Goal: Task Accomplishment & Management: Manage account settings

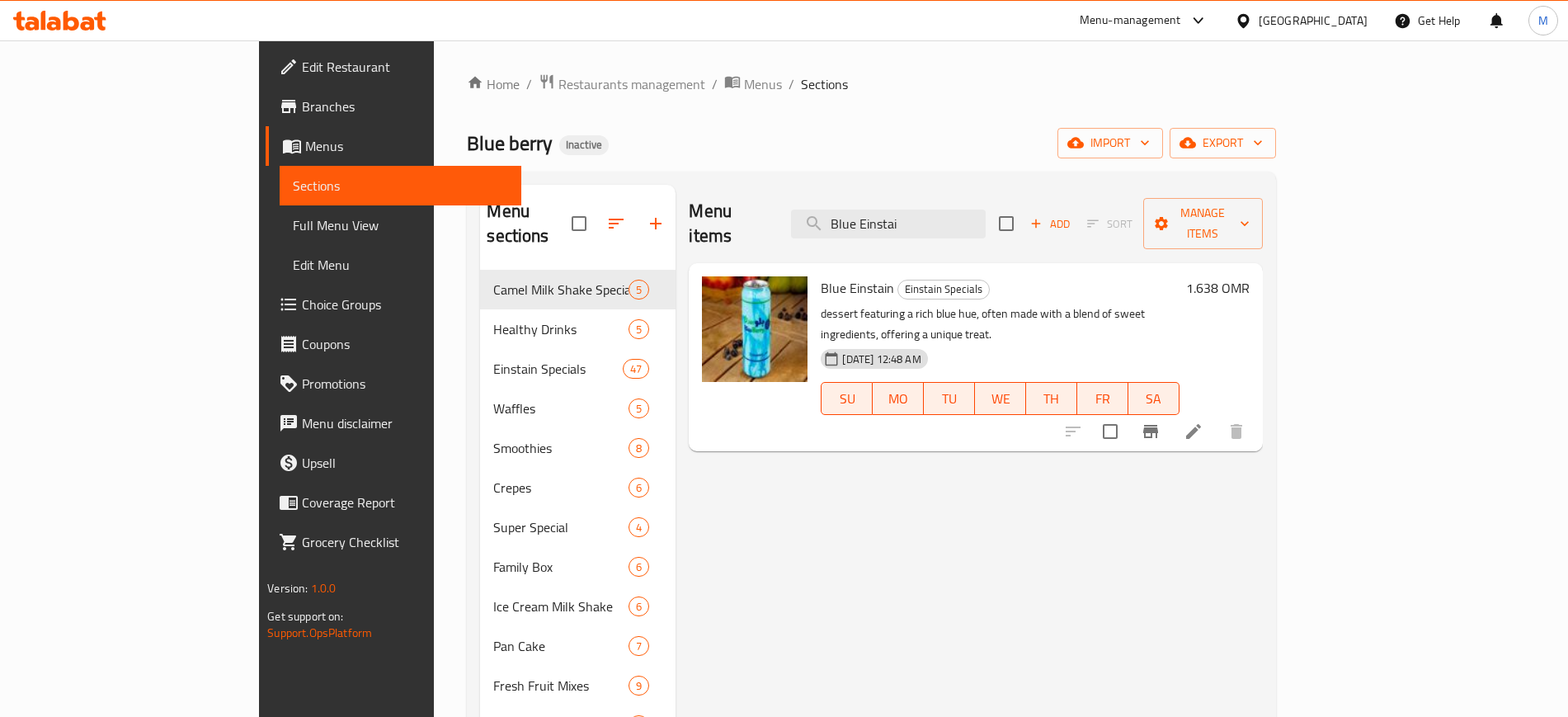
click at [870, 462] on div "Menu items Blue Einstai Add Sort Manage items Blue Einstain Einstain Specials d…" at bounding box center [969, 543] width 587 height 717
click at [279, 212] on link "Full Menu View" at bounding box center [400, 225] width 240 height 40
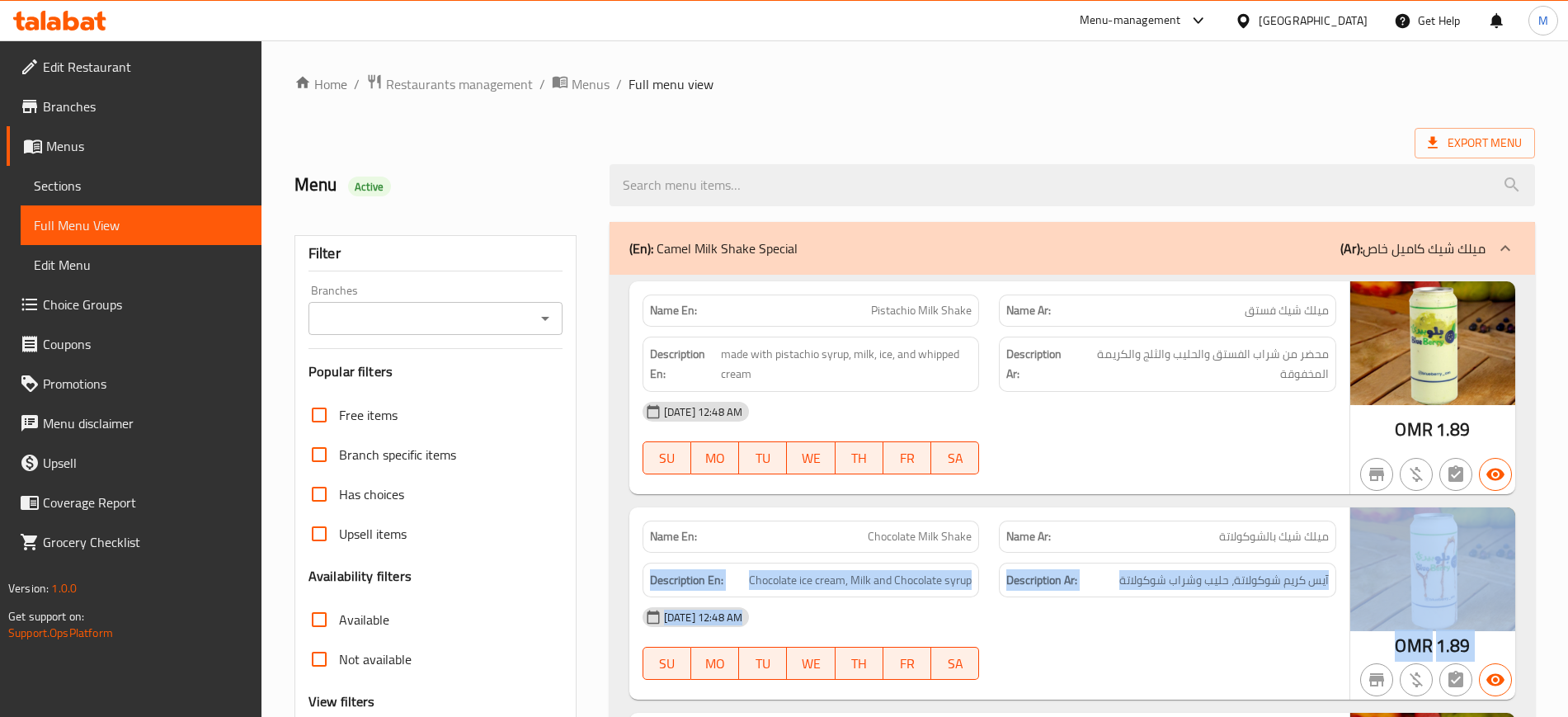
click at [629, 580] on div "Name En: Chocolate Milk Shake Name Ar: ميلك شيك بالشوكولاتة Description En: Cho…" at bounding box center [989, 603] width 720 height 193
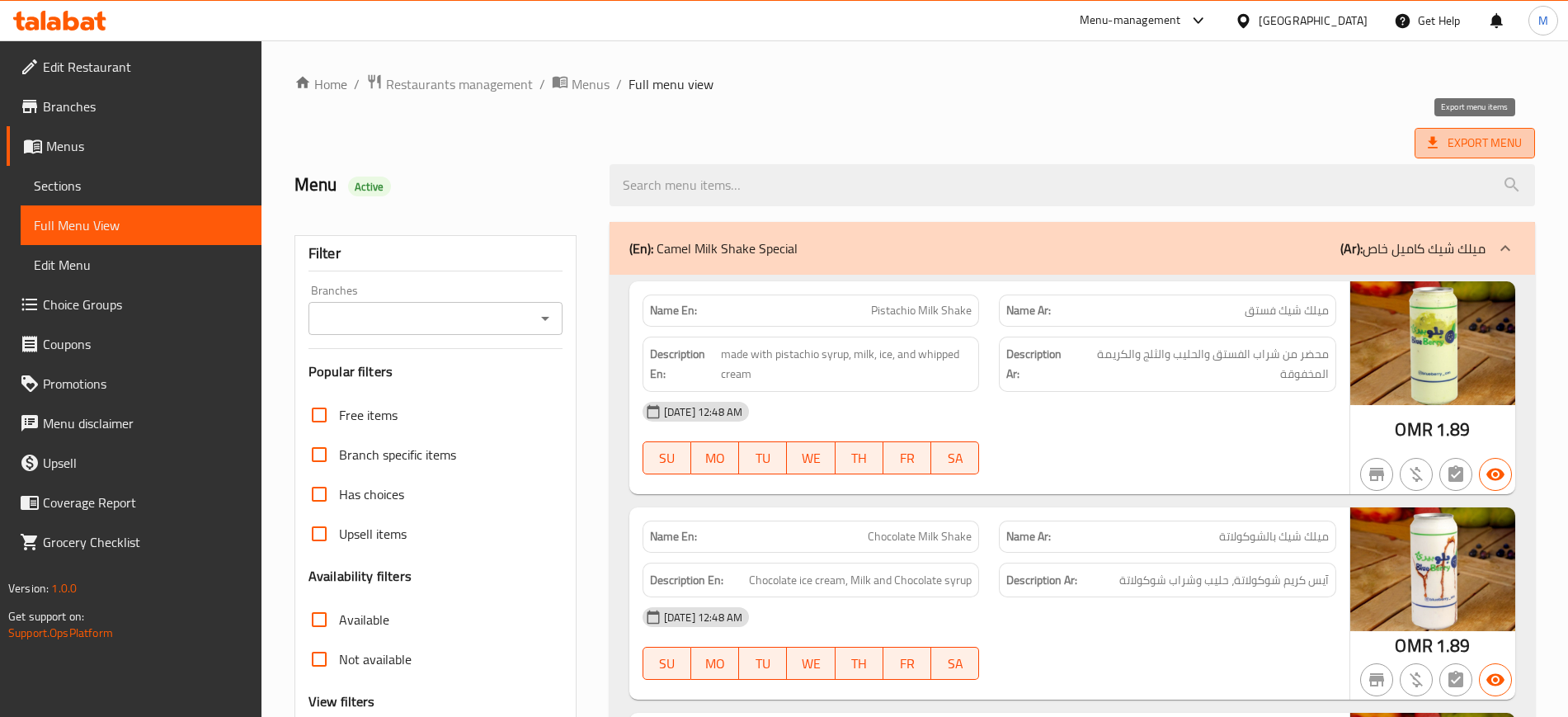
click at [1456, 147] on span "Export Menu" at bounding box center [1475, 143] width 94 height 20
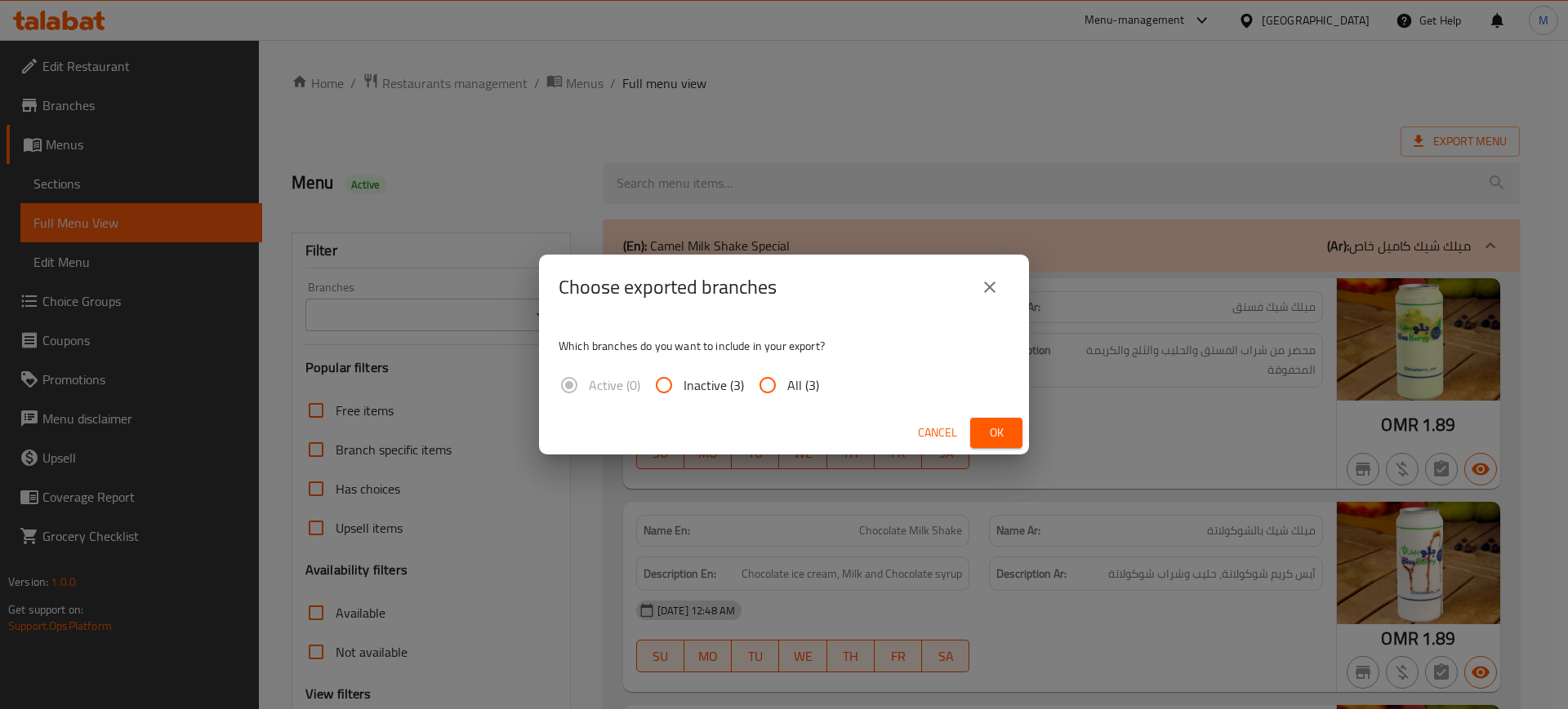
click at [804, 394] on span "All (3)" at bounding box center [802, 385] width 32 height 19
click at [787, 394] on input "All (3)" at bounding box center [767, 385] width 39 height 39
radio input "true"
click at [995, 423] on span "Ok" at bounding box center [995, 433] width 26 height 20
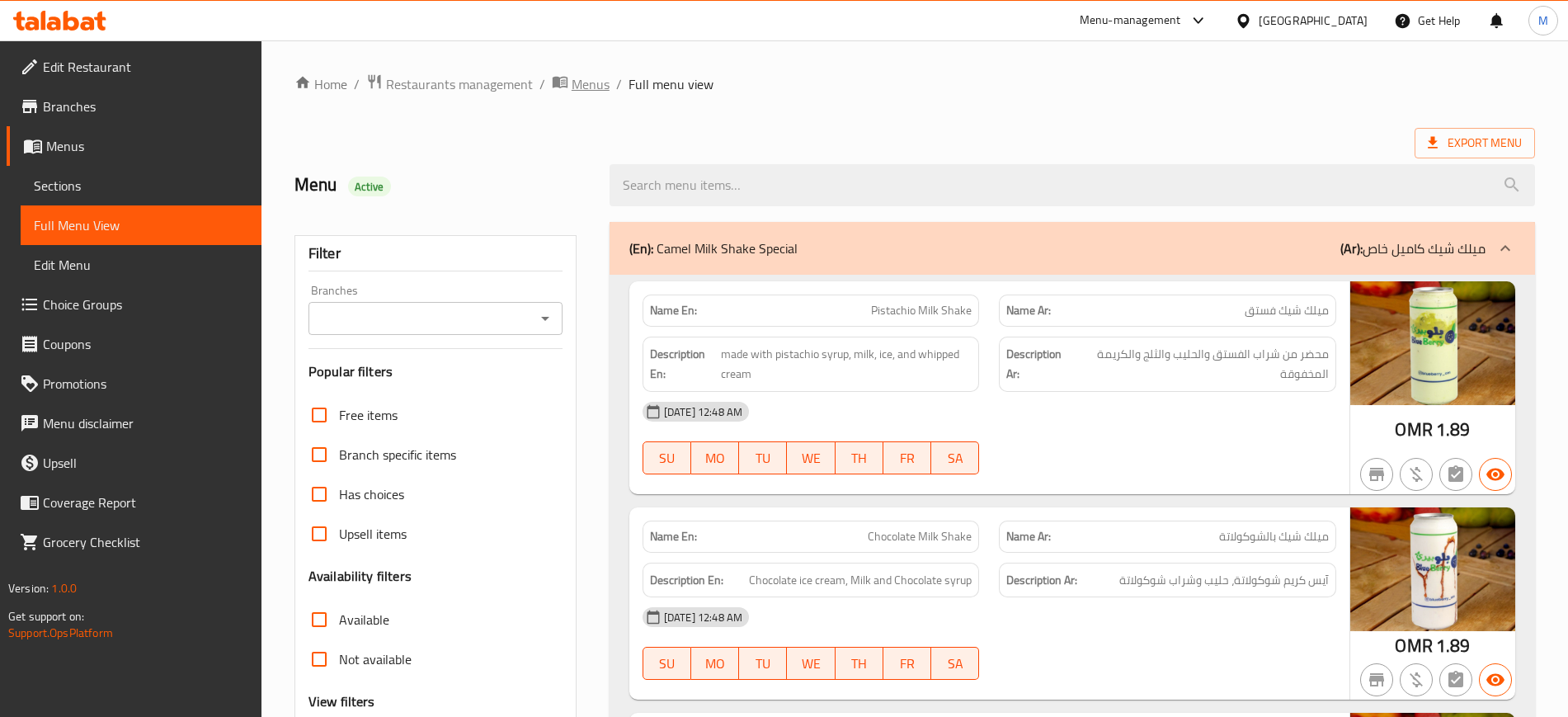
click at [580, 90] on span "Menus" at bounding box center [591, 84] width 38 height 19
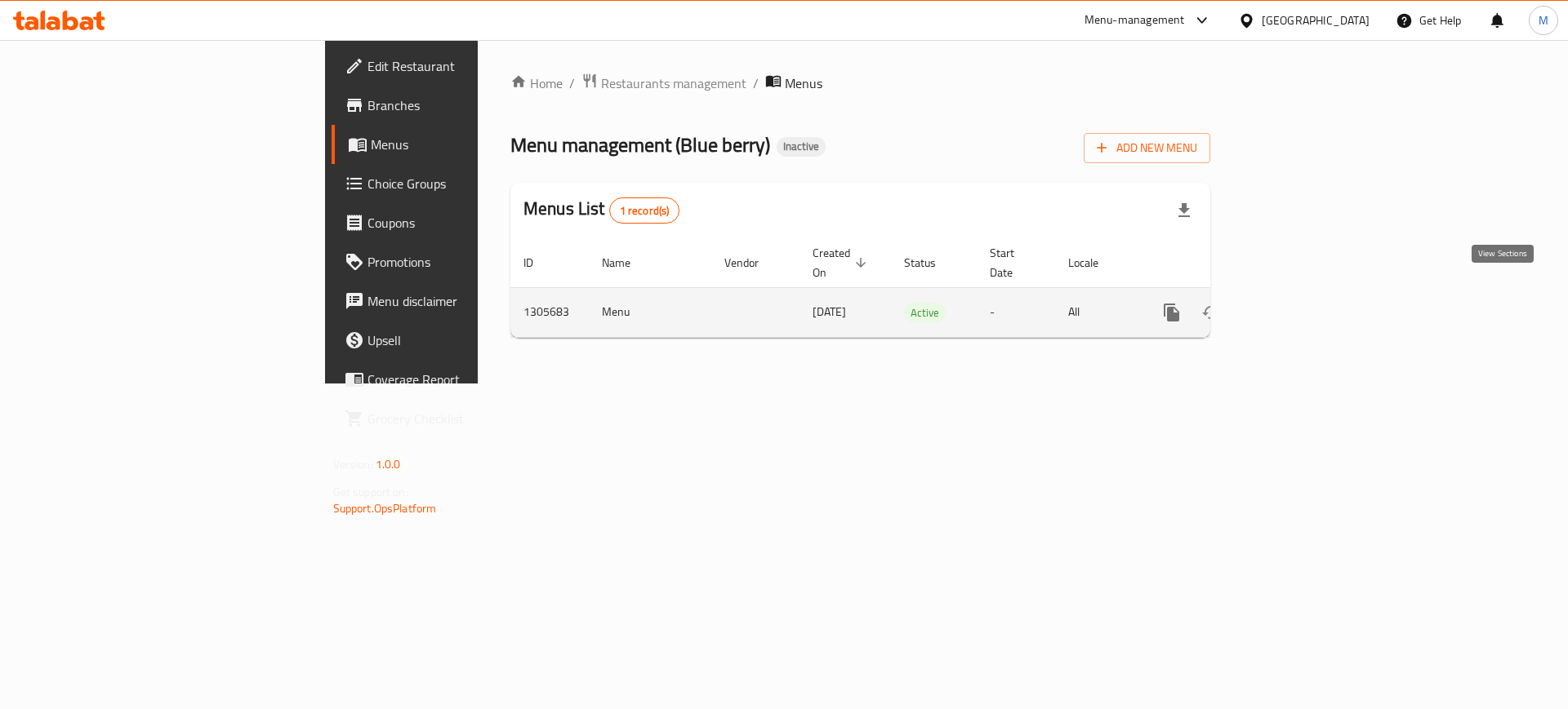
click at [1309, 295] on link "enhanced table" at bounding box center [1289, 312] width 39 height 39
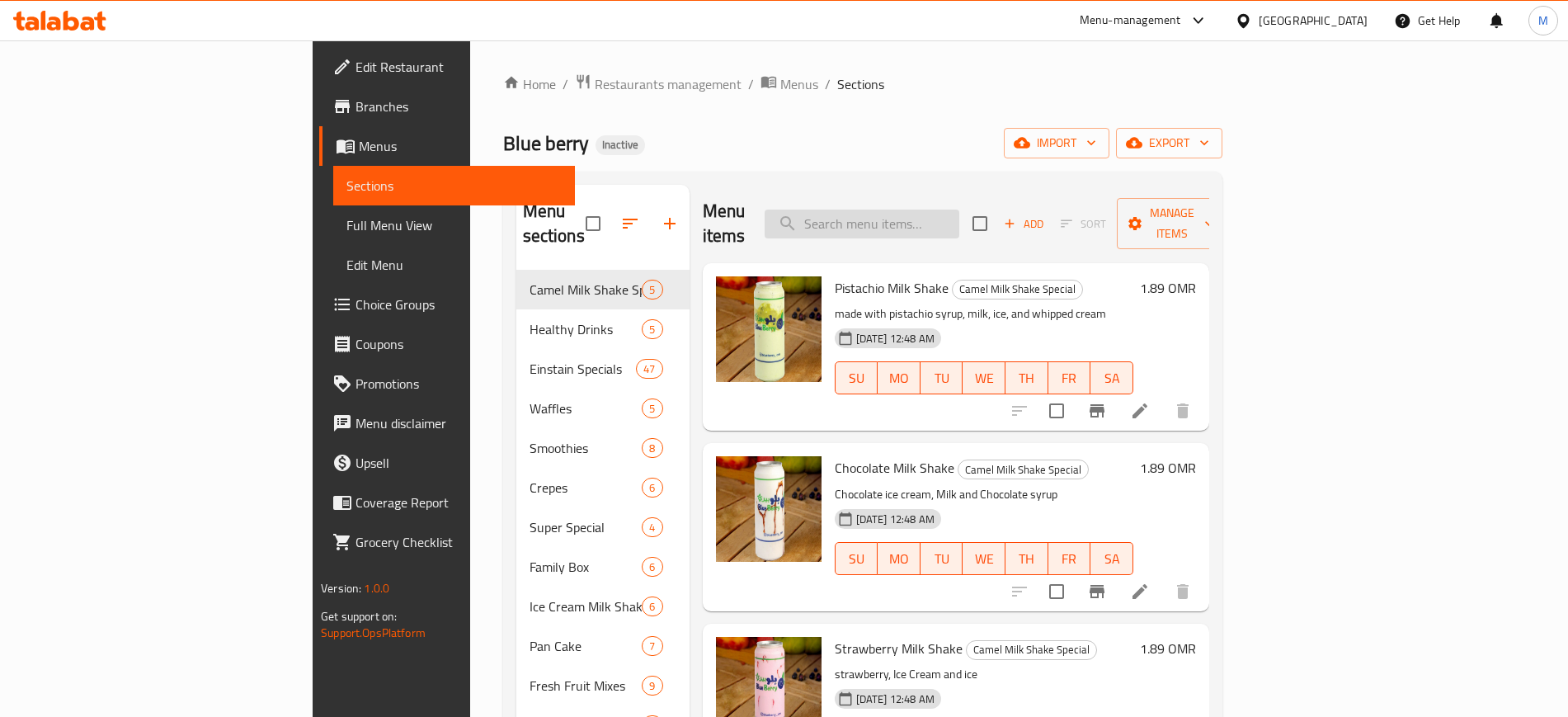
click at [959, 219] on input "search" at bounding box center [862, 224] width 195 height 29
type input ","
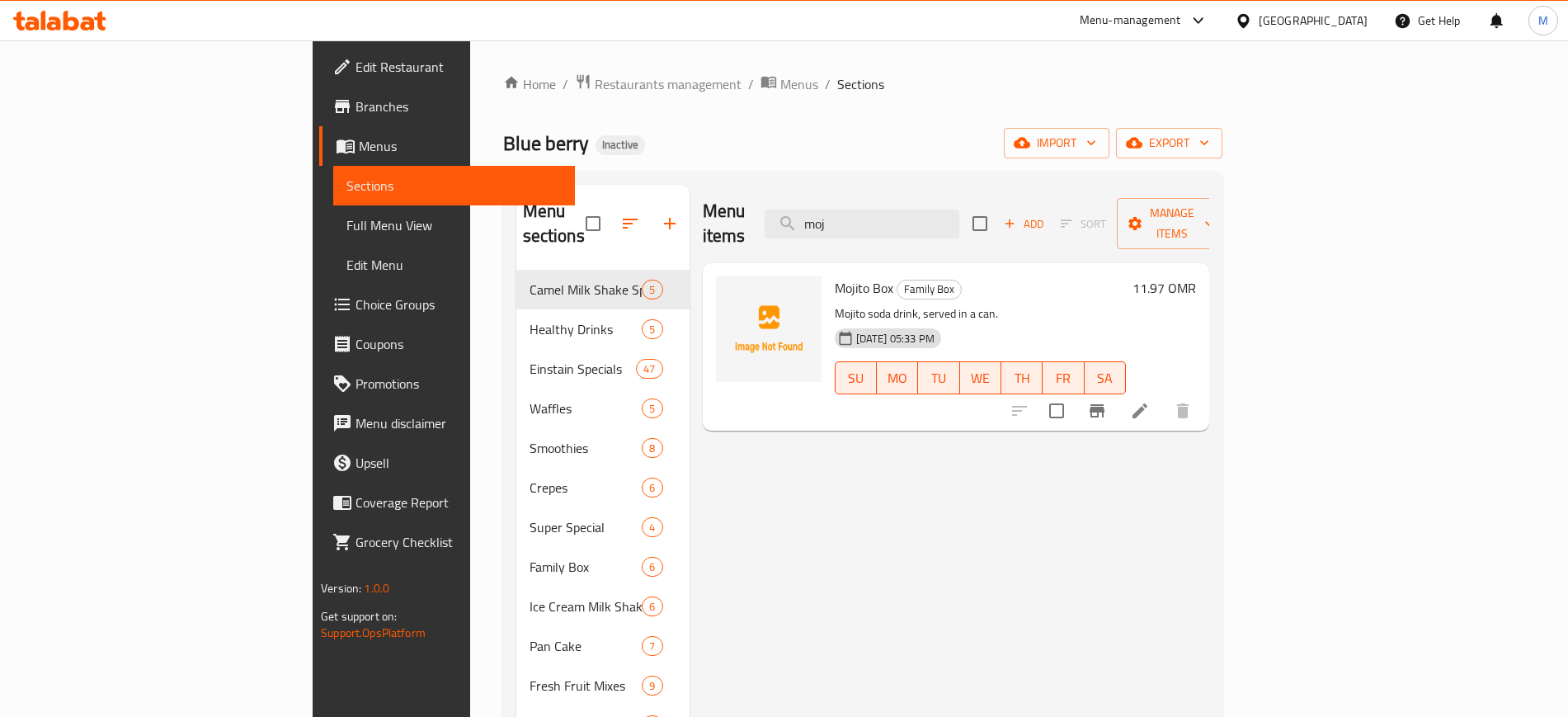
type input "moj"
click at [835, 490] on div "Menu items moj Add Sort Manage items Mojito Box Family Box Mojito soda drink, s…" at bounding box center [949, 543] width 520 height 717
click at [319, 49] on link "Edit Restaurant" at bounding box center [446, 66] width 255 height 40
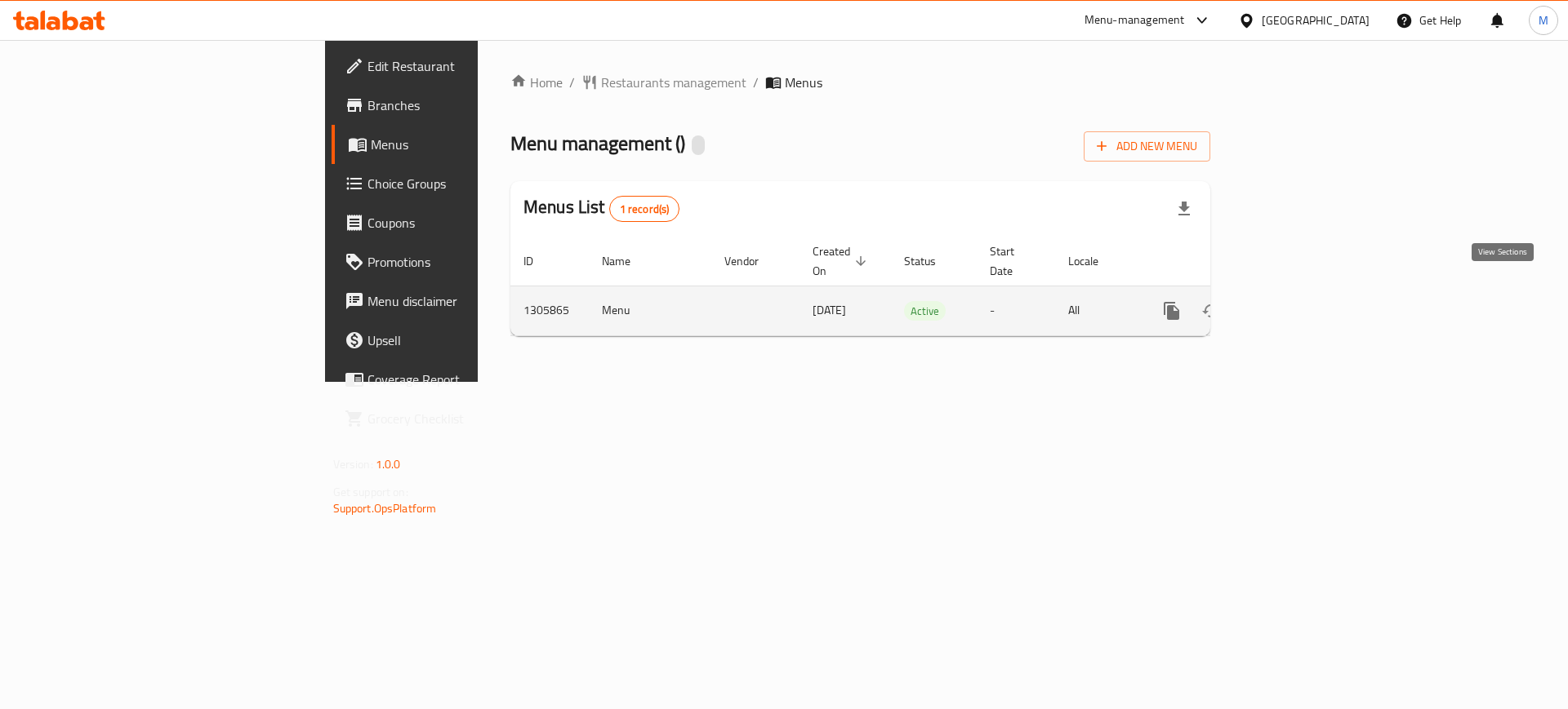
click at [1299, 301] on icon "enhanced table" at bounding box center [1289, 311] width 19 height 19
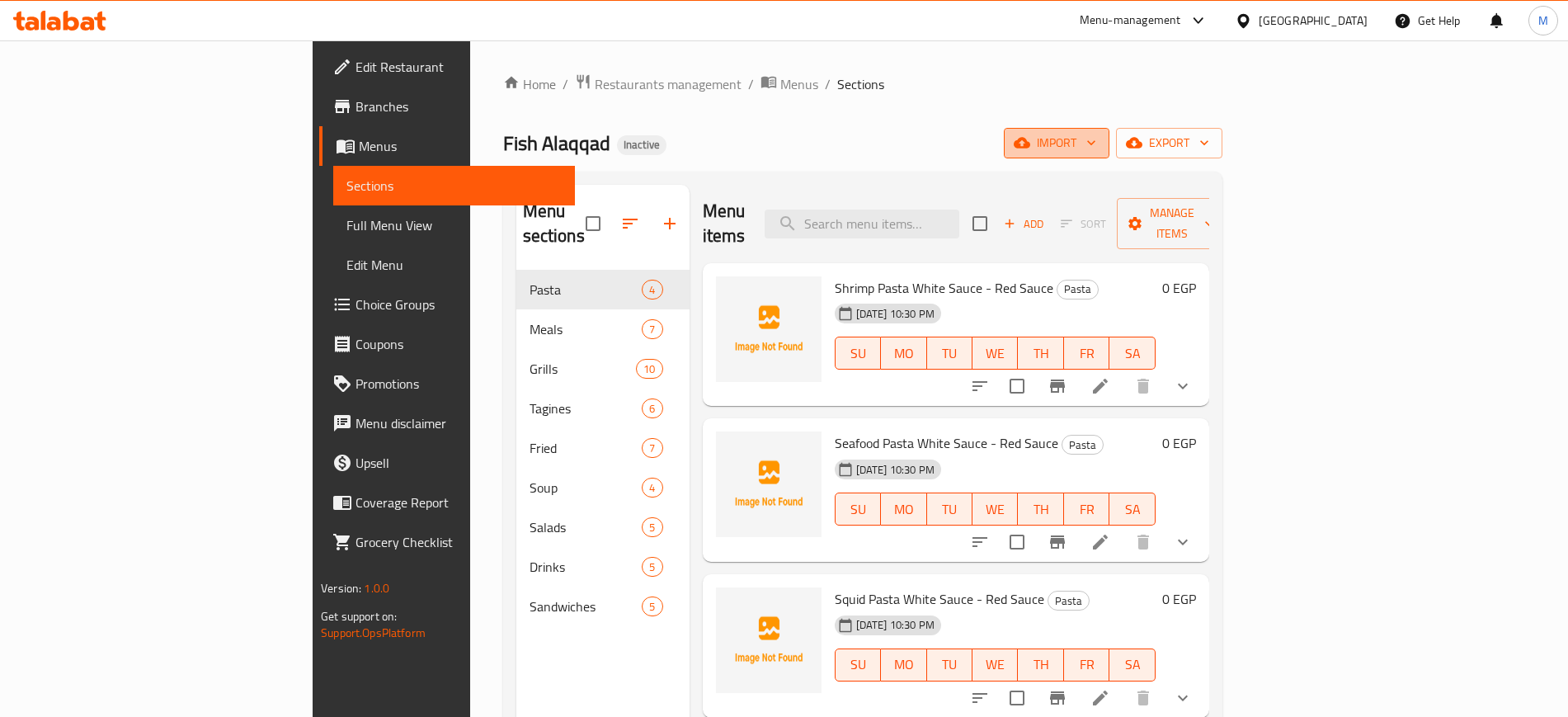
click at [1097, 136] on span "import" at bounding box center [1057, 143] width 80 height 20
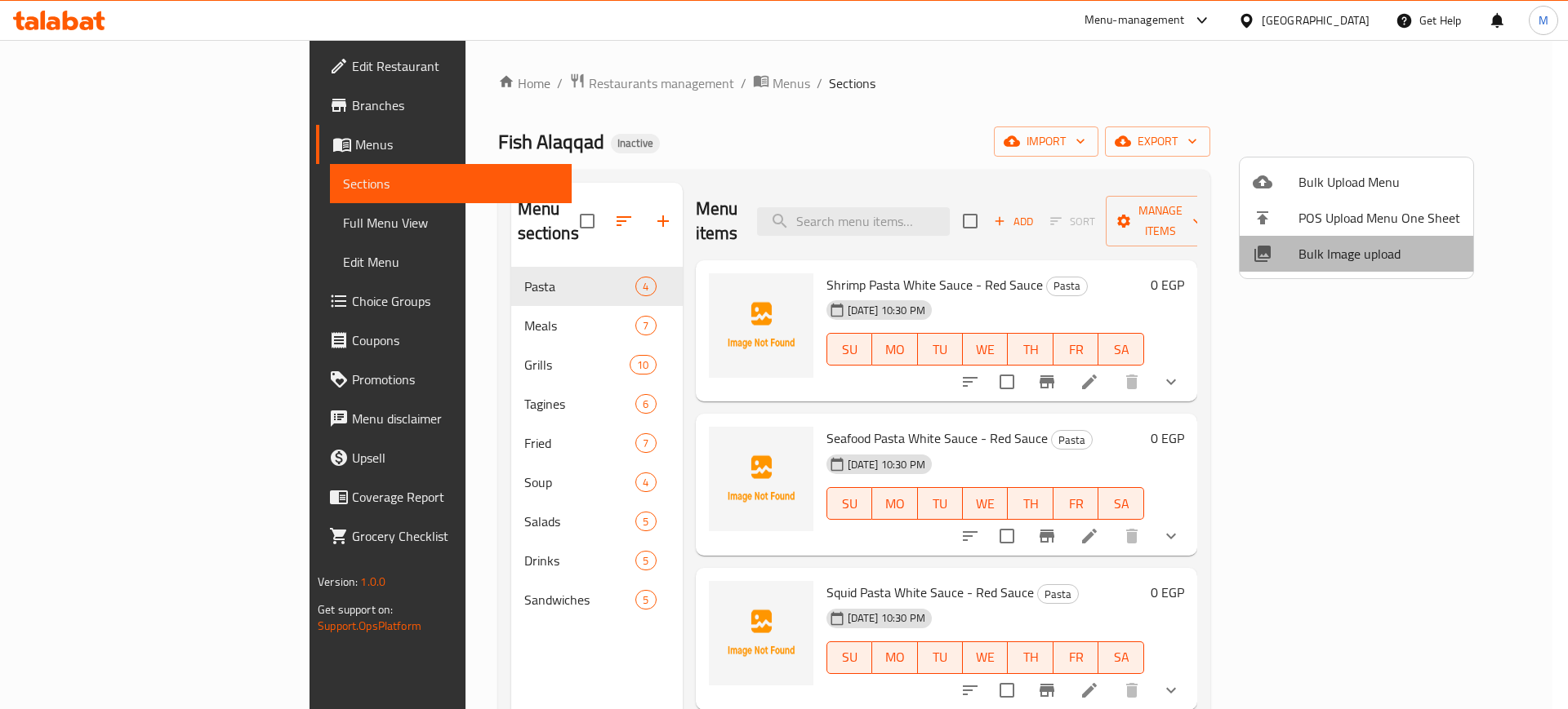
click at [1385, 262] on span "Bulk Image upload" at bounding box center [1379, 253] width 161 height 19
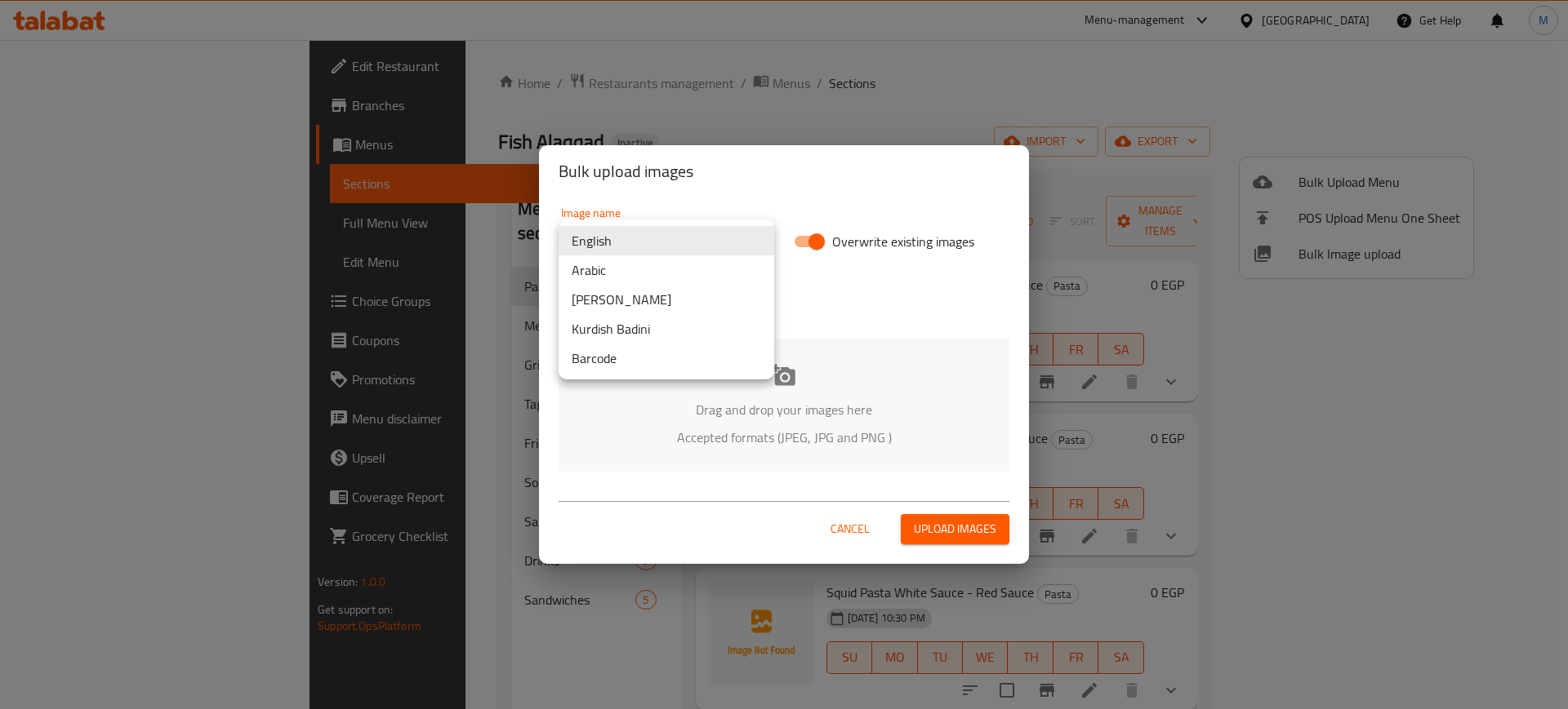
click at [656, 242] on body "​ Menu-management Egypt Get Help M Edit Restaurant Branches Menus Sections Full…" at bounding box center [784, 375] width 1568 height 670
click at [657, 263] on li "Arabic" at bounding box center [666, 270] width 216 height 30
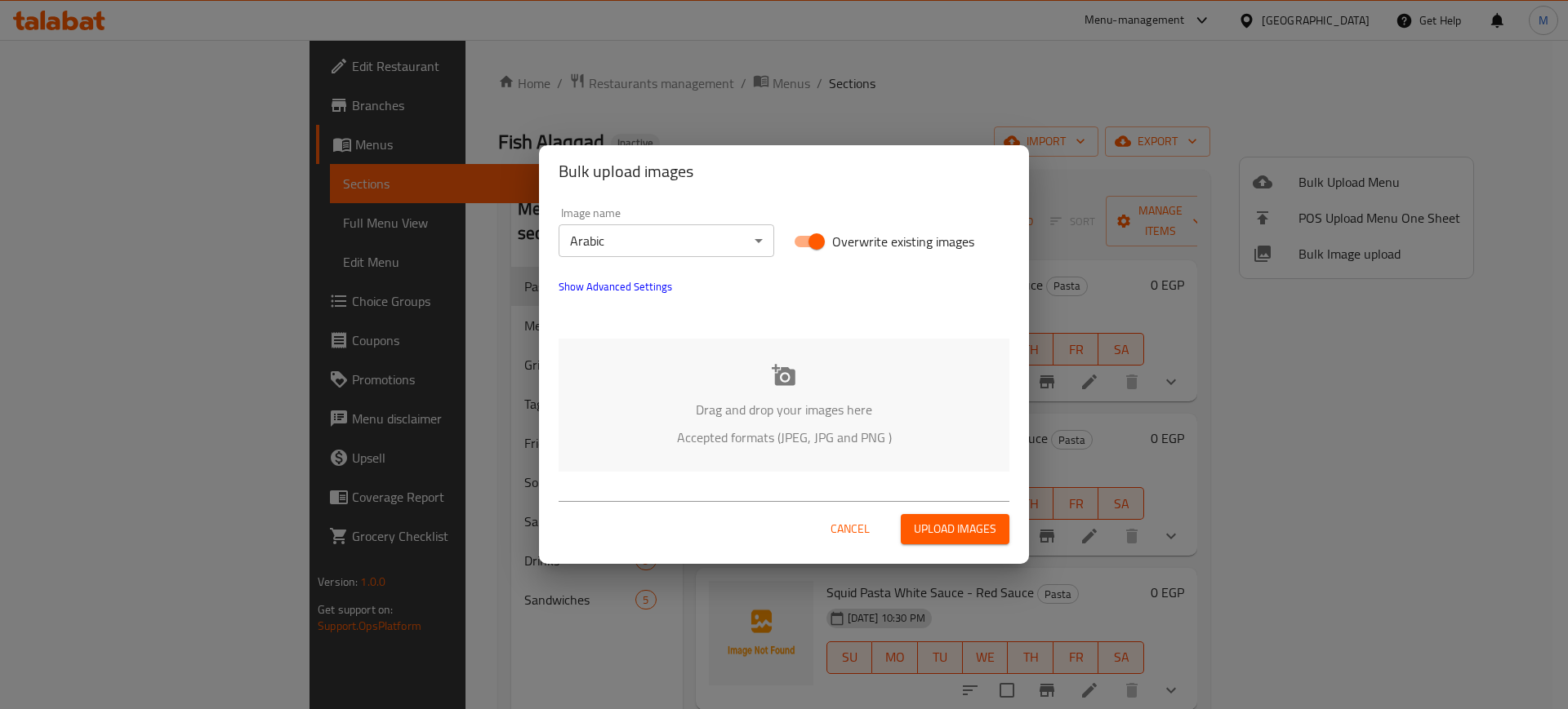
click at [731, 388] on div "Drag and drop your images here Accepted formats (JPEG, JPG and PNG )" at bounding box center [784, 405] width 451 height 133
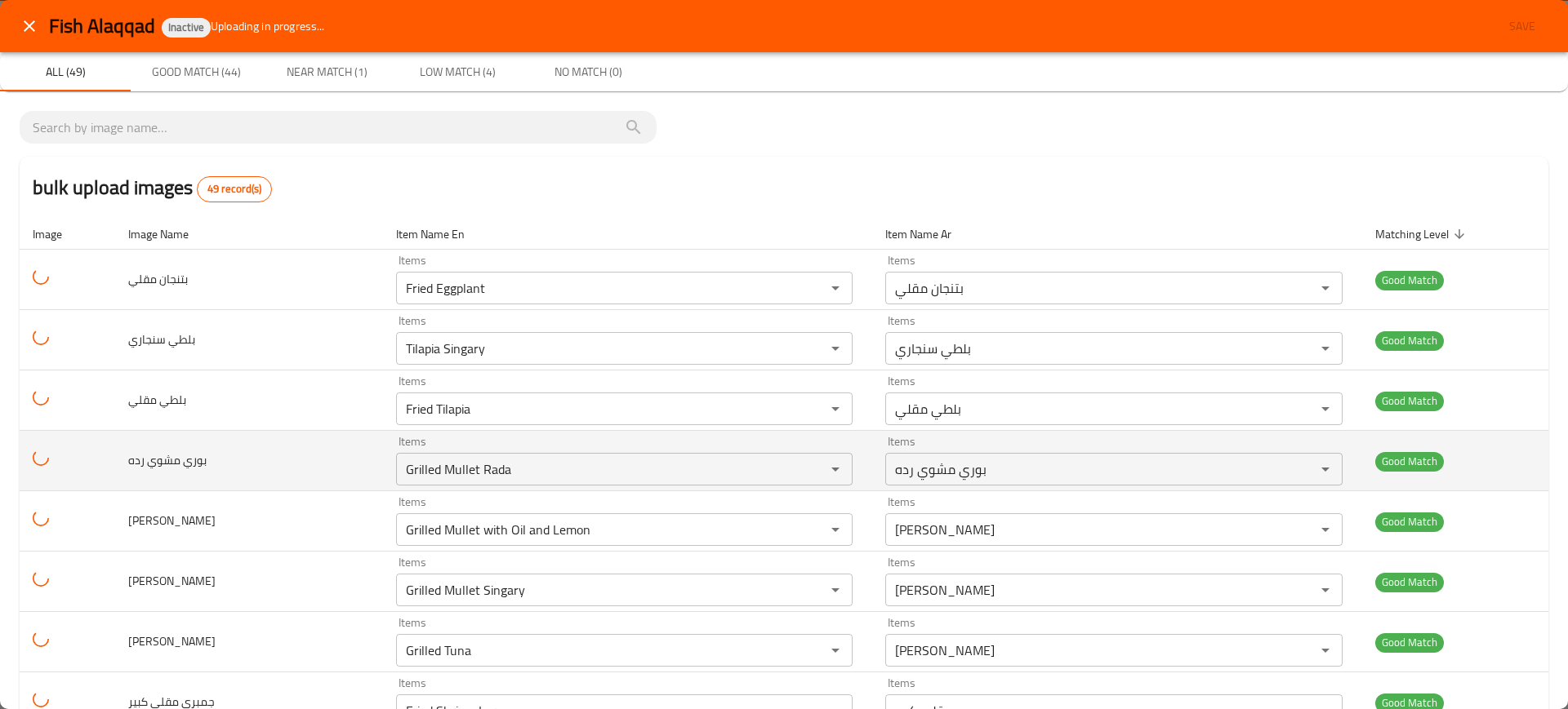
click at [220, 440] on td "بوري مشوي رده" at bounding box center [249, 461] width 268 height 60
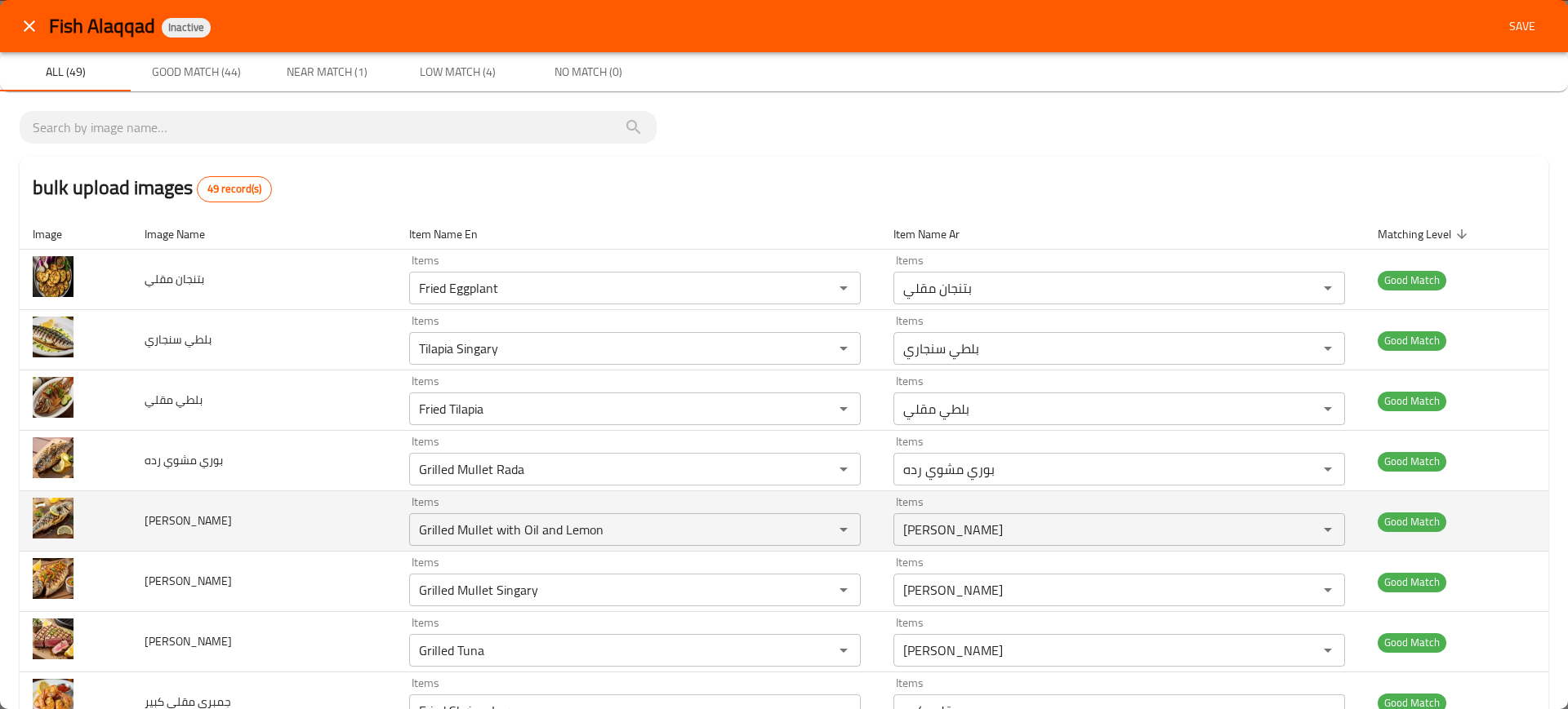
click at [279, 533] on td "بوري مشوي زيت وليمون" at bounding box center [264, 521] width 265 height 60
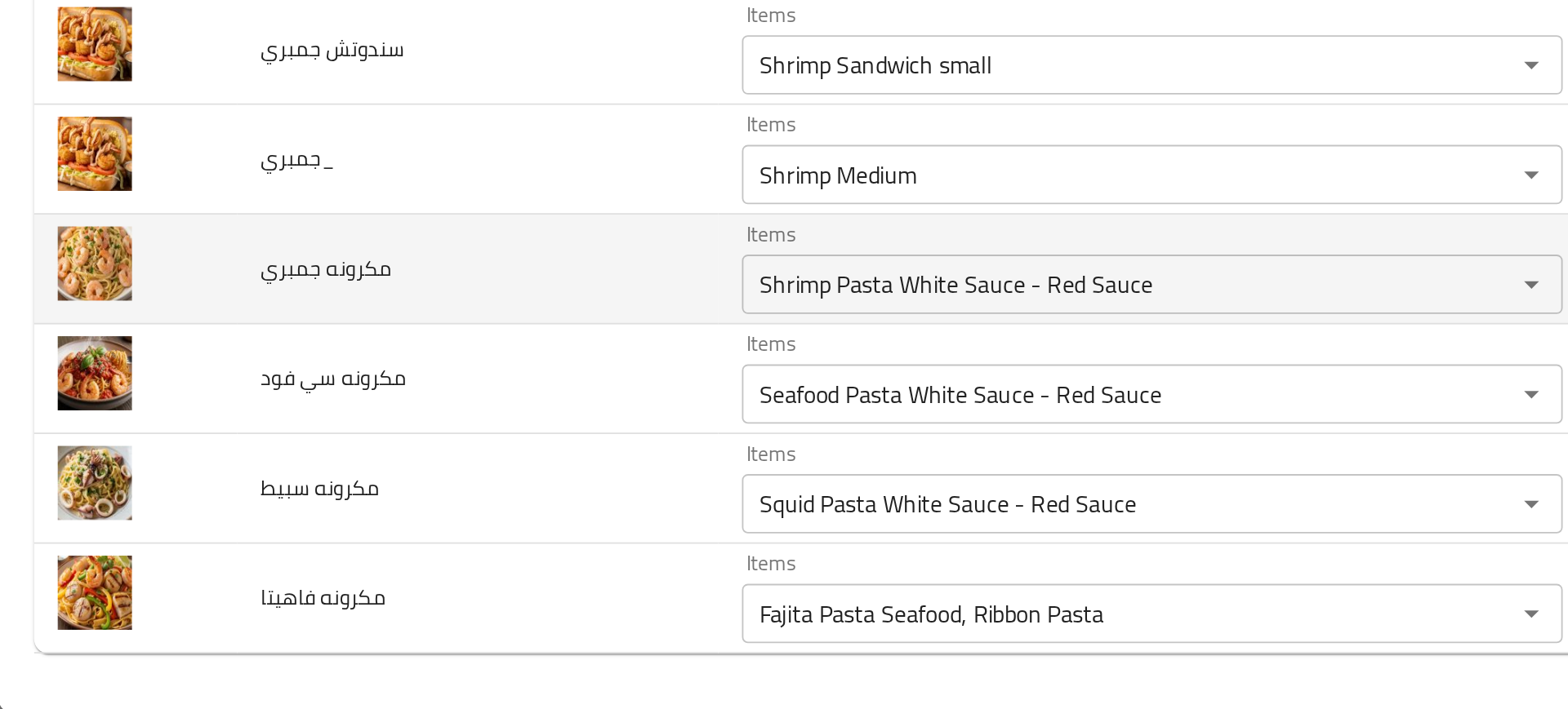
scroll to position [2503, 0]
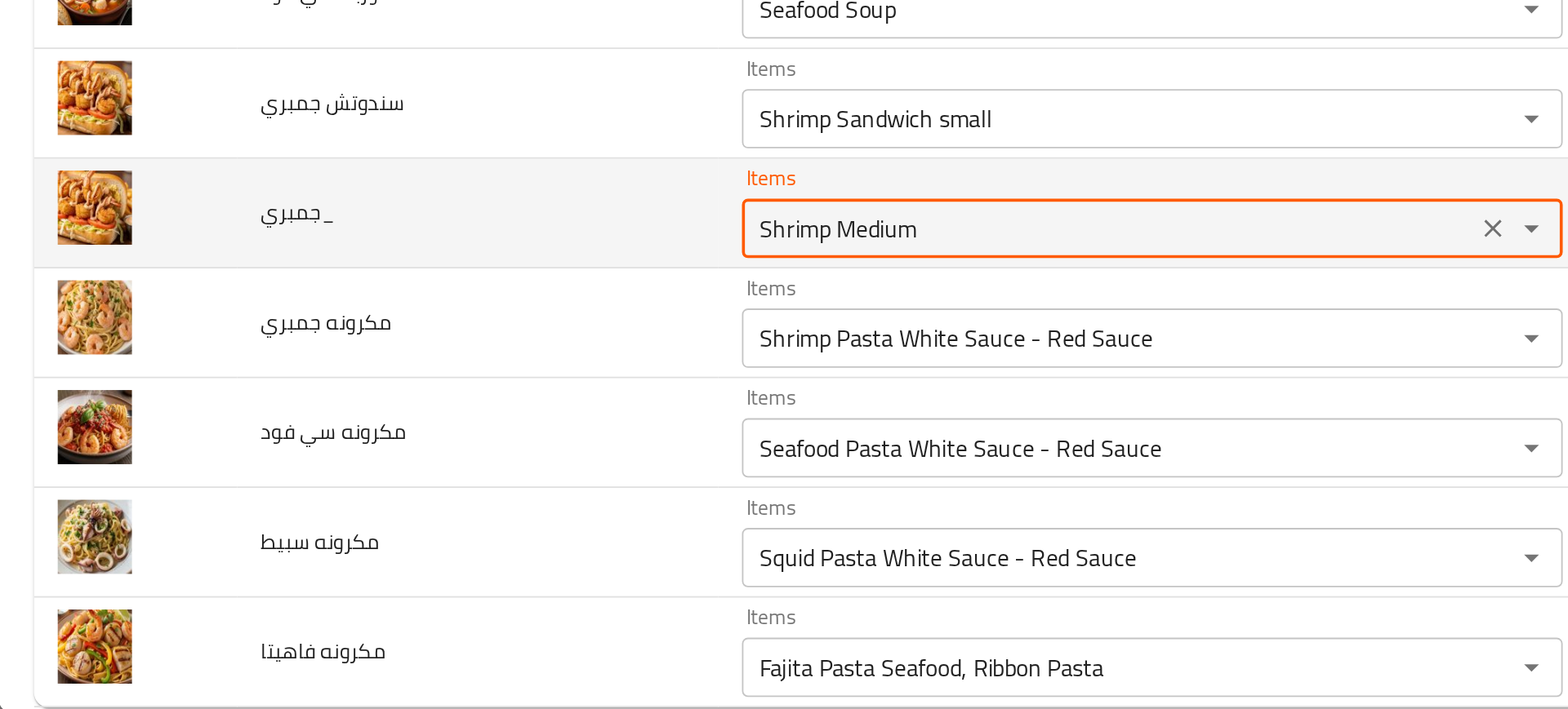
drag, startPoint x: 456, startPoint y: 445, endPoint x: 615, endPoint y: 433, distance: 159.5
click at [615, 433] on input "Shrimp Medium" at bounding box center [610, 442] width 393 height 23
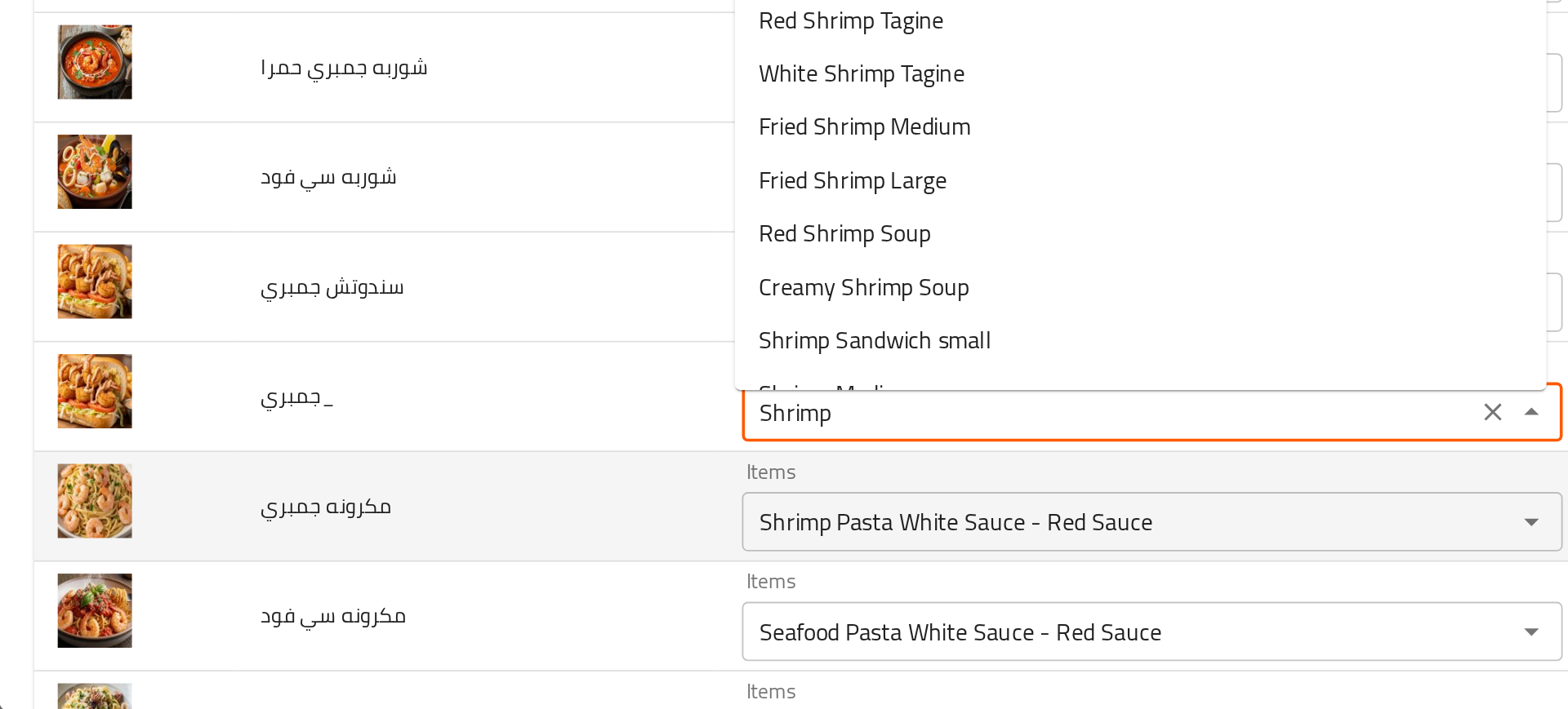
scroll to position [2394, 0]
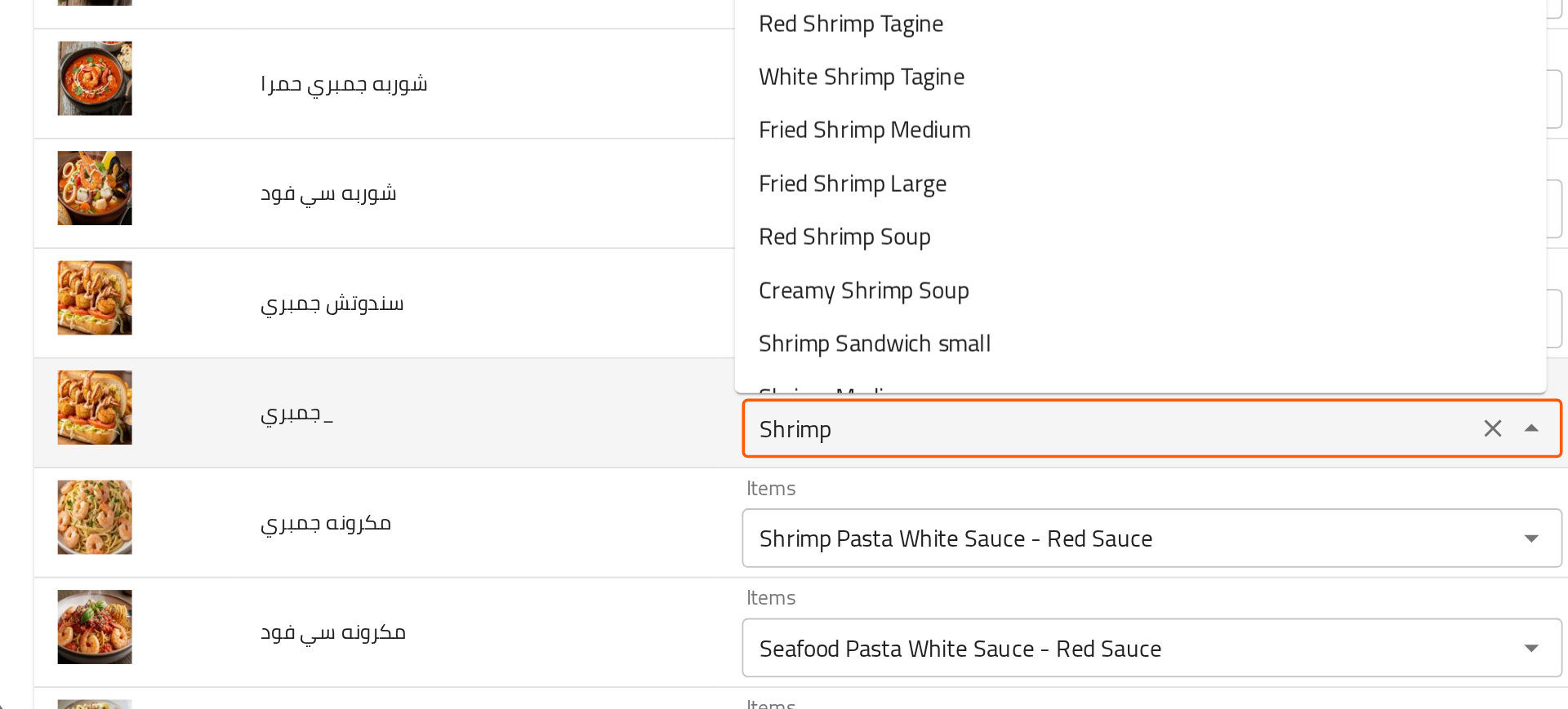
type input "Shrimp Medium"
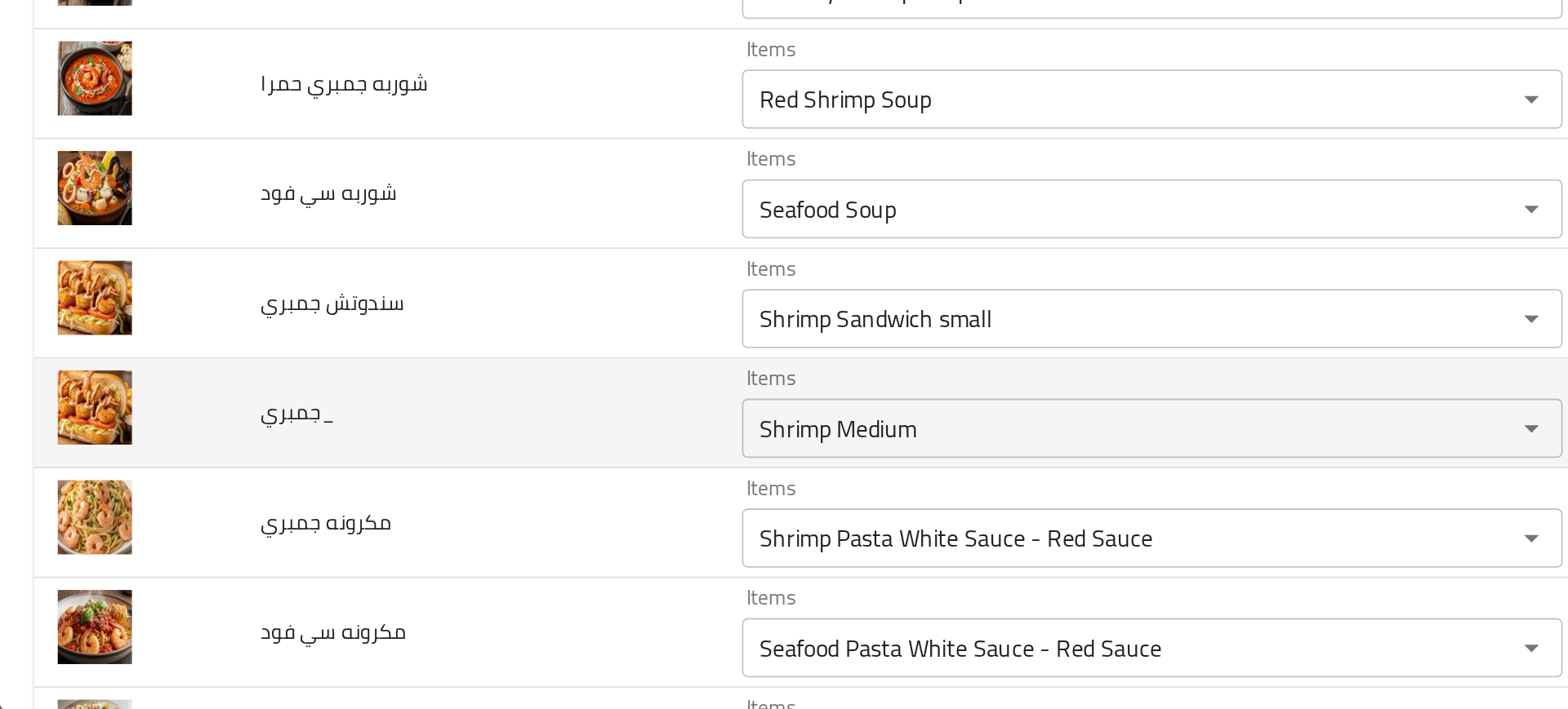
click at [366, 545] on td "جمبري_" at bounding box center [264, 544] width 265 height 60
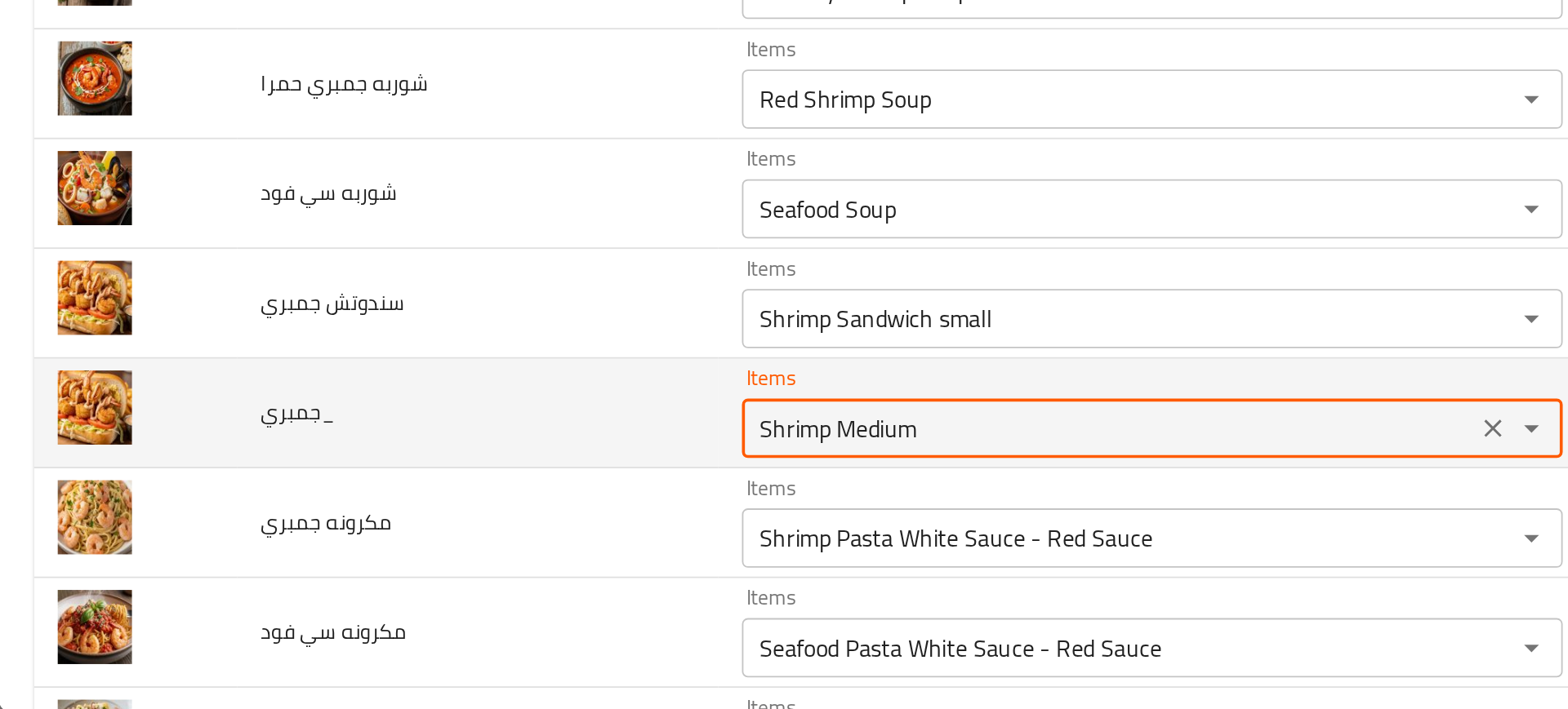
click at [447, 552] on input "Shrimp Medium" at bounding box center [610, 553] width 393 height 23
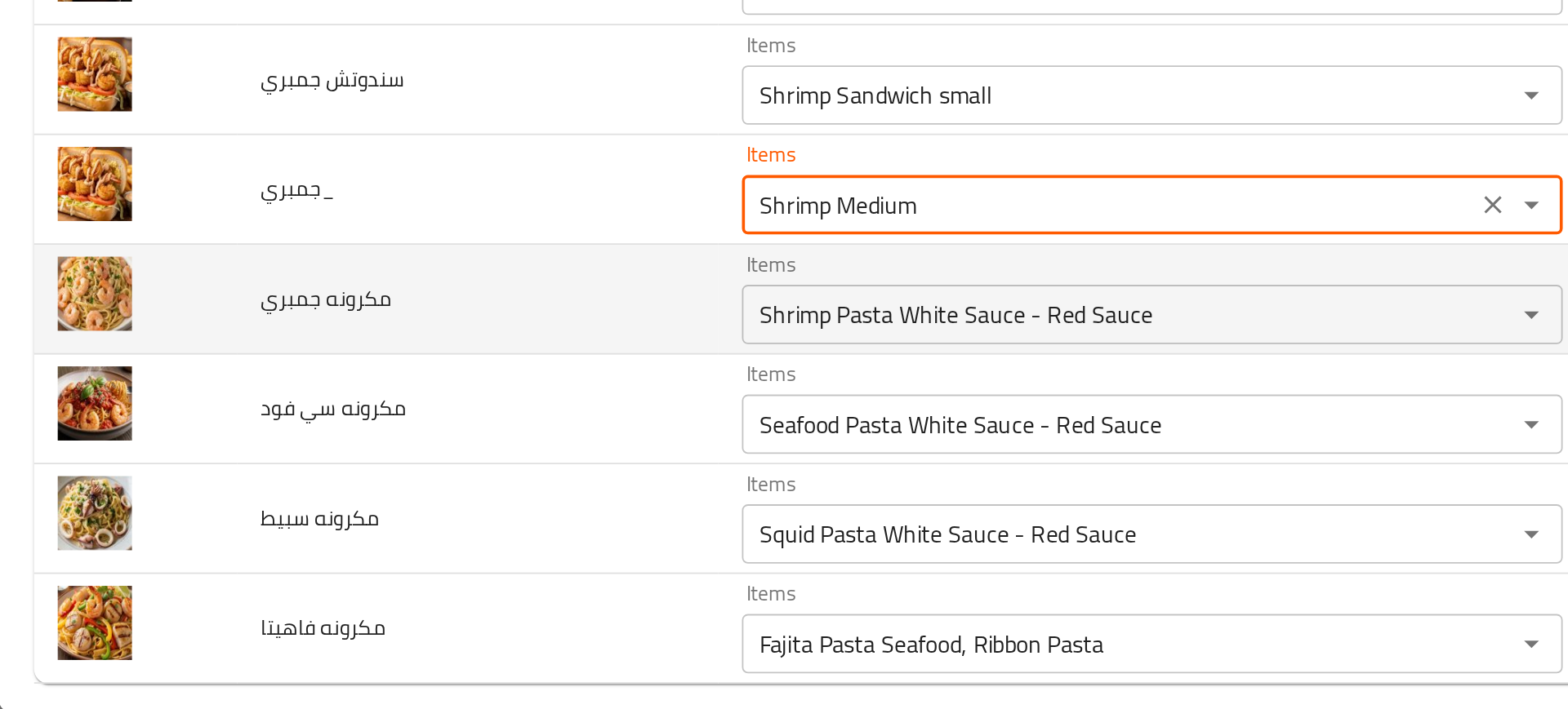
scroll to position [2519, 0]
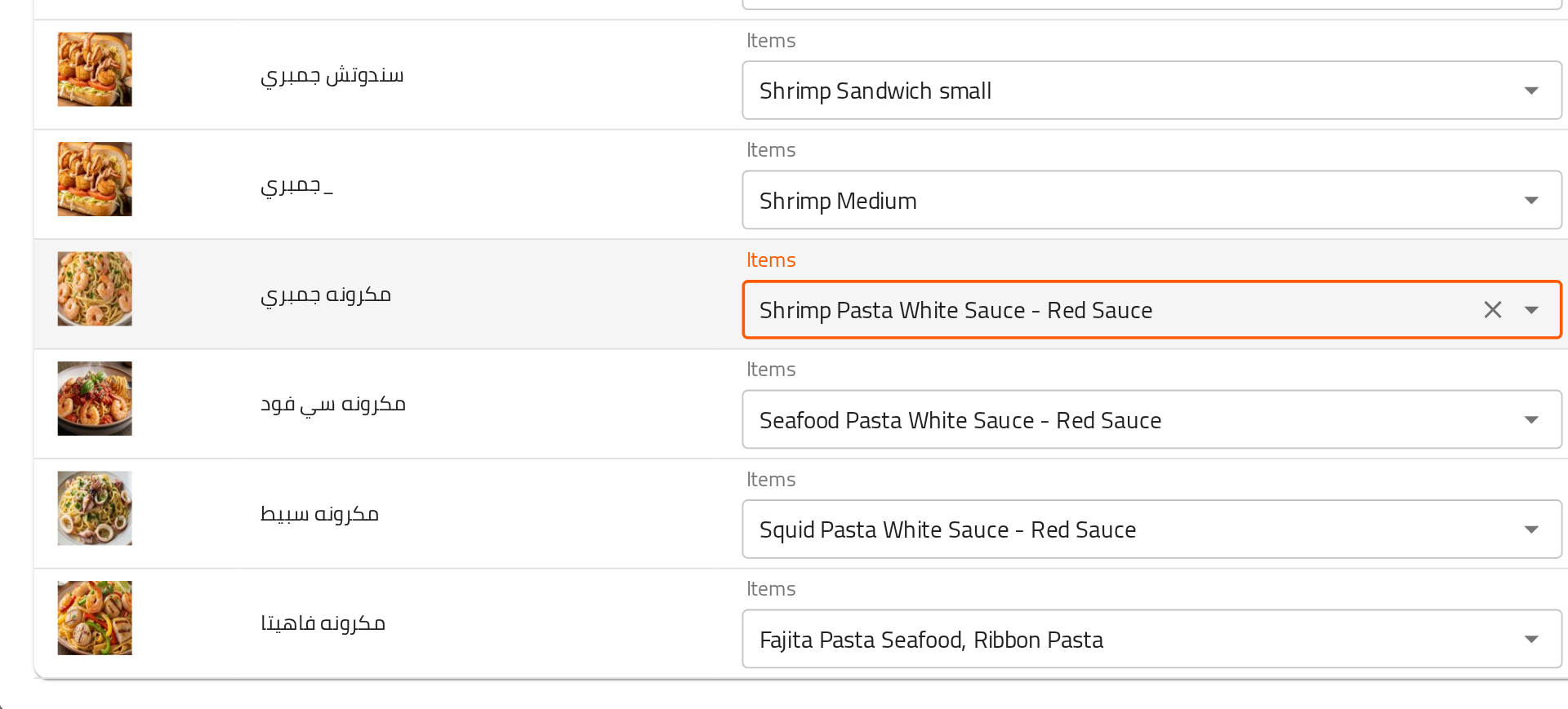
click at [473, 480] on جمبري "Shrimp Pasta White Sauce - Red Sauce" at bounding box center [610, 487] width 393 height 23
click at [491, 479] on جمبري "Shrimp Pasta White Sauce - Red Sauce" at bounding box center [610, 487] width 393 height 23
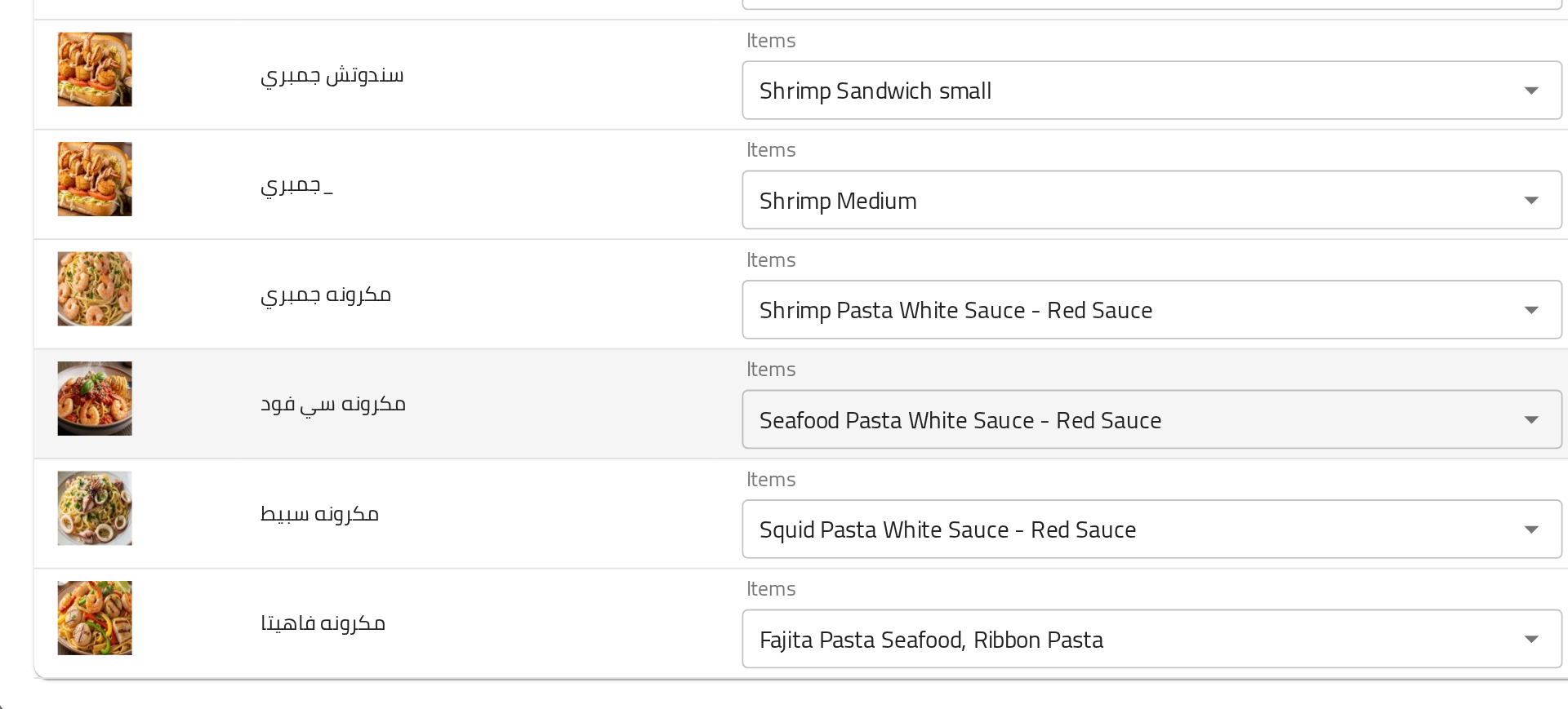
click at [371, 522] on td "مكرونه سي فود" at bounding box center [264, 539] width 265 height 60
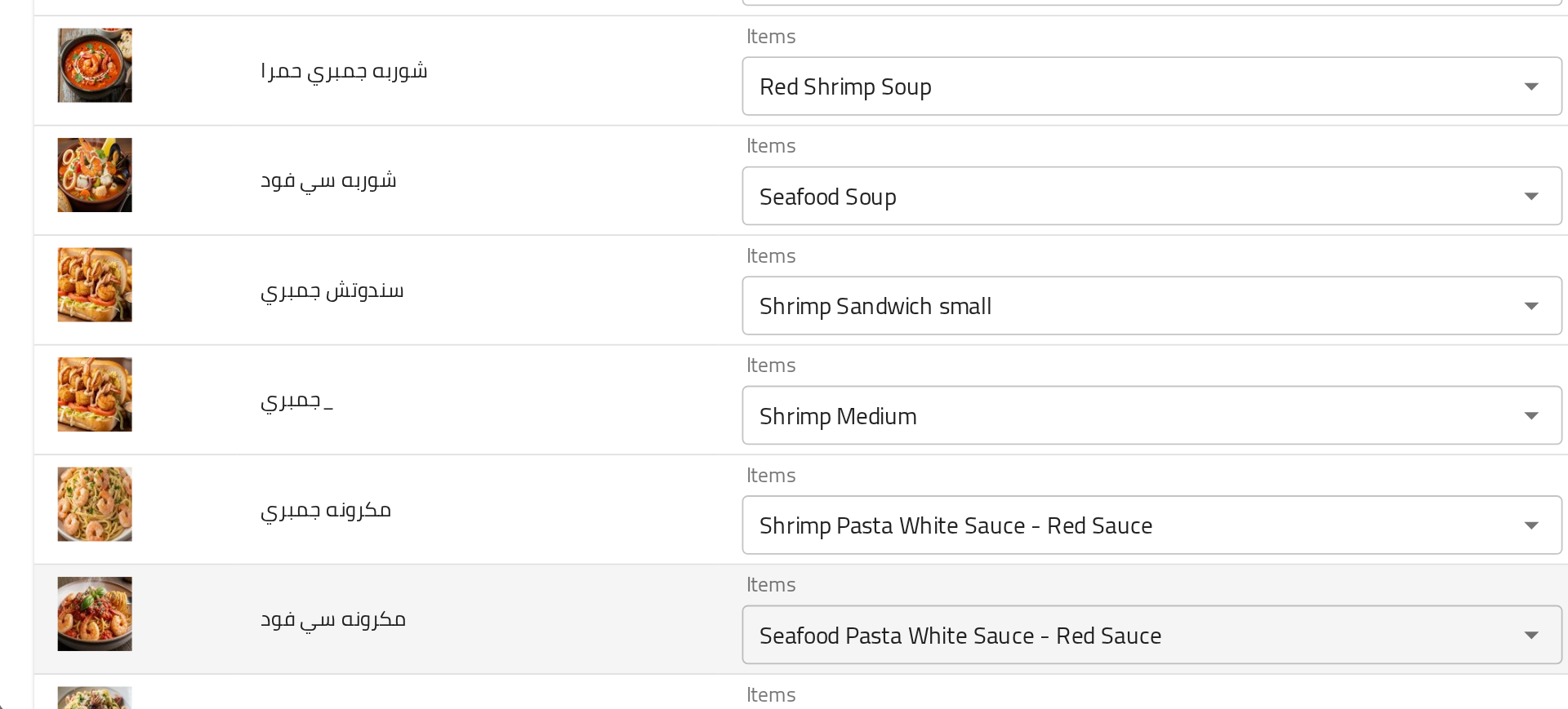
scroll to position [2394, 0]
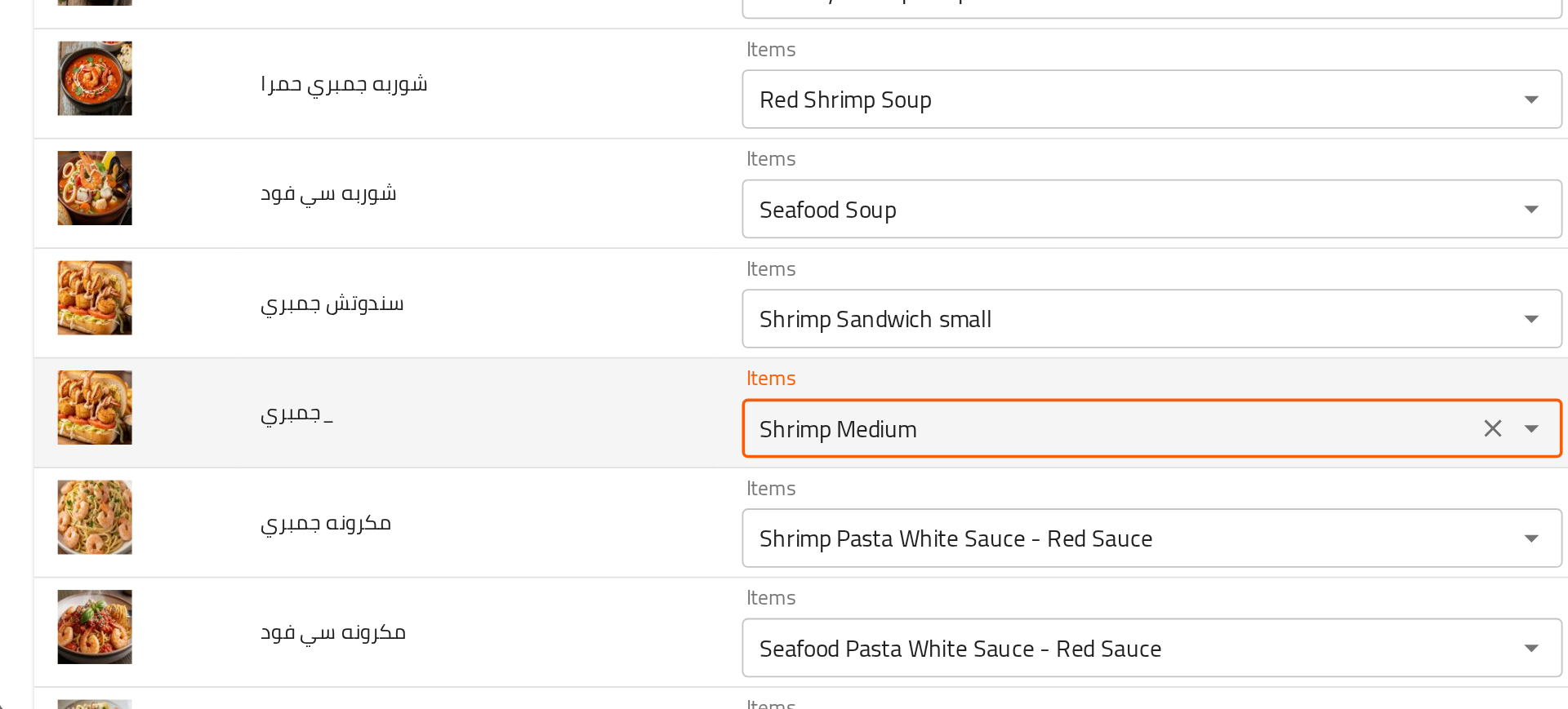
click at [440, 550] on input "Shrimp Medium" at bounding box center [610, 553] width 393 height 23
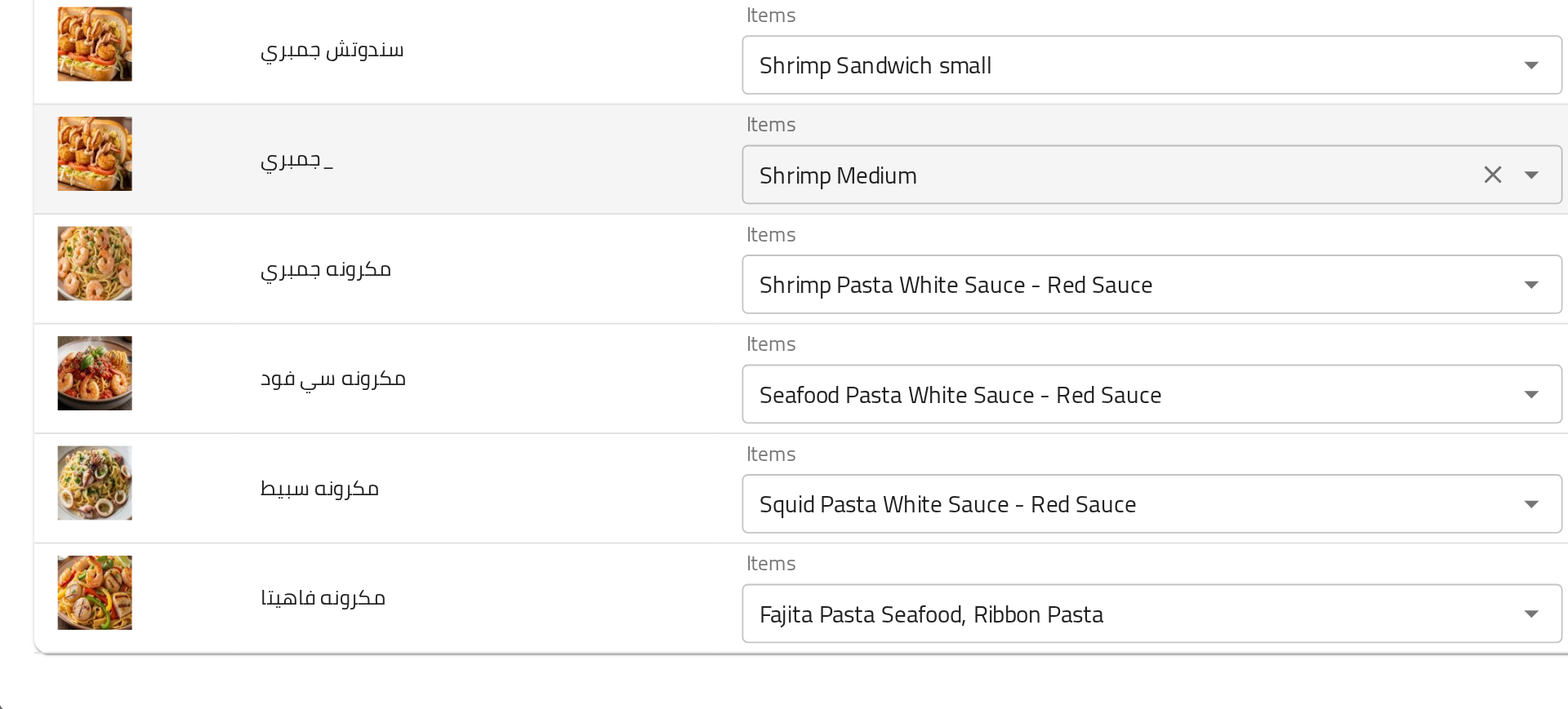
scroll to position [417, 0]
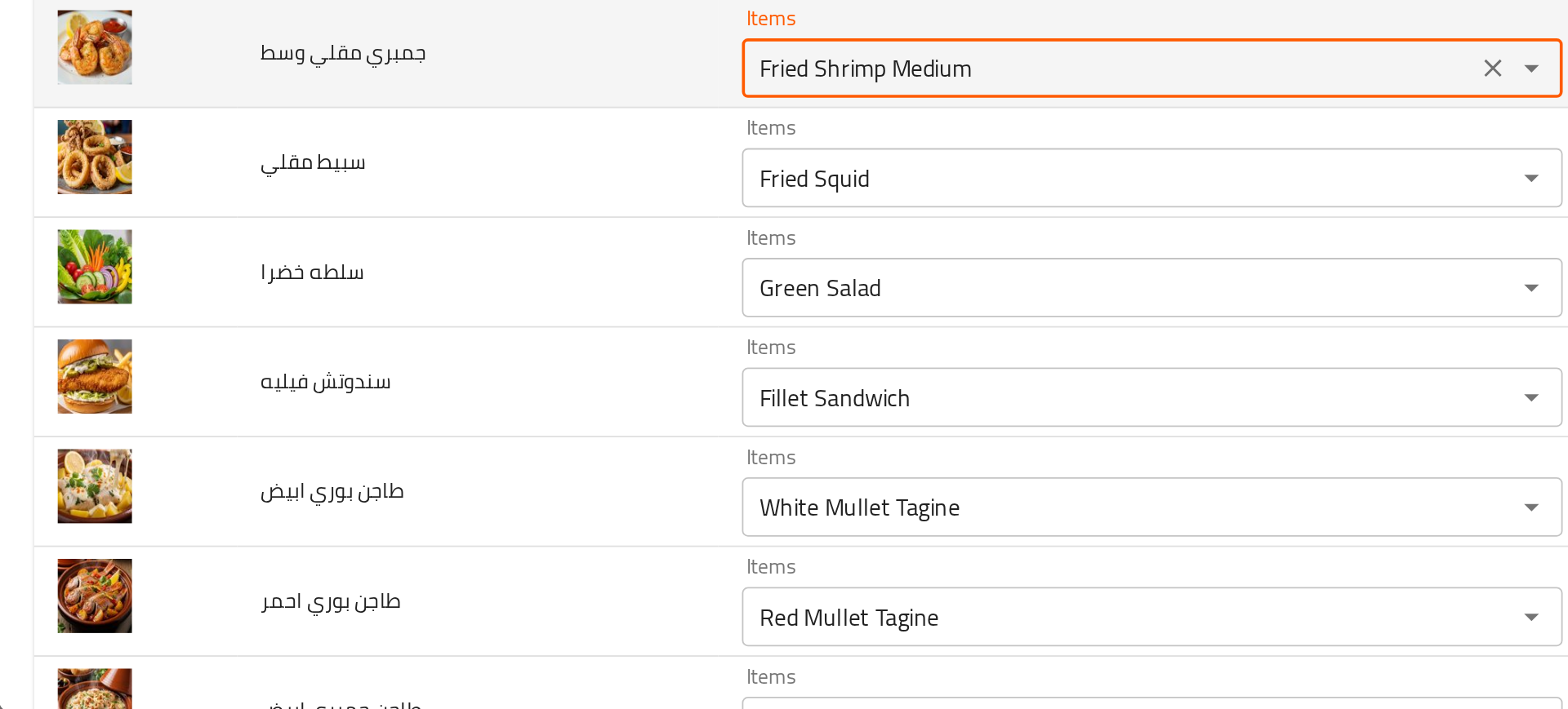
click at [467, 354] on وسط "Fried Shrimp Medium" at bounding box center [610, 354] width 393 height 23
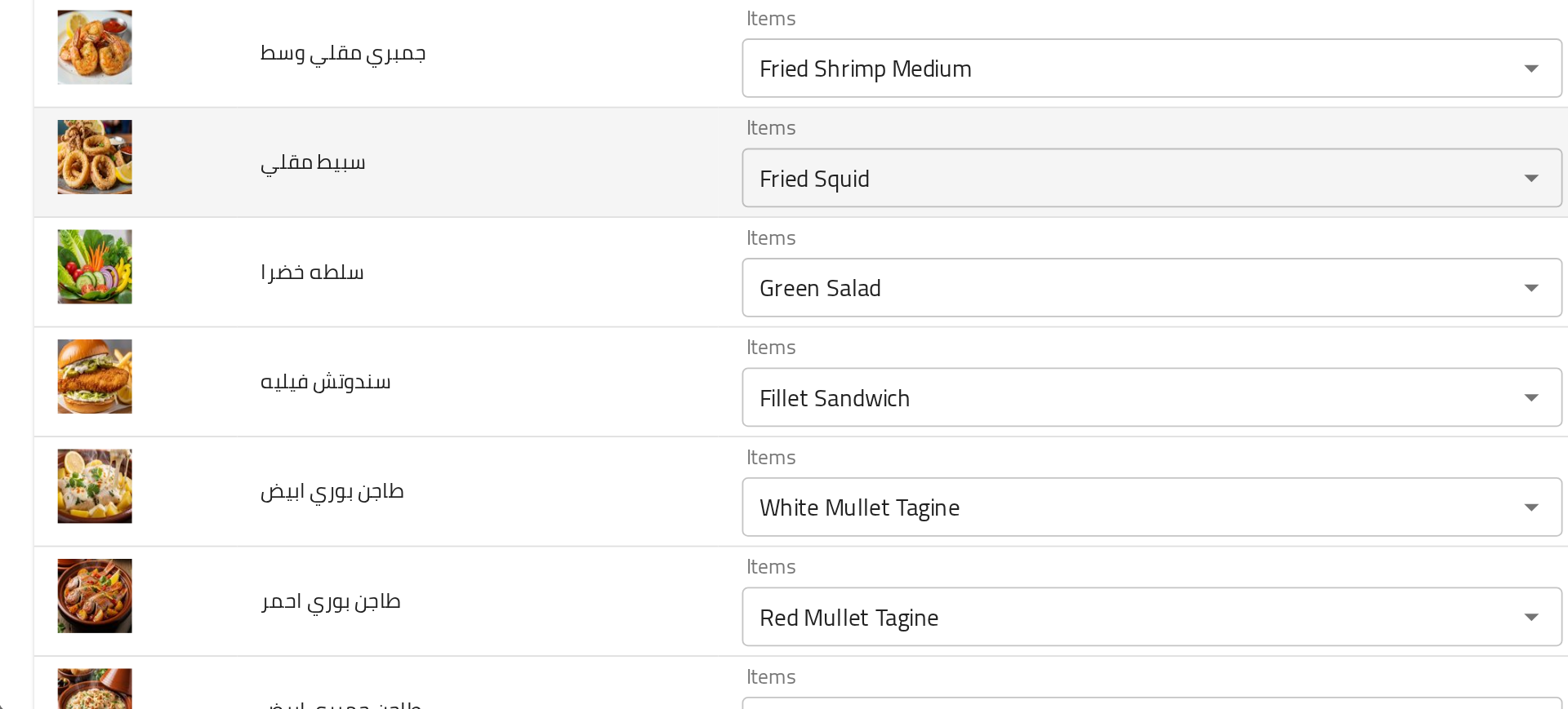
click at [334, 391] on td "سبيط مقلي" at bounding box center [264, 406] width 265 height 60
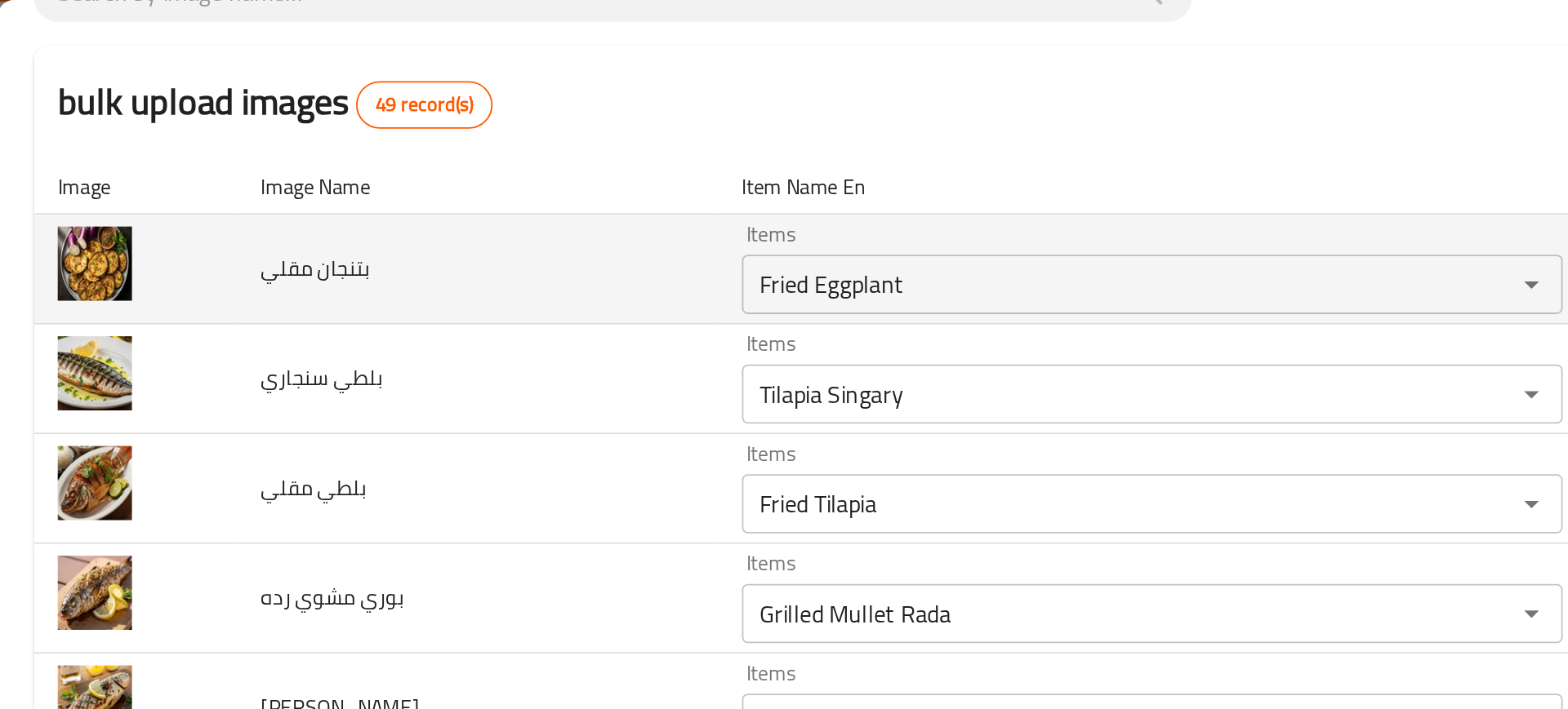
scroll to position [130, 0]
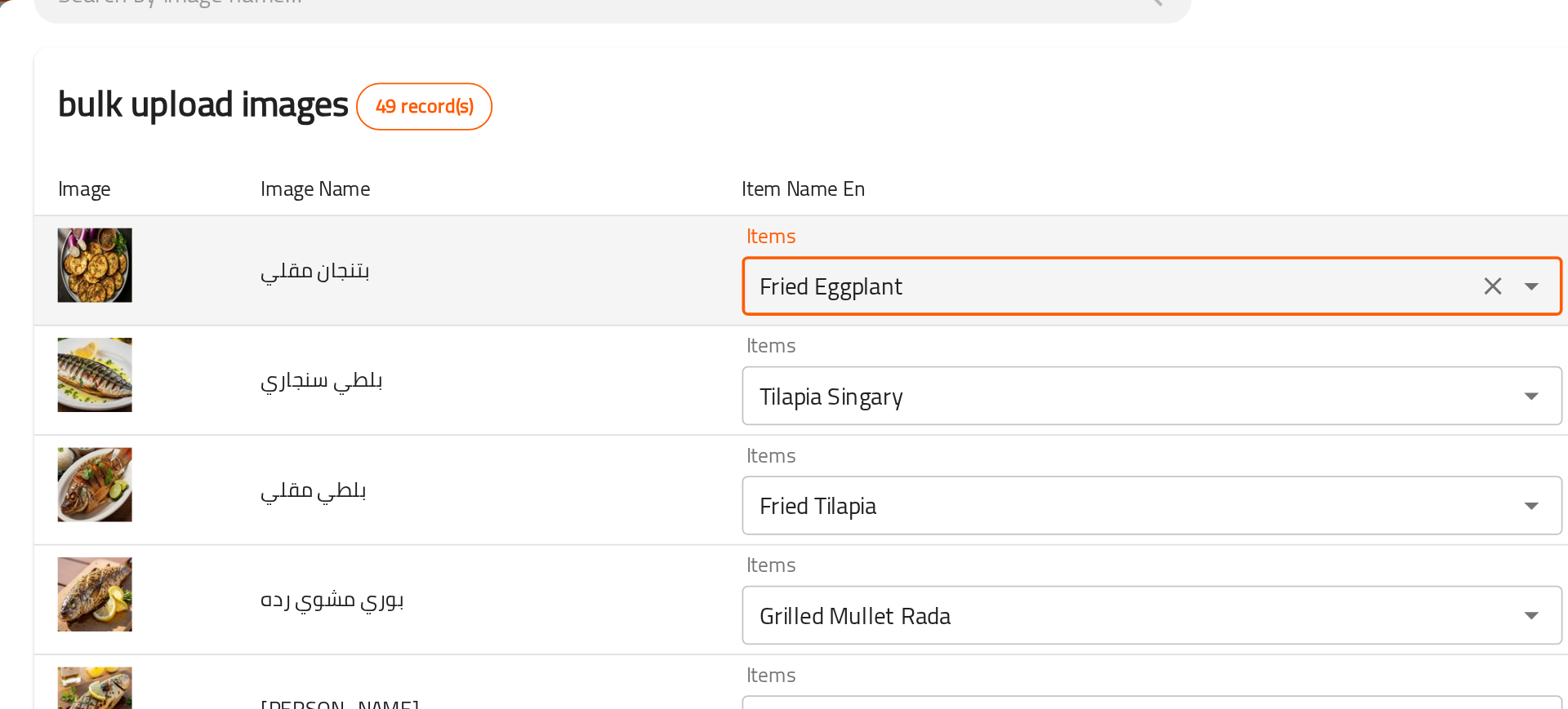
click at [440, 152] on مقلي "Fried Eggplant" at bounding box center [610, 157] width 393 height 23
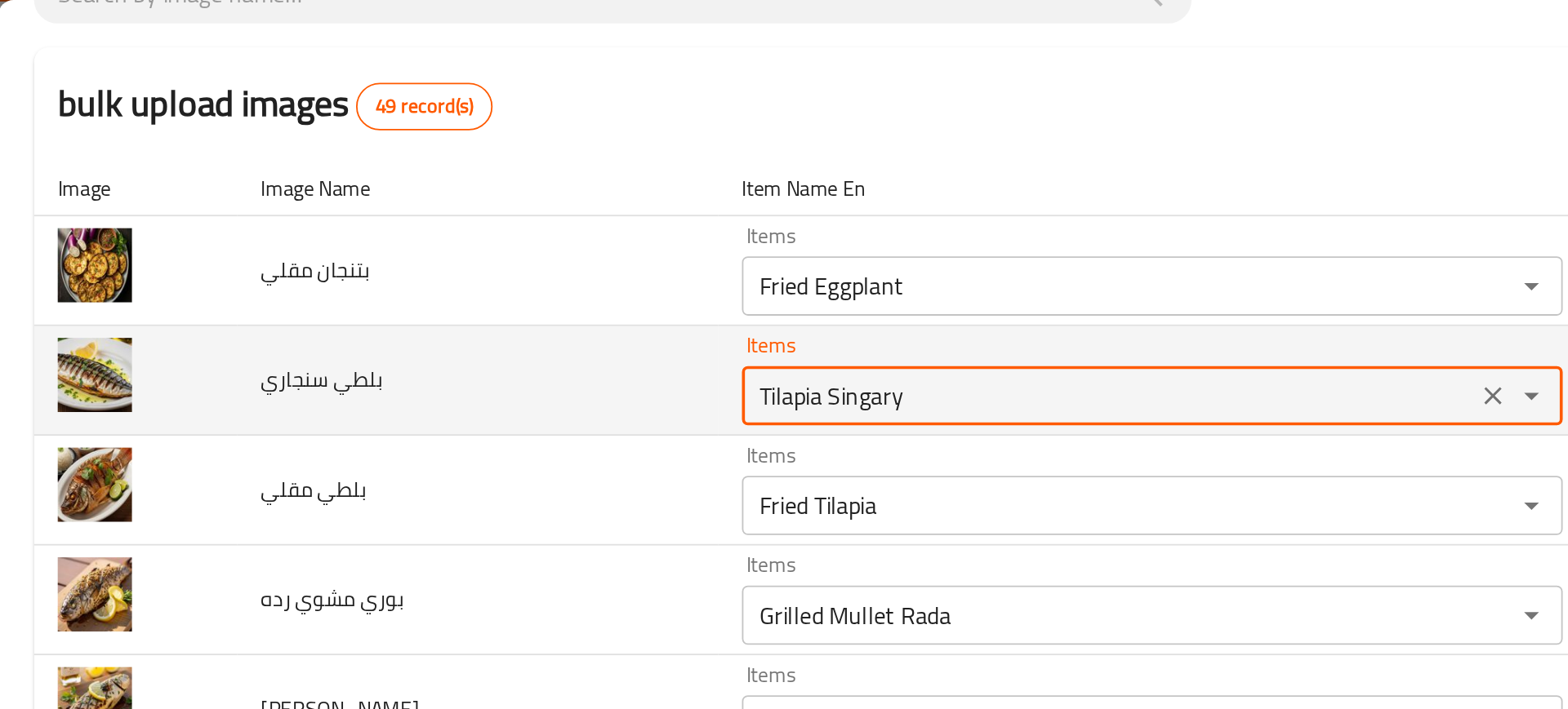
click at [460, 219] on سنجاري "Tilapia Singary" at bounding box center [610, 218] width 393 height 23
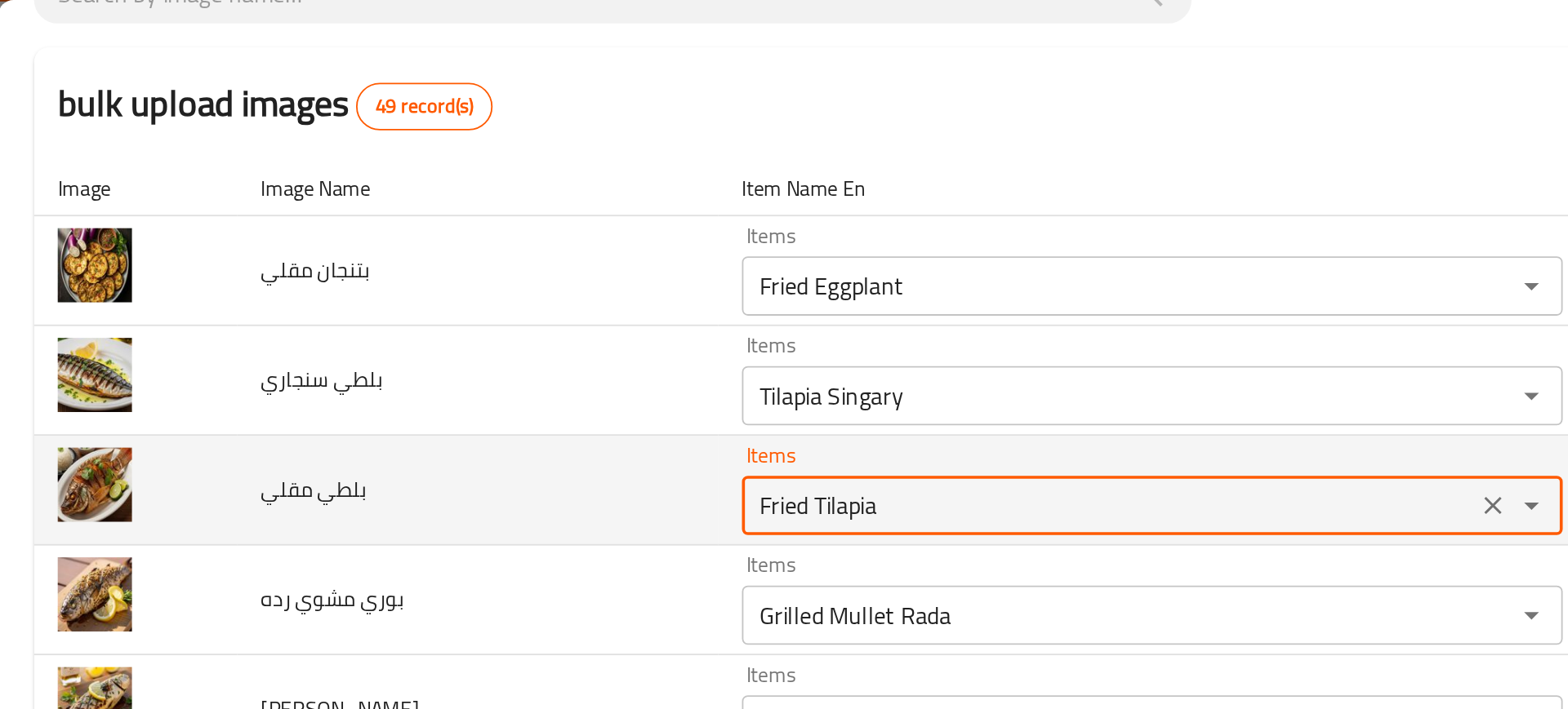
click at [446, 271] on مقلي "Fried Tilapia" at bounding box center [610, 278] width 393 height 23
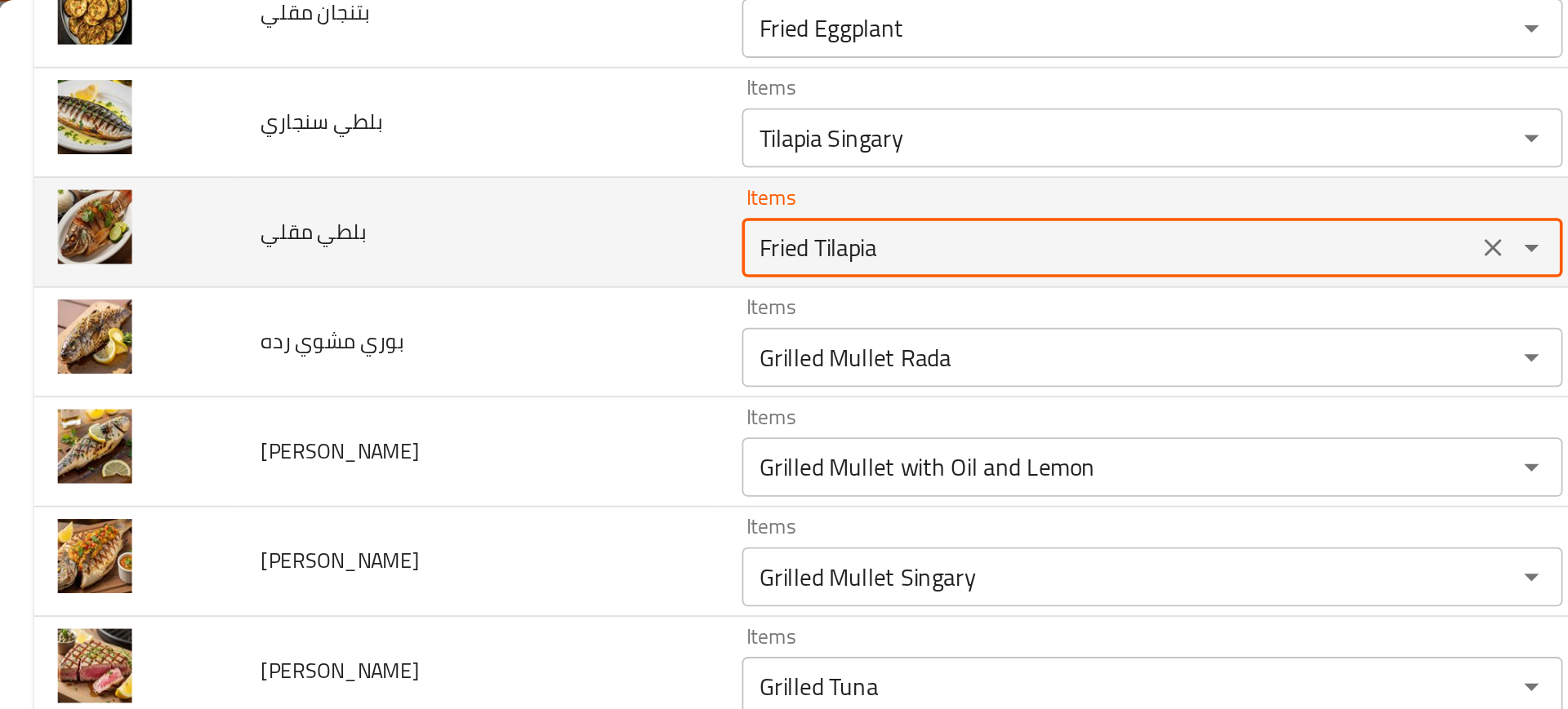
scroll to position [274, 0]
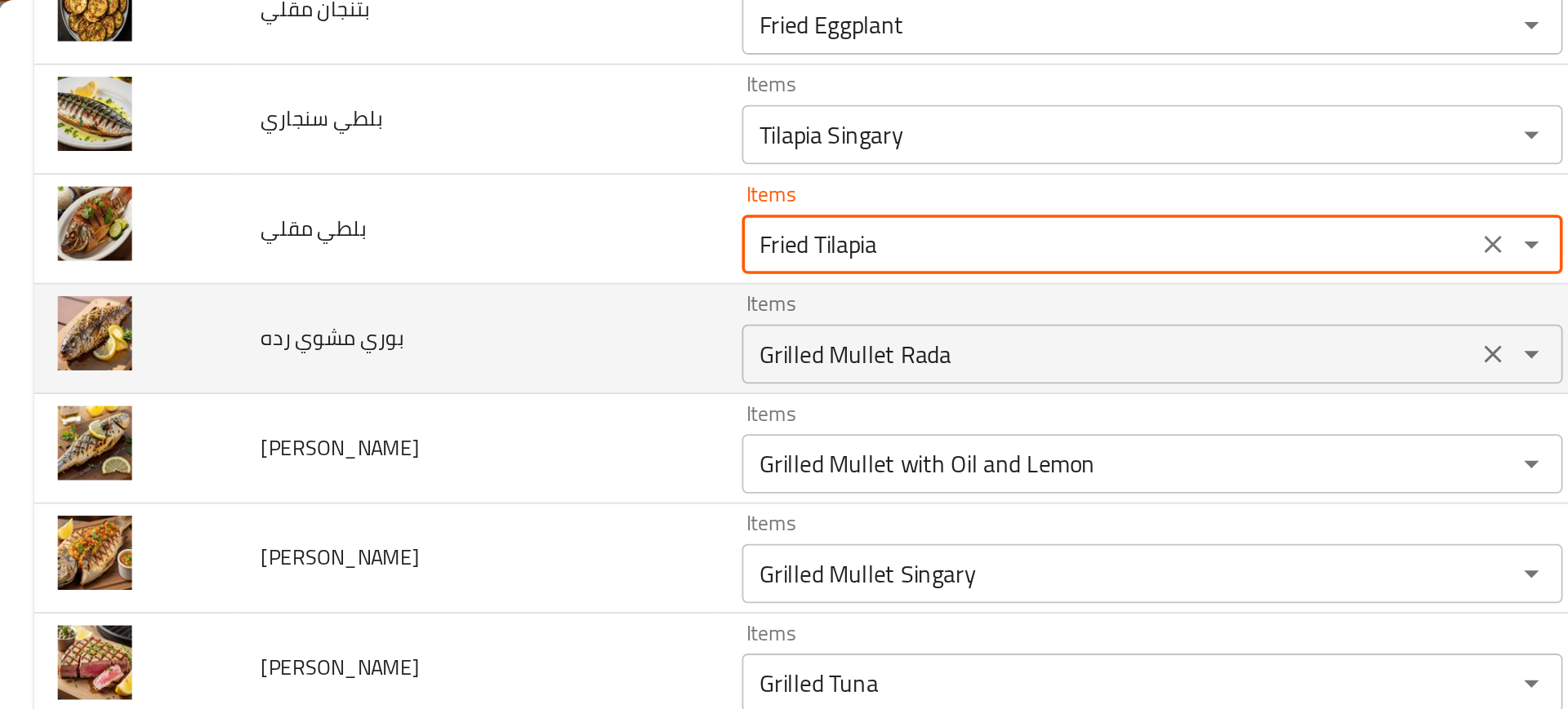
click at [470, 190] on رده "Grilled Mullet Rada" at bounding box center [610, 195] width 393 height 23
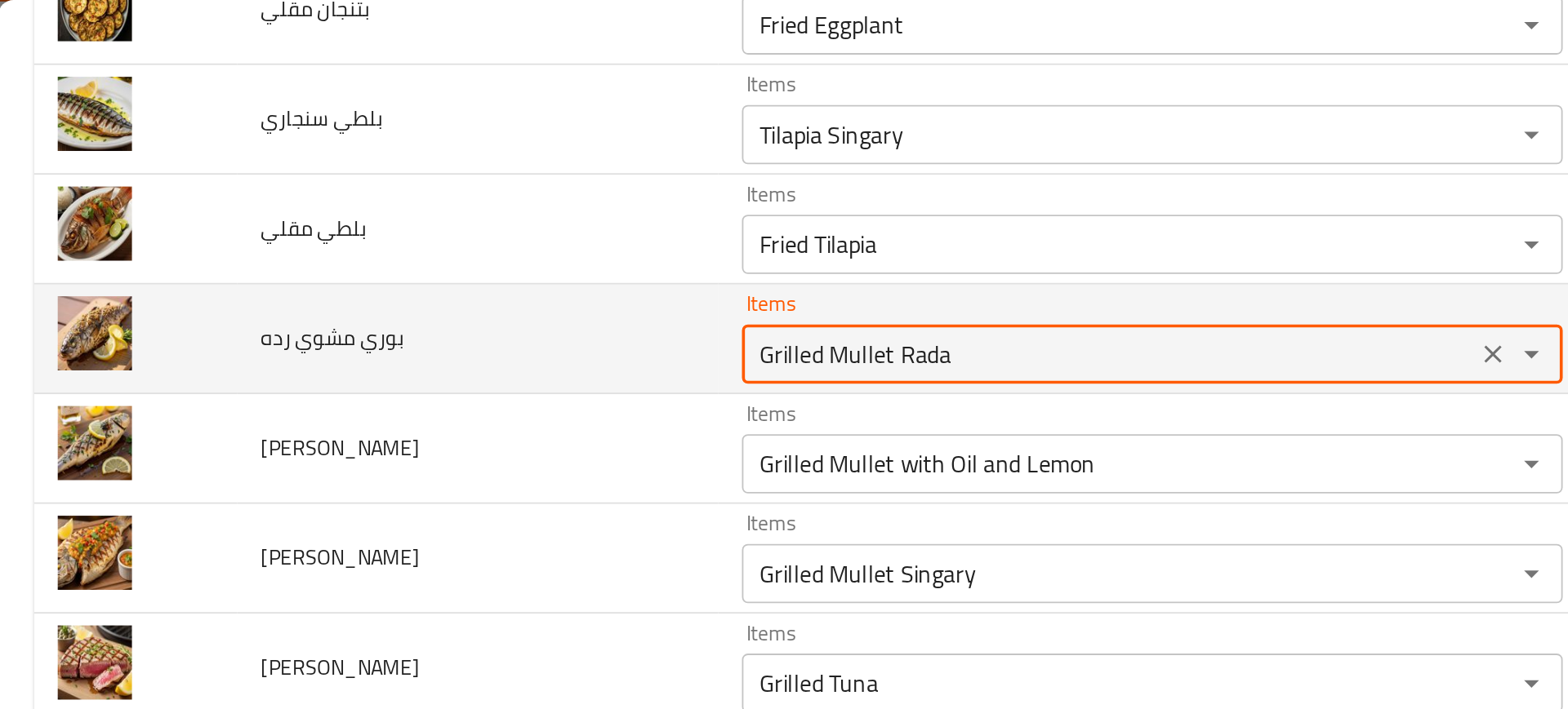
click at [470, 190] on رده "Grilled Mullet Rada" at bounding box center [610, 195] width 393 height 23
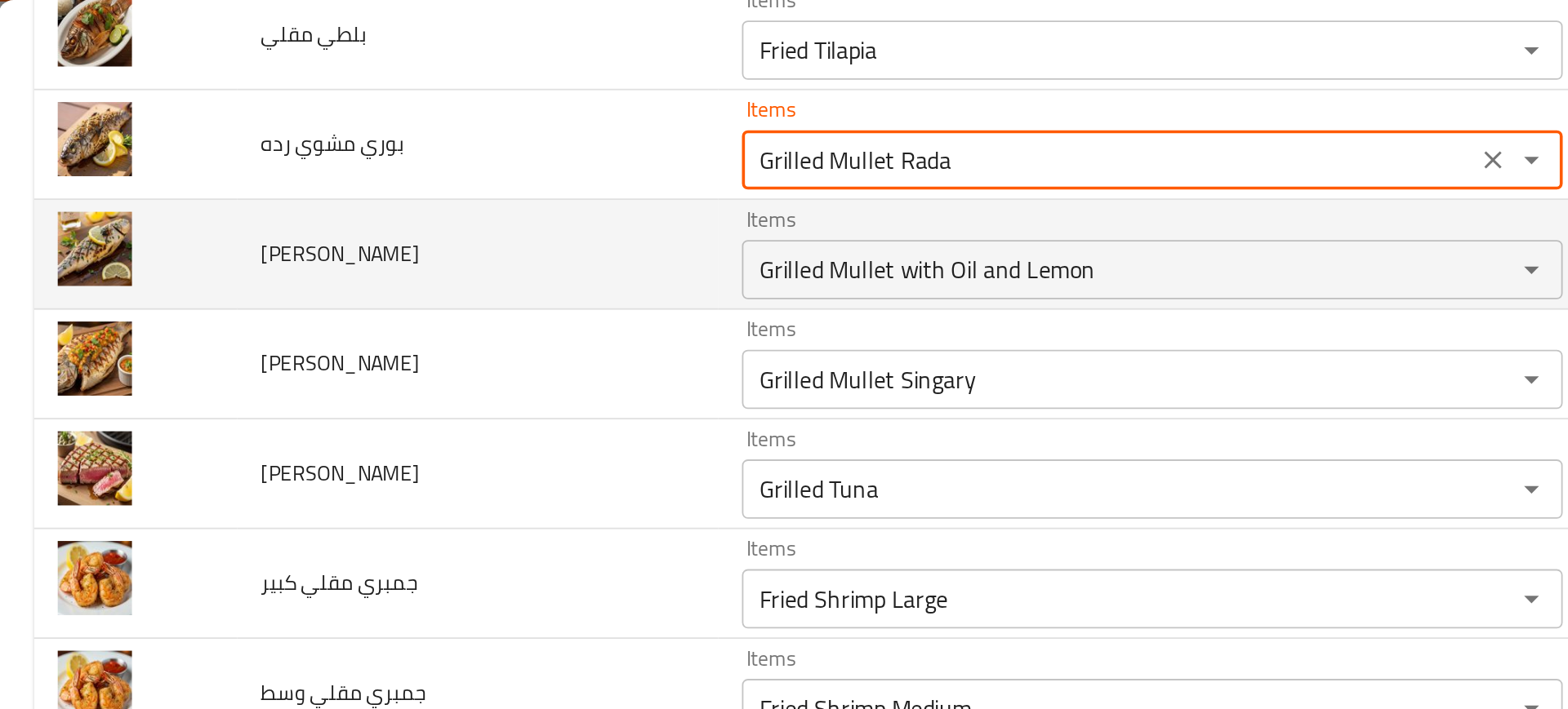
scroll to position [463, 0]
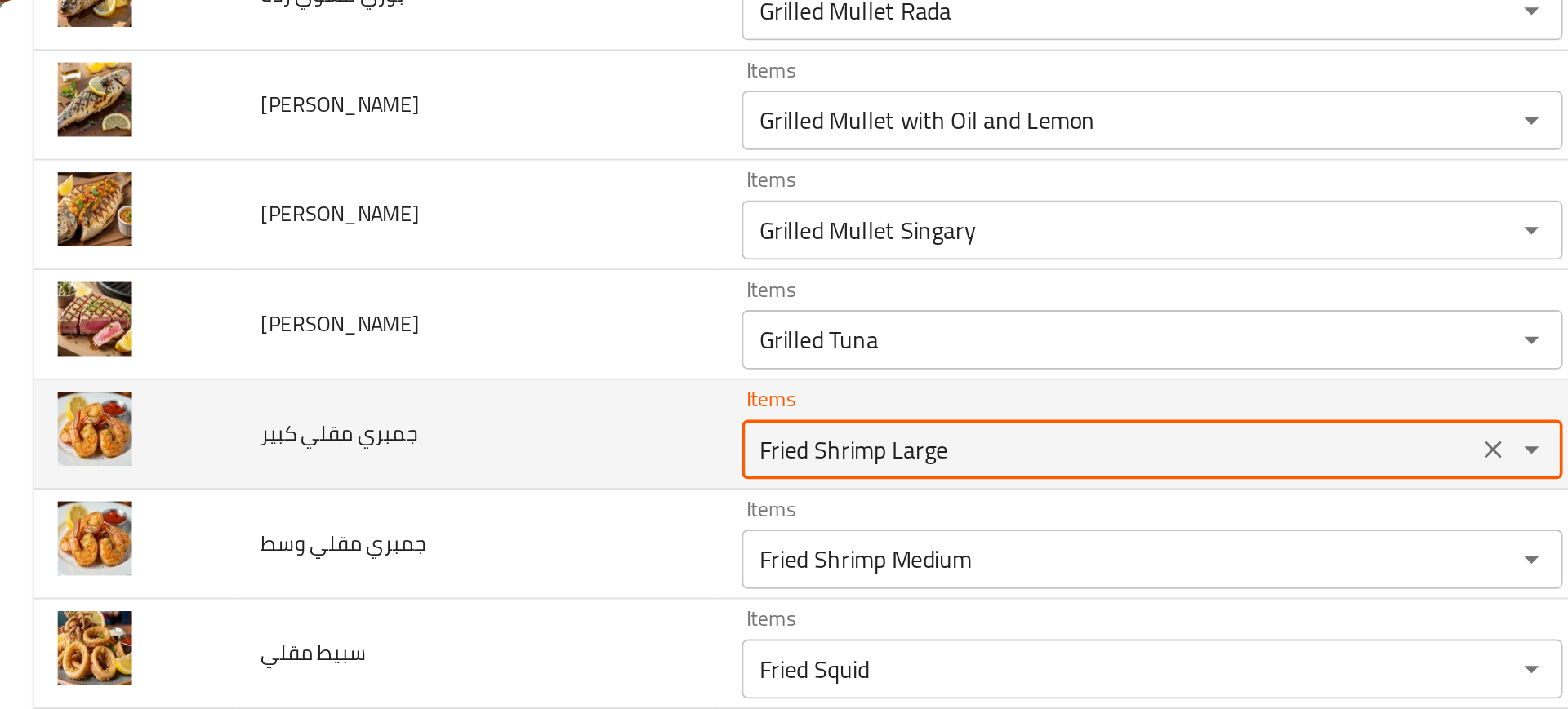
click at [453, 239] on كبير "Fried Shrimp Large" at bounding box center [610, 248] width 393 height 23
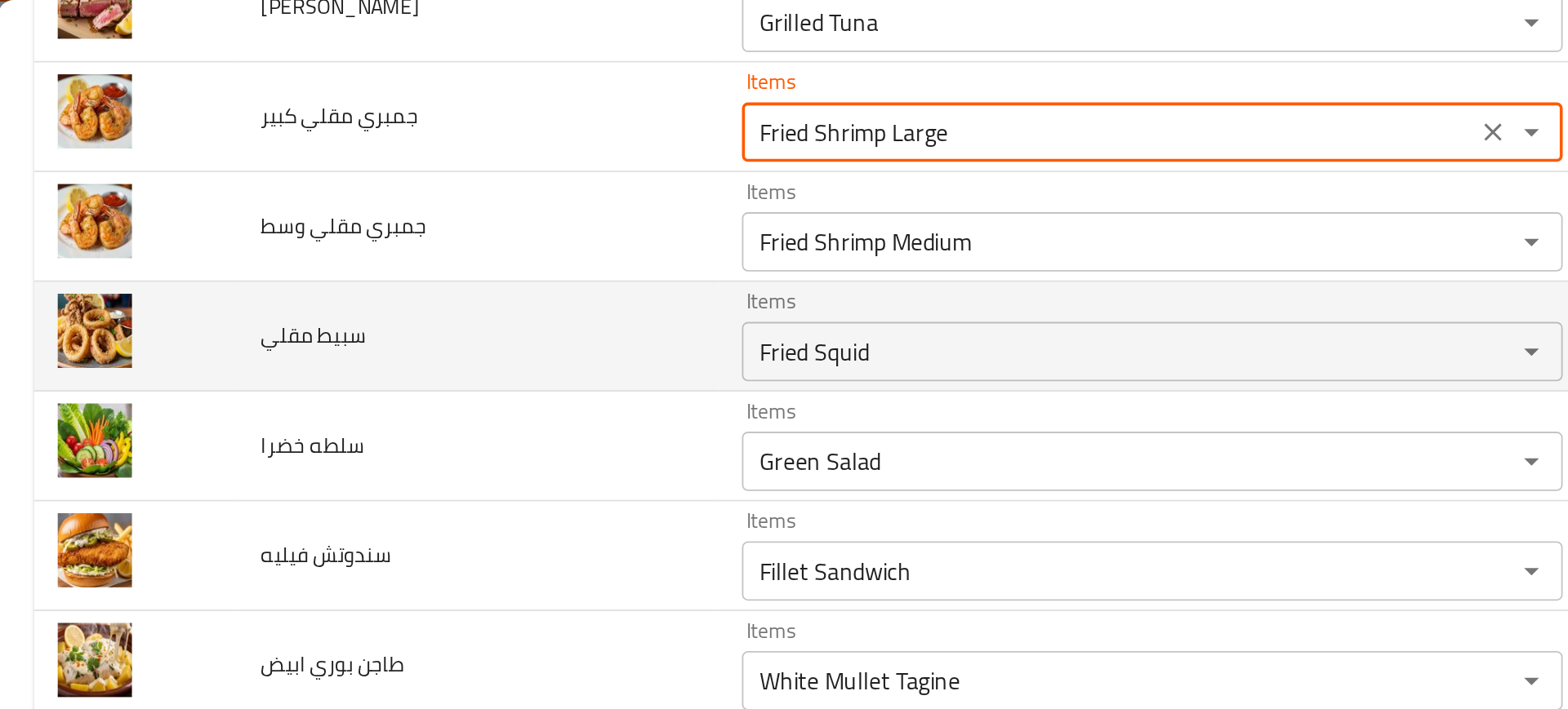
scroll to position [638, 0]
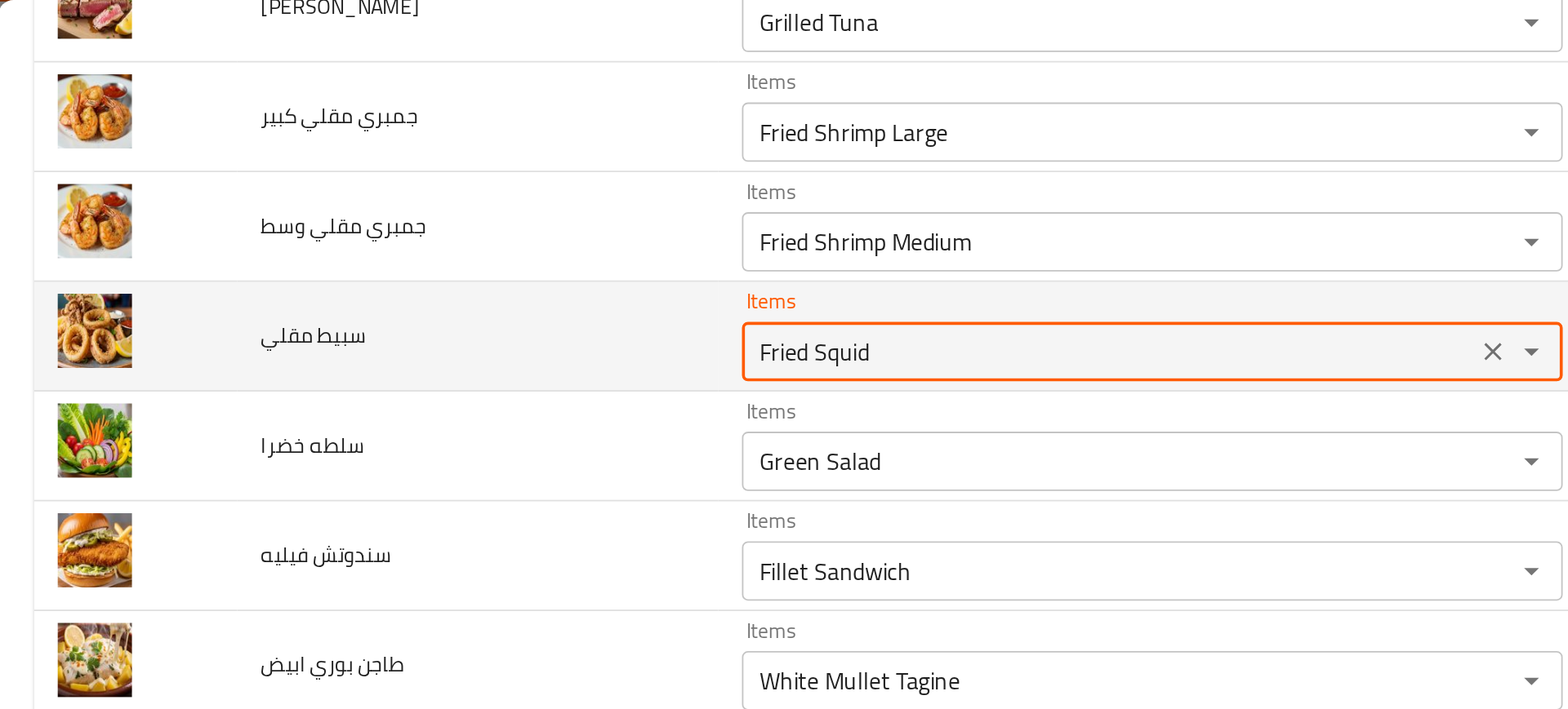
click at [450, 200] on مقلي "Fried Squid" at bounding box center [610, 194] width 393 height 23
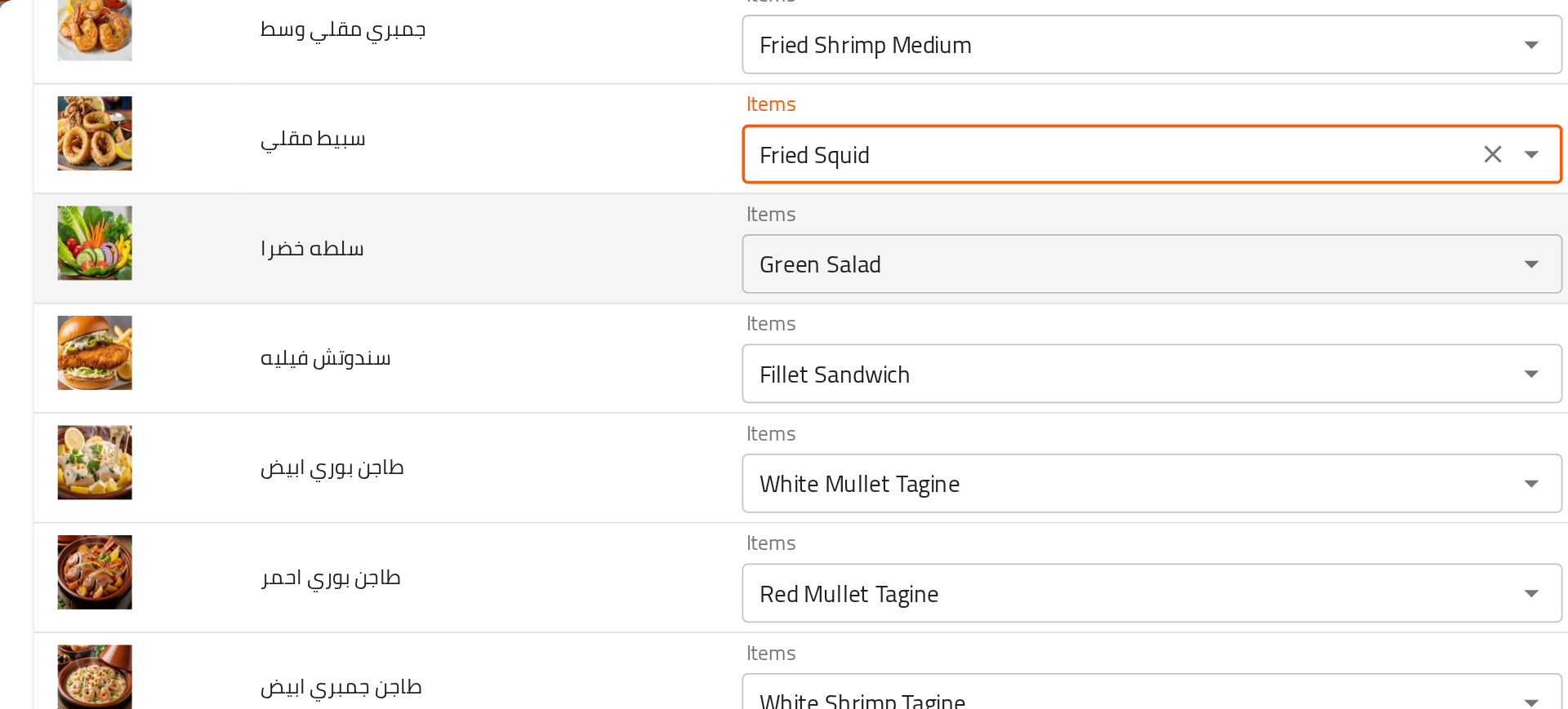
scroll to position [758, 0]
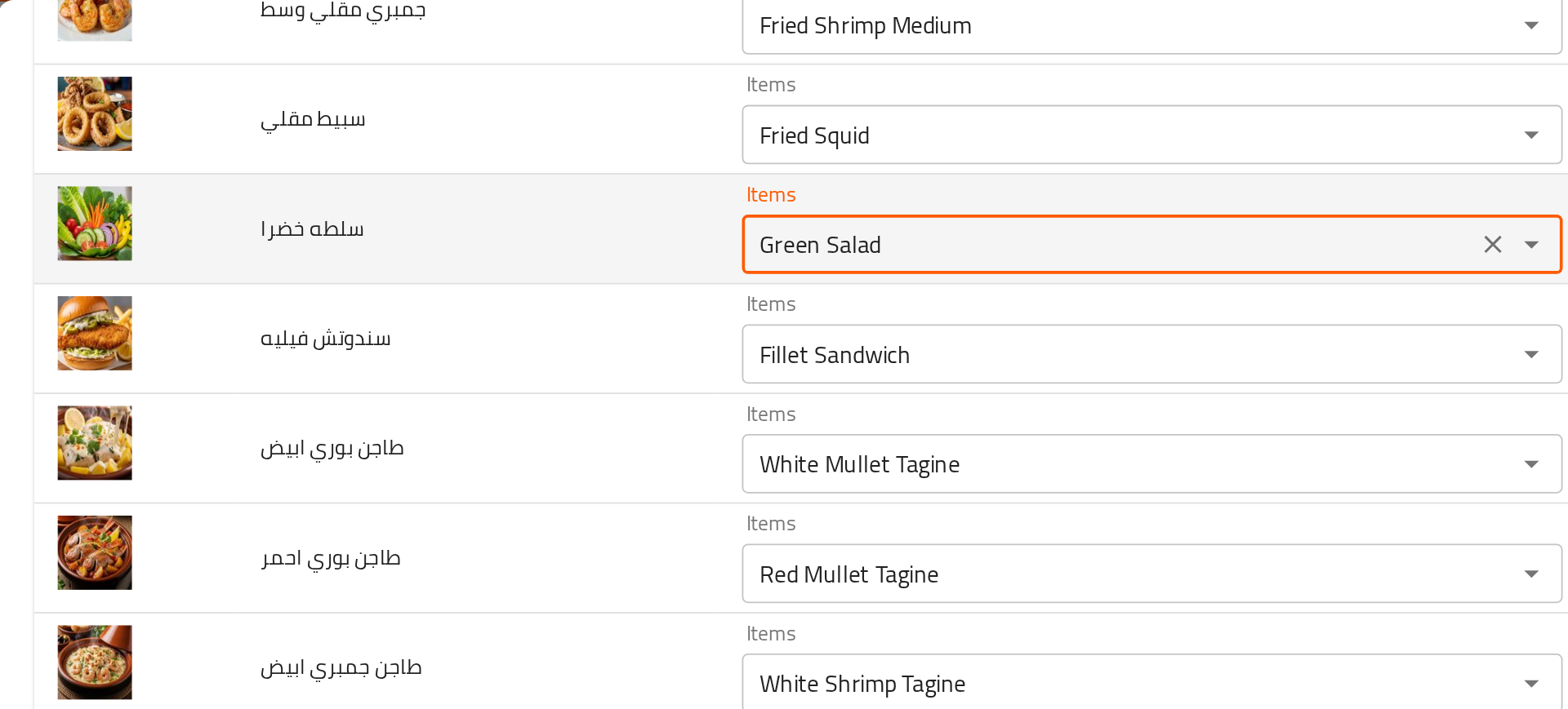
click at [446, 142] on خضرا "Green Salad" at bounding box center [610, 134] width 393 height 23
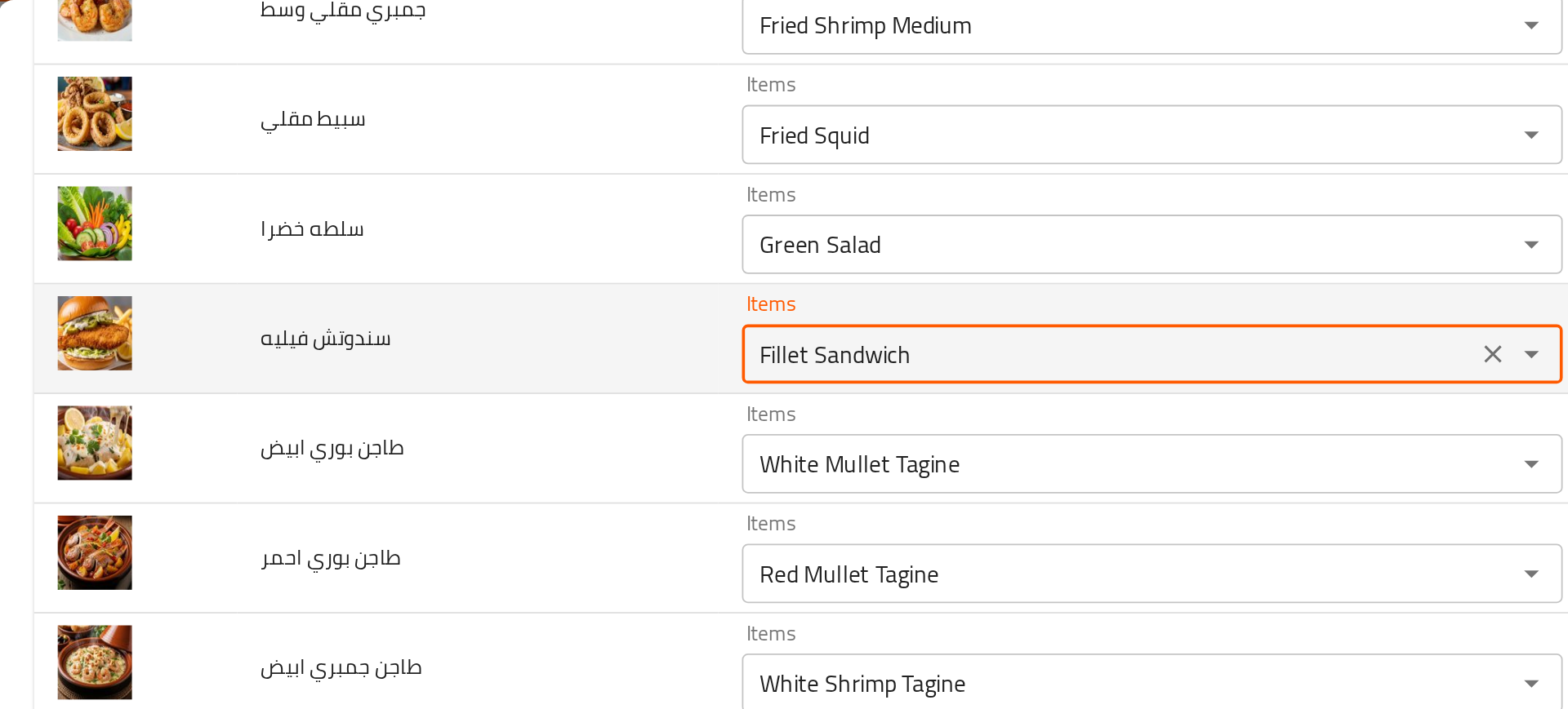
click at [441, 199] on فيليه "Fillet Sandwich" at bounding box center [610, 195] width 393 height 23
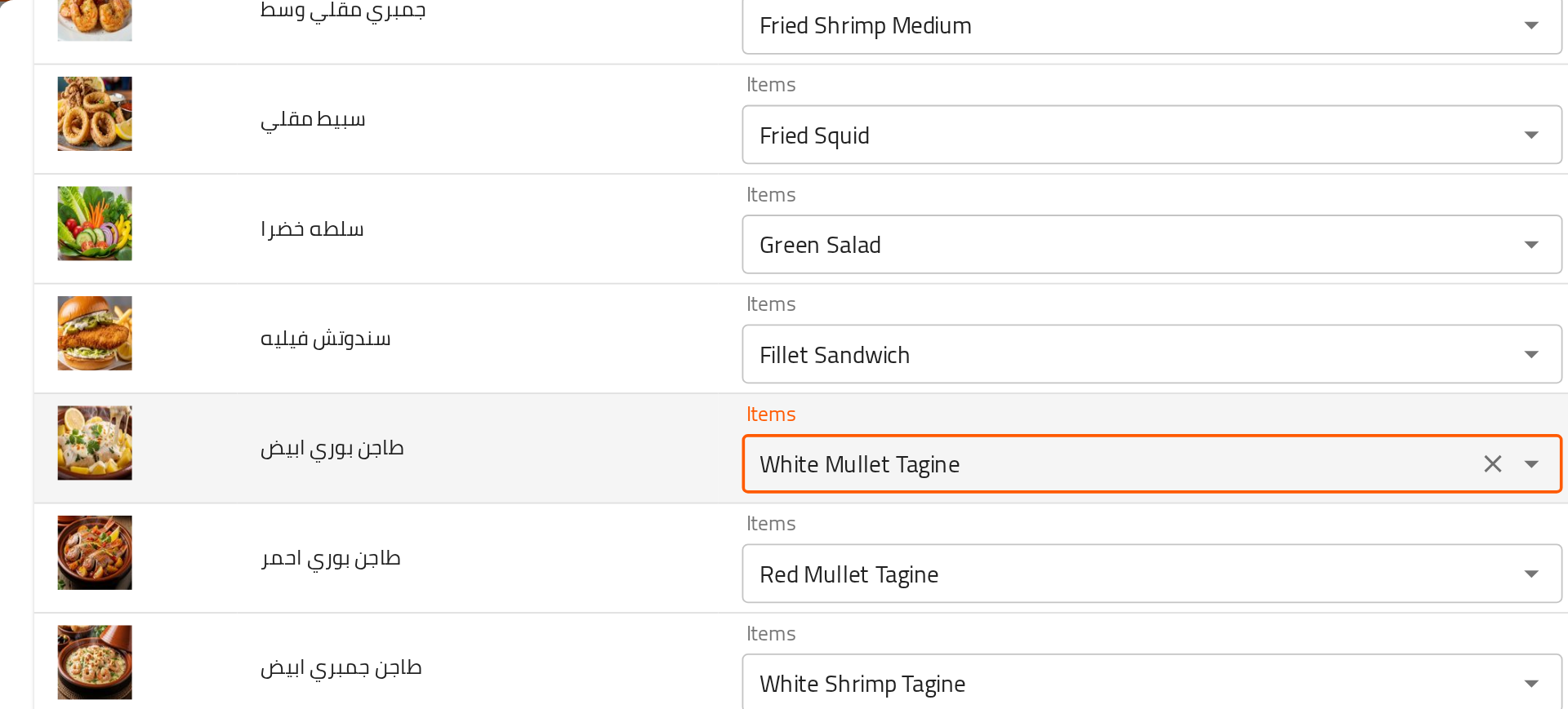
click at [445, 248] on ابيض "White Mullet Tagine" at bounding box center [610, 255] width 393 height 23
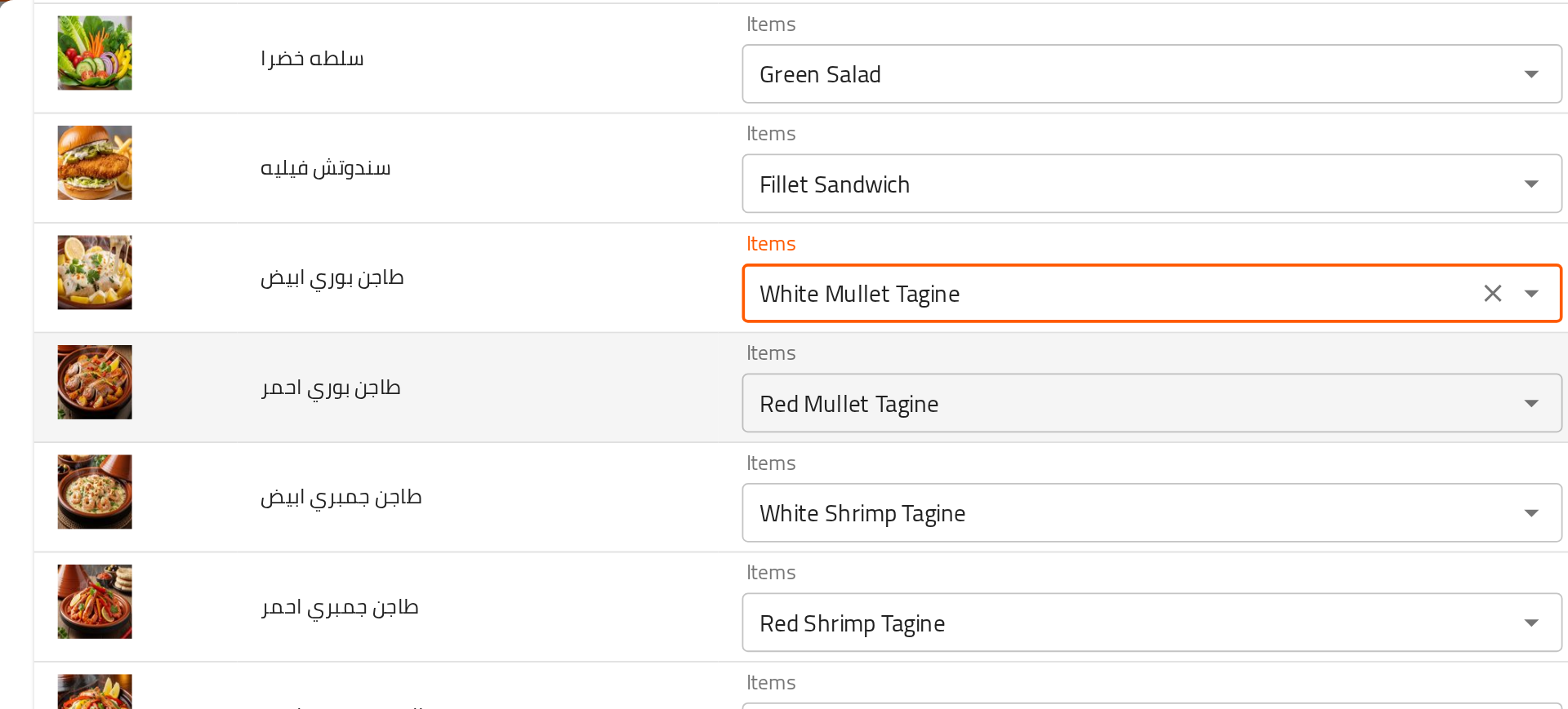
scroll to position [851, 0]
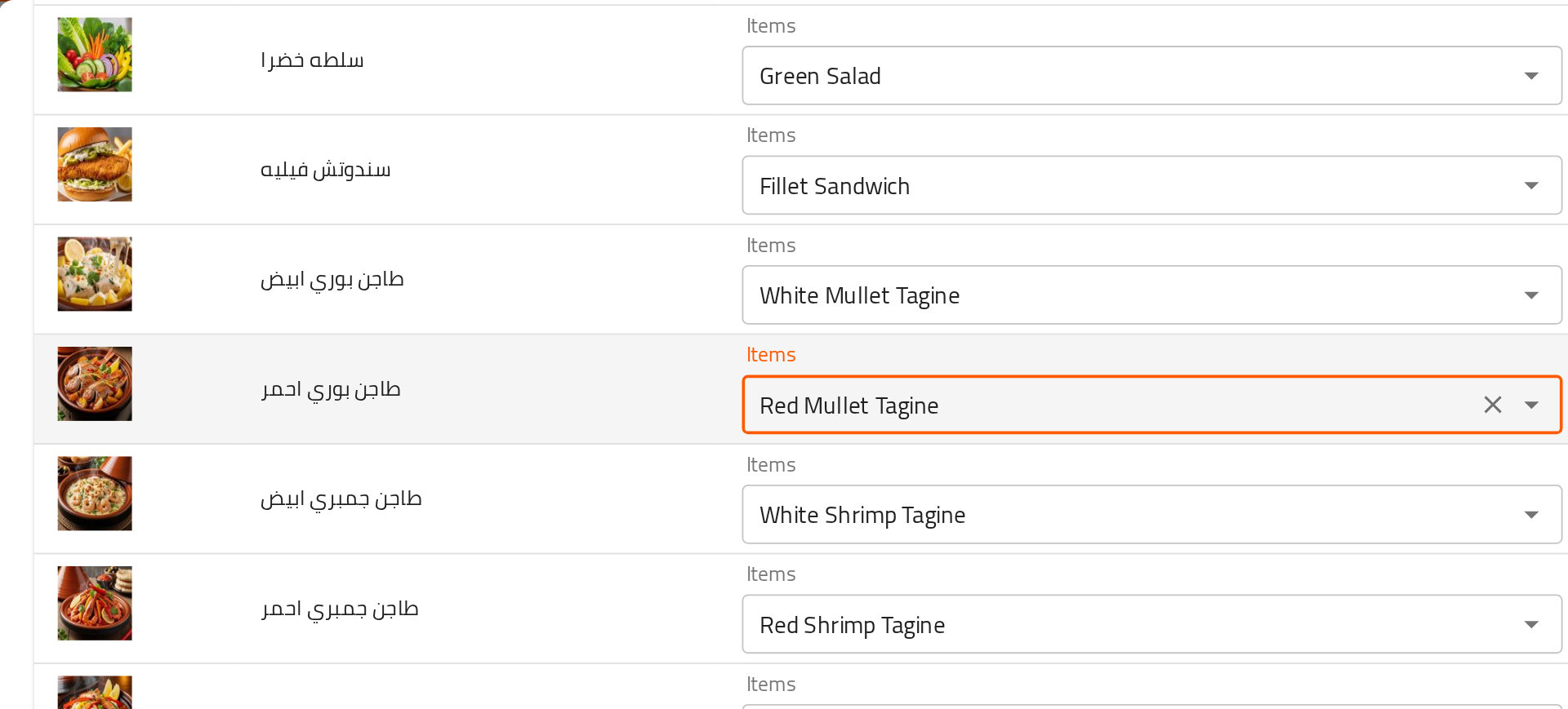
click at [463, 218] on احمر "Red Mullet Tagine" at bounding box center [610, 223] width 393 height 23
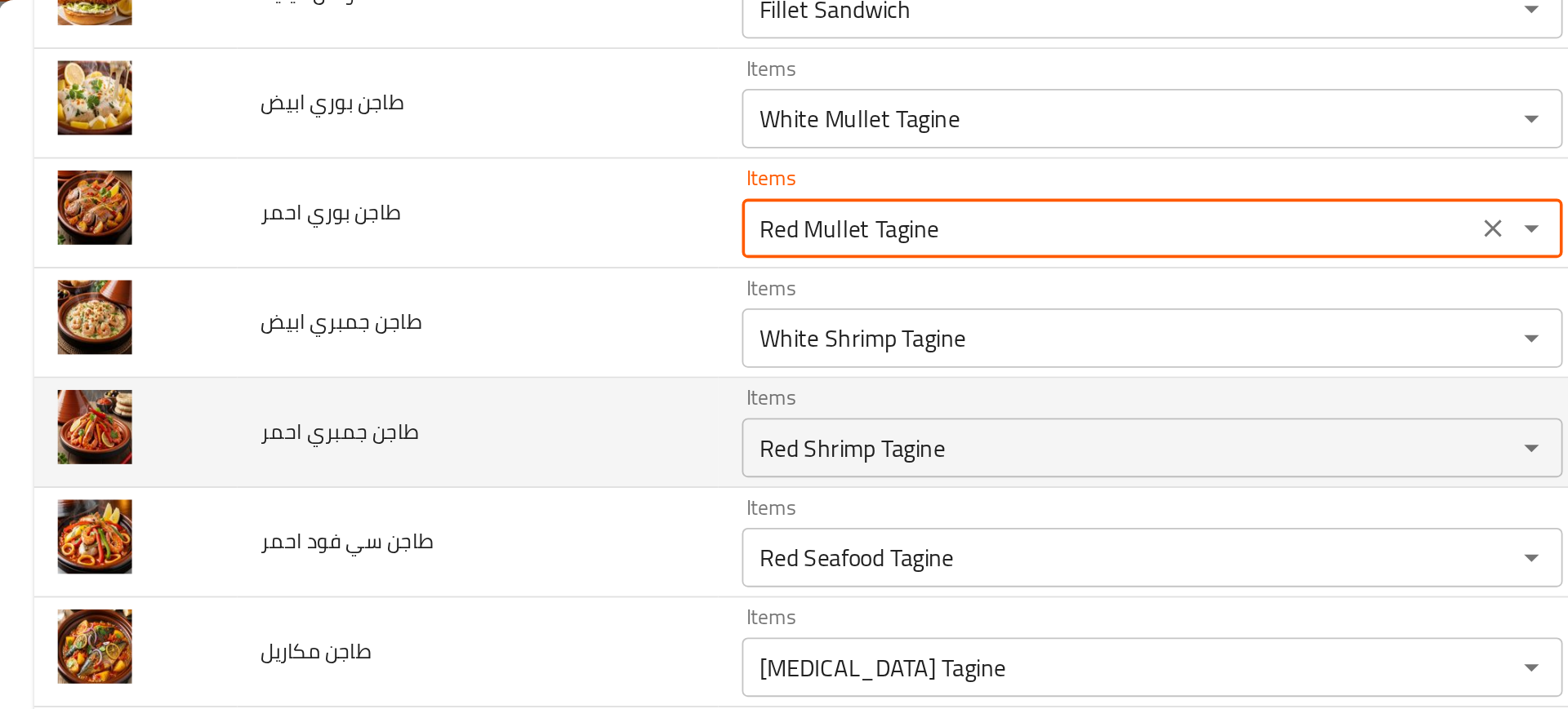
scroll to position [952, 0]
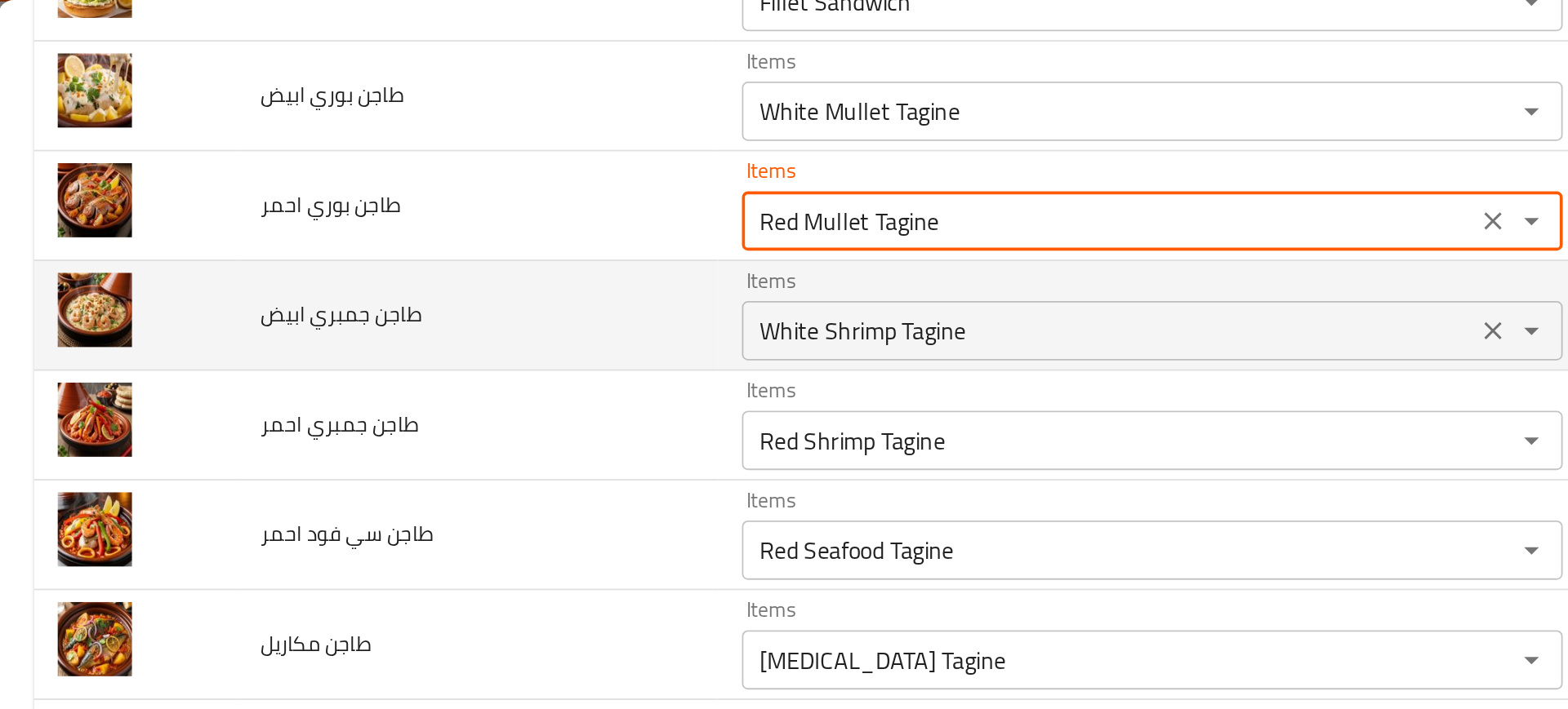
click at [426, 193] on ابيض "White Shrimp Tagine" at bounding box center [610, 182] width 393 height 23
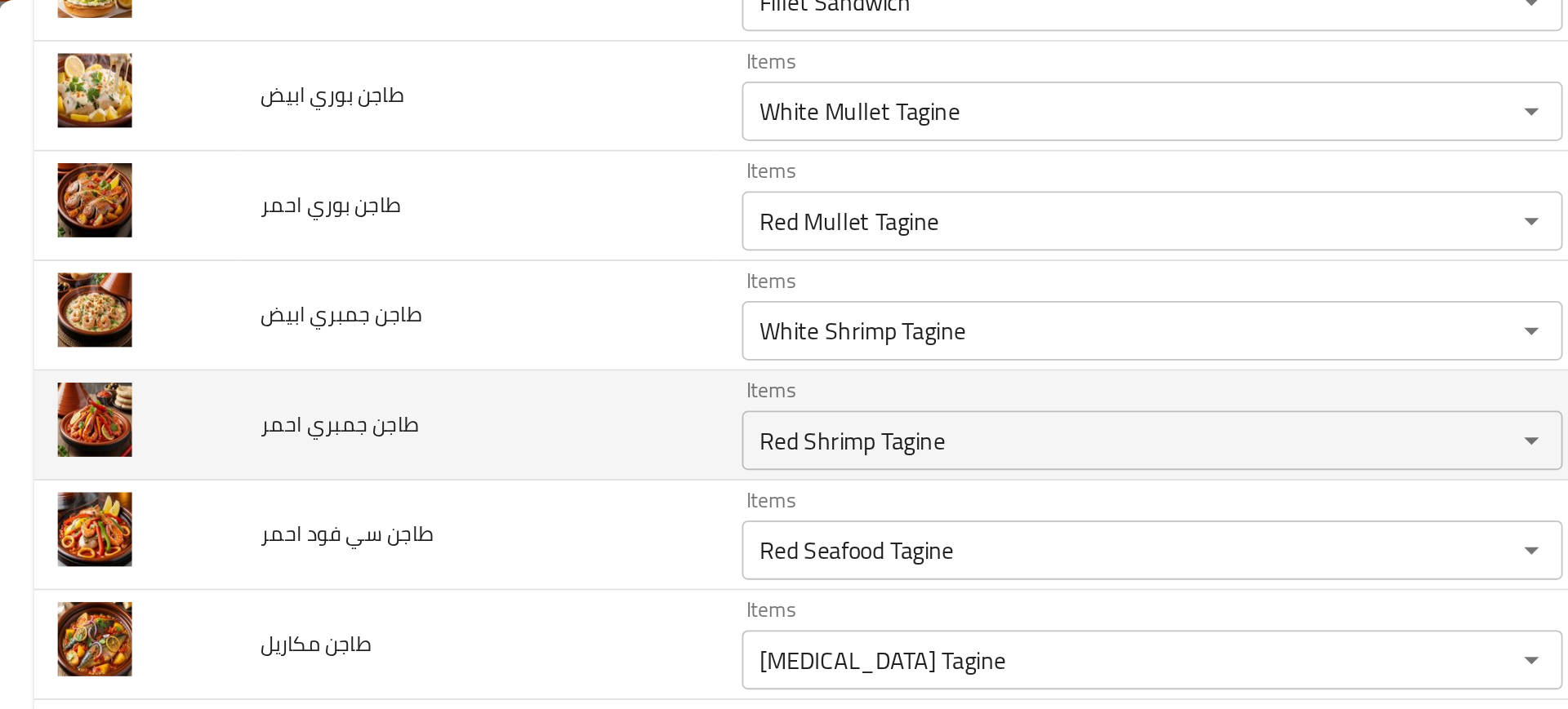
click at [383, 227] on td "طاجن جمبري احمر" at bounding box center [264, 234] width 265 height 60
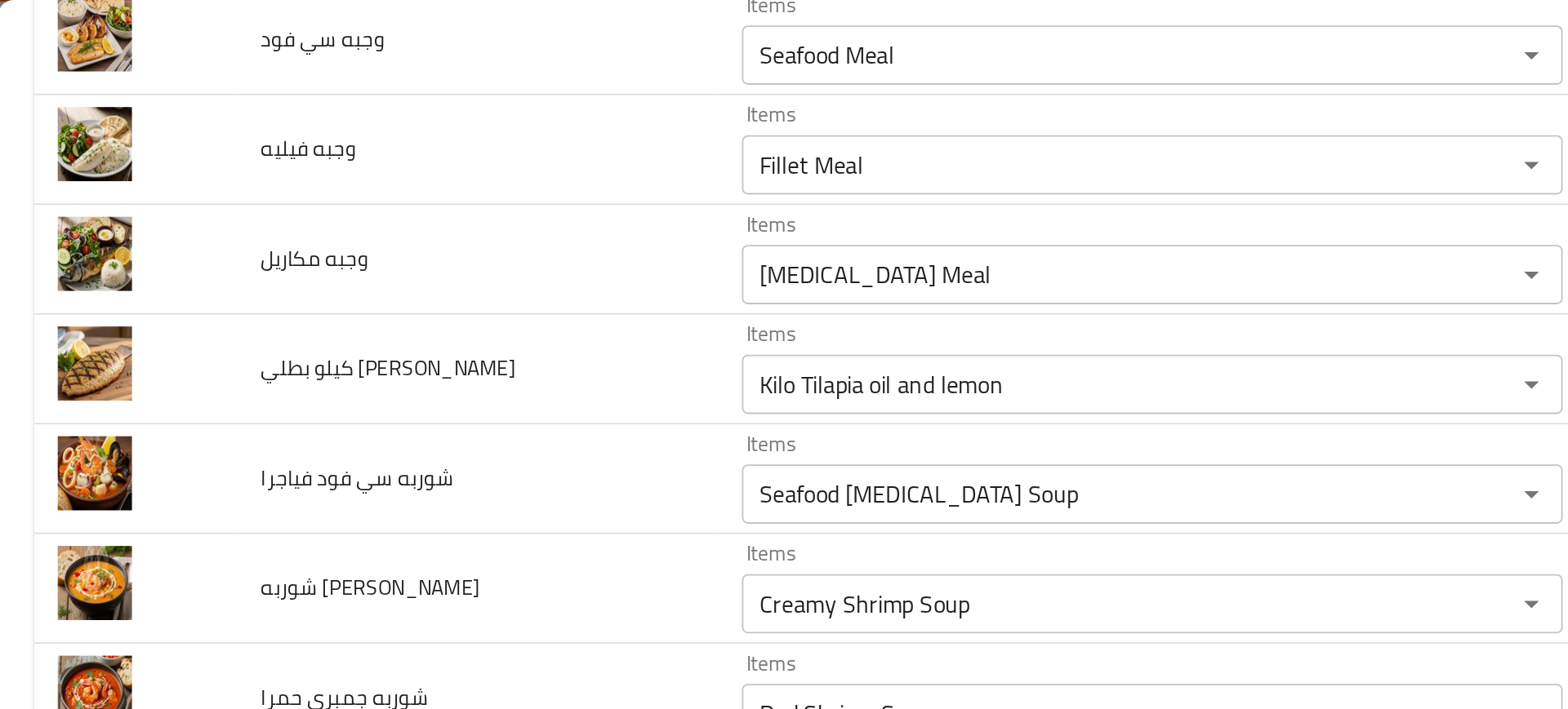
scroll to position [2533, 0]
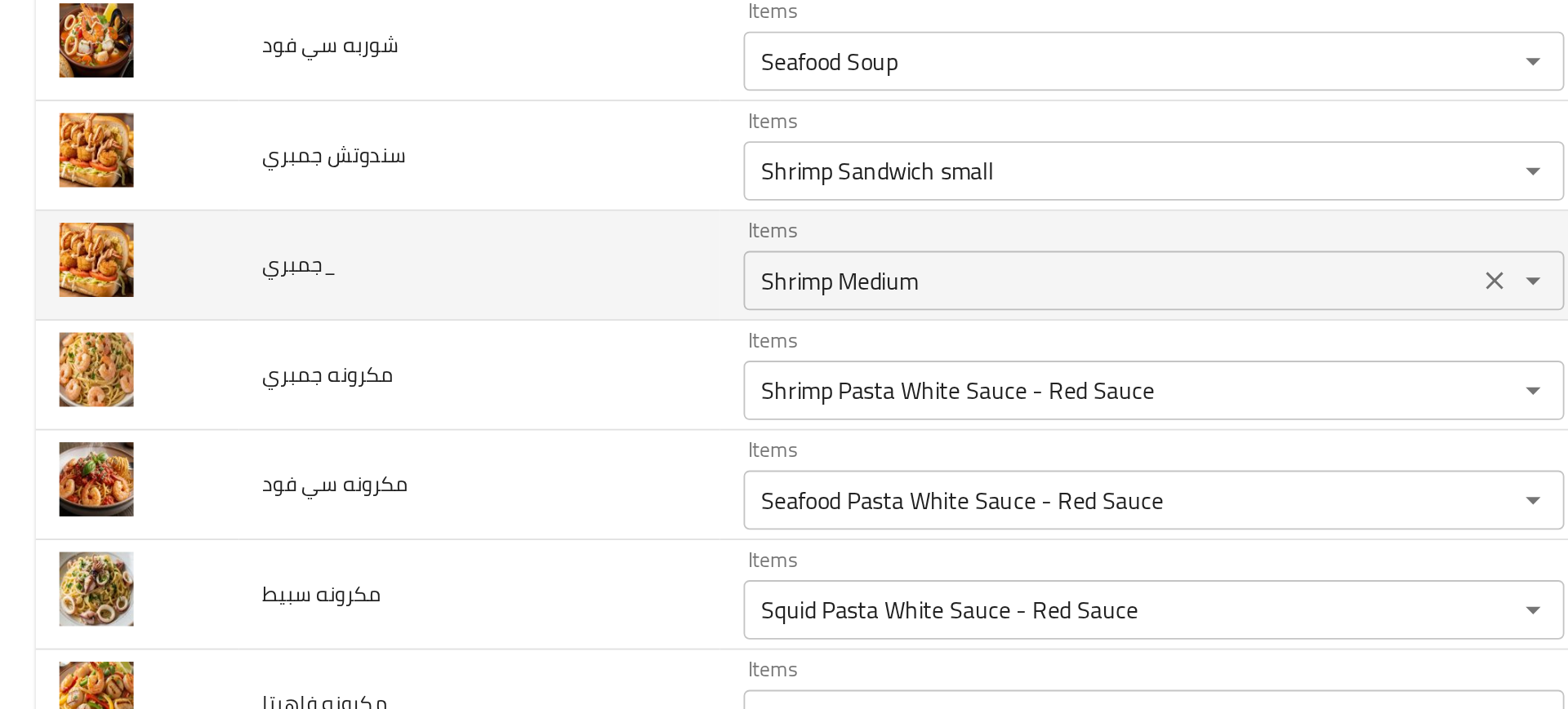
click at [482, 404] on input "Shrimp Medium" at bounding box center [610, 414] width 393 height 23
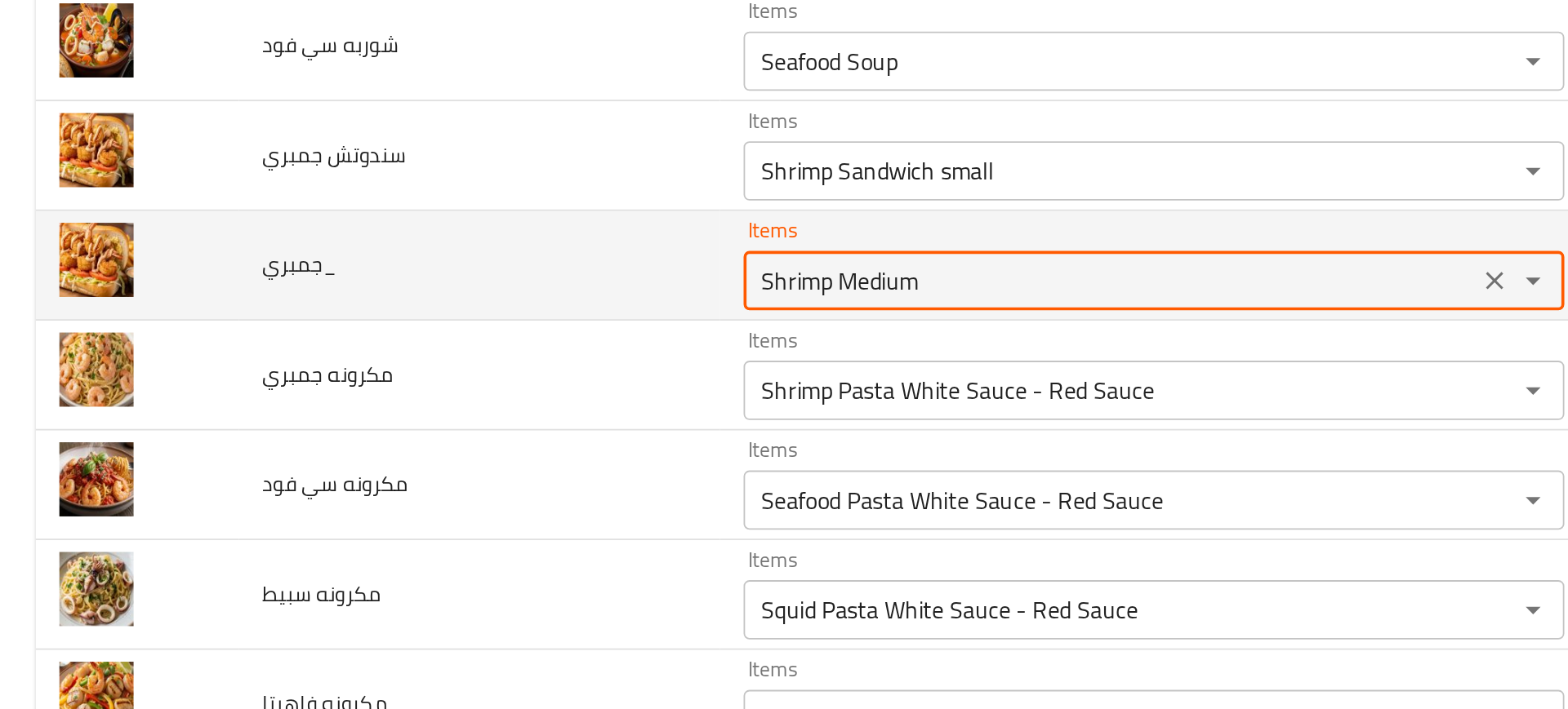
click at [482, 404] on input "Shrimp Medium" at bounding box center [610, 414] width 393 height 23
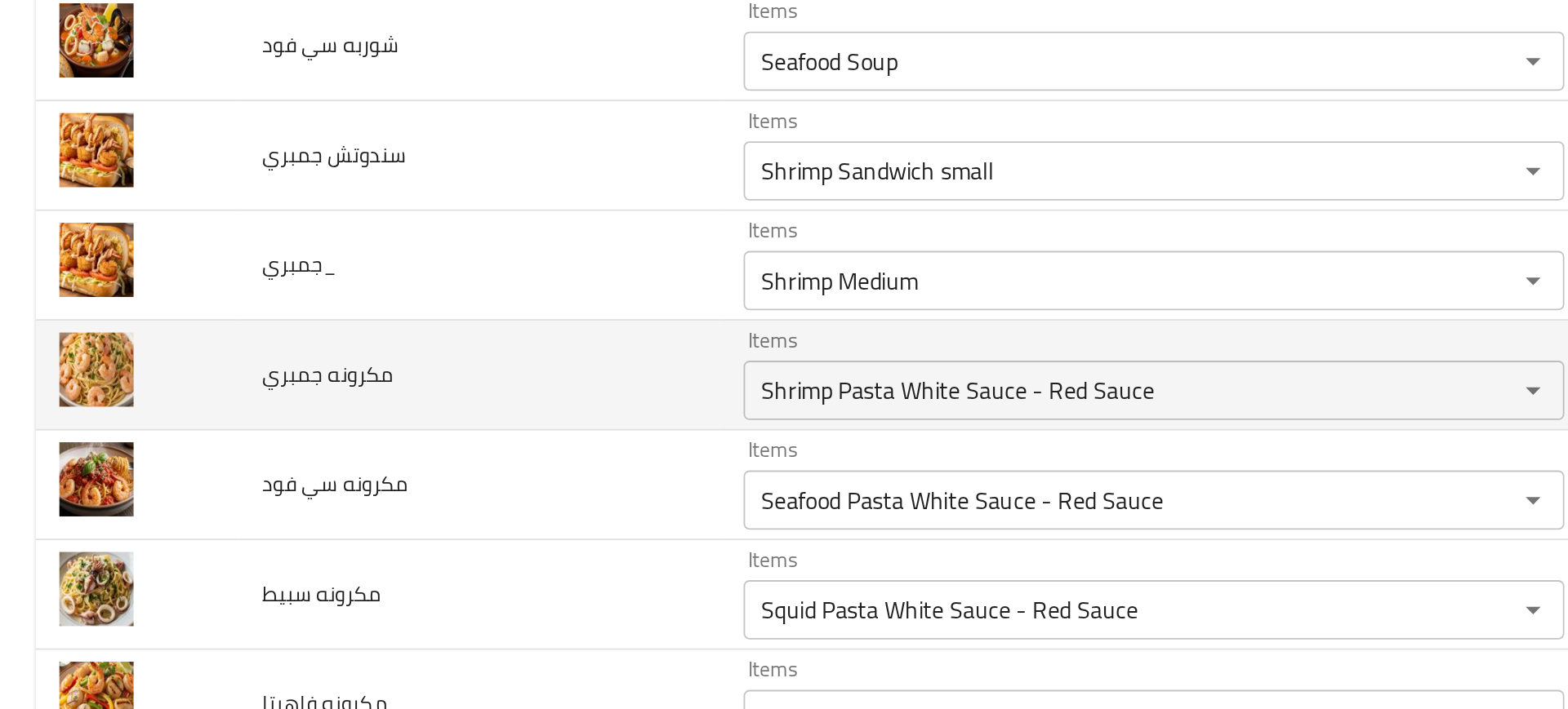
click at [335, 484] on td "مكرونه جمبري" at bounding box center [264, 464] width 265 height 60
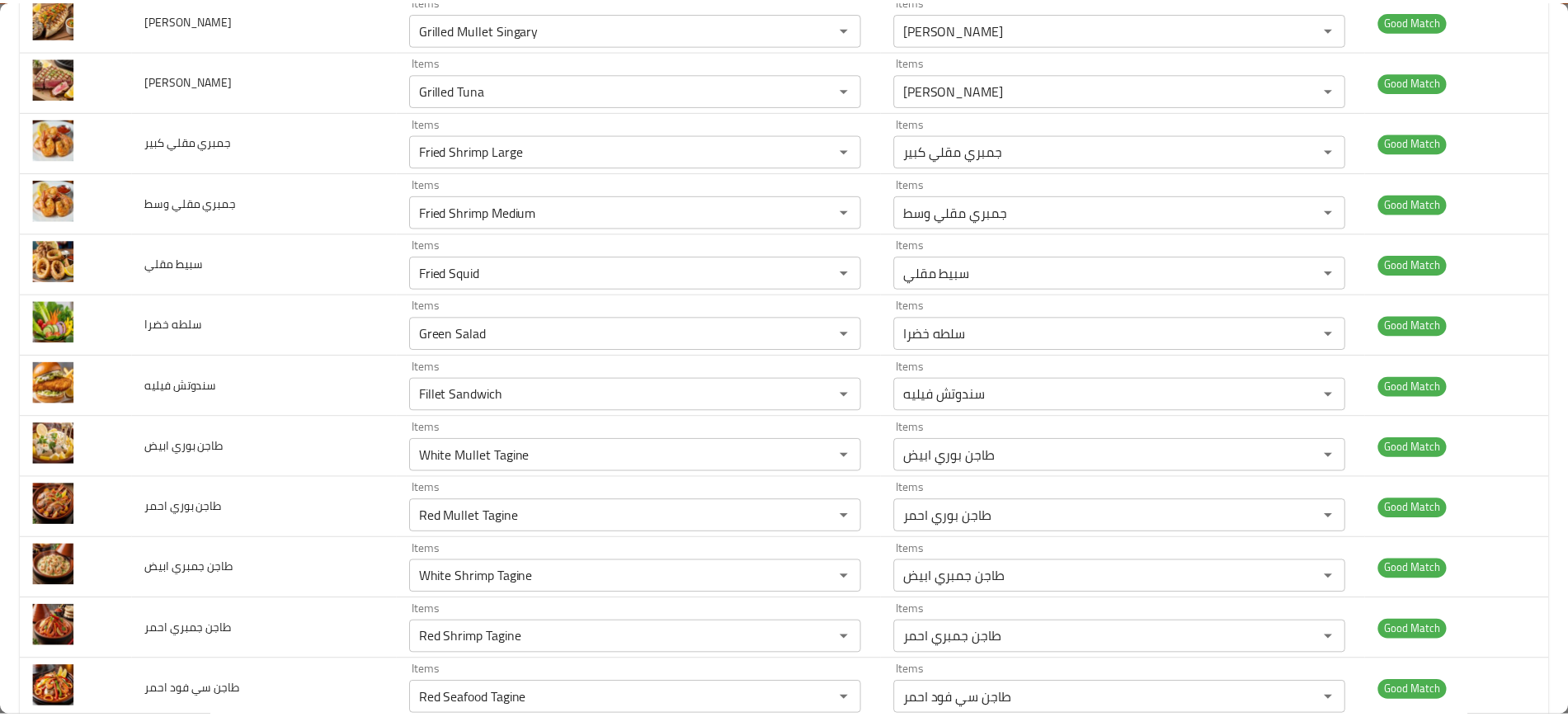
scroll to position [0, 0]
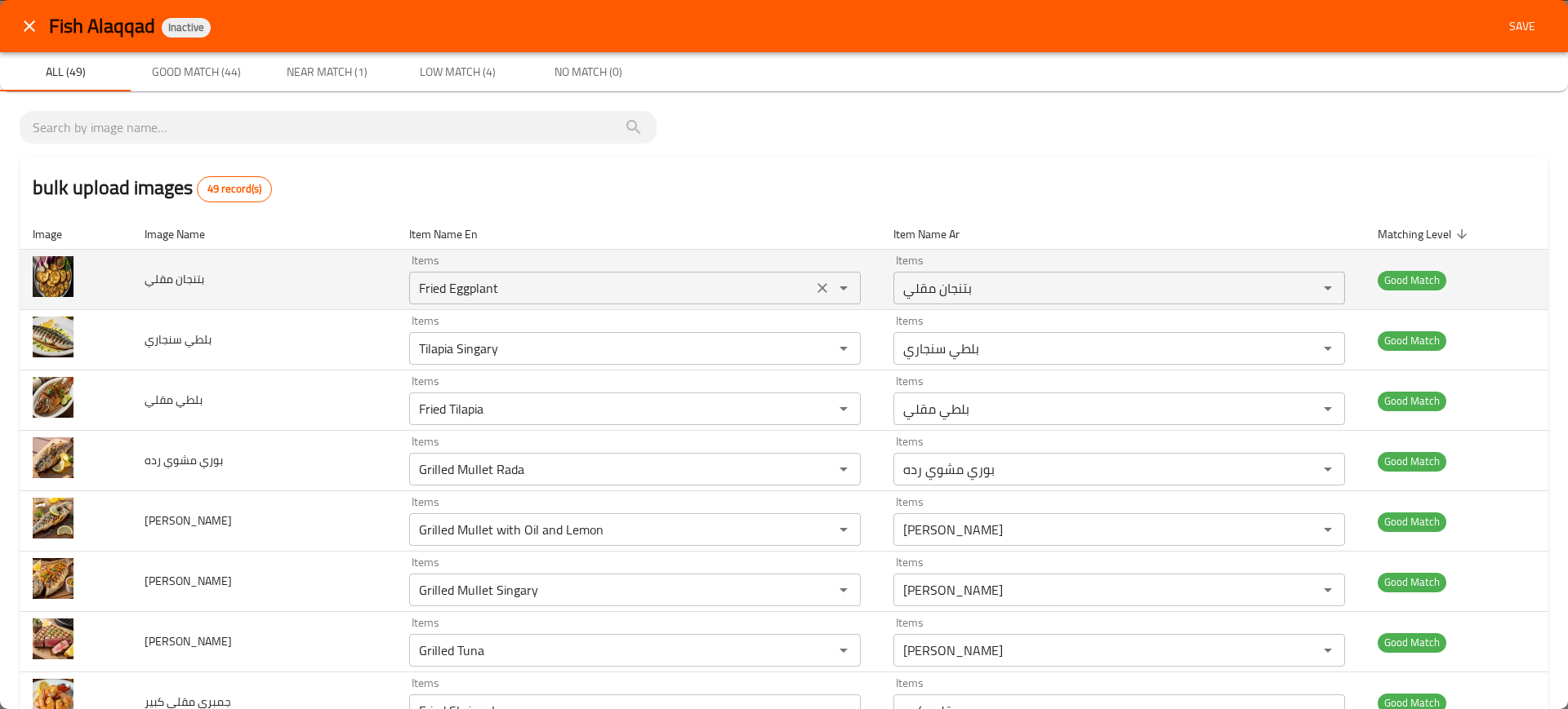
click at [409, 288] on div "Fried Eggplant Items" at bounding box center [634, 288] width 451 height 33
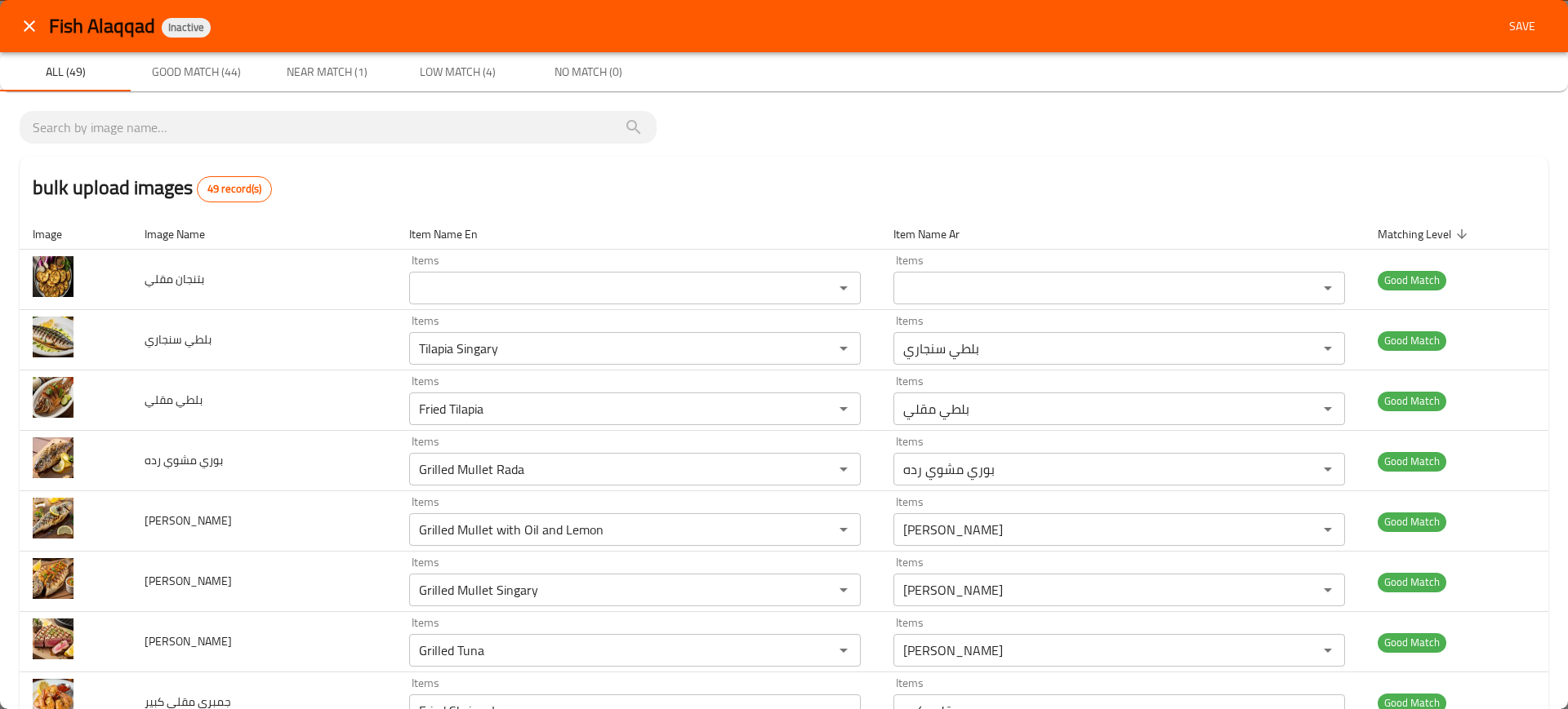
click at [759, 209] on div "bulk upload images 49 record(s)" at bounding box center [783, 187] width 1529 height 62
click at [1512, 22] on span "Save" at bounding box center [1521, 26] width 39 height 20
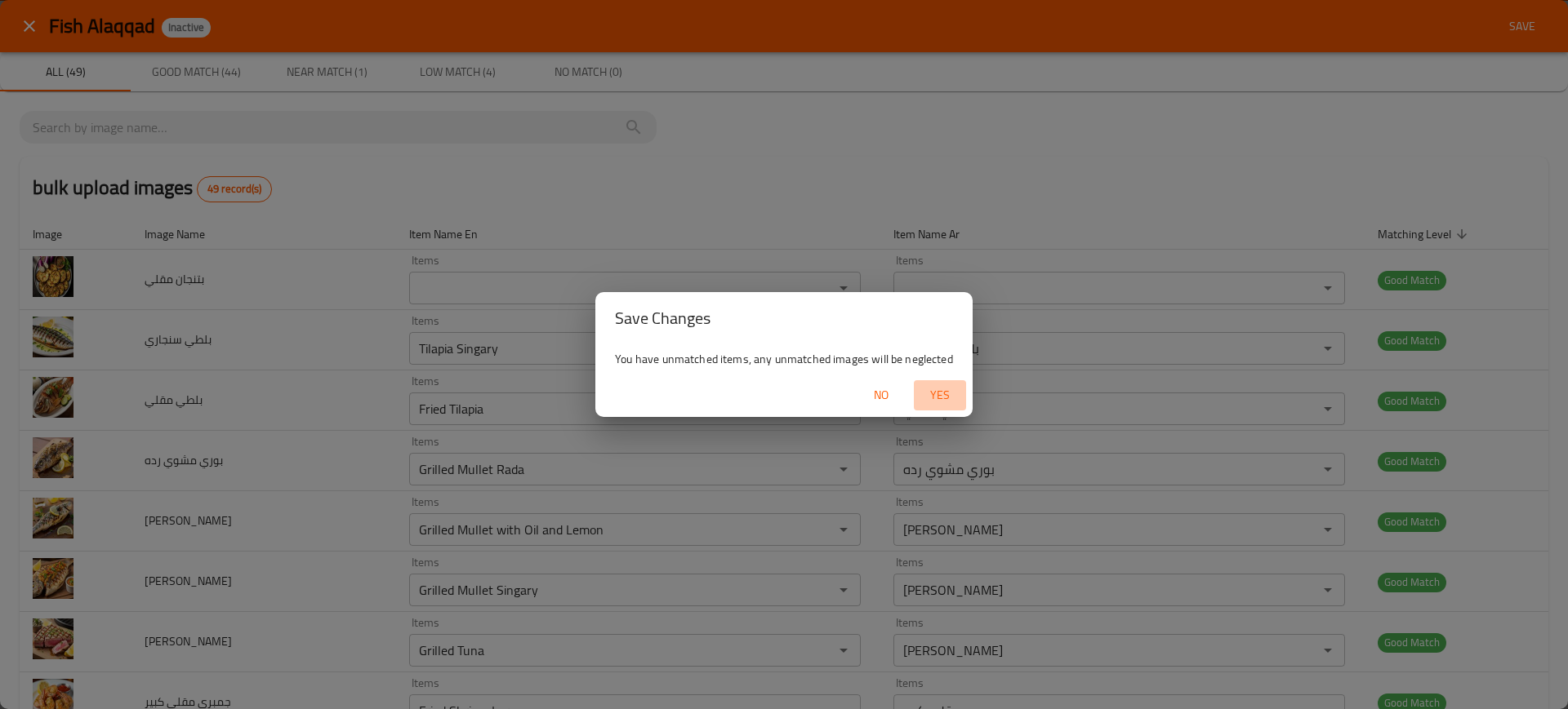
click at [934, 393] on span "Yes" at bounding box center [939, 395] width 39 height 20
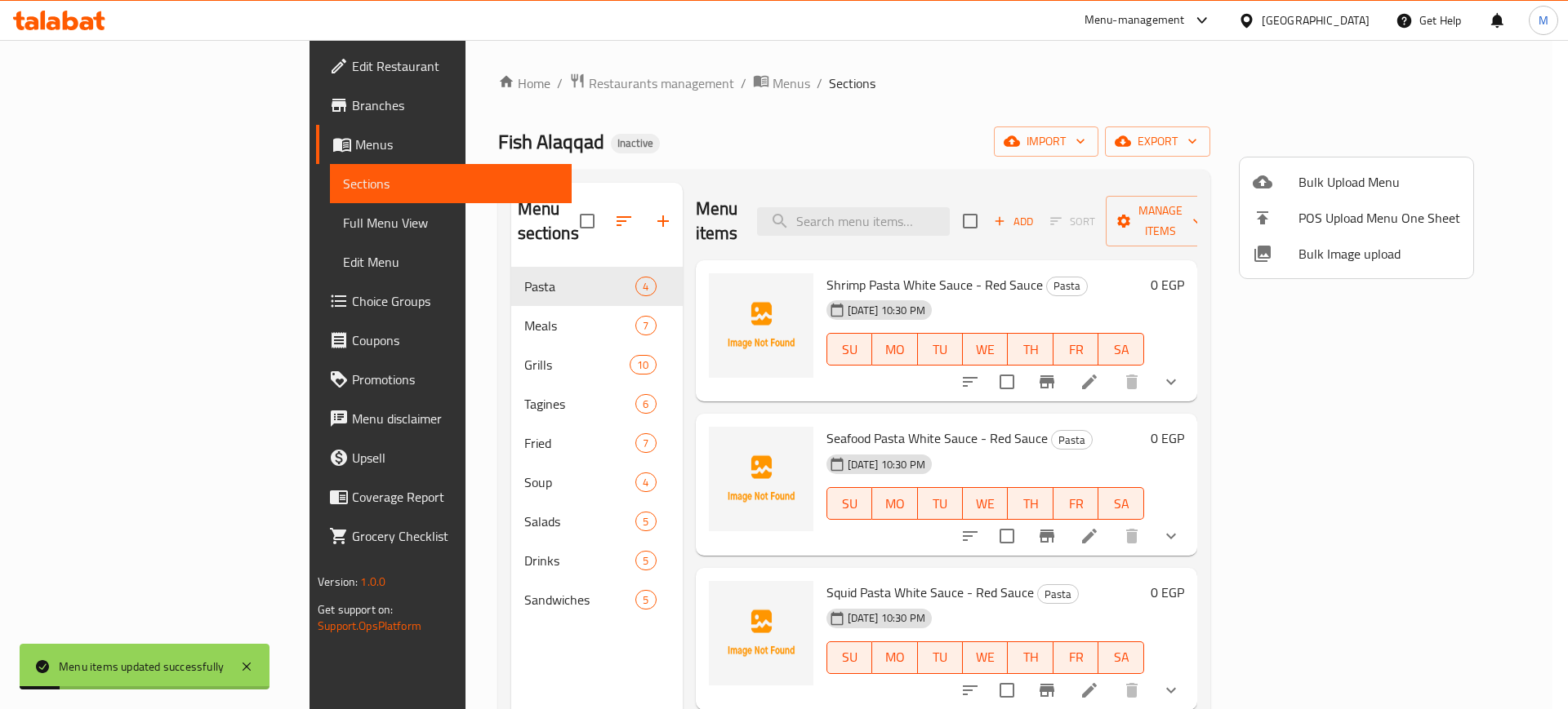
click at [990, 223] on div at bounding box center [784, 354] width 1568 height 709
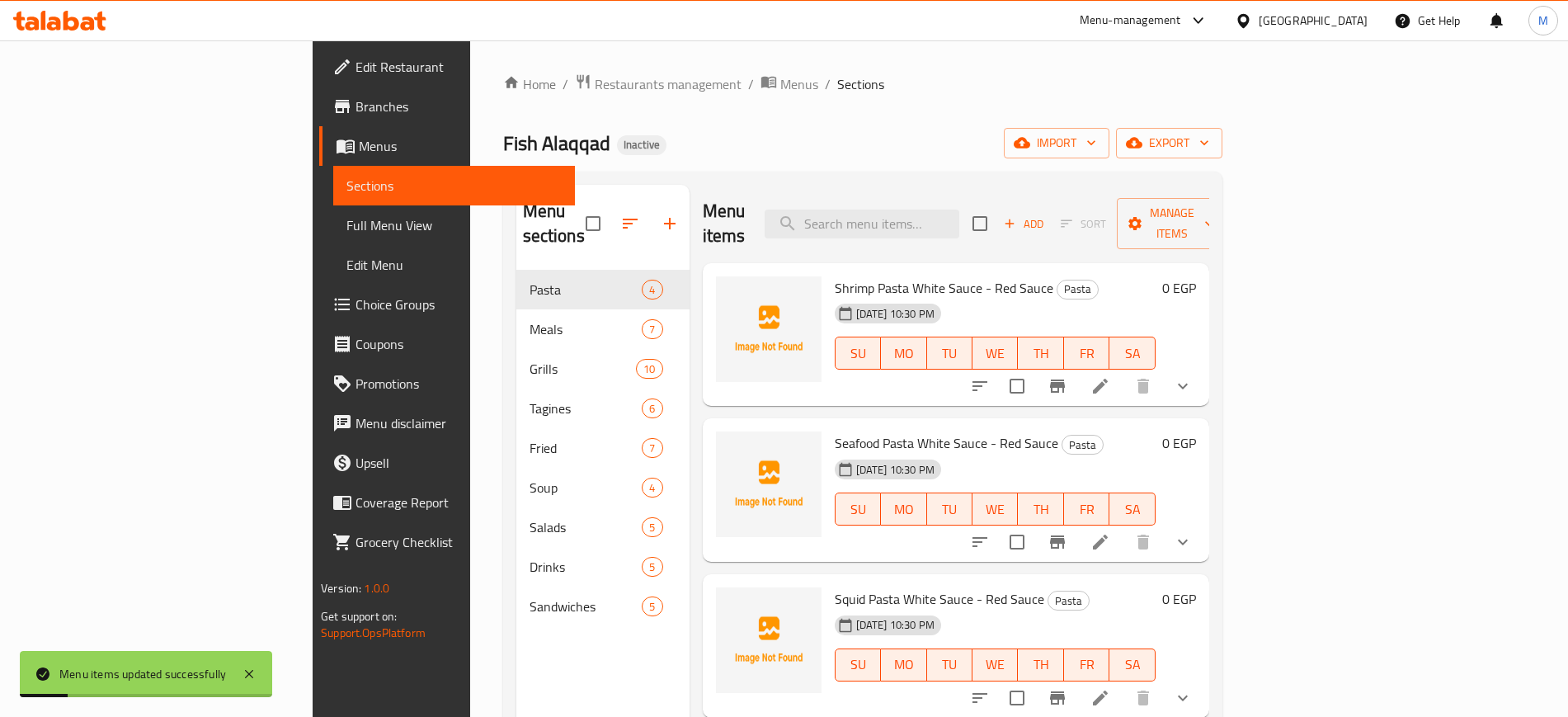
click at [959, 225] on input "search" at bounding box center [862, 224] width 195 height 29
paste input "Fried Eggplant"
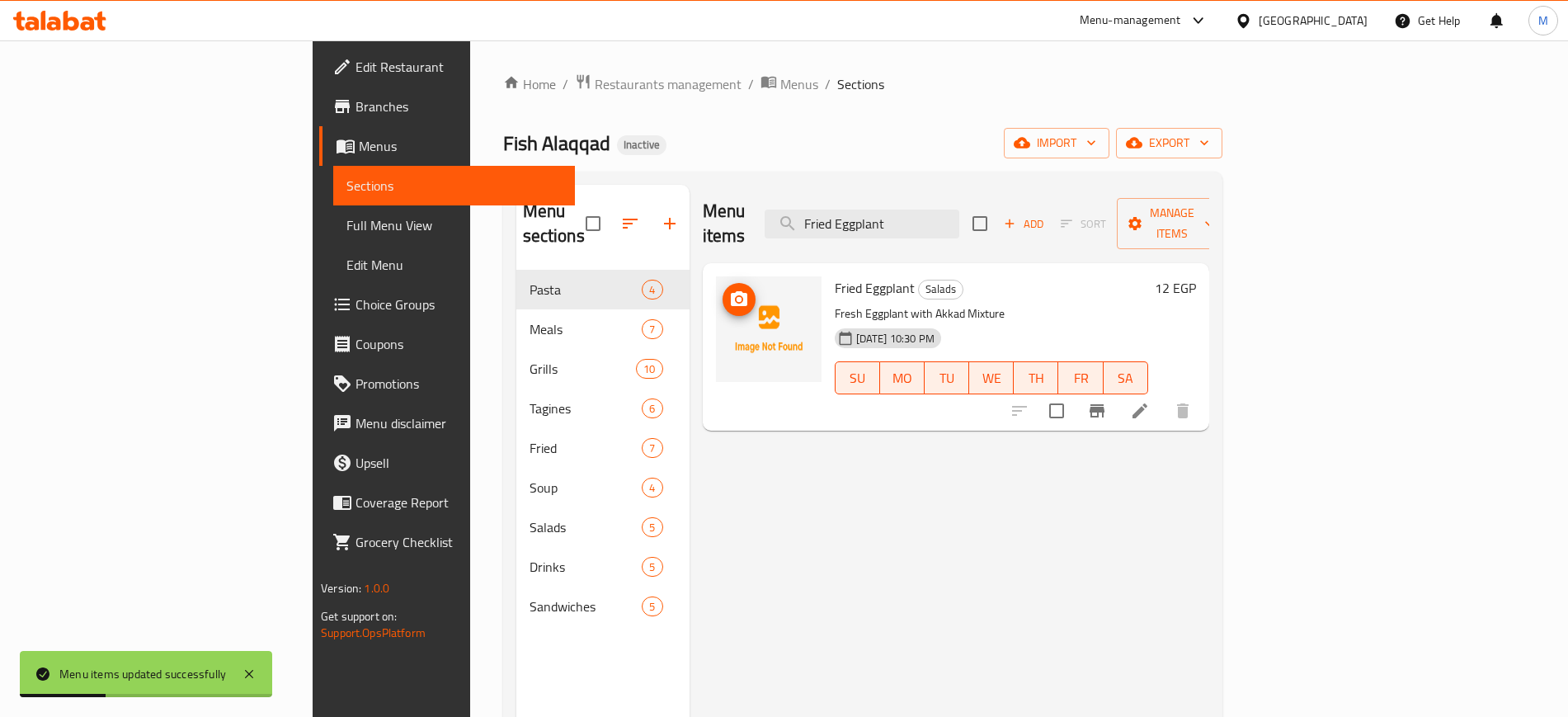
type input "Fried Eggplant"
click at [731, 291] on icon "upload picture" at bounding box center [739, 298] width 16 height 15
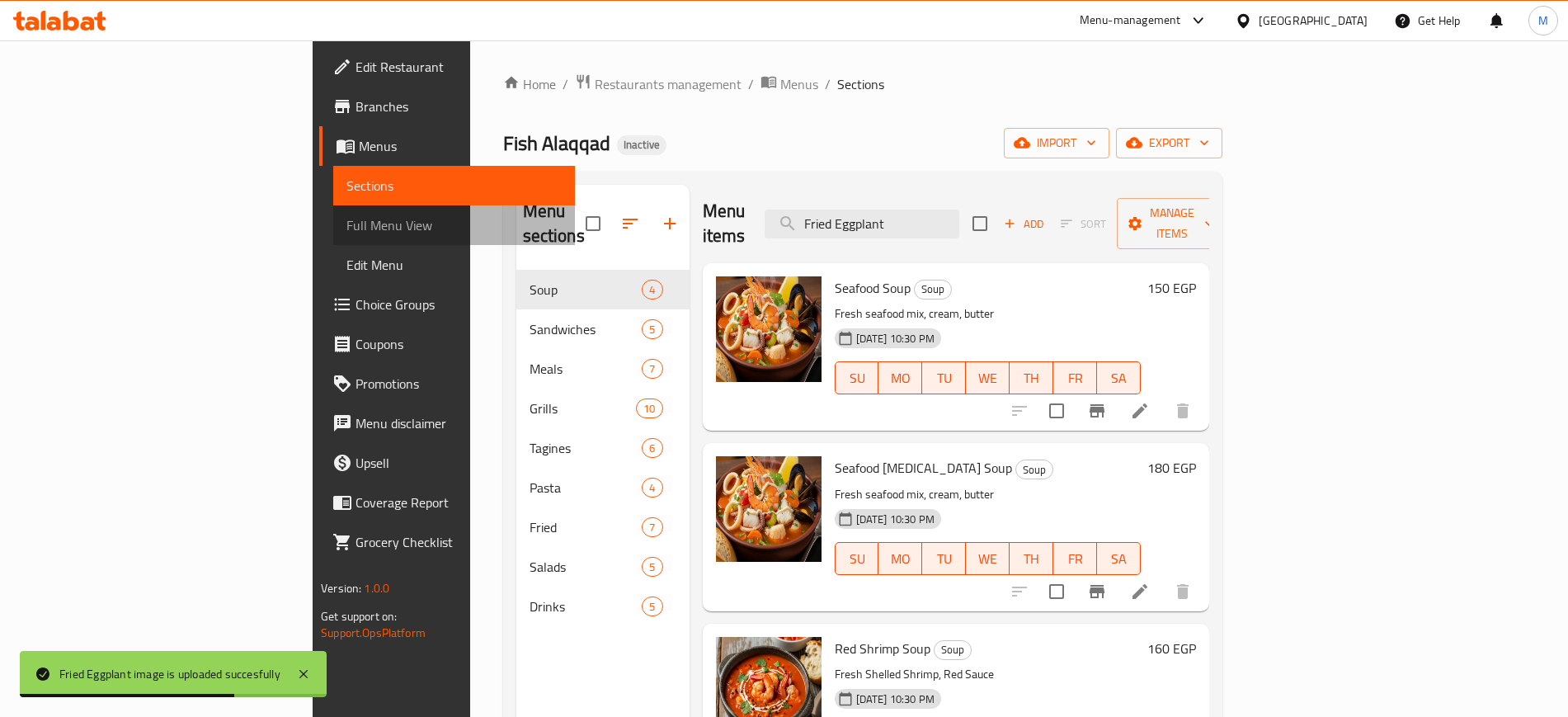
click at [346, 225] on span "Full Menu View" at bounding box center [453, 225] width 214 height 19
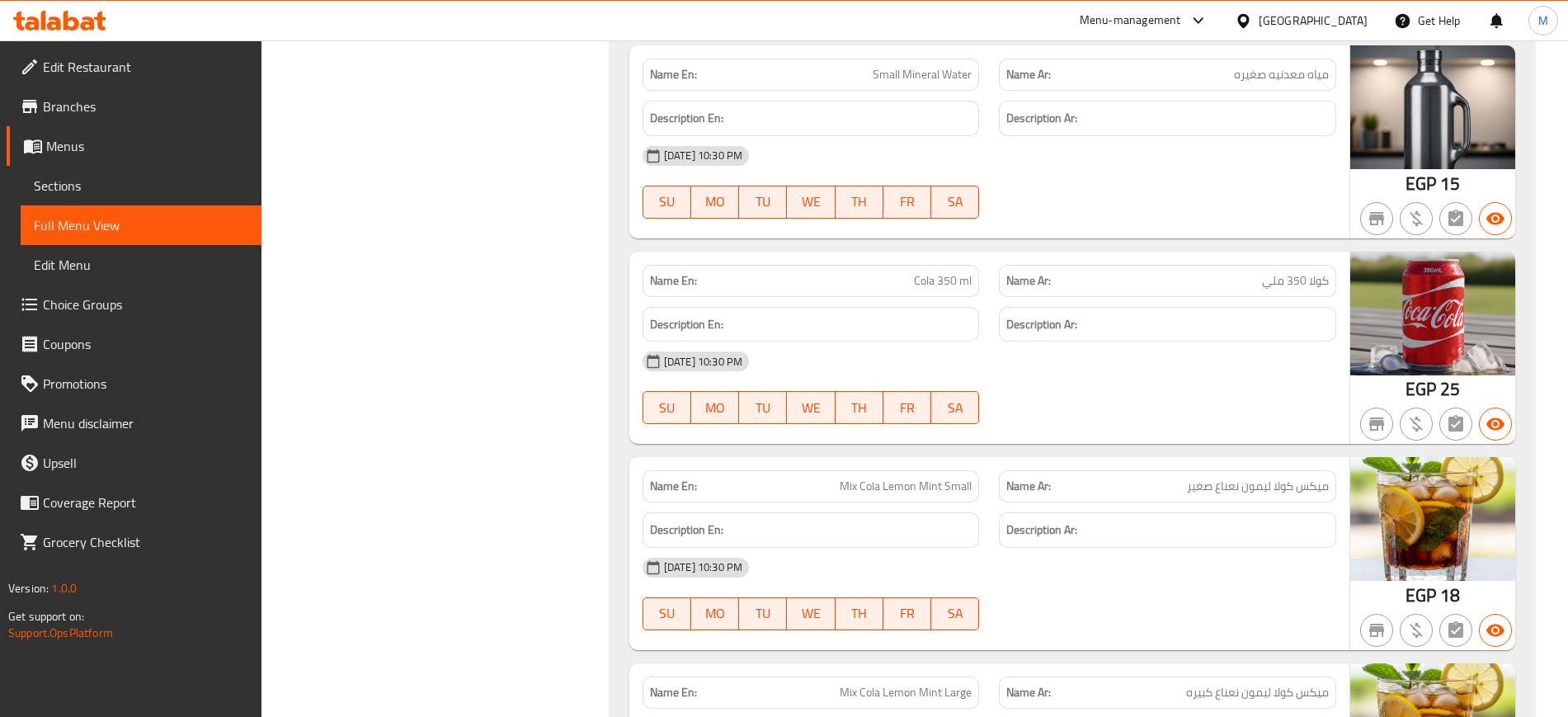
scroll to position [11963, 0]
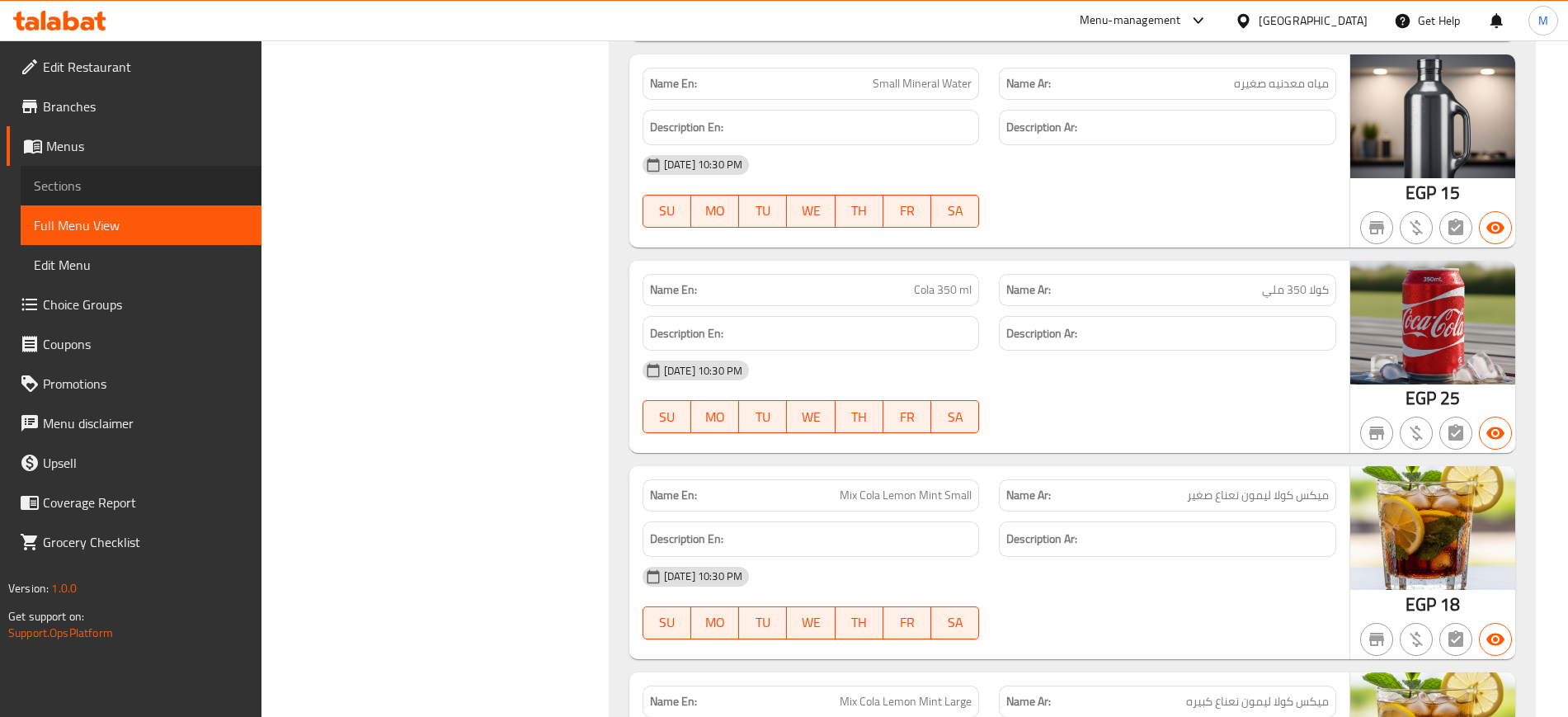
click at [170, 193] on span "Sections" at bounding box center [141, 185] width 214 height 19
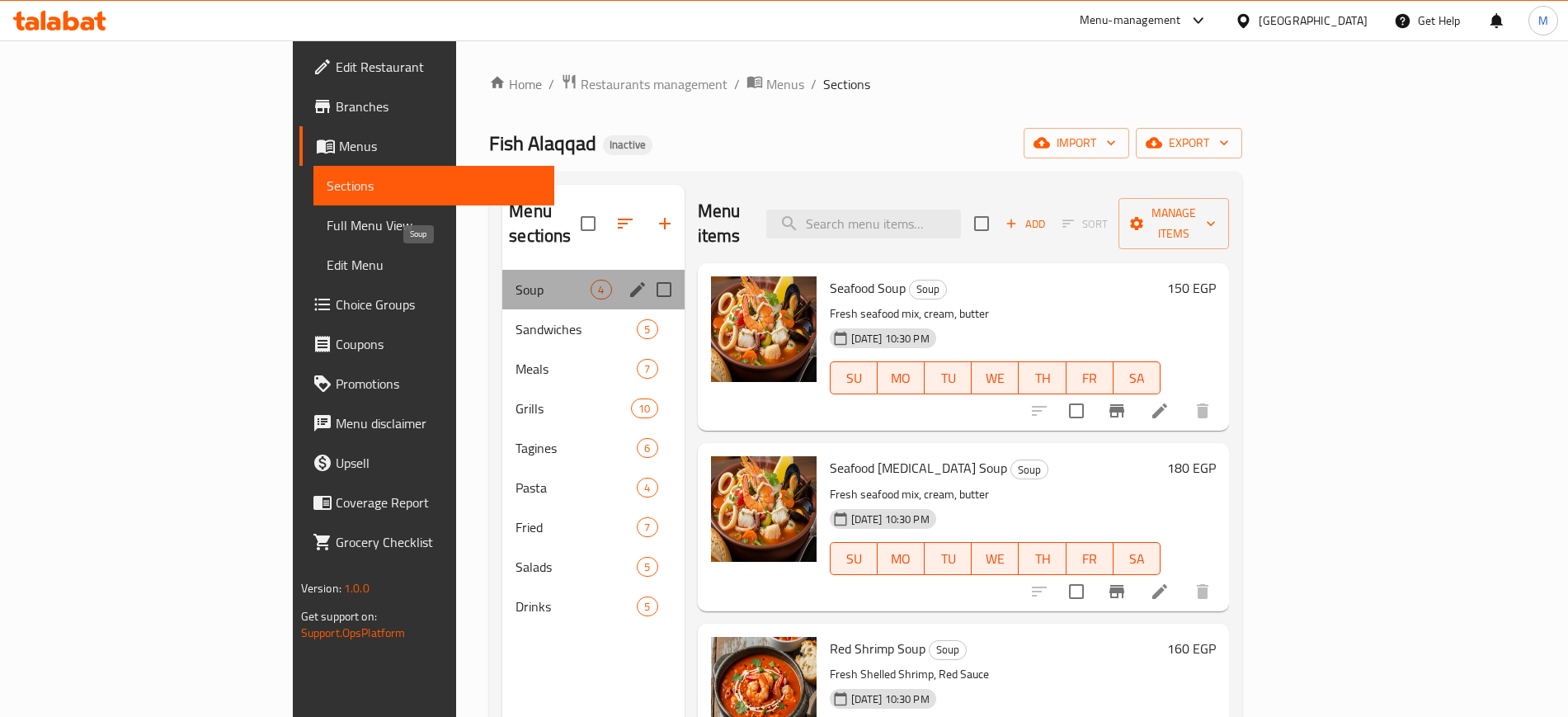
click at [516, 279] on span "Soup" at bounding box center [553, 289] width 75 height 19
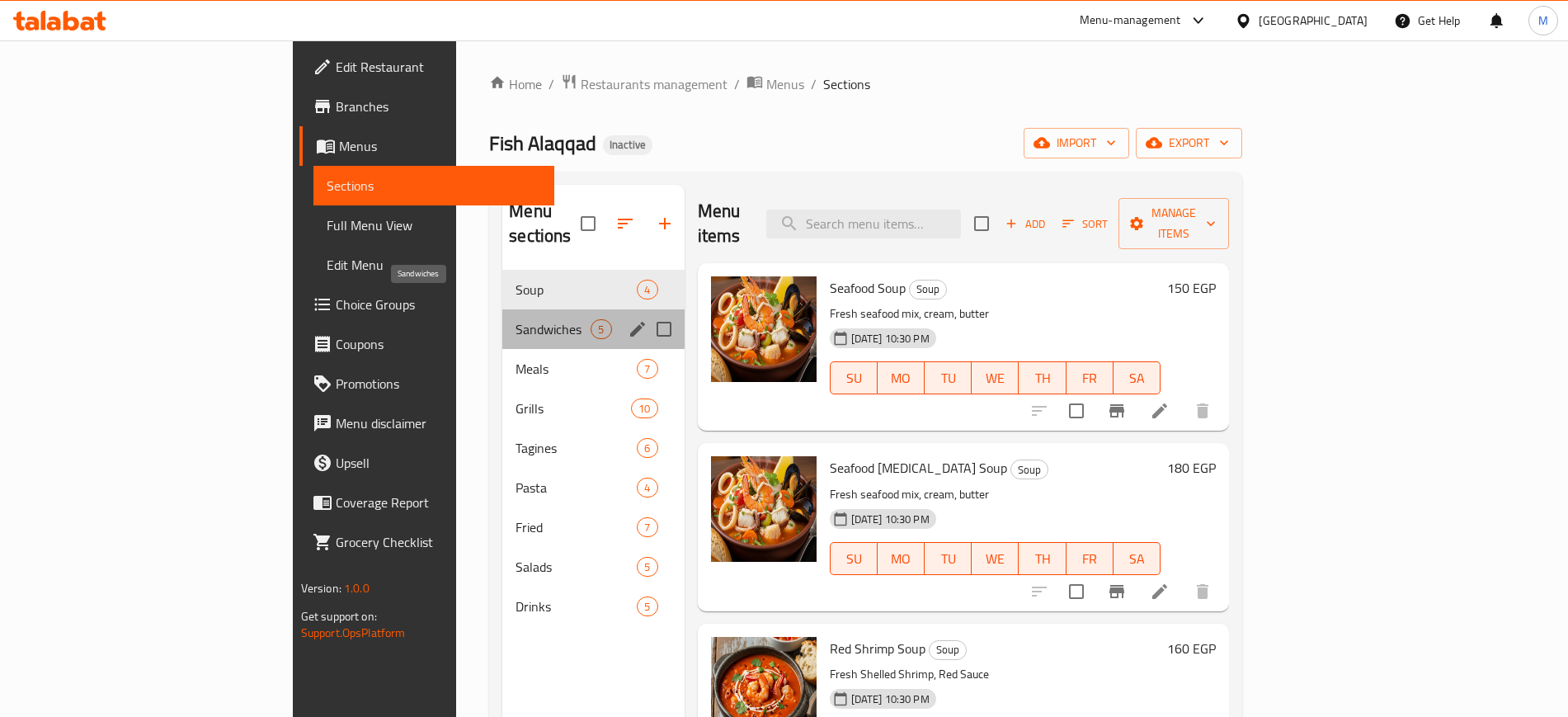
click at [516, 319] on span "Sandwiches" at bounding box center [553, 329] width 75 height 19
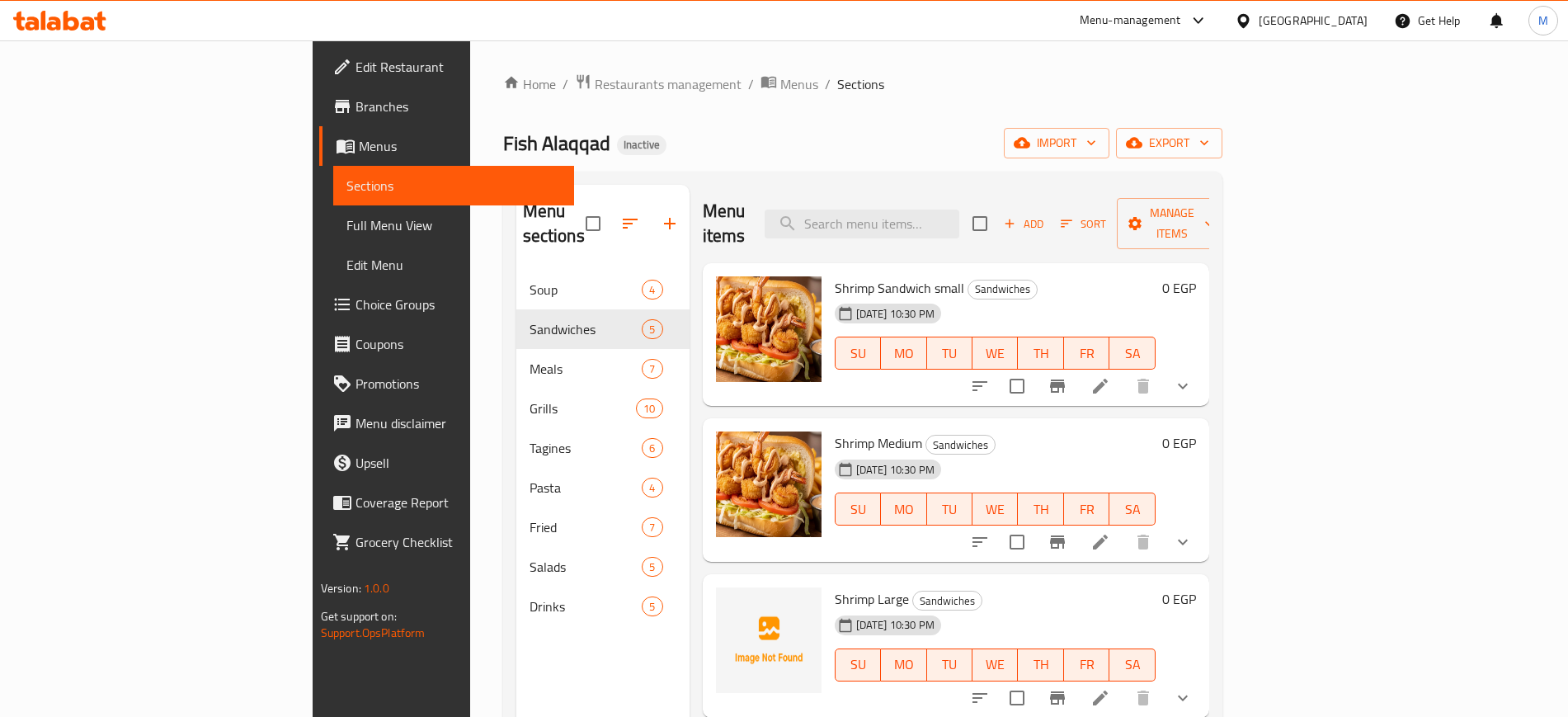
scroll to position [102, 0]
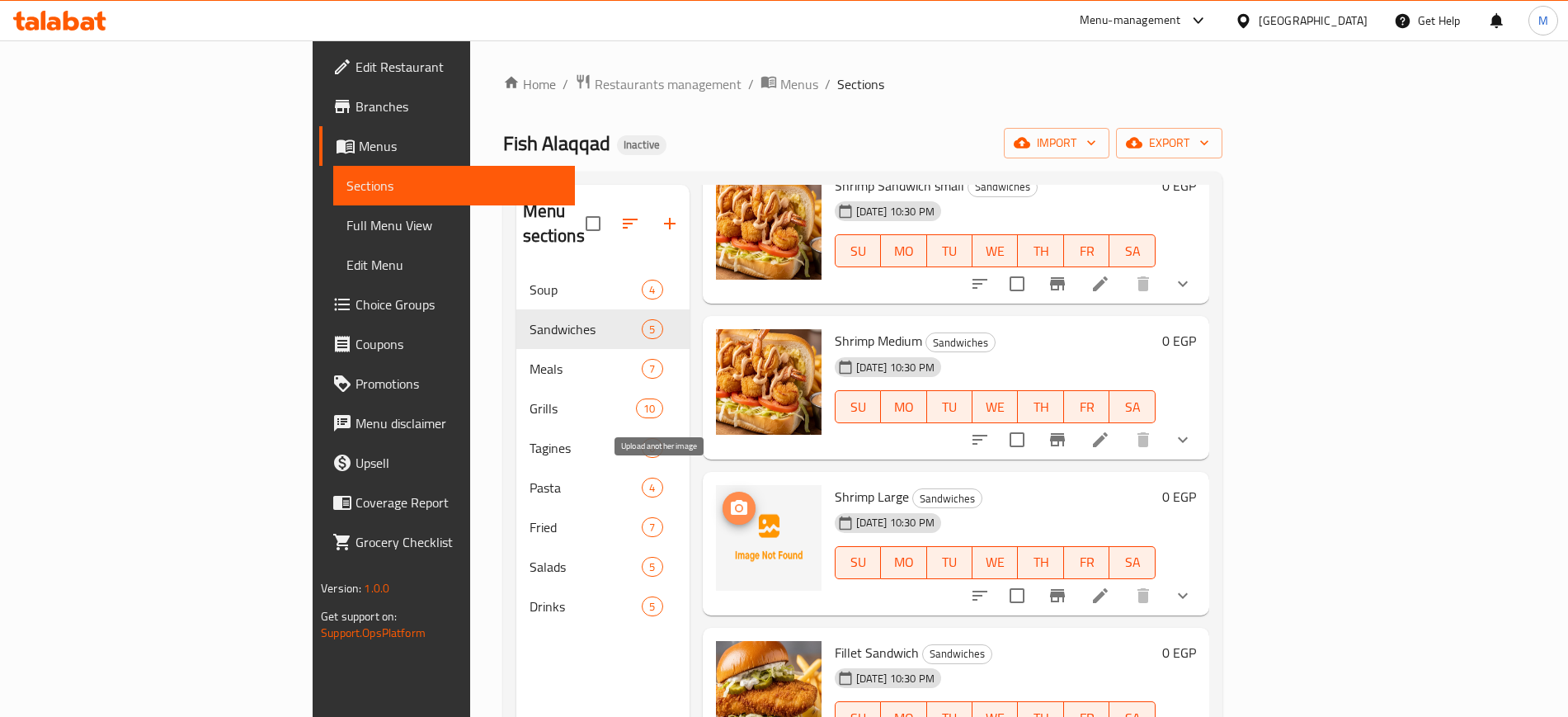
click at [729, 499] on icon "upload picture" at bounding box center [739, 508] width 19 height 19
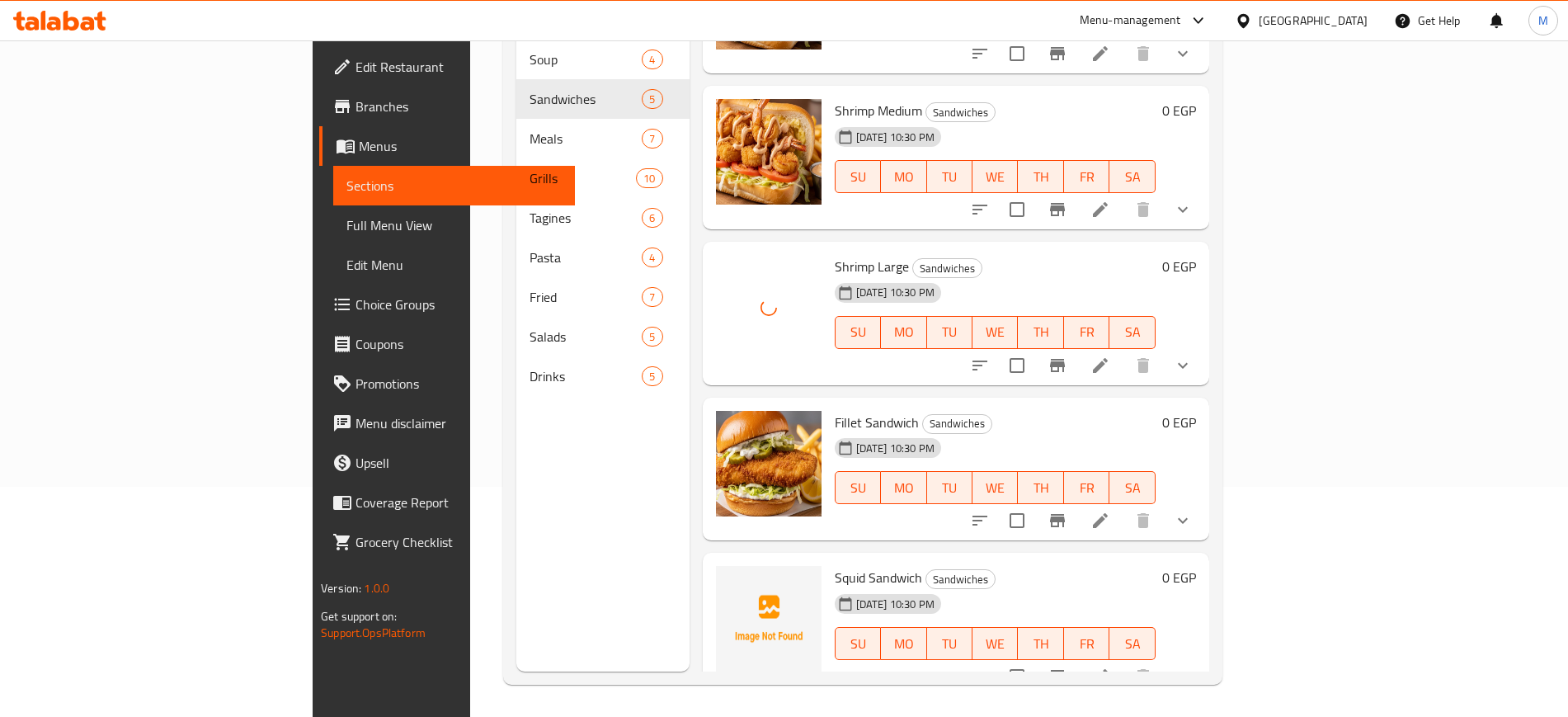
scroll to position [231, 0]
click at [729, 578] on icon "upload picture" at bounding box center [739, 588] width 19 height 19
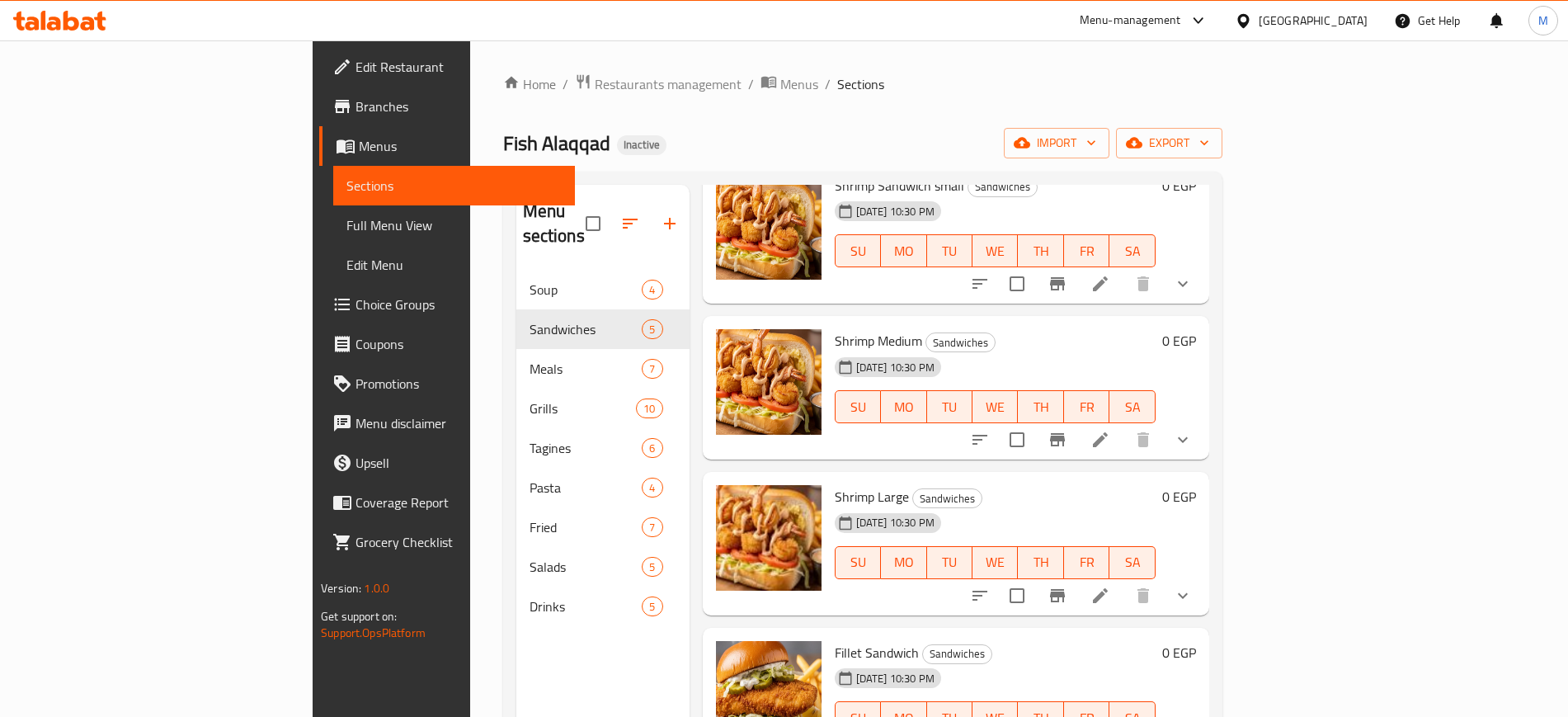
scroll to position [1, 0]
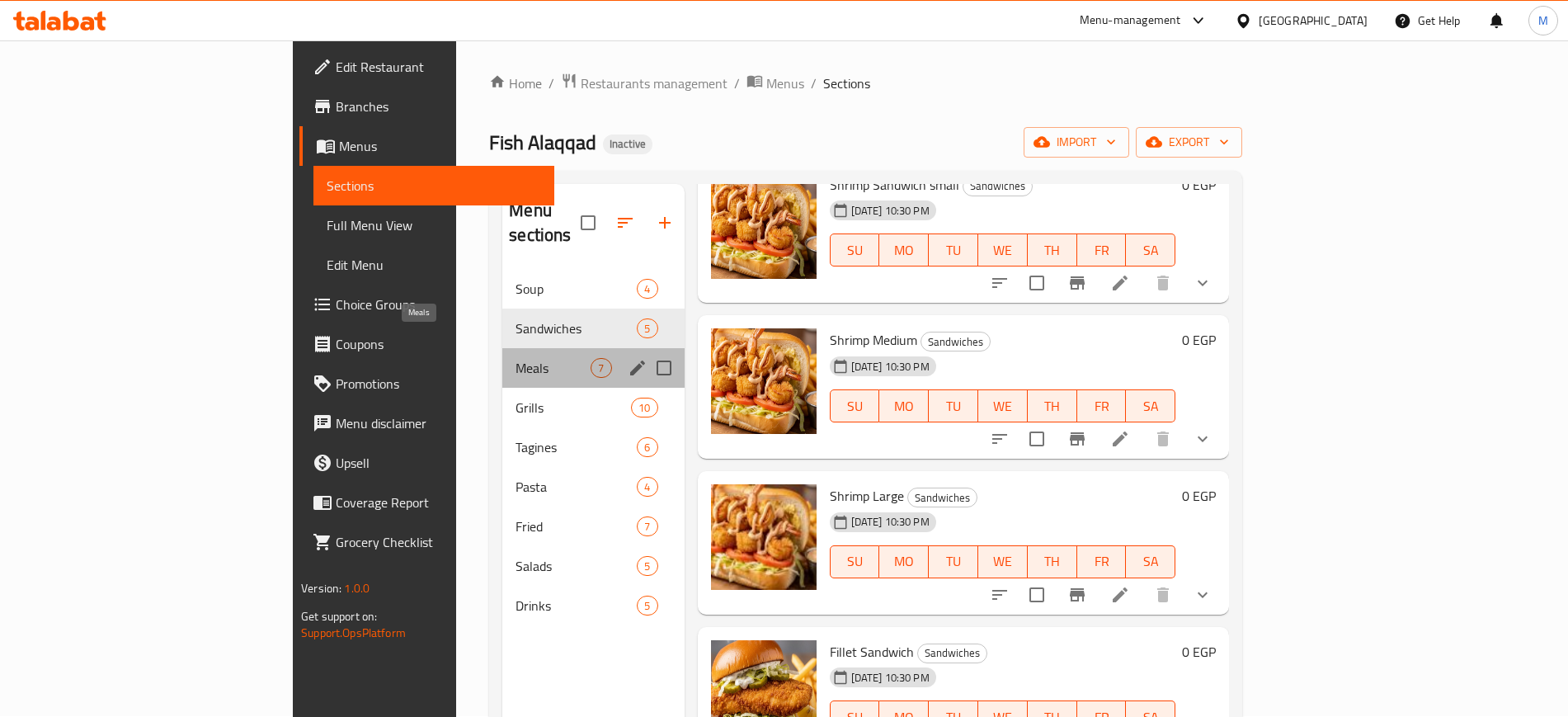
click at [516, 358] on span "Meals" at bounding box center [553, 368] width 75 height 19
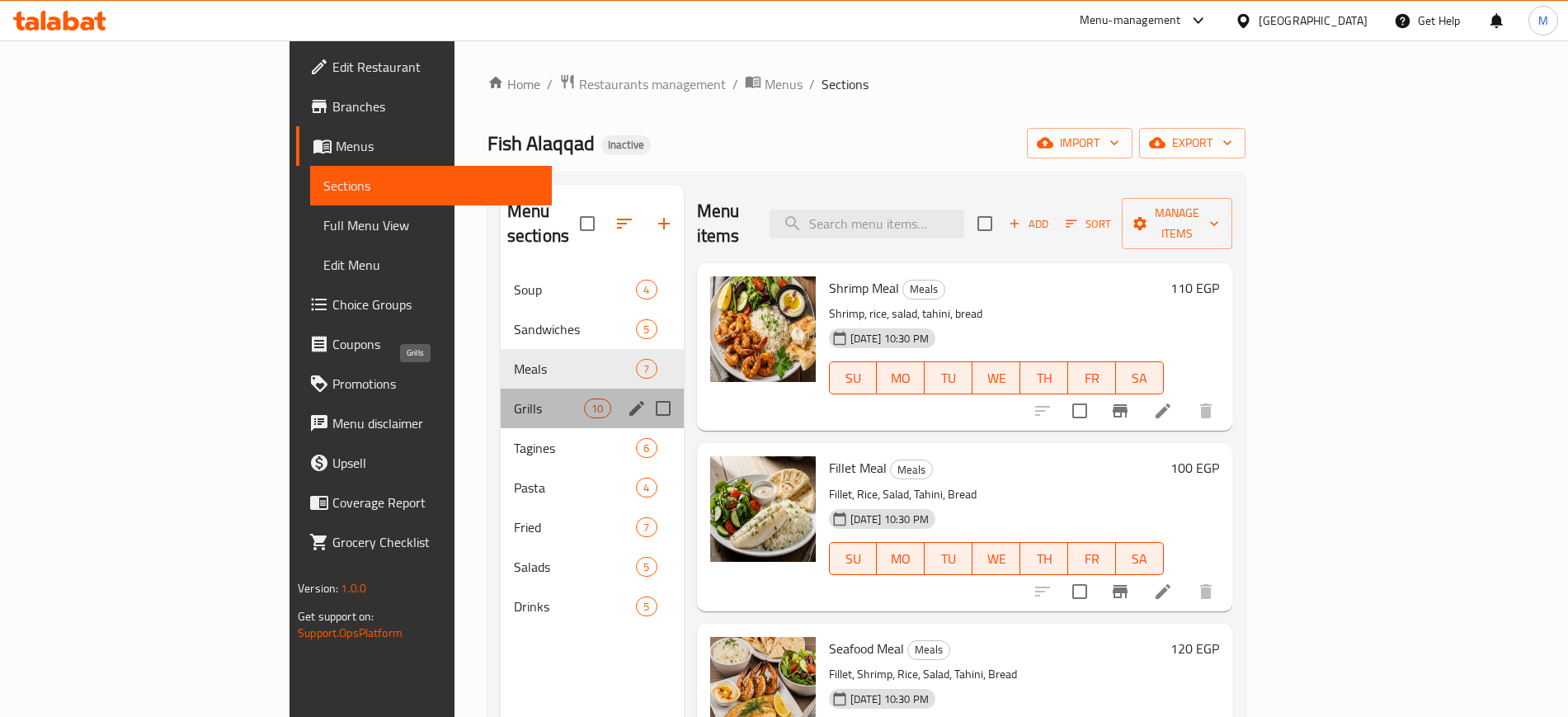
click at [514, 399] on span "Grills" at bounding box center [549, 408] width 70 height 19
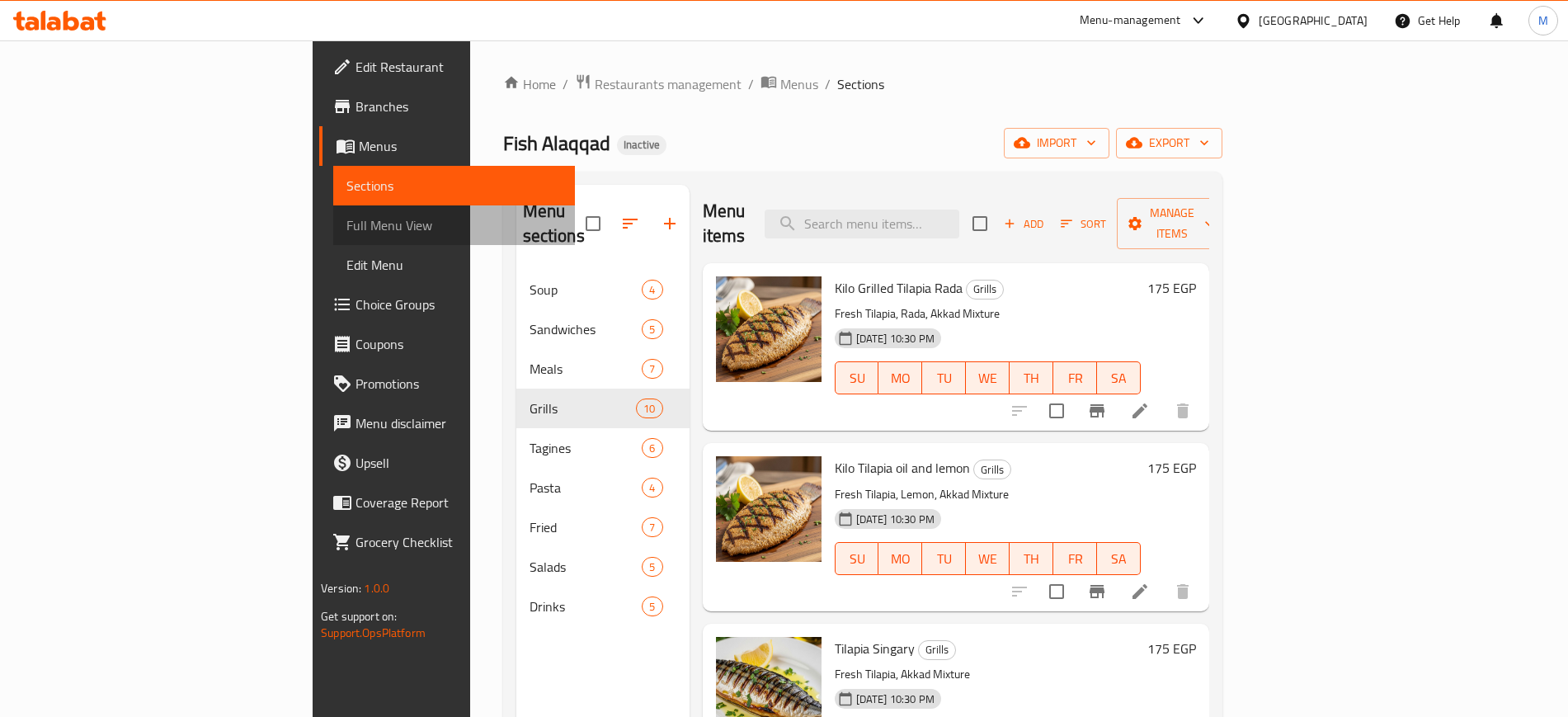
click at [346, 225] on span "Full Menu View" at bounding box center [453, 225] width 214 height 19
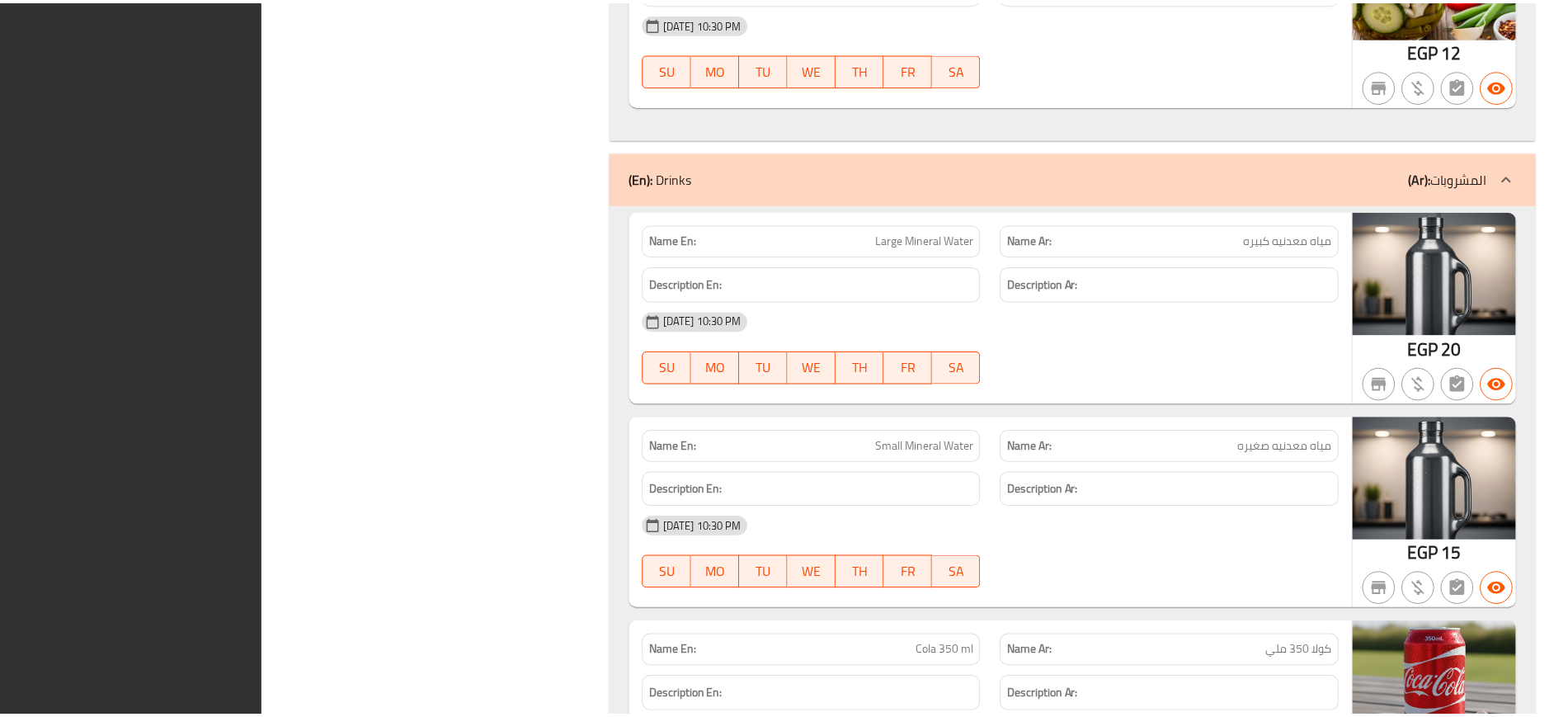
scroll to position [12116, 0]
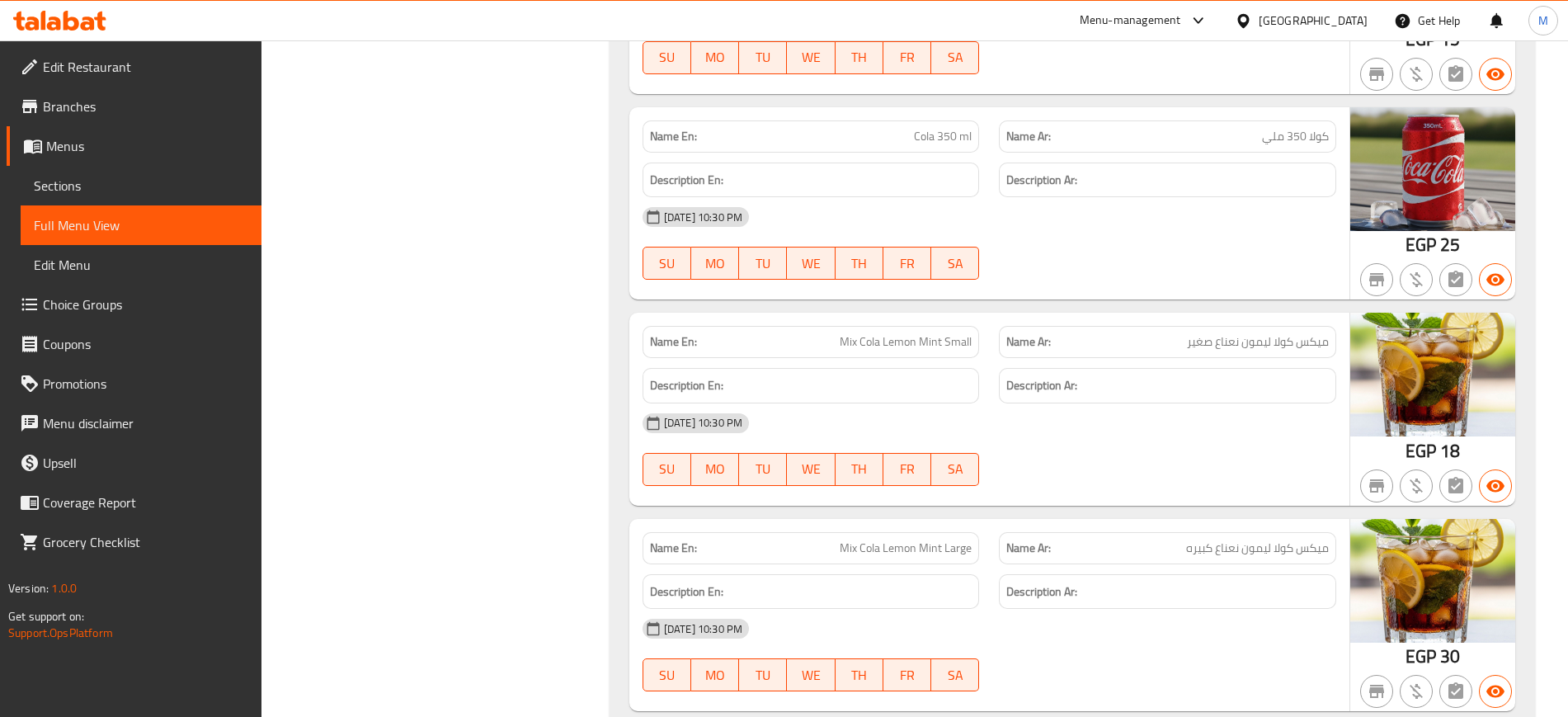
click at [127, 67] on span "Edit Restaurant" at bounding box center [145, 67] width 206 height 19
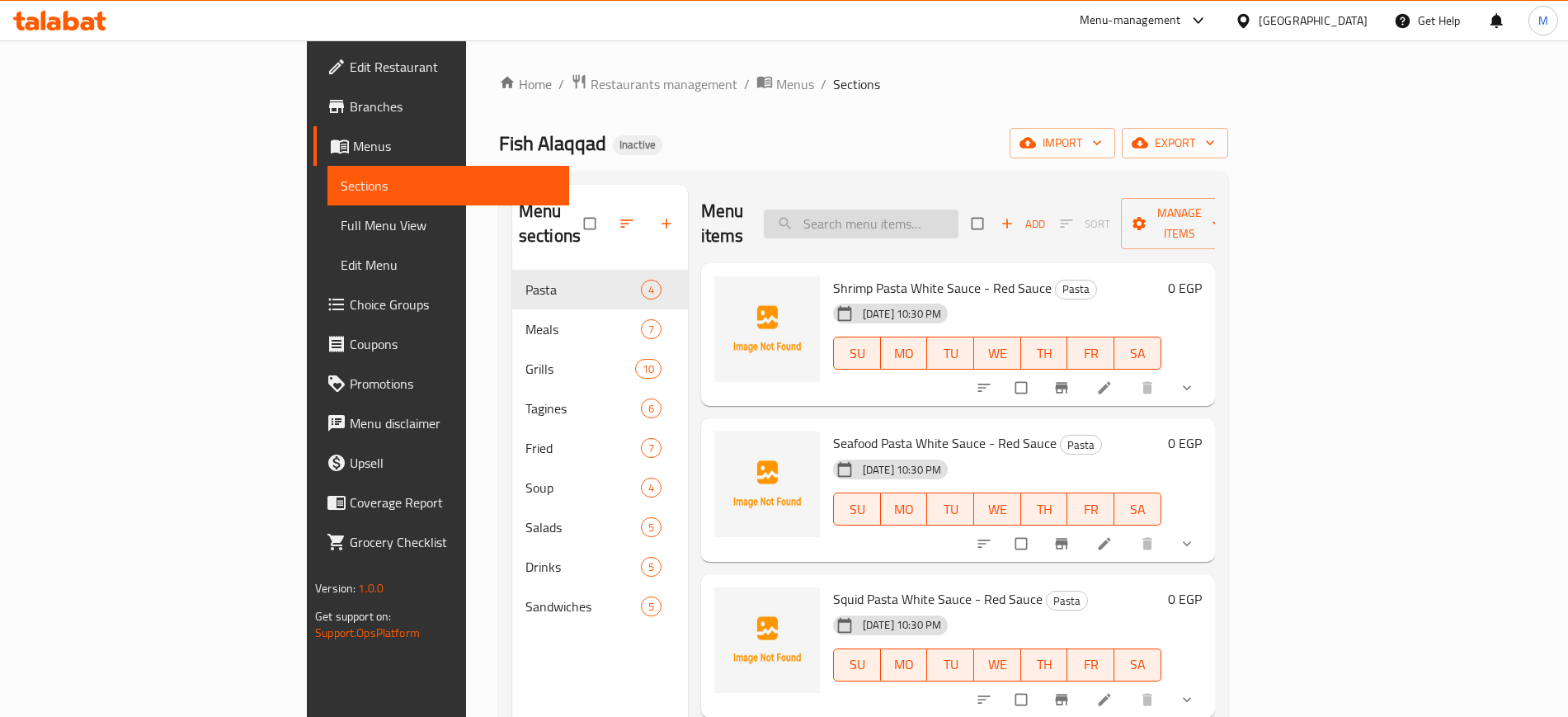
click at [924, 212] on input "search" at bounding box center [861, 224] width 195 height 29
paste input "Shrimp Medium"
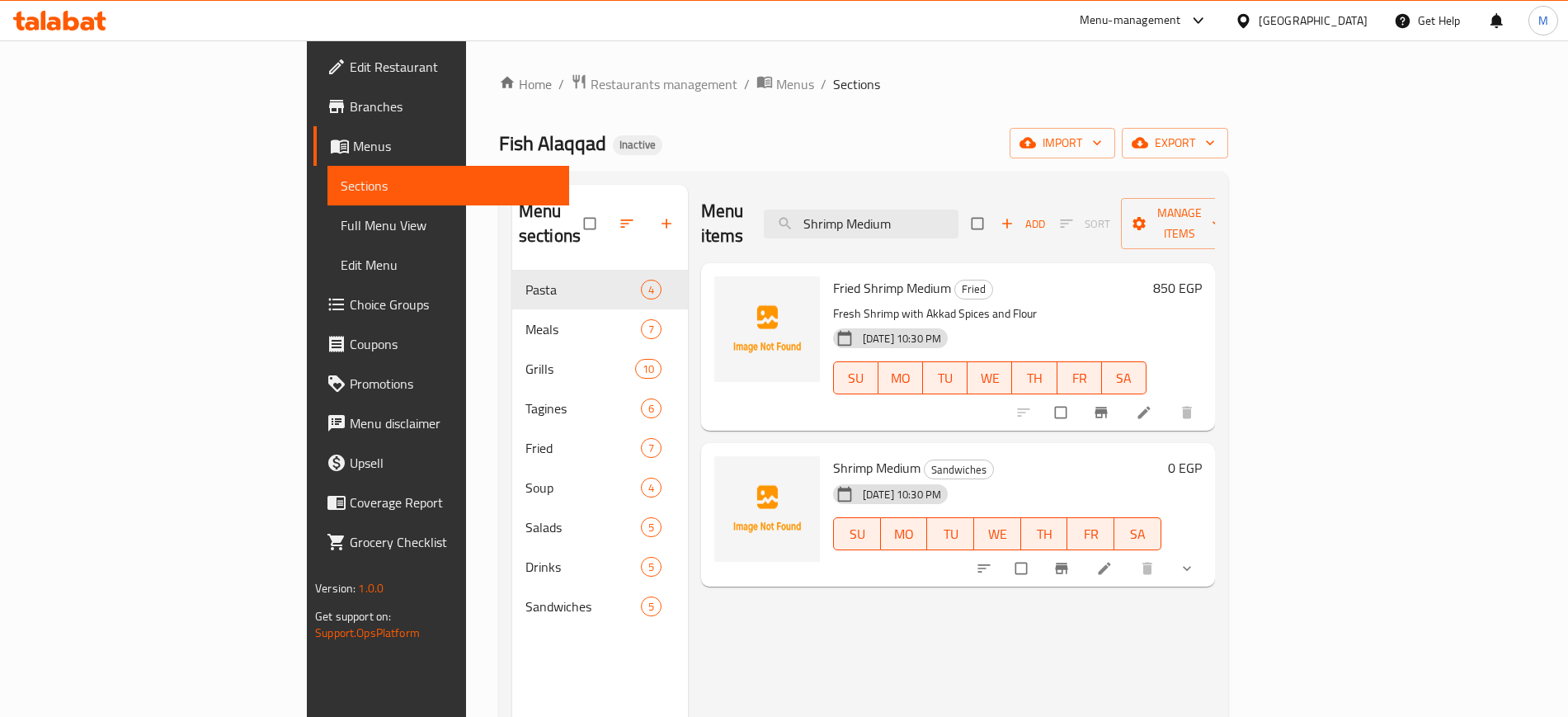
paste input "Fried Eggplant"
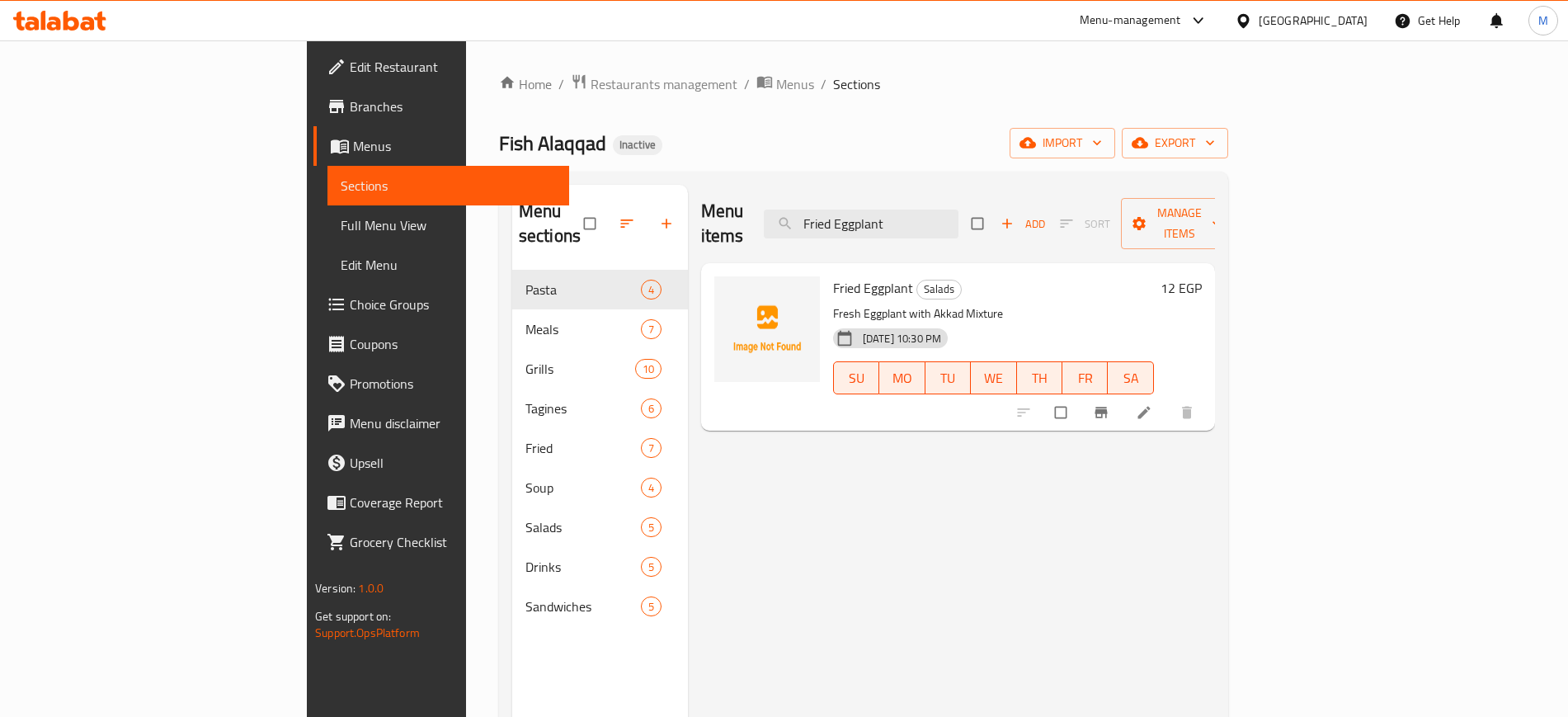
paste input "Tilapia Singary"
paste input "Fried Tilapia"
paste input "search"
paste input "Grilled Mullet Rad"
paste input "Fried Shrimp Large"
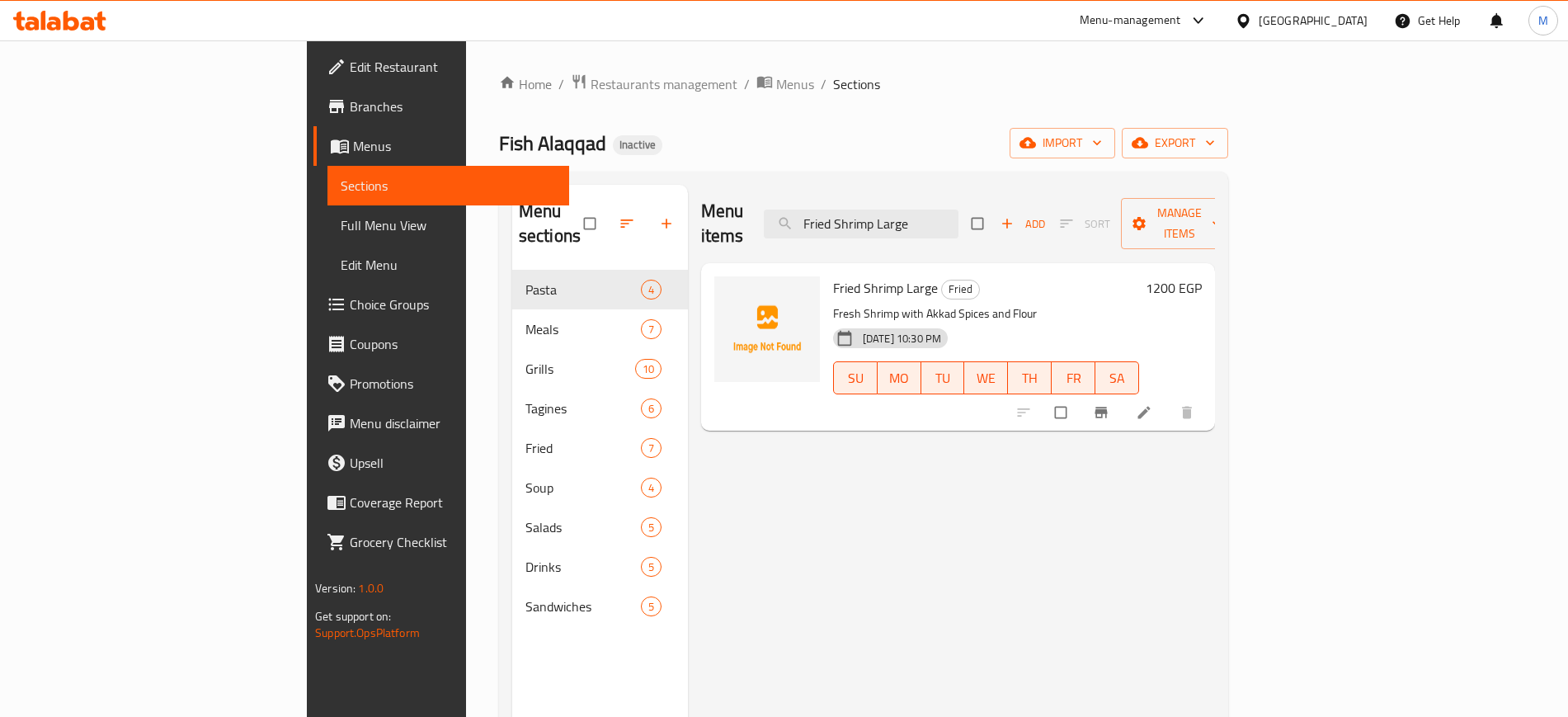
paste input "quid"
paste input "Green Sala"
paste input "Fillet Sandwich"
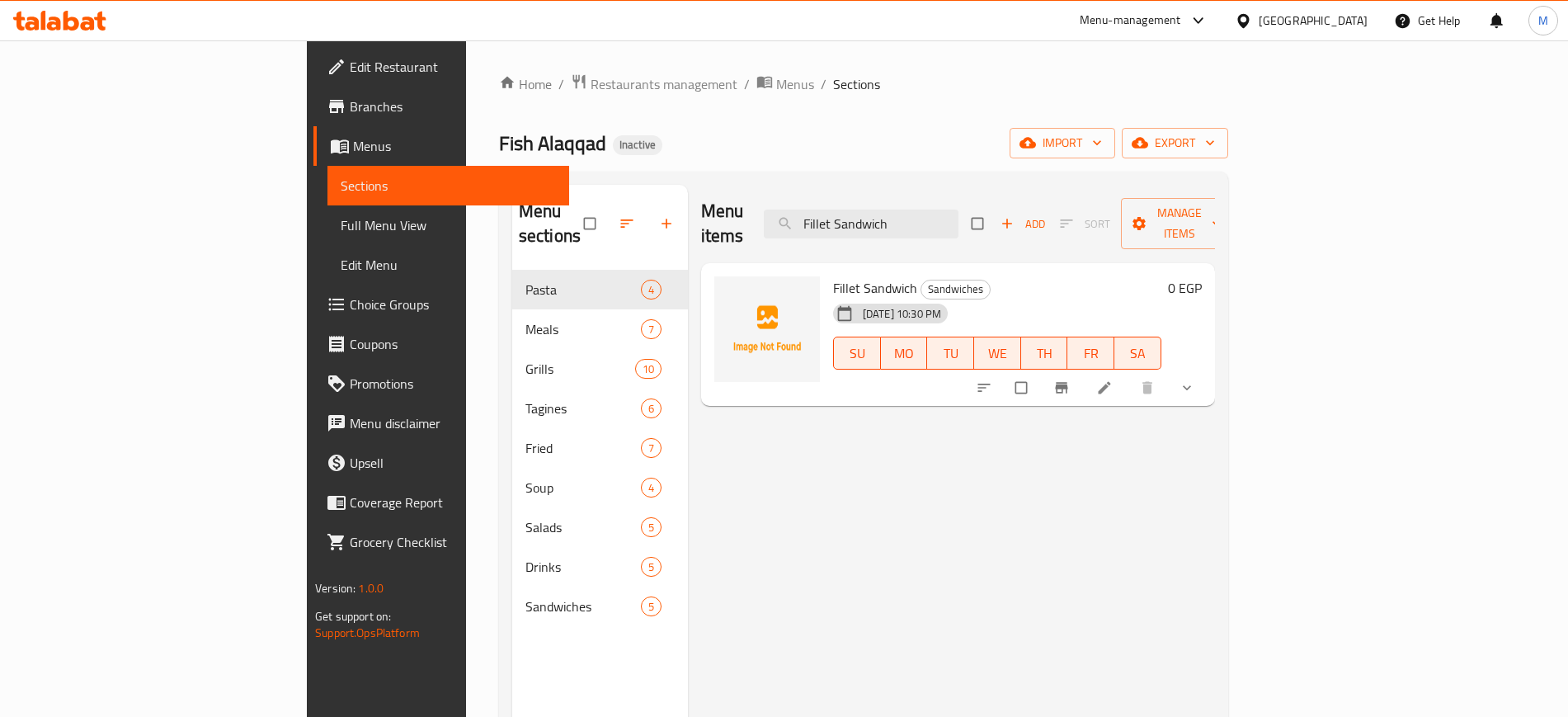
paste input "White Mullet Tagine"
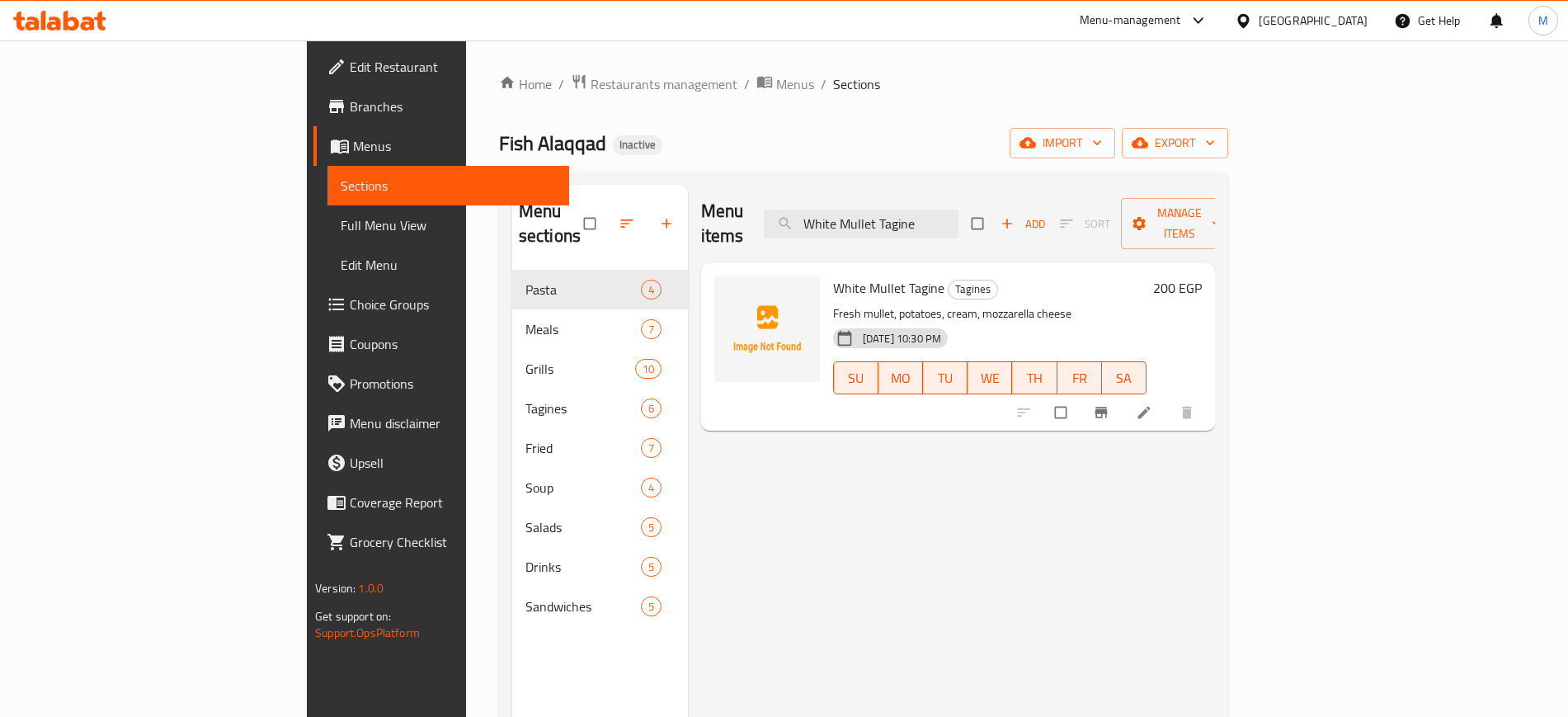
click at [816, 458] on div "Menu items White Mullet Tagine Add Sort Manage items White Mullet Tagine Tagine…" at bounding box center [952, 543] width 528 height 717
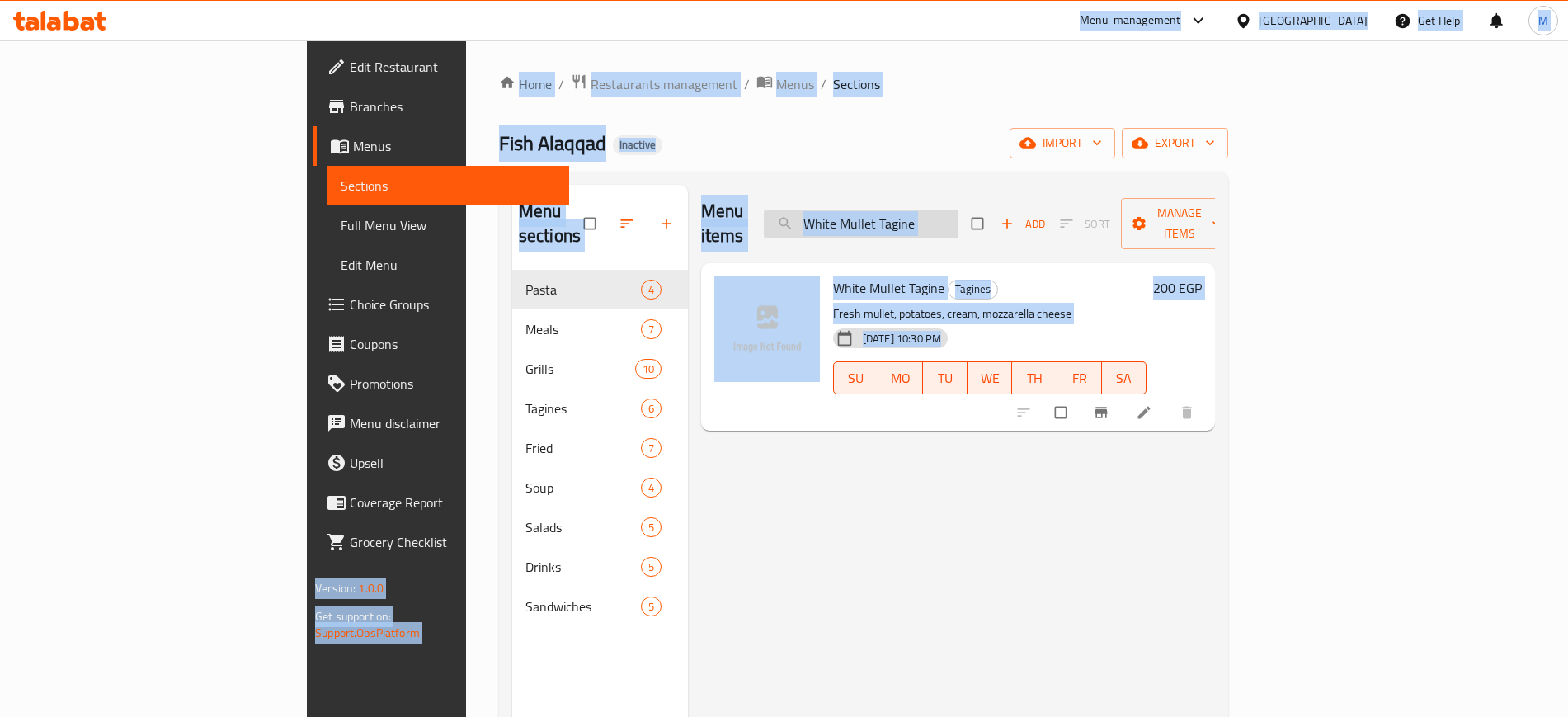
click at [955, 225] on input "White Mullet Tagine" at bounding box center [861, 224] width 195 height 29
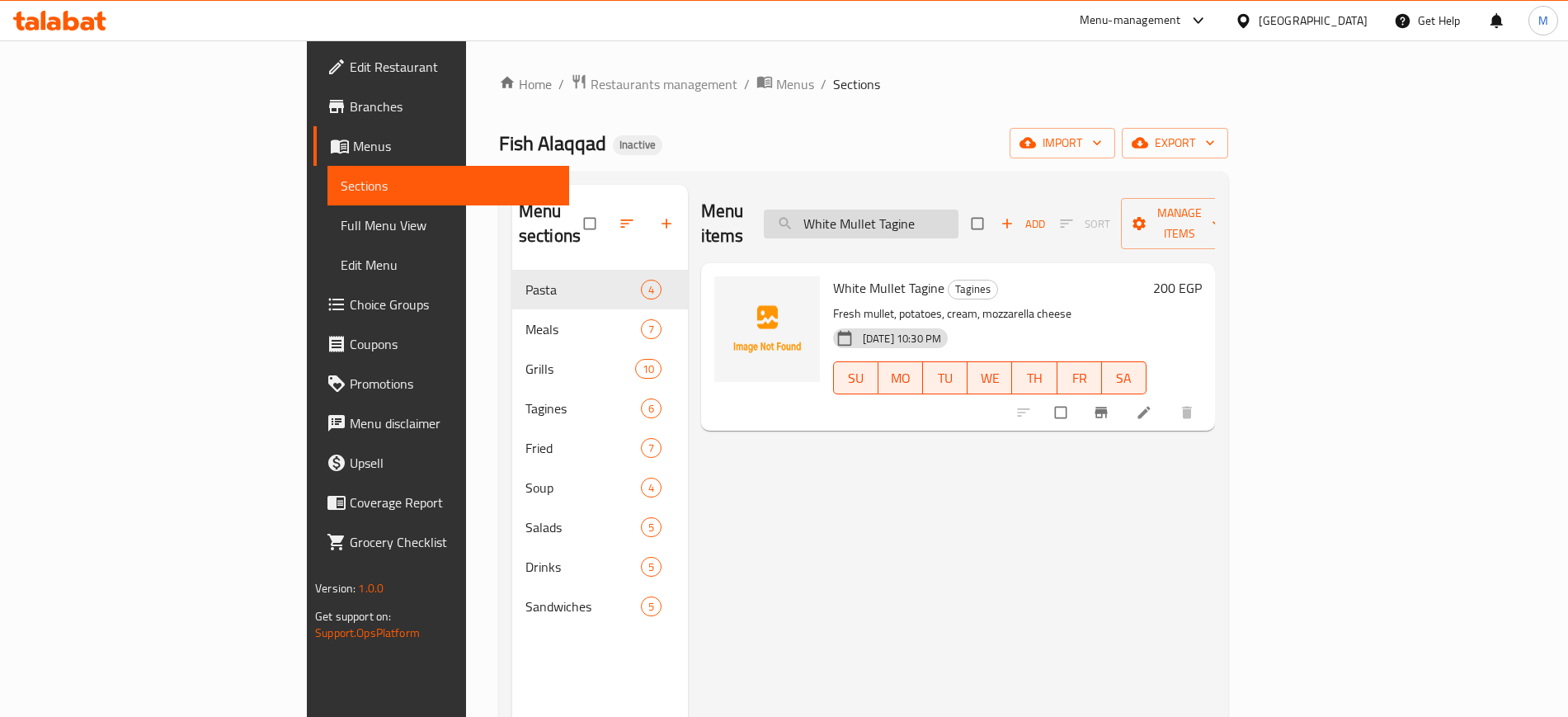
paste input "Red"
paste input "Shrimp Medium"
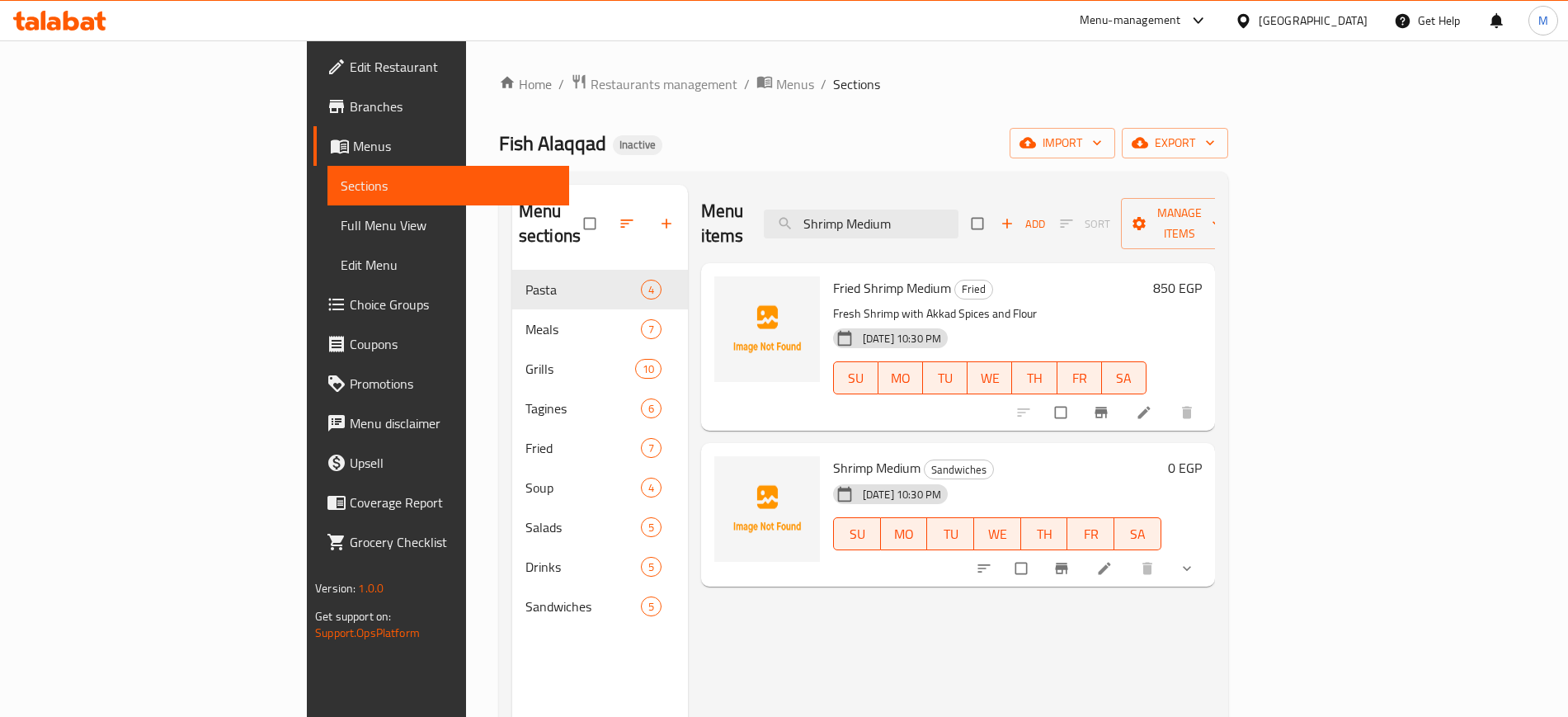
type input "Shrimp Medium"
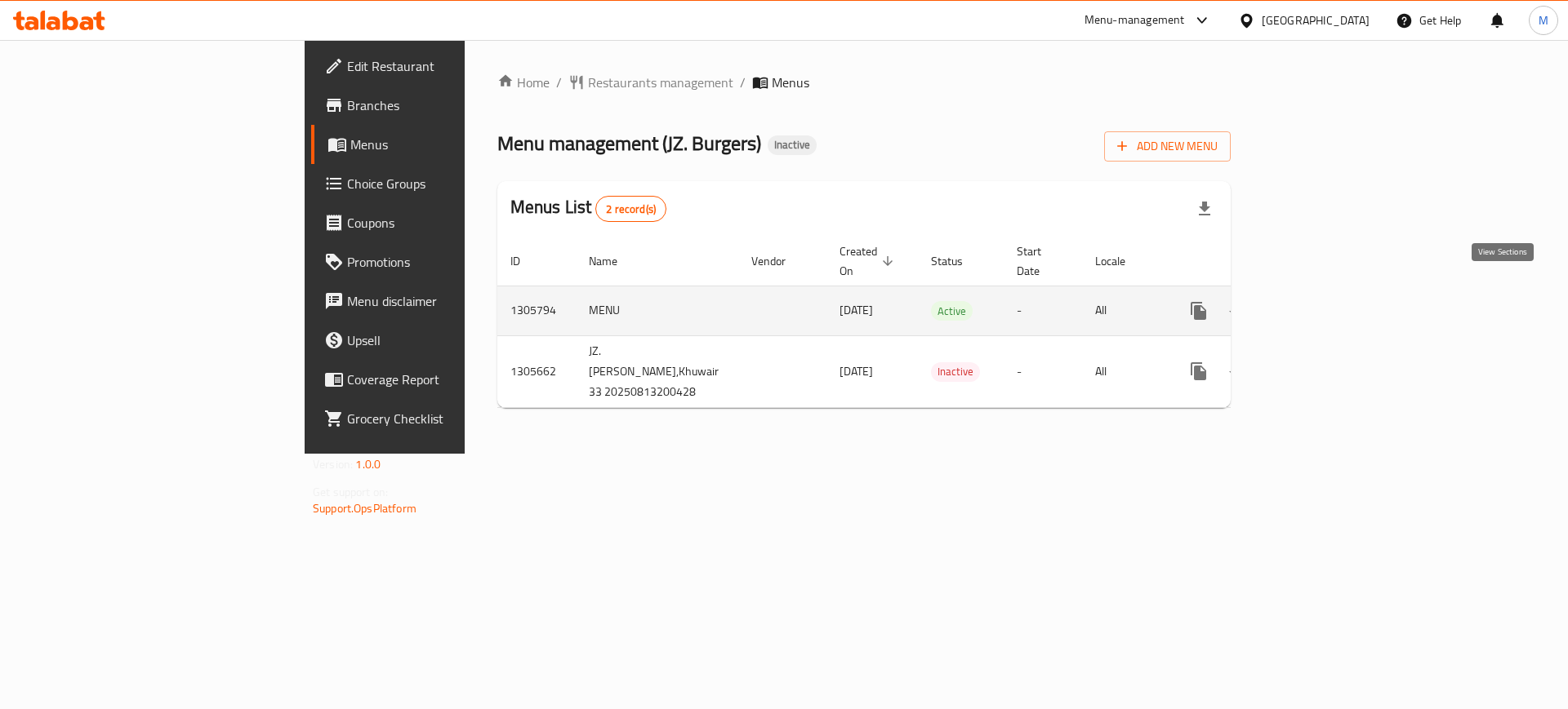
click at [1326, 301] on icon "enhanced table" at bounding box center [1316, 311] width 19 height 19
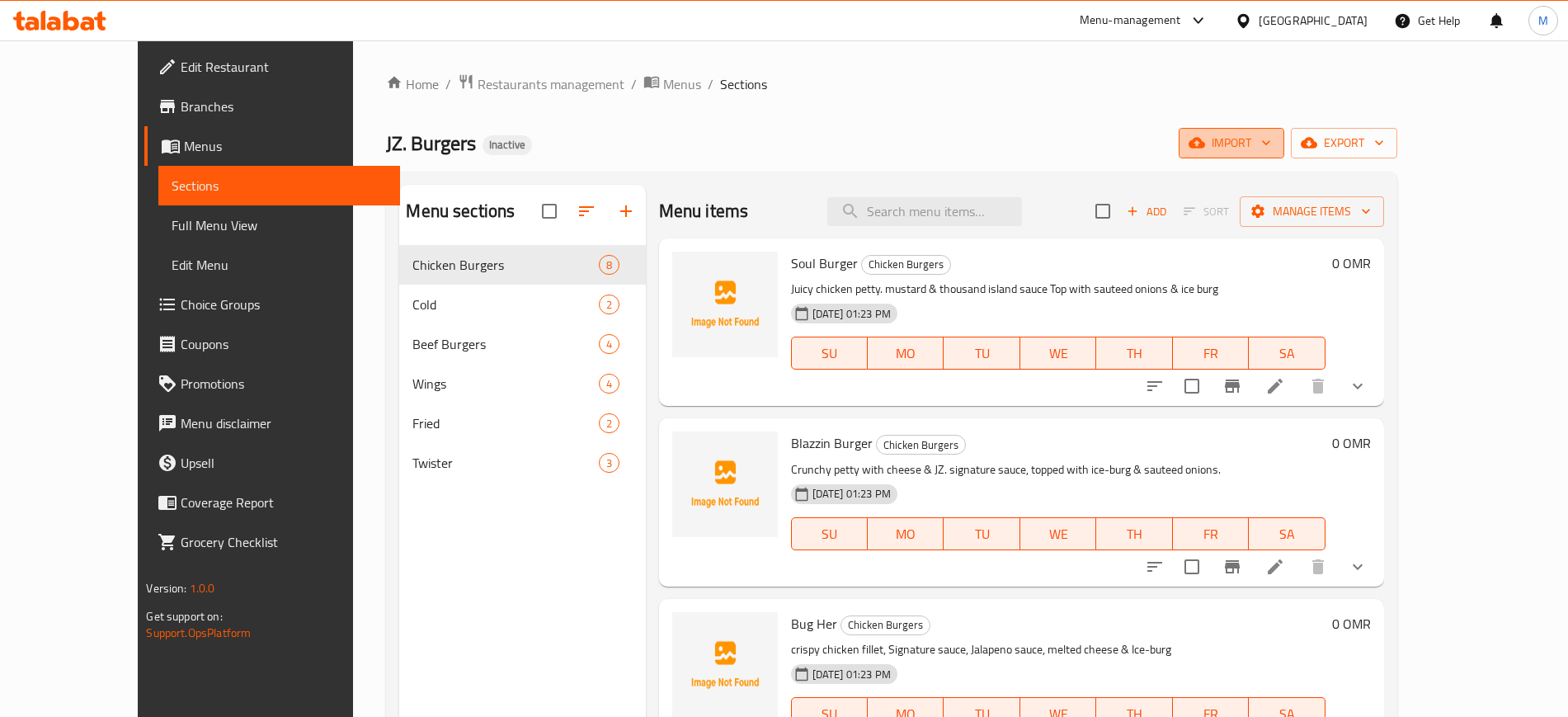
click at [1205, 149] on icon "button" at bounding box center [1197, 143] width 16 height 16
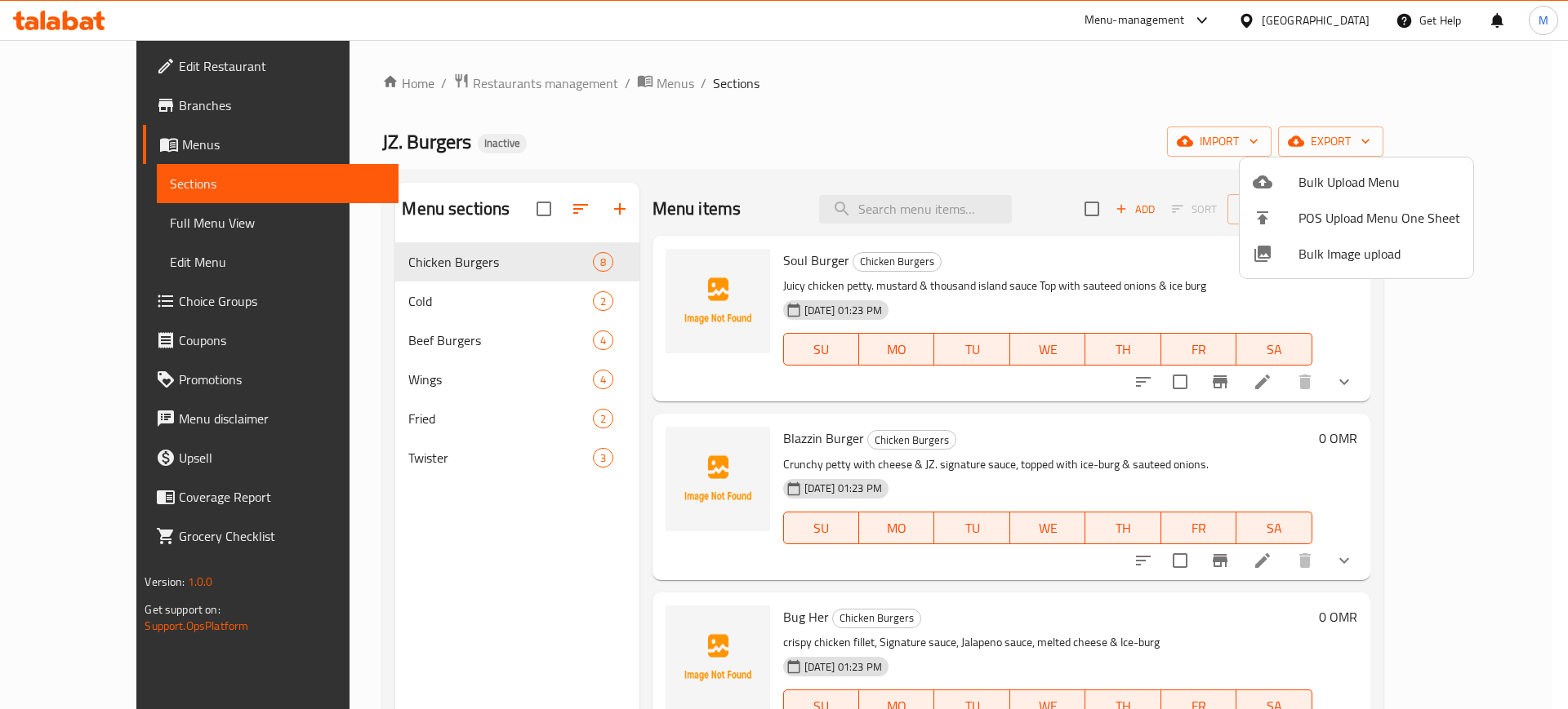
click at [1267, 265] on li "Bulk Image upload" at bounding box center [1355, 253] width 233 height 35
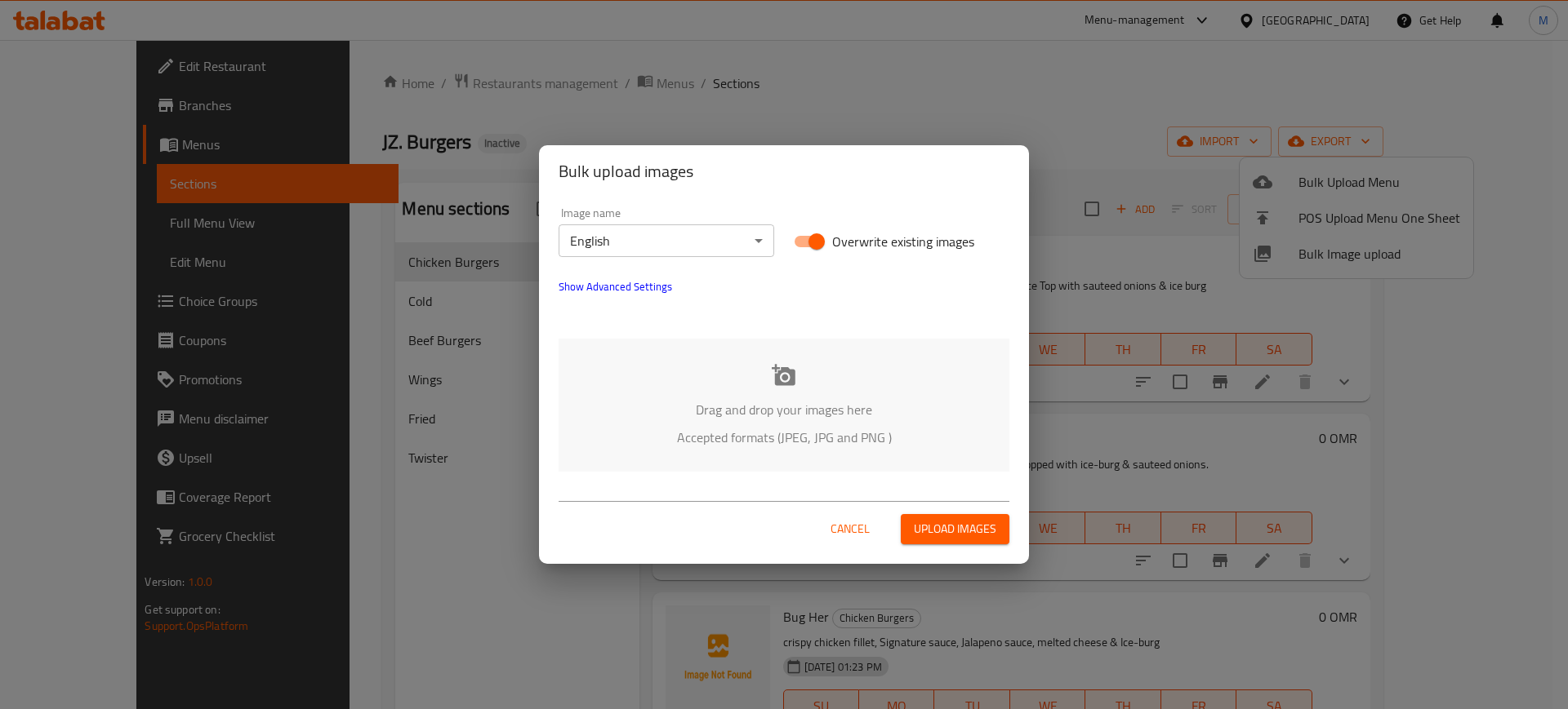
click at [658, 406] on p "Drag and drop your images here" at bounding box center [783, 410] width 402 height 19
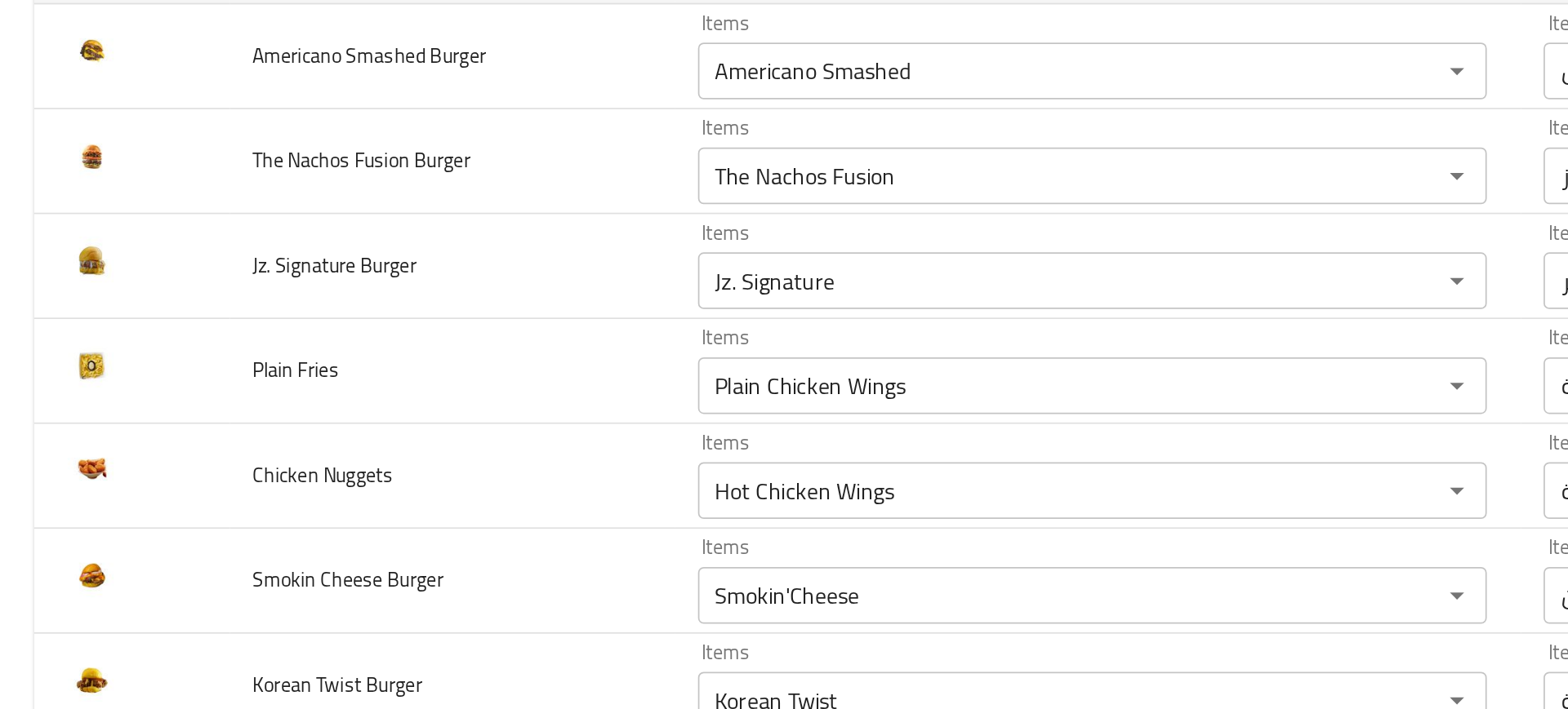
scroll to position [378, 0]
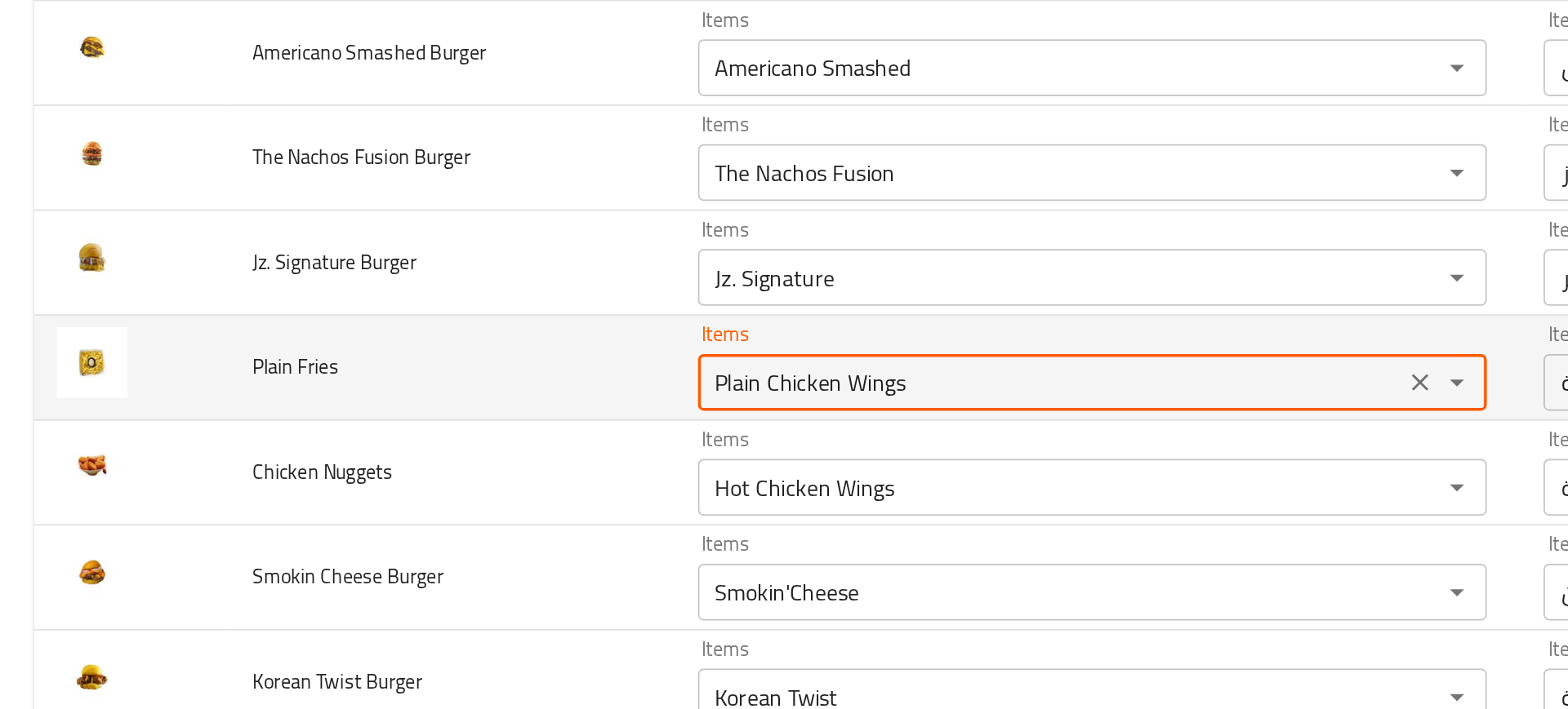
click at [444, 403] on Fries "Plain Chicken Wings" at bounding box center [605, 393] width 396 height 23
type Fries "fries"
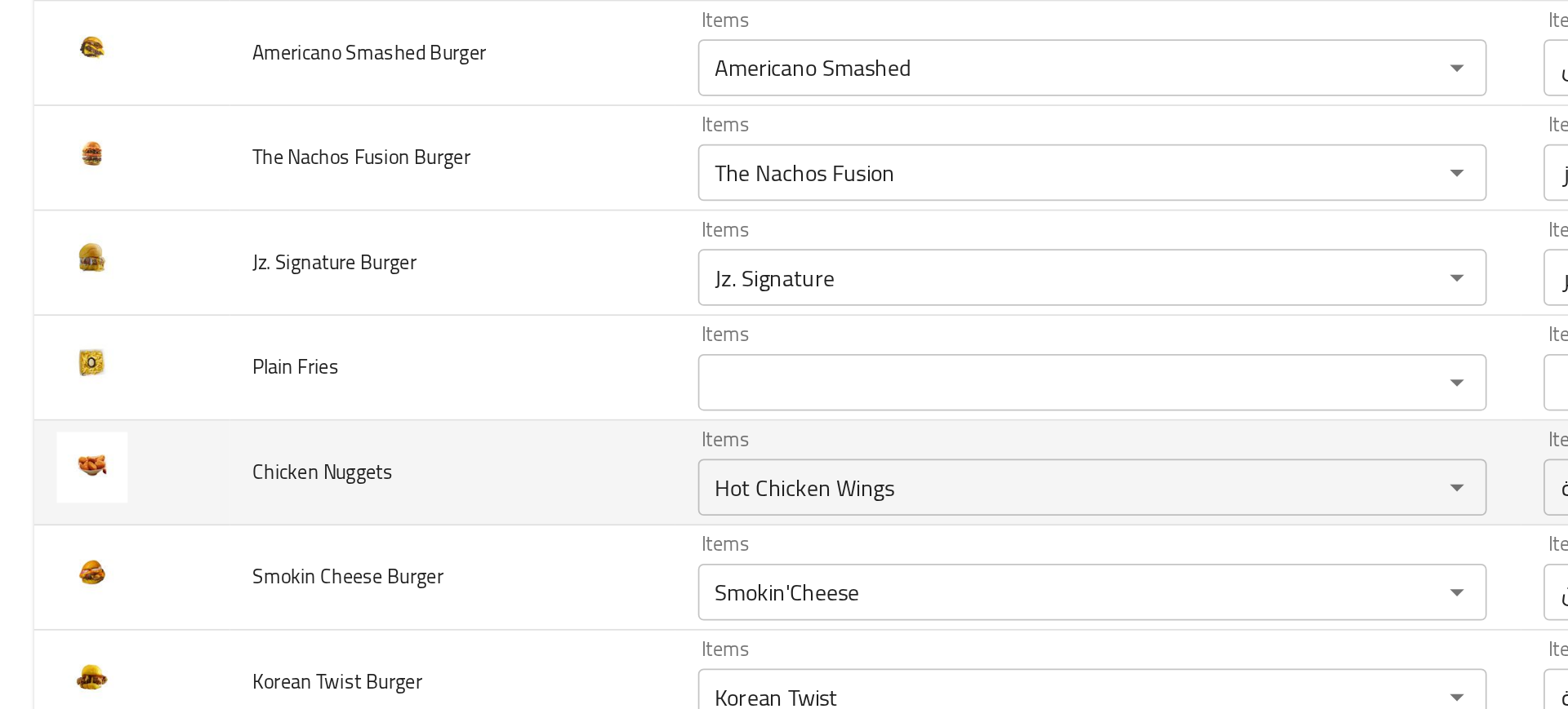
click at [308, 428] on td "Chicken Nuggets" at bounding box center [260, 445] width 256 height 60
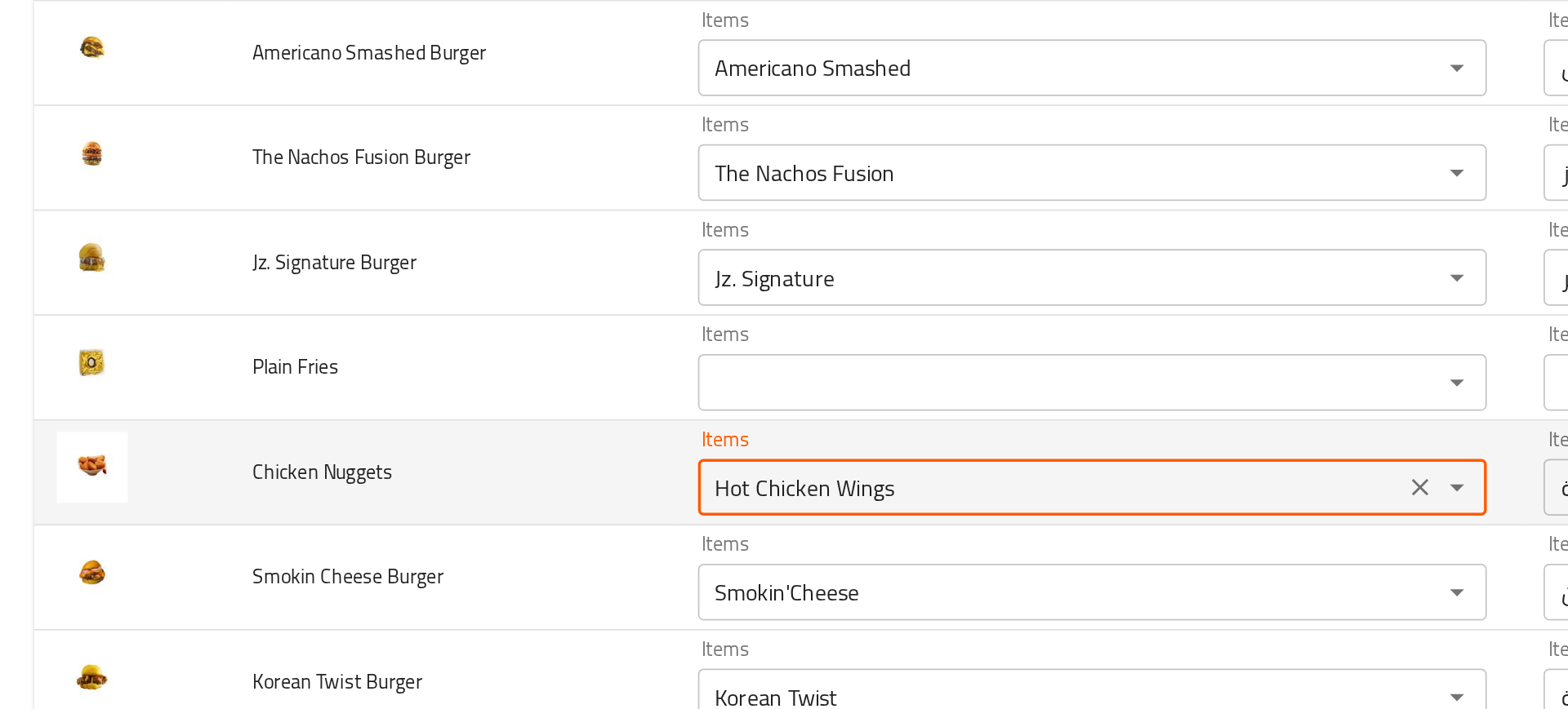
click at [459, 449] on Nuggets "Hot Chicken Wings" at bounding box center [605, 454] width 396 height 23
type Nuggets "n"
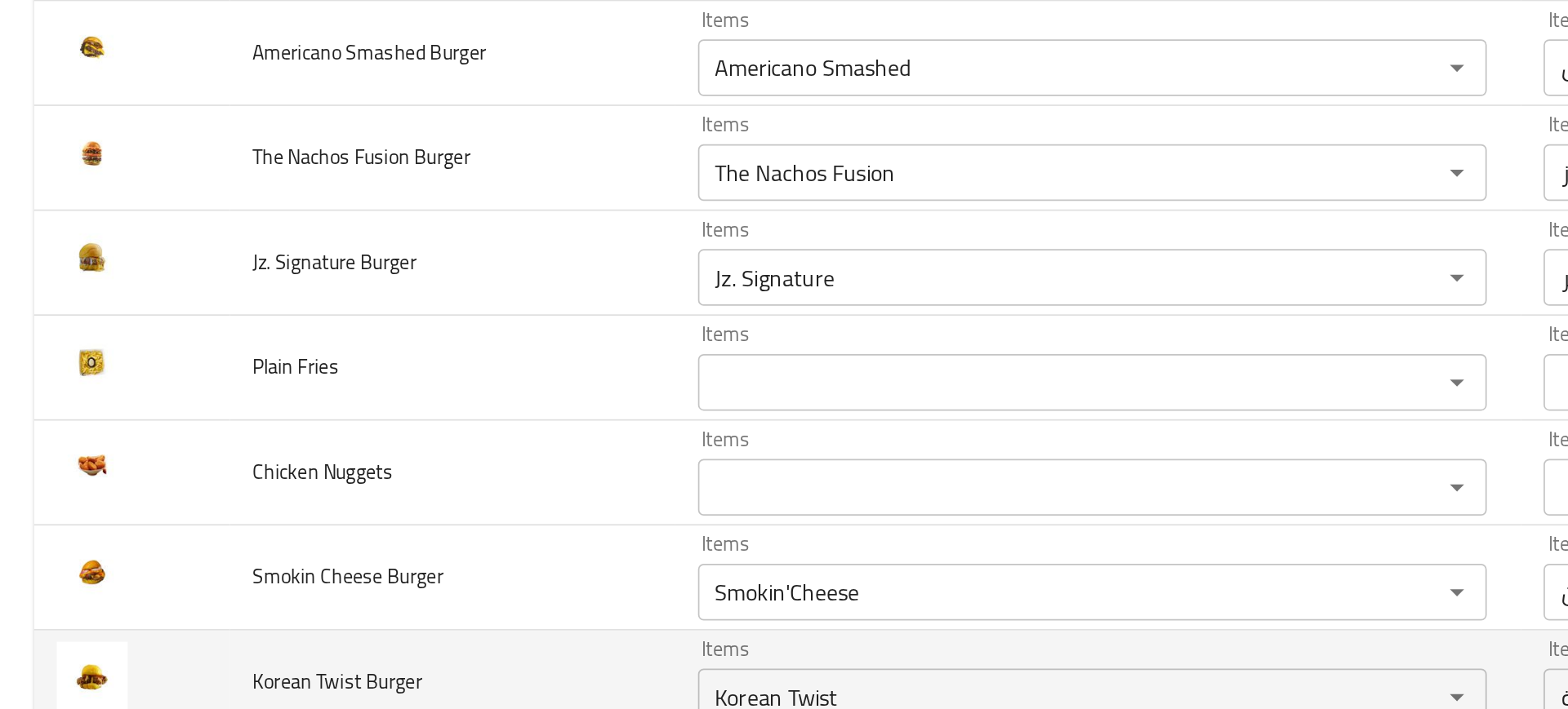
click at [319, 538] on td "Korean Twist Burger" at bounding box center [260, 566] width 256 height 60
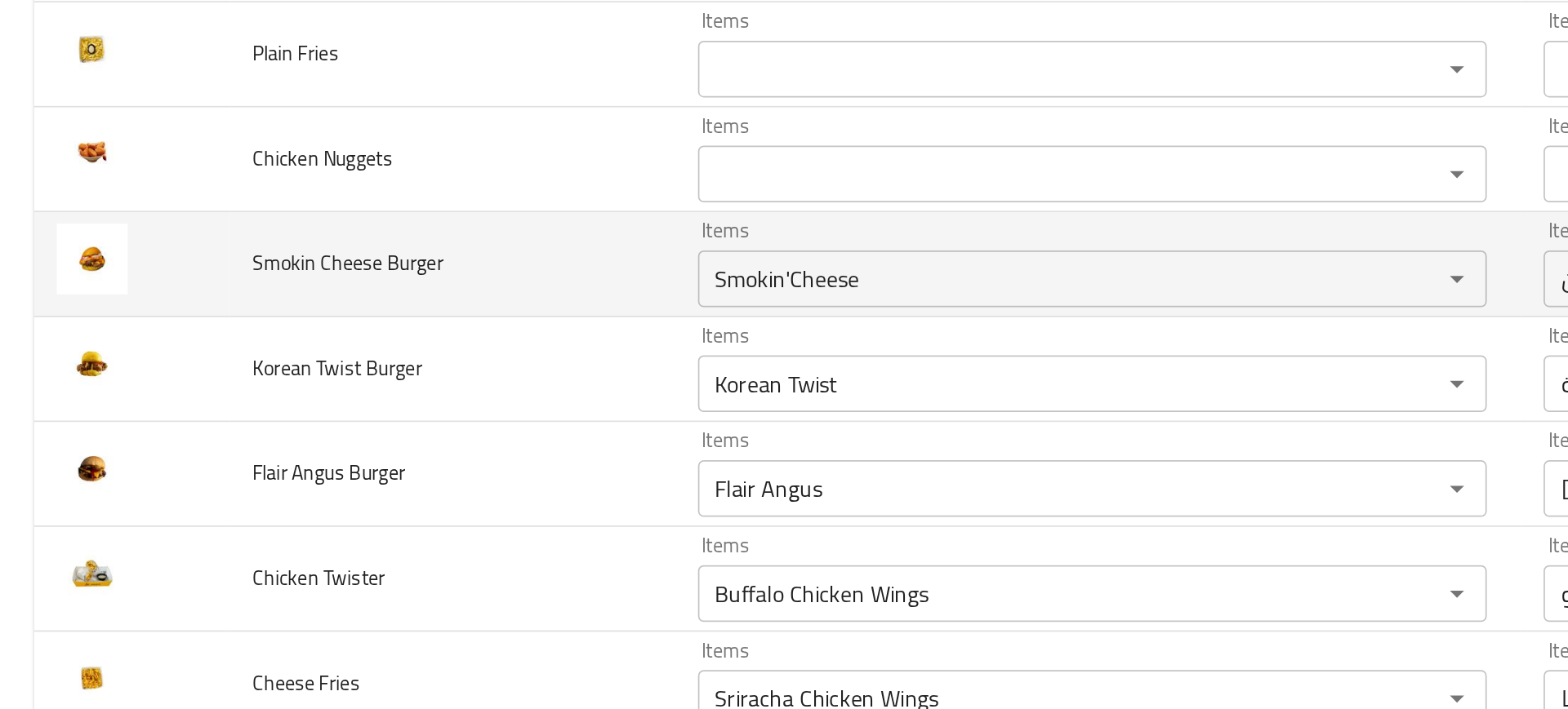
click at [424, 350] on td "Items Smokin'Cheese Items" at bounding box center [632, 325] width 487 height 60
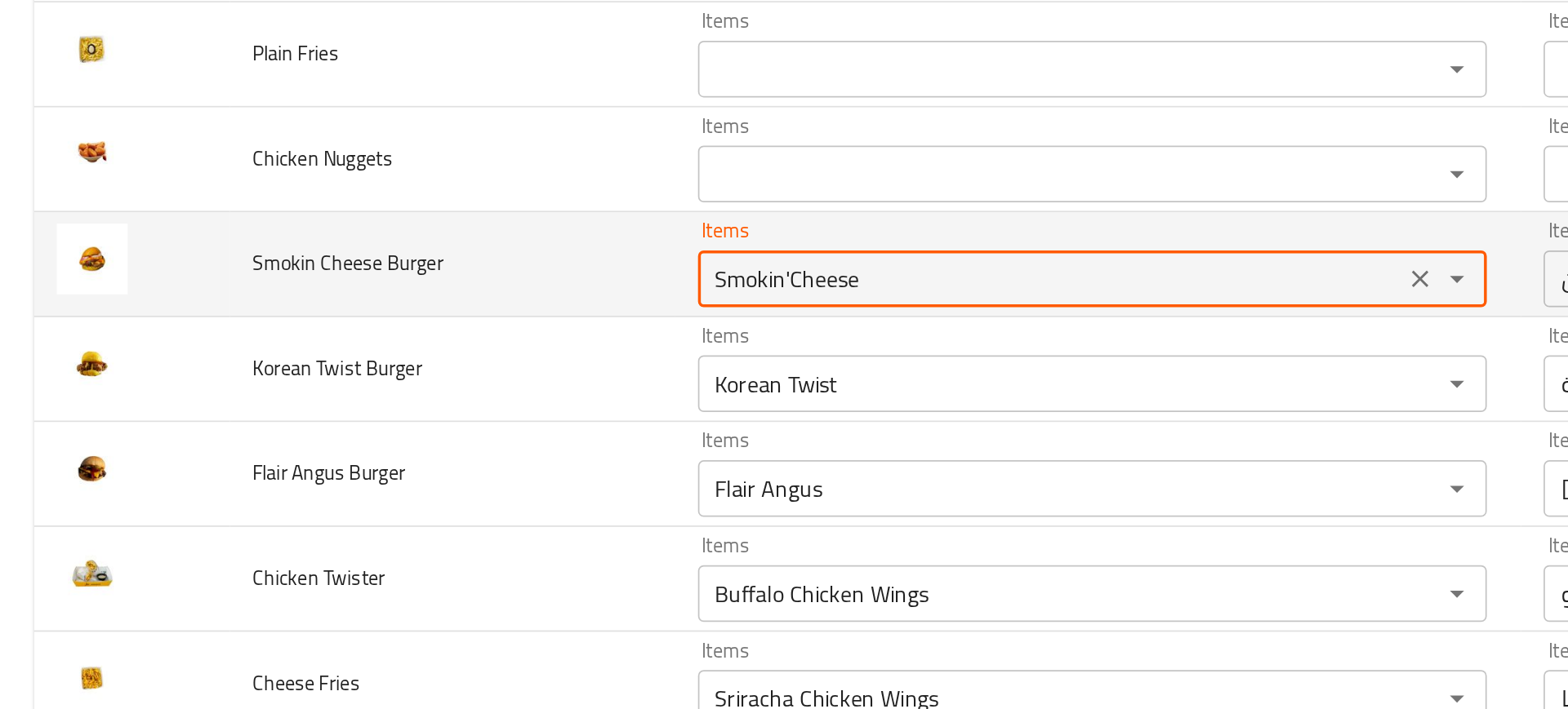
click at [414, 340] on Burger "Smokin'Cheese" at bounding box center [605, 334] width 396 height 23
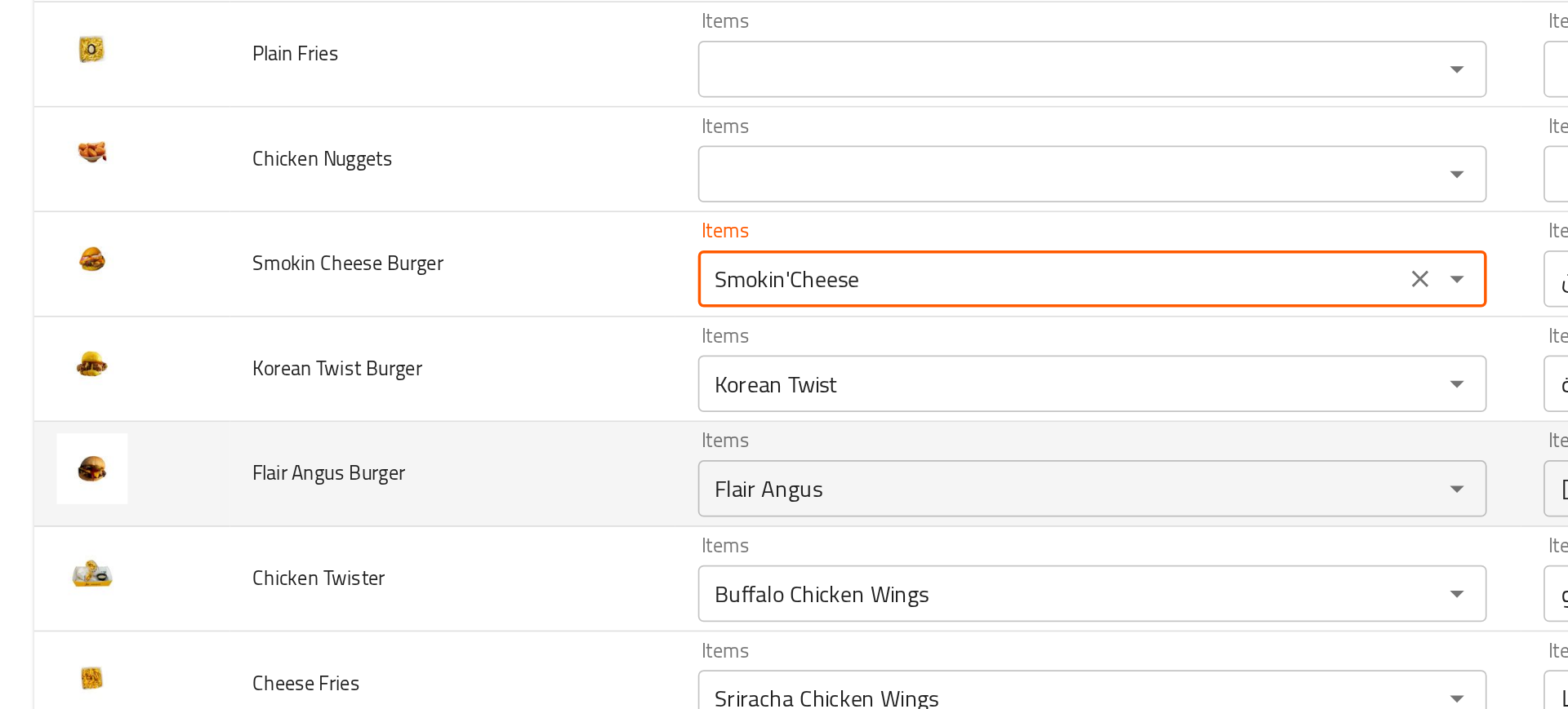
click at [376, 424] on td "Flair Angus Burger" at bounding box center [260, 446] width 256 height 60
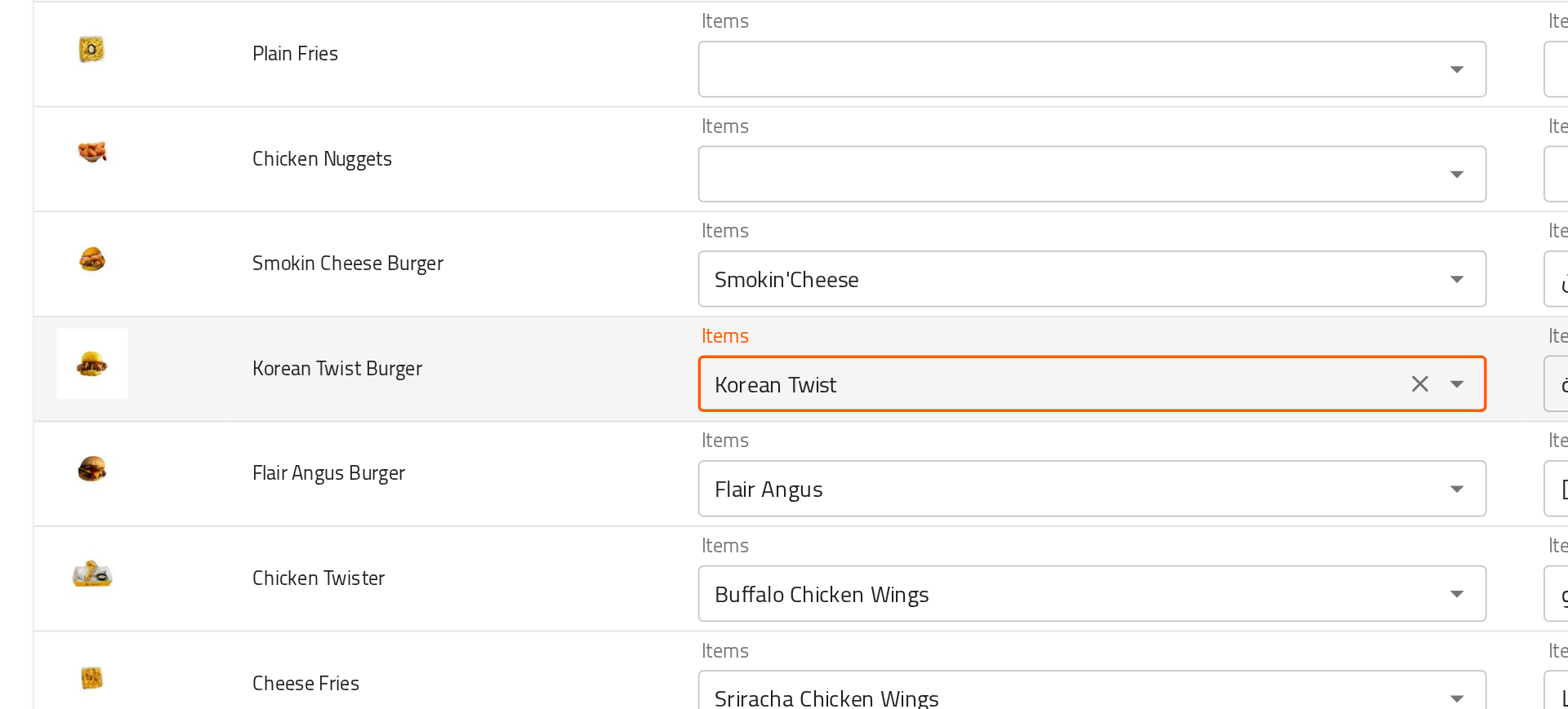
click at [471, 393] on Burger "Korean Twist" at bounding box center [605, 394] width 396 height 23
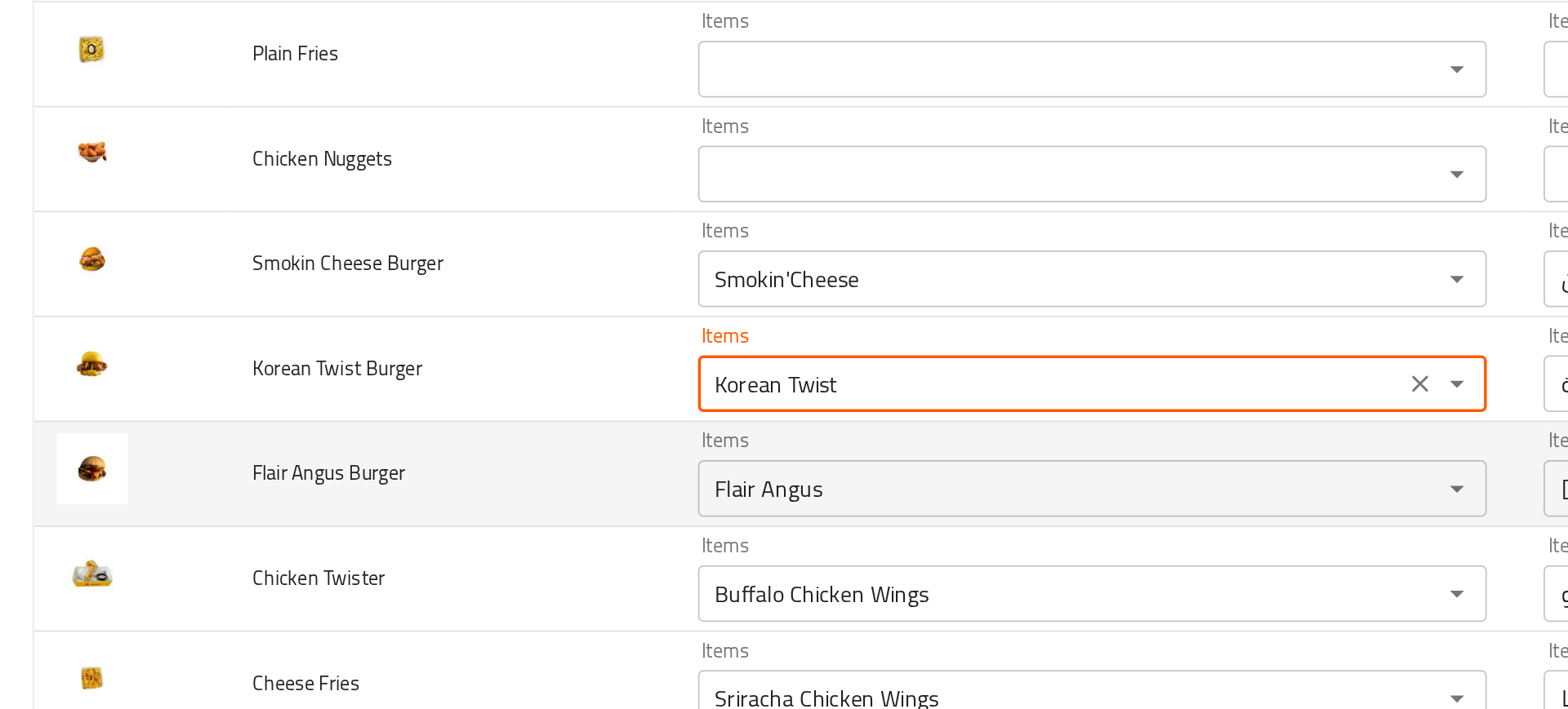
click at [380, 428] on td "Flair Angus Burger" at bounding box center [260, 446] width 256 height 60
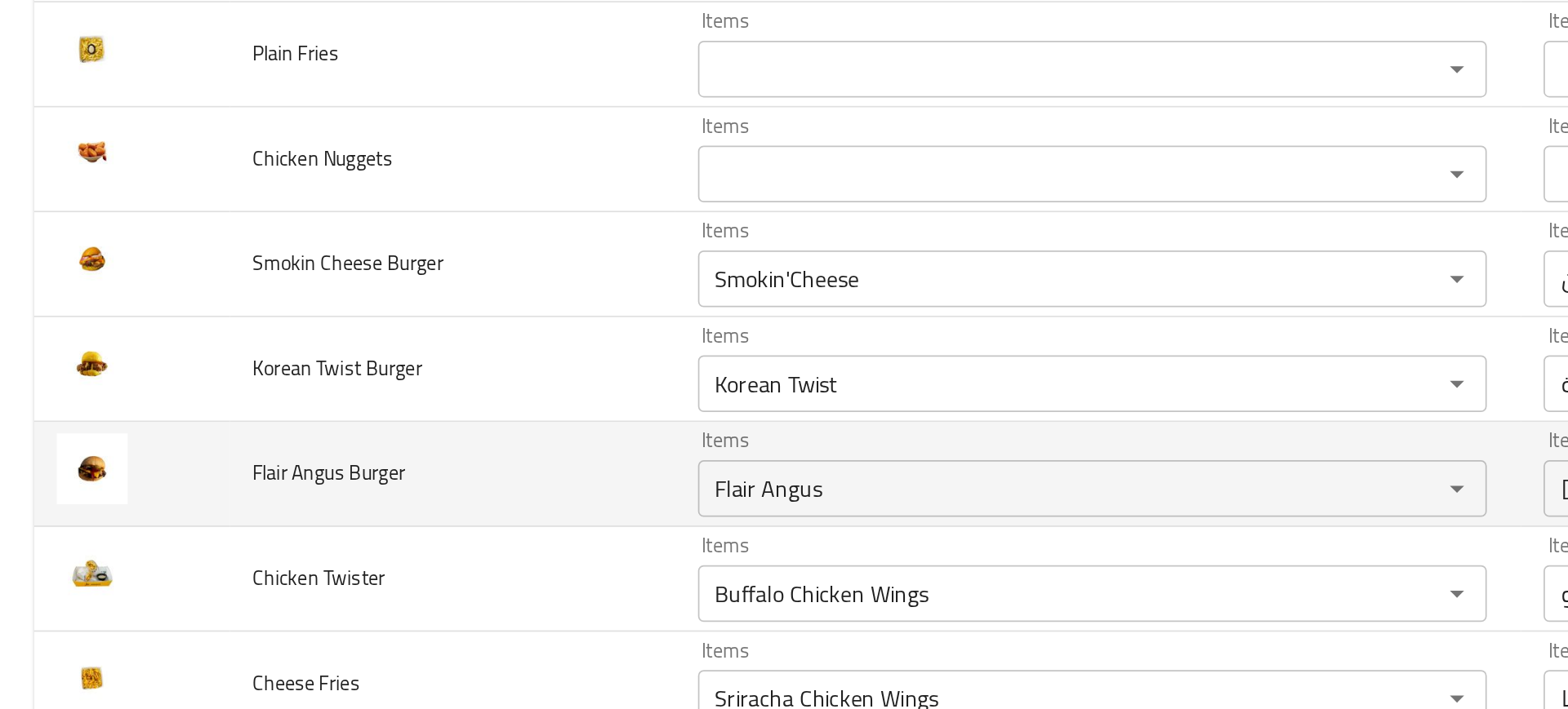
scroll to position [692, 0]
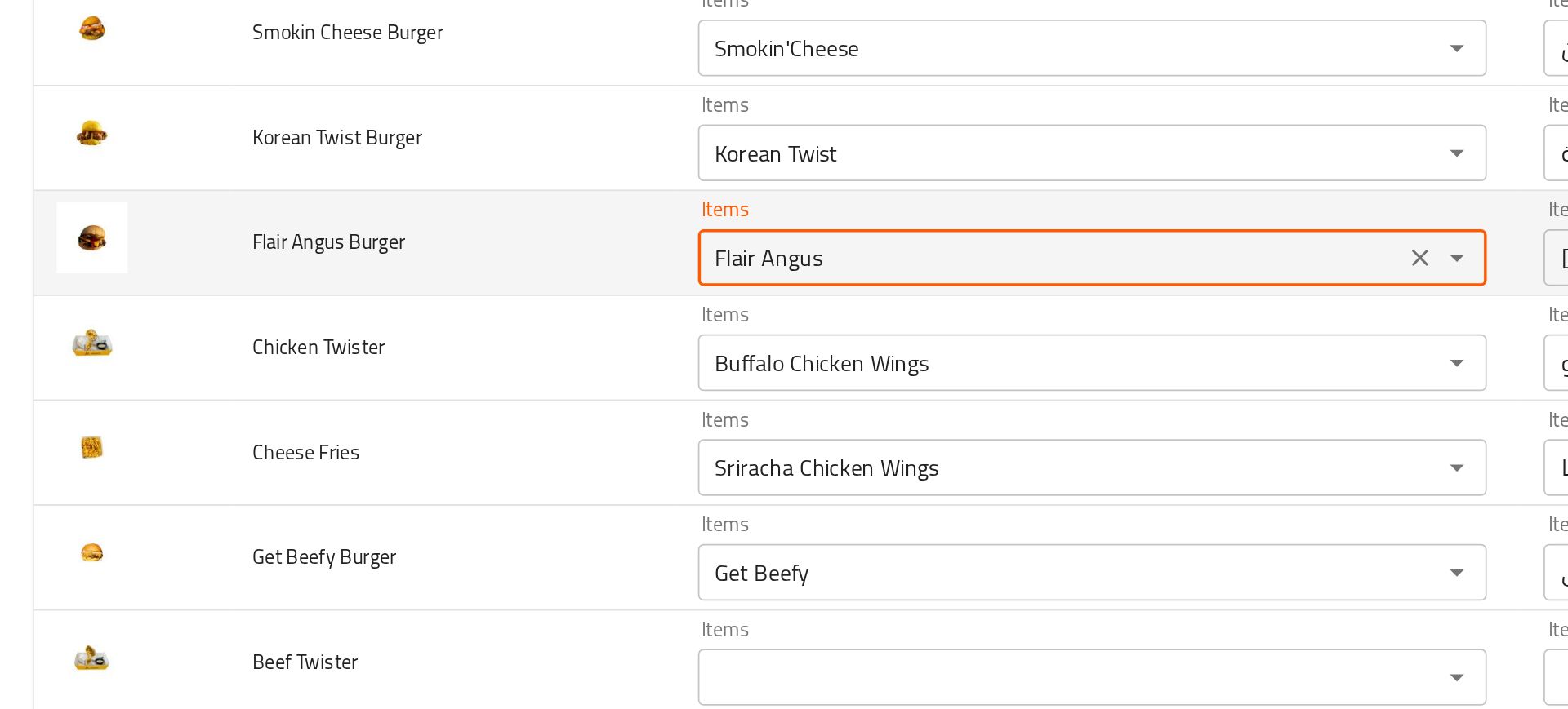
click at [464, 330] on Burger "Flair Angus" at bounding box center [605, 321] width 396 height 23
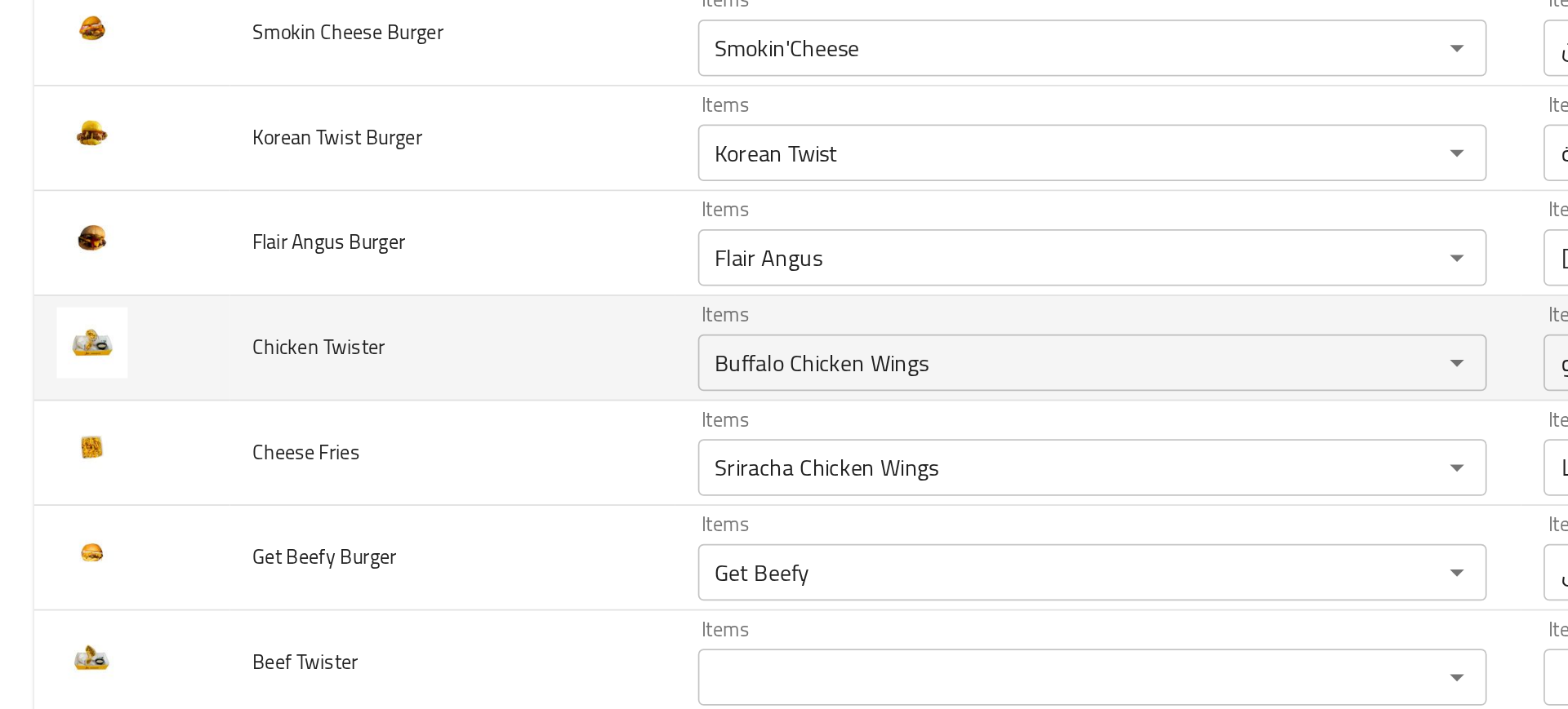
click at [337, 392] on td "Chicken Twister" at bounding box center [260, 373] width 256 height 60
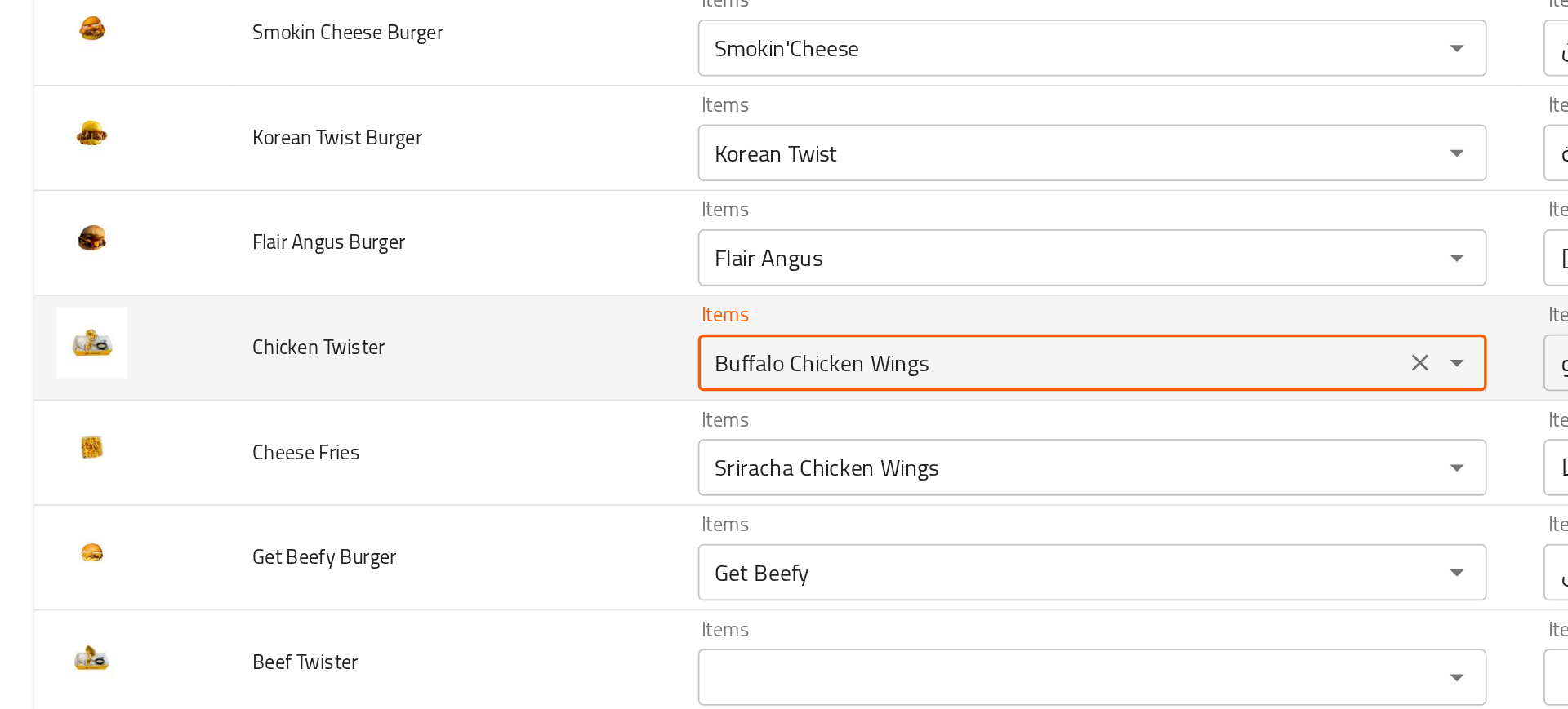
click at [433, 380] on Twister "Buffalo Chicken Wings" at bounding box center [605, 382] width 396 height 23
type Twister "w"
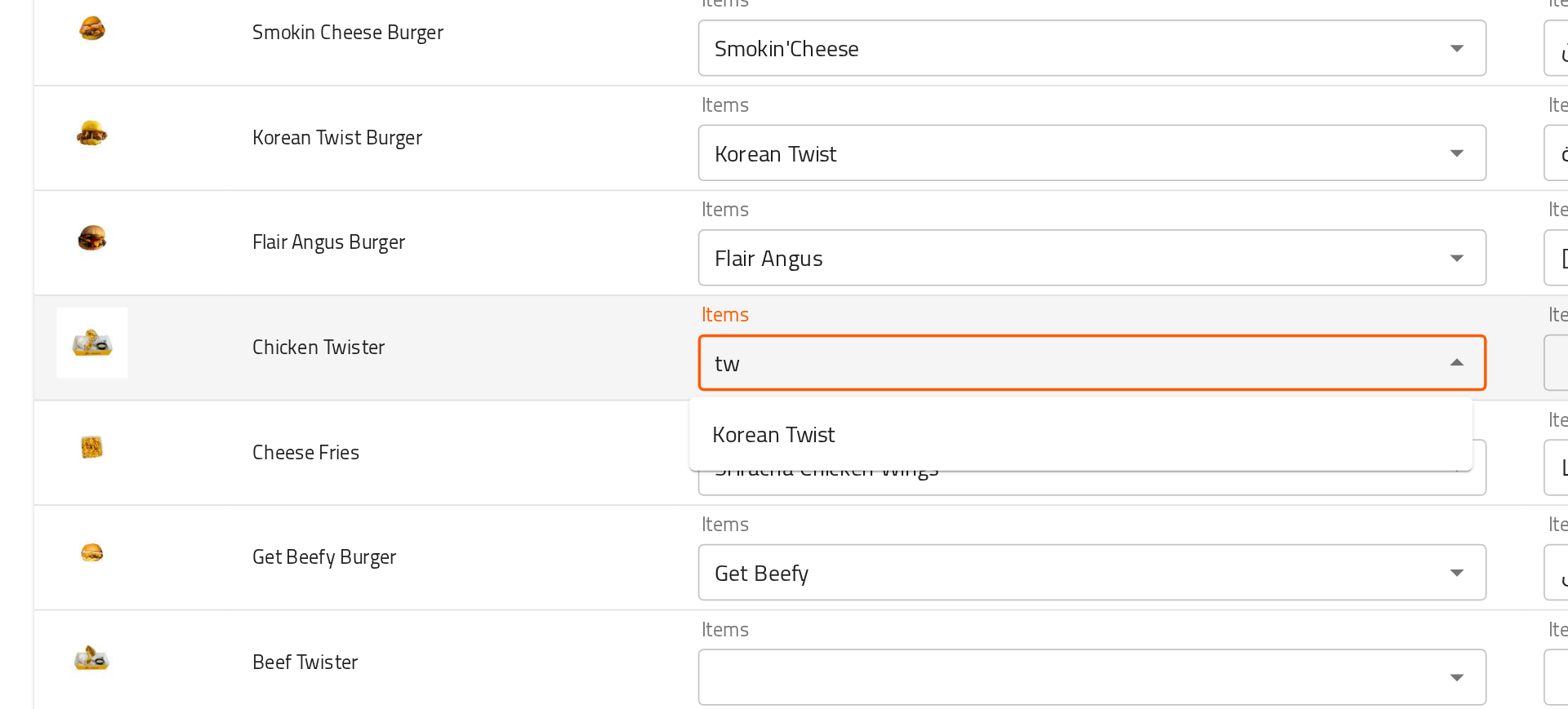
type Twister "twi"
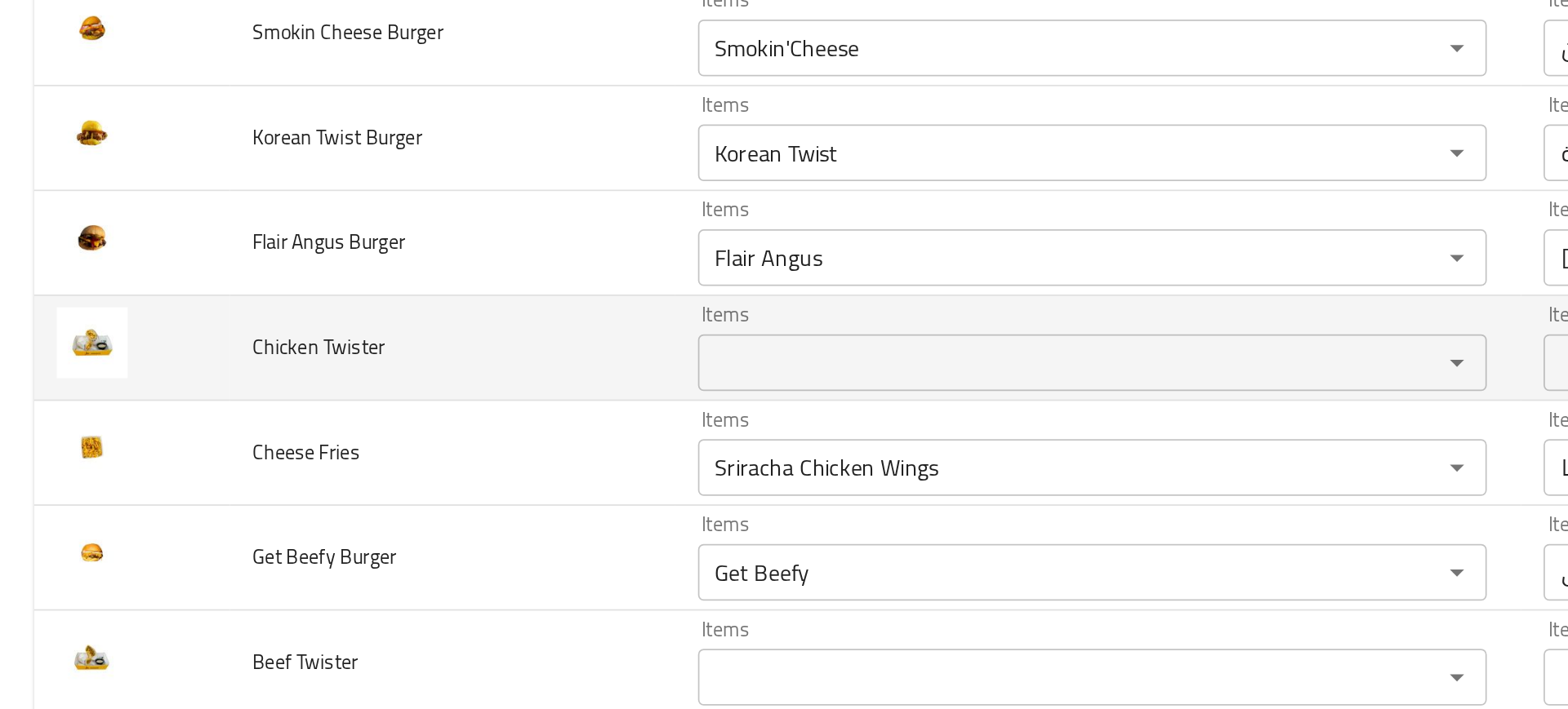
click at [337, 390] on td "Chicken Twister" at bounding box center [260, 373] width 256 height 60
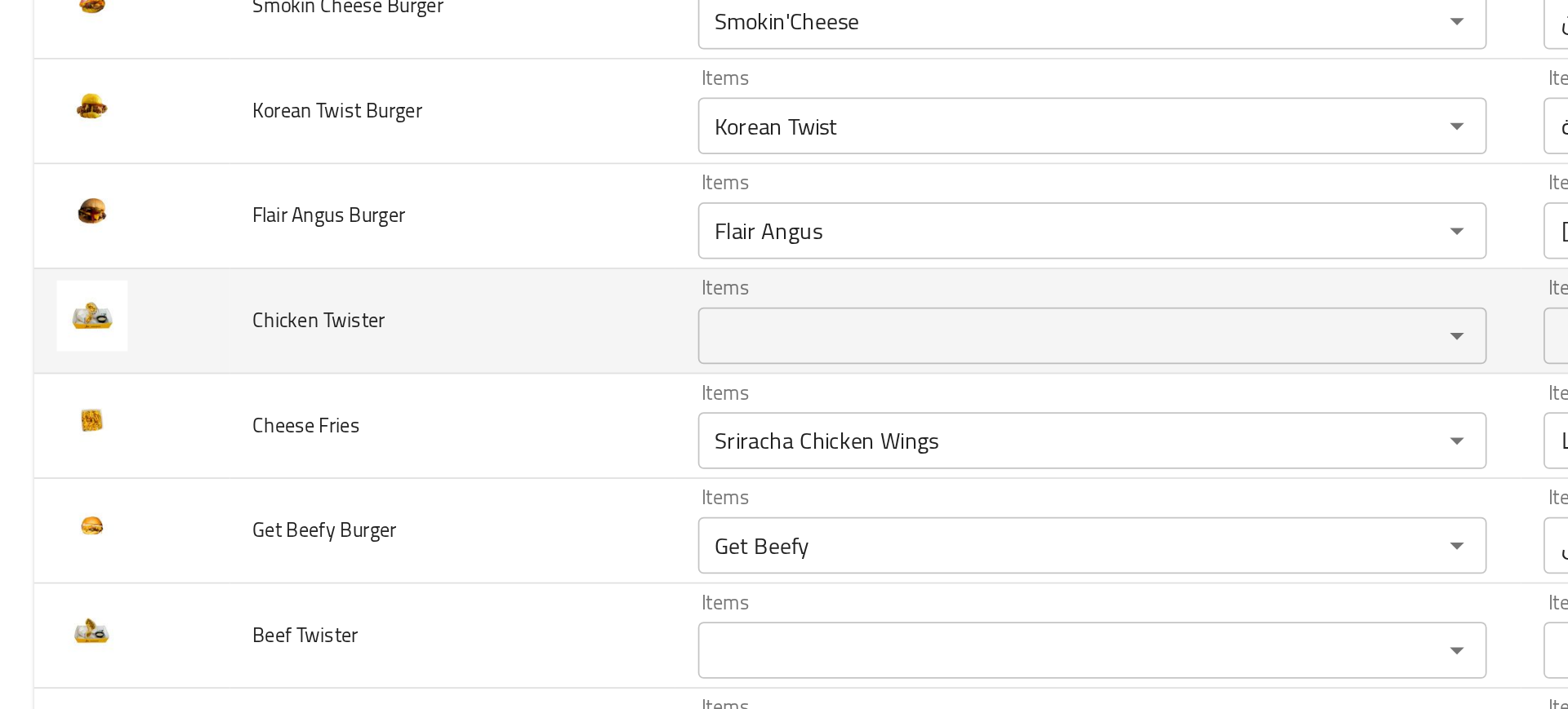
scroll to position [751, 0]
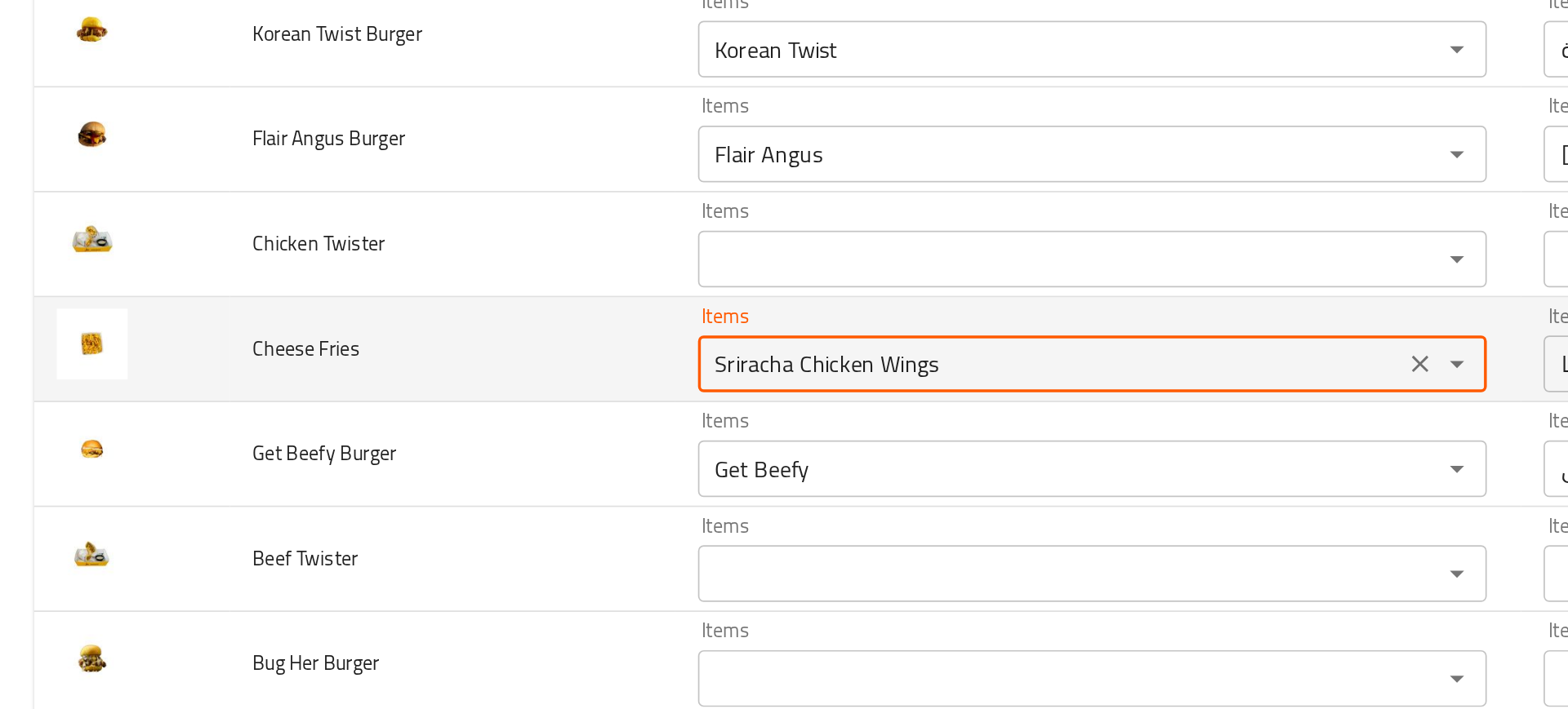
click at [454, 375] on Fries "Sriracha Chicken Wings" at bounding box center [605, 383] width 396 height 23
type Fries "fries"
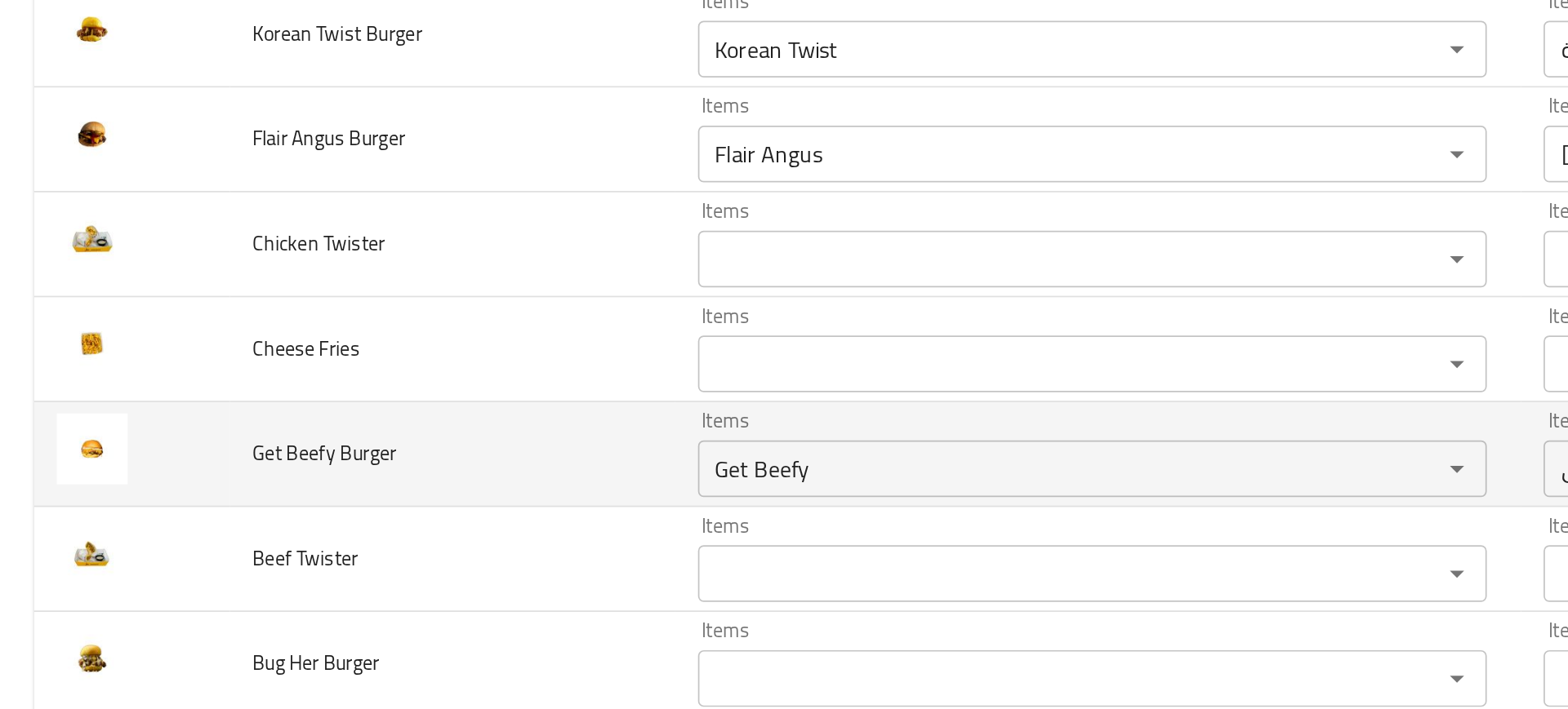
click at [353, 421] on td "Get Beefy Burger" at bounding box center [260, 435] width 256 height 60
click at [415, 438] on Burger "Get Beefy" at bounding box center [605, 443] width 396 height 23
click at [349, 458] on td "Get Beefy Burger" at bounding box center [260, 435] width 256 height 60
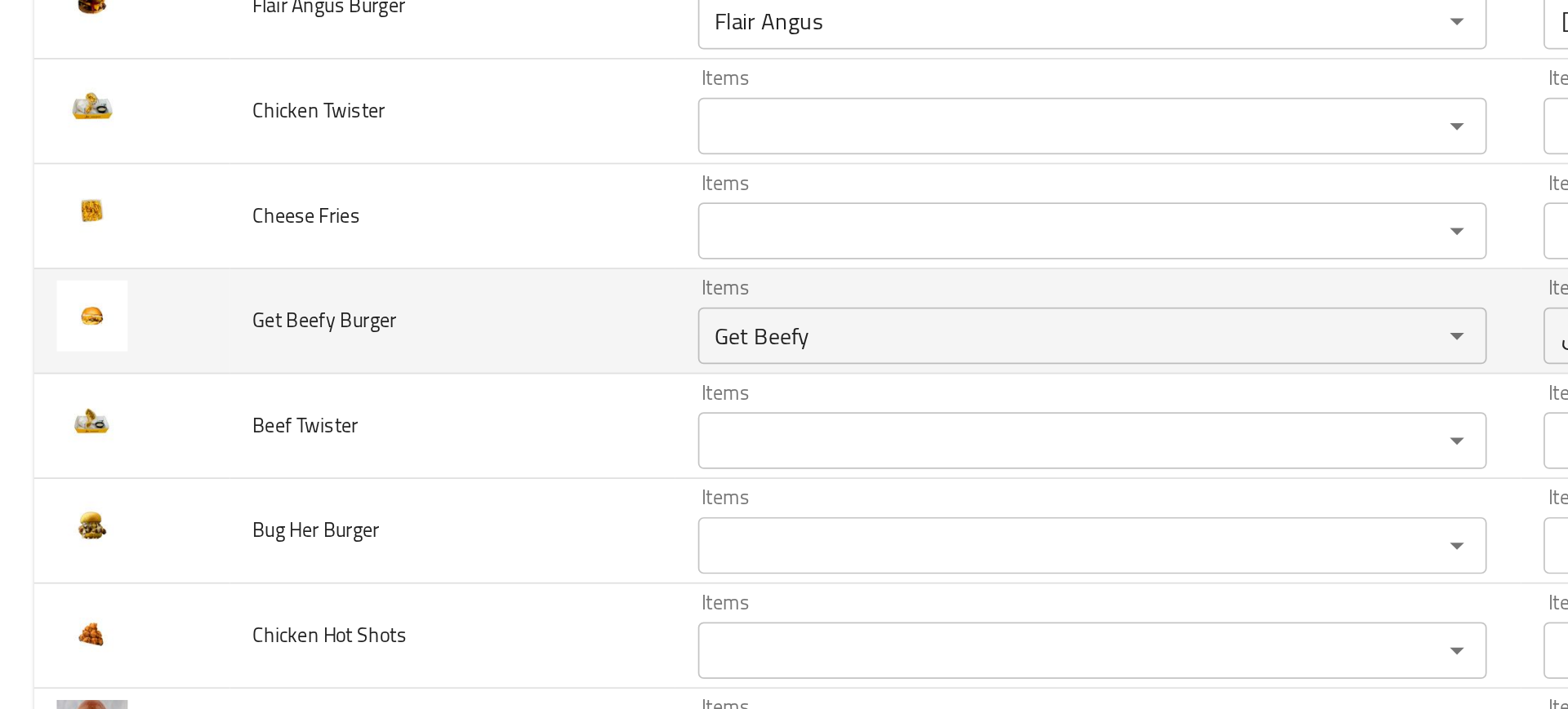
scroll to position [840, 0]
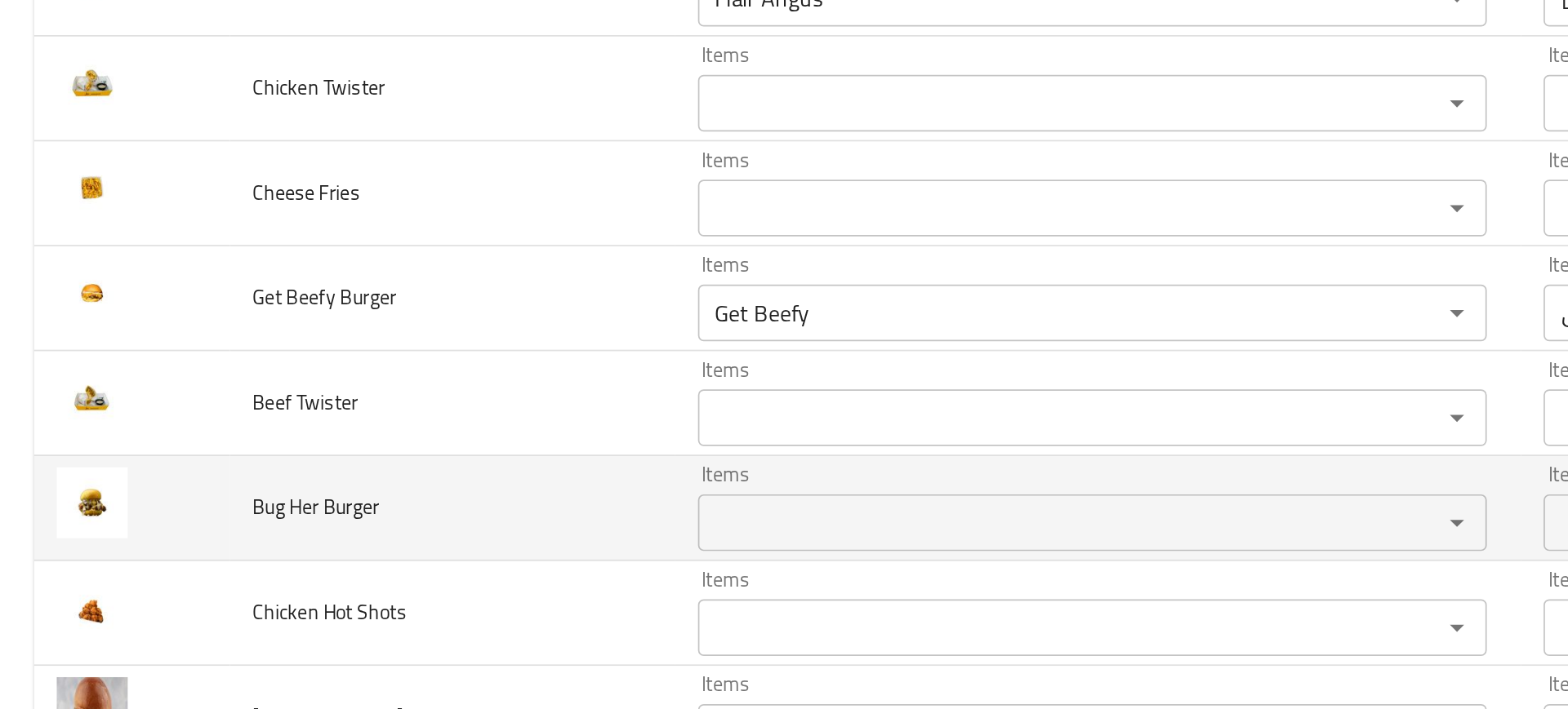
click at [354, 446] on td "Bug Her Burger" at bounding box center [260, 465] width 256 height 60
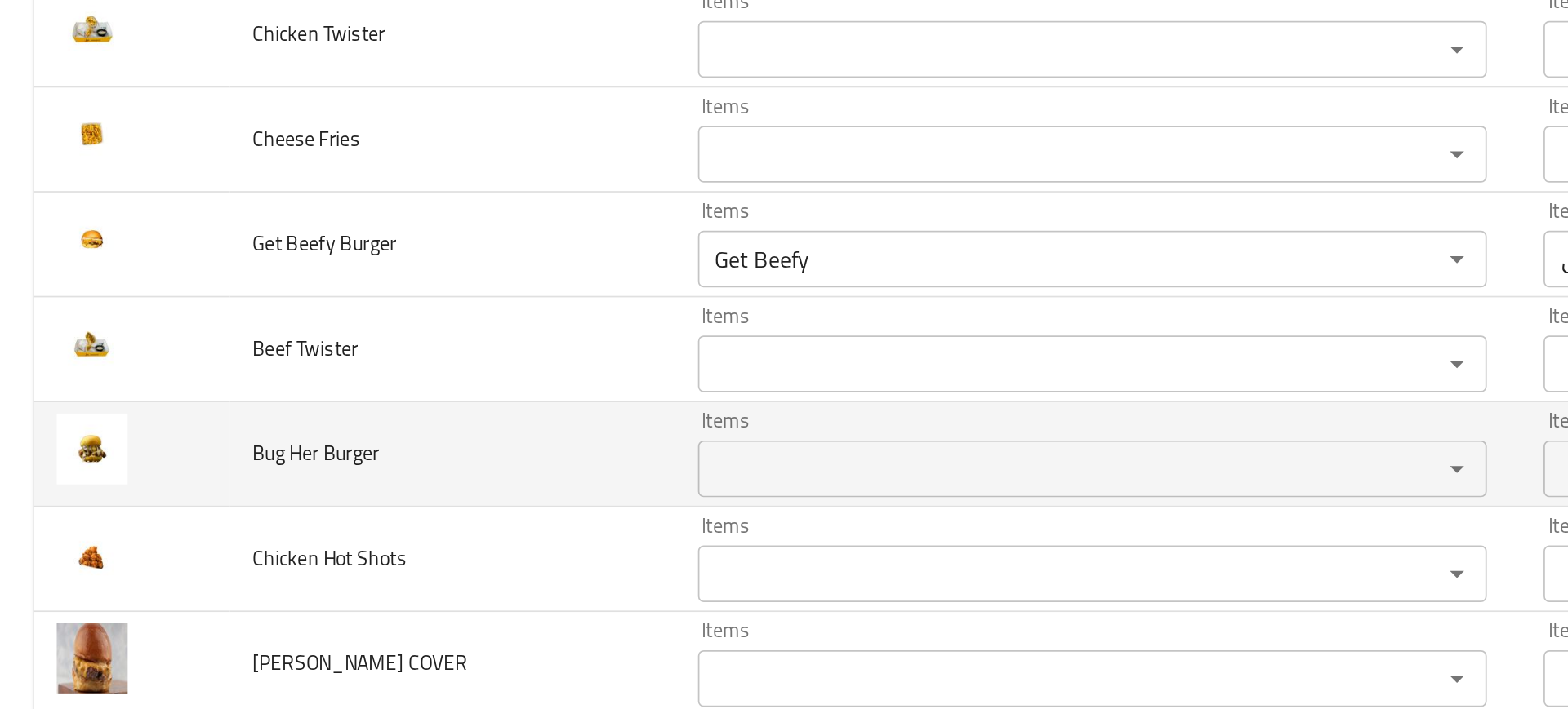
scroll to position [876, 0]
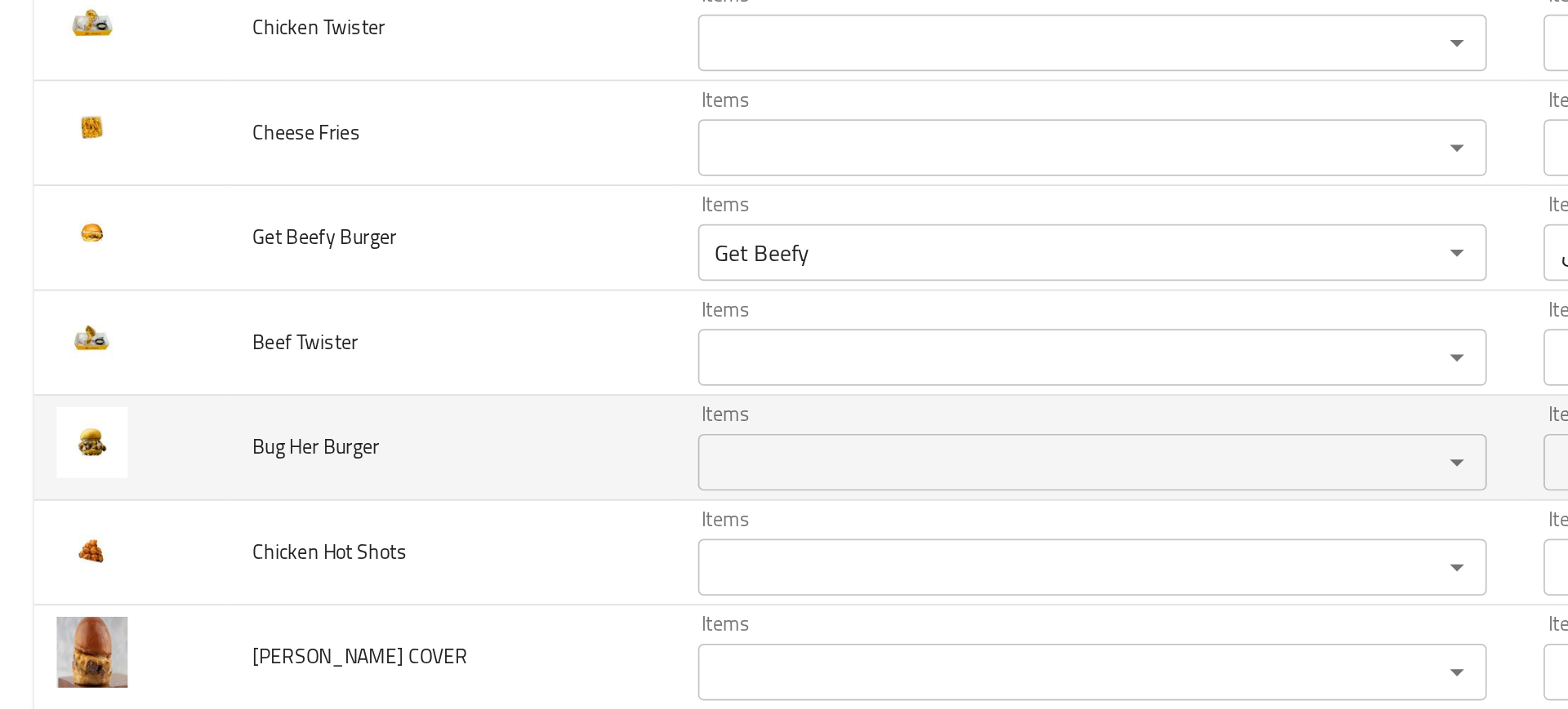
click at [487, 427] on div "Items" at bounding box center [630, 439] width 455 height 33
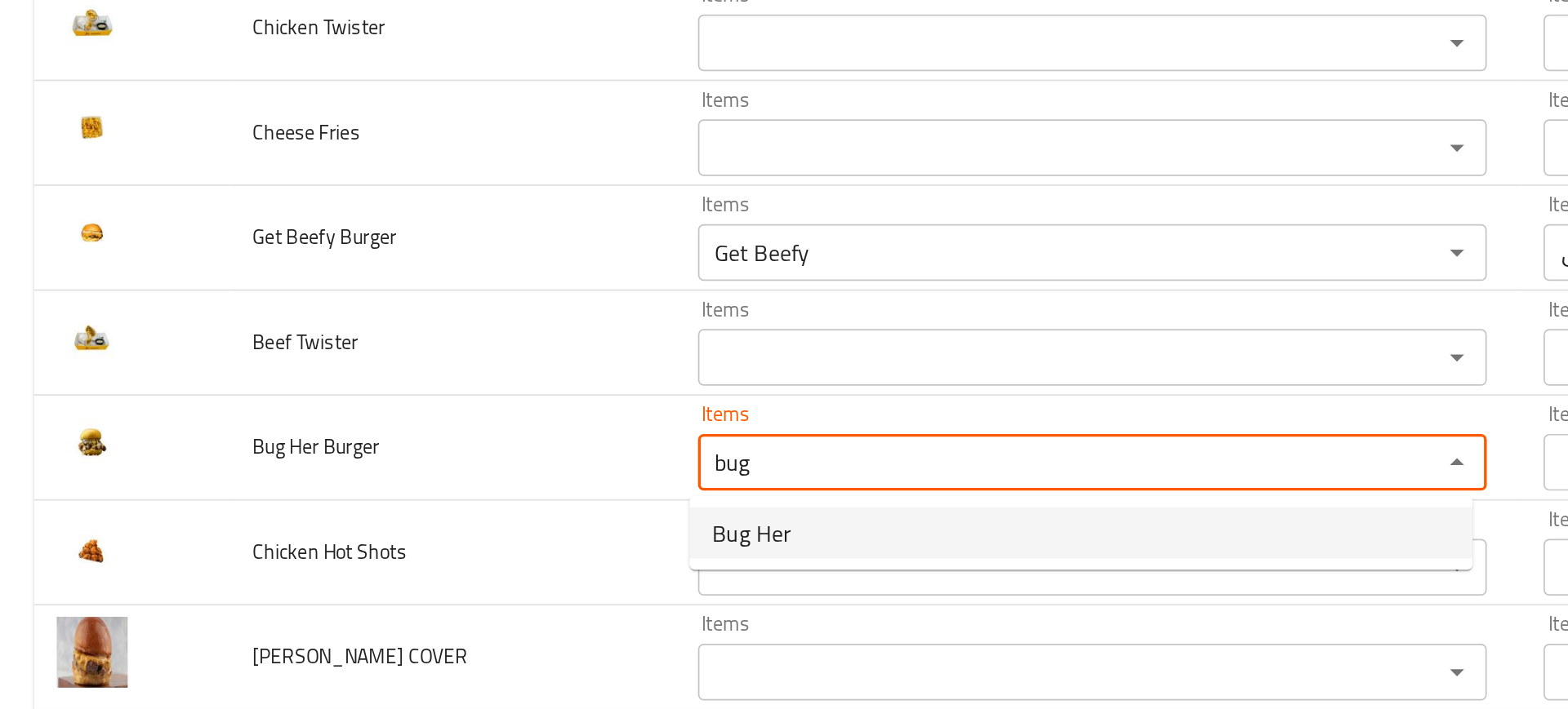
click at [442, 487] on span "Bug Her" at bounding box center [433, 480] width 46 height 19
type Burger "Bug Her"
type Burger-ar "علة لها"
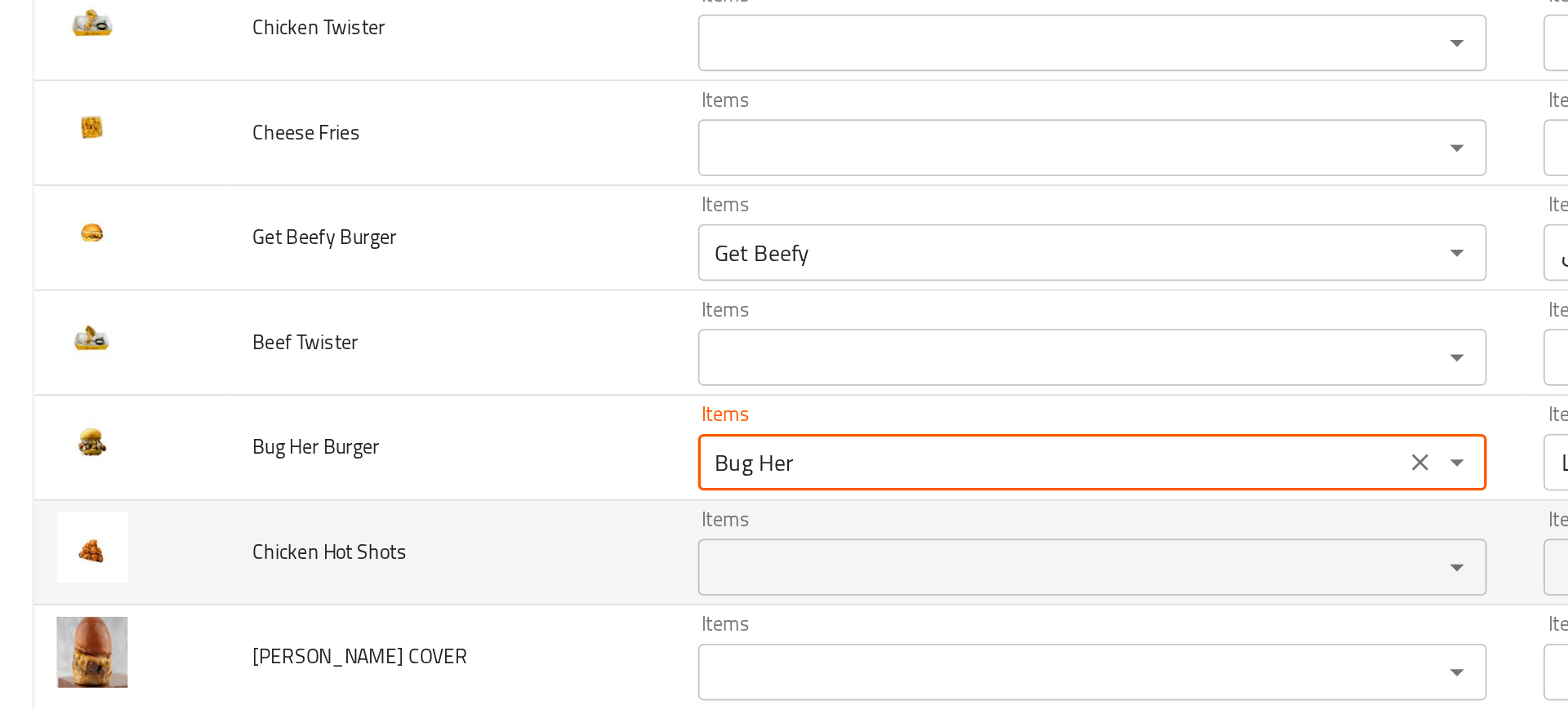
type Burger "Bug Her"
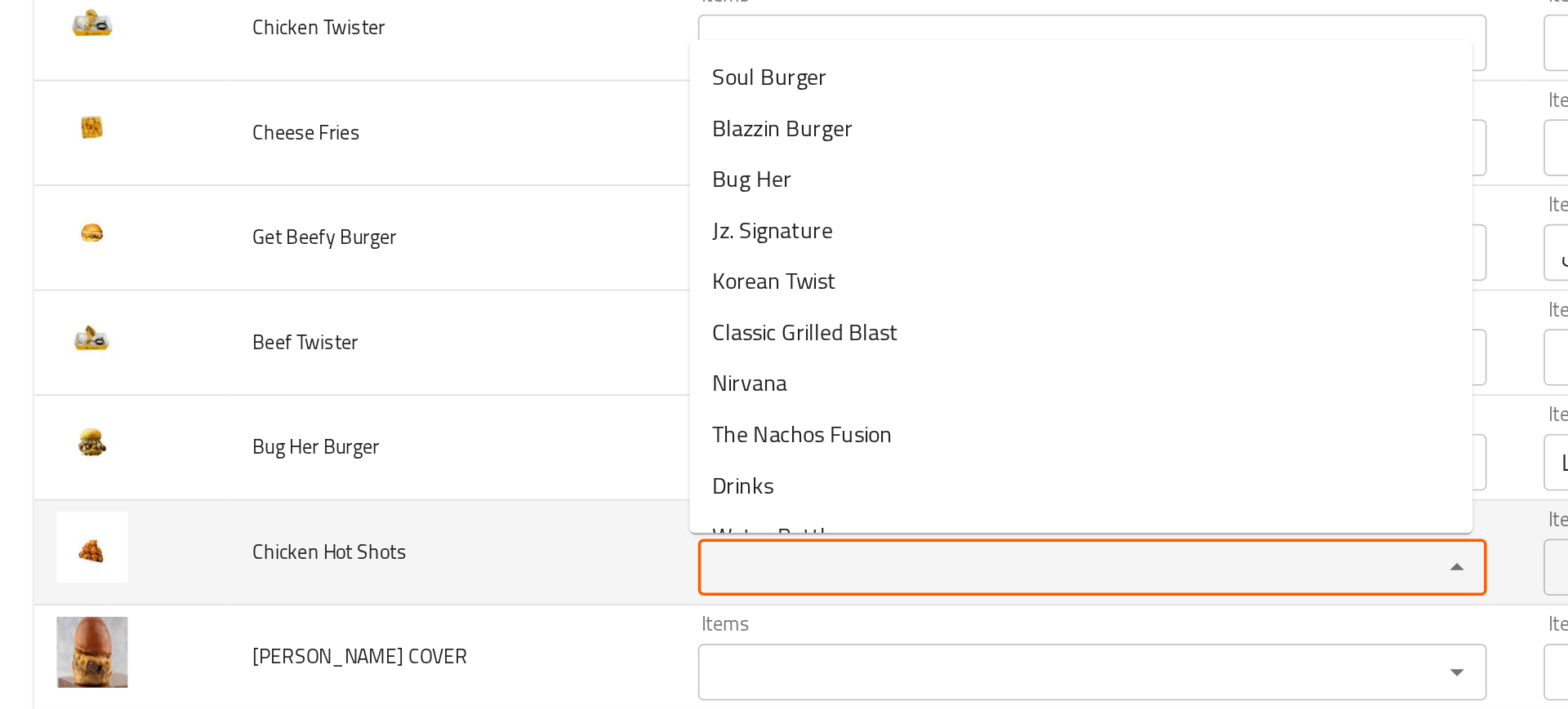
click at [464, 501] on Shots "Items" at bounding box center [605, 500] width 396 height 23
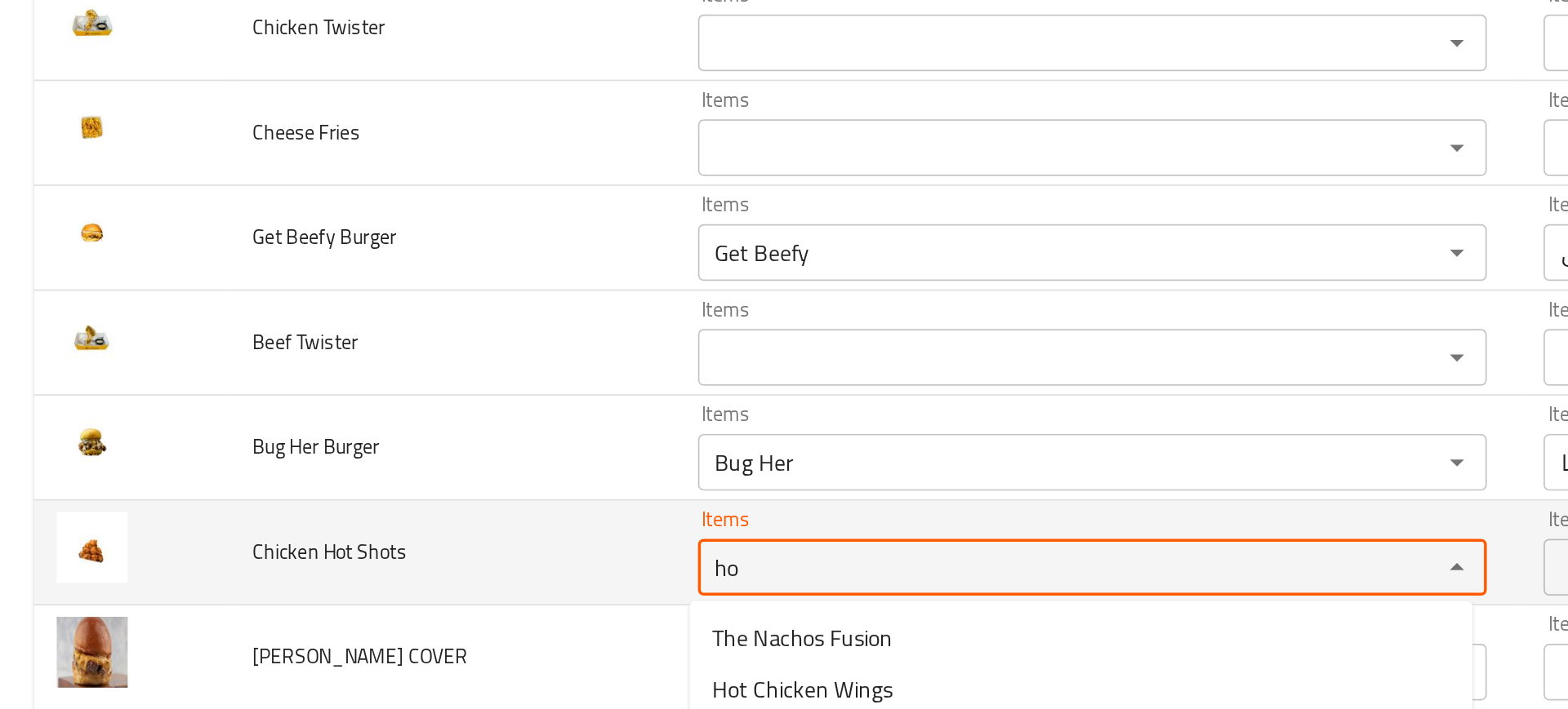
type Shots "hot"
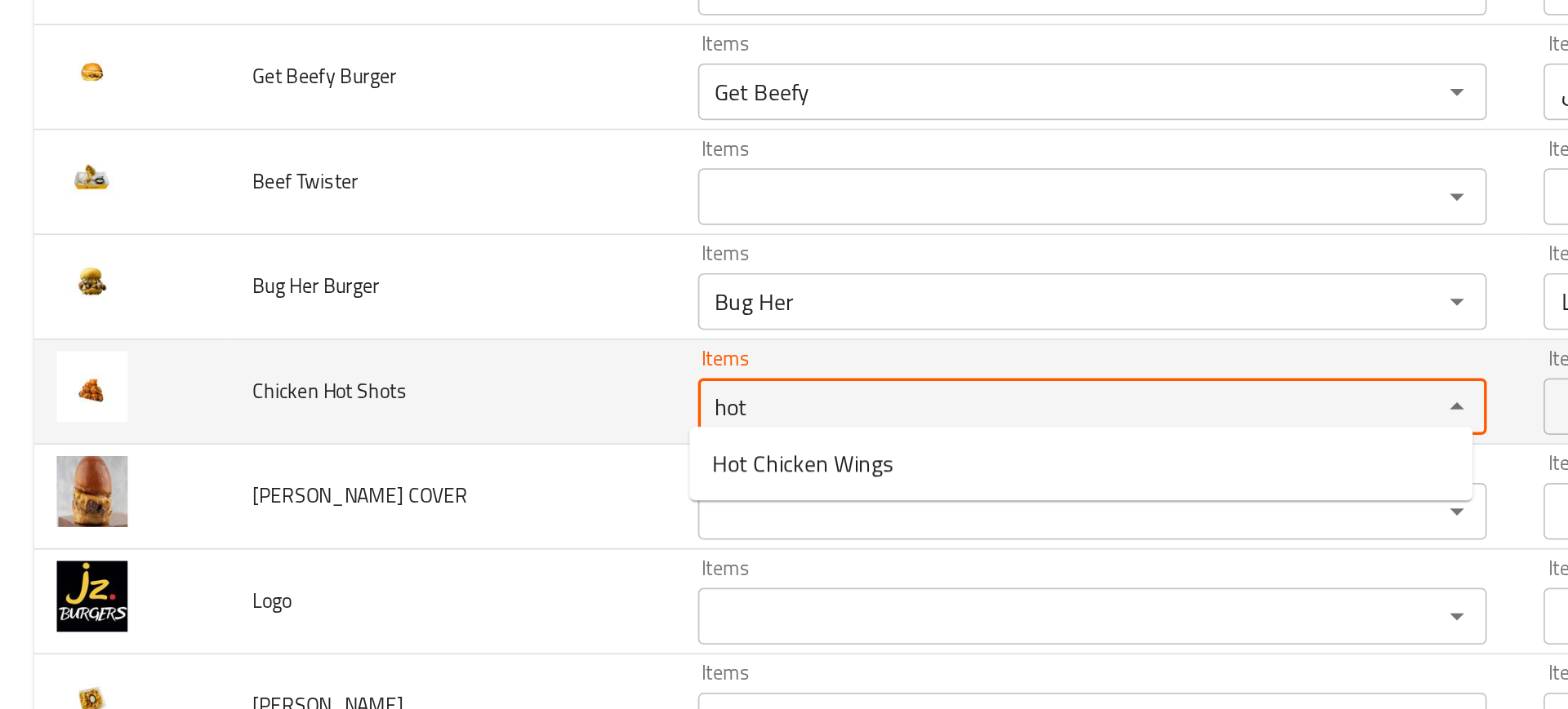
scroll to position [977, 0]
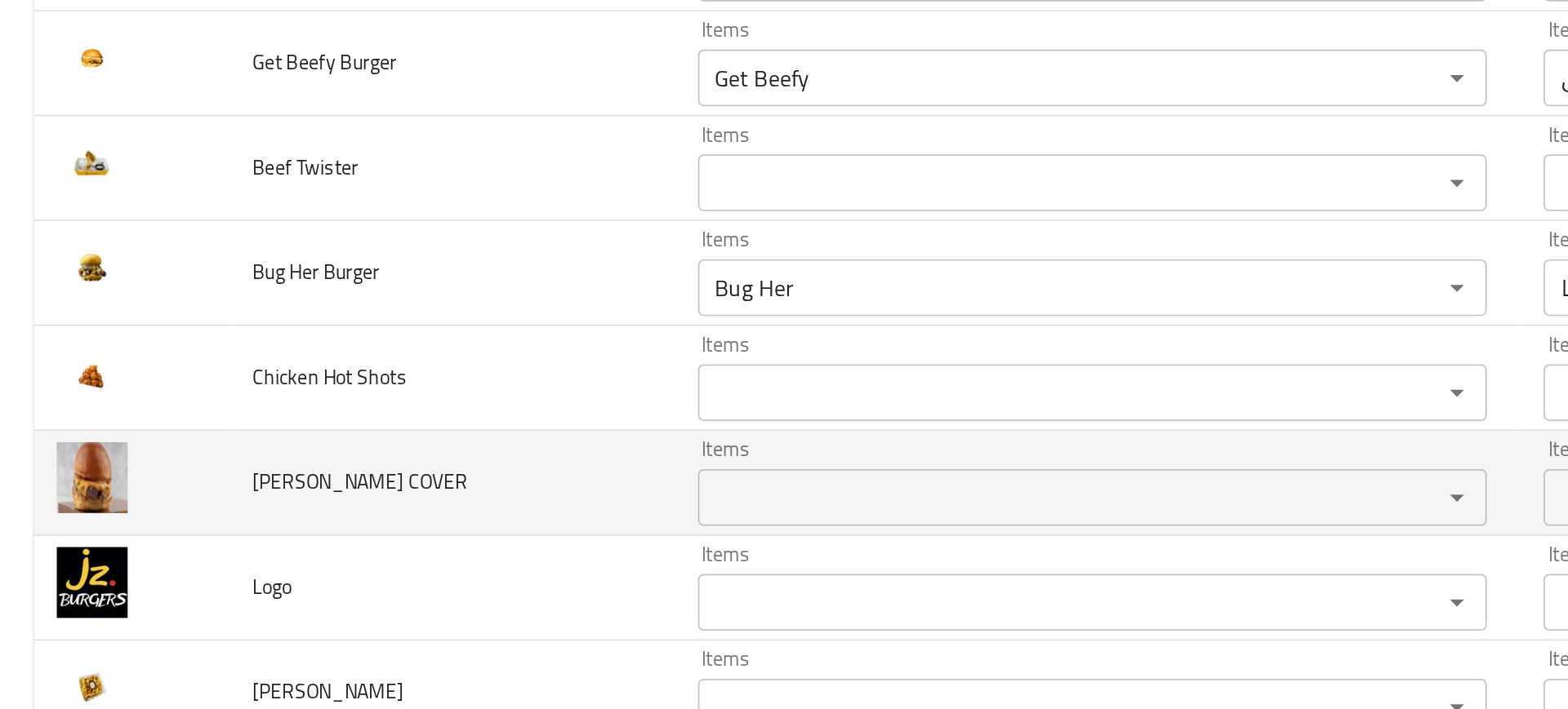
click at [302, 479] on td "JZ BURGER COVER" at bounding box center [260, 451] width 256 height 60
click at [426, 473] on div "Items" at bounding box center [630, 460] width 455 height 33
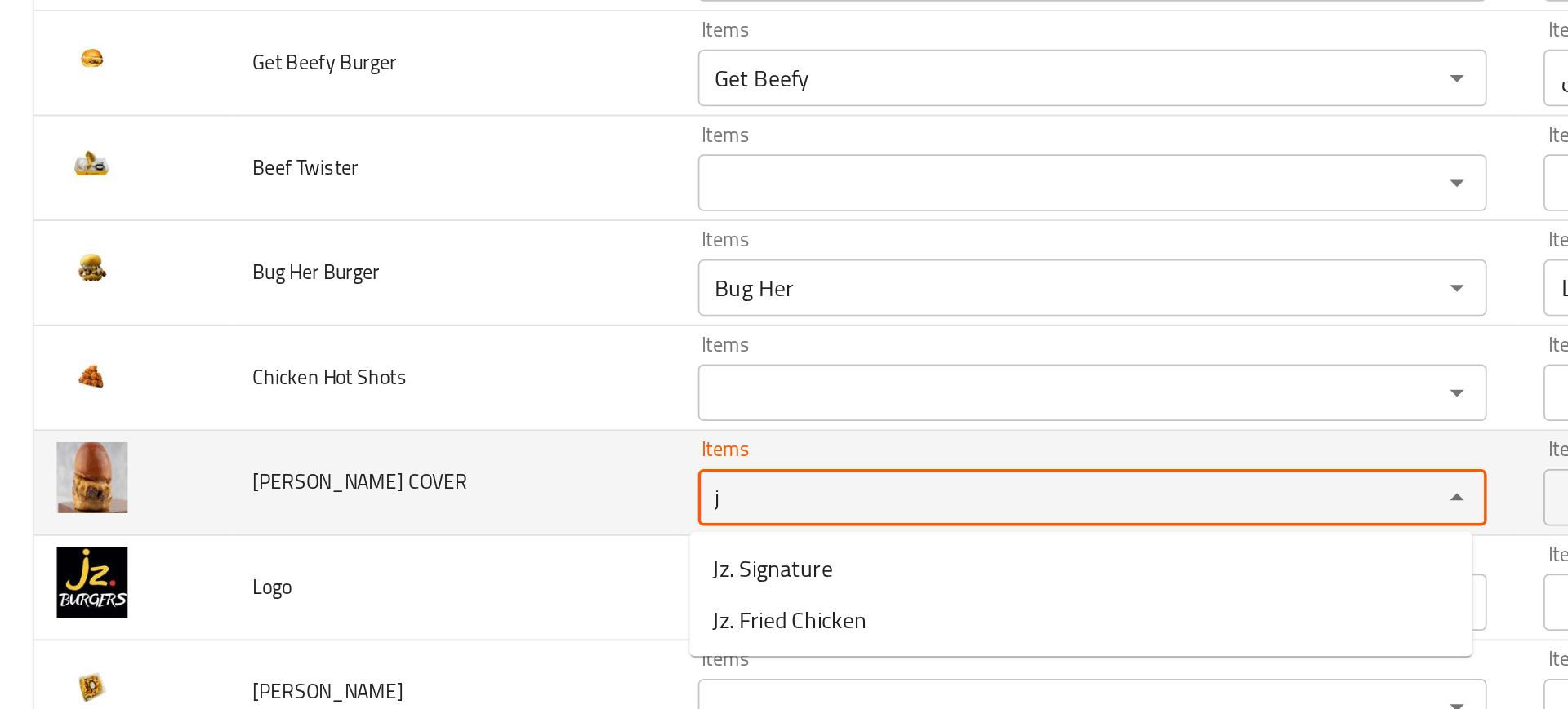
type COVER "jz"
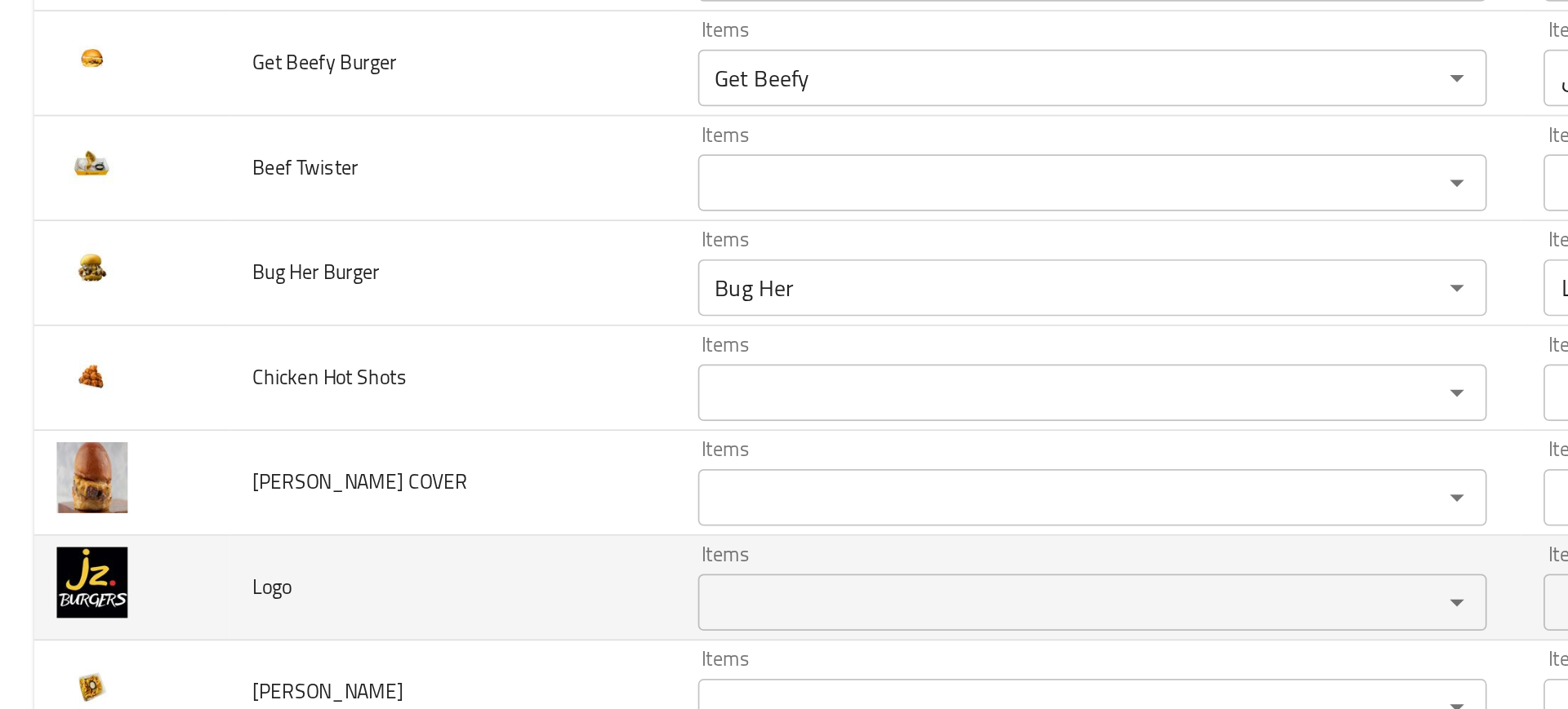
click at [302, 484] on td "Logo" at bounding box center [260, 511] width 256 height 60
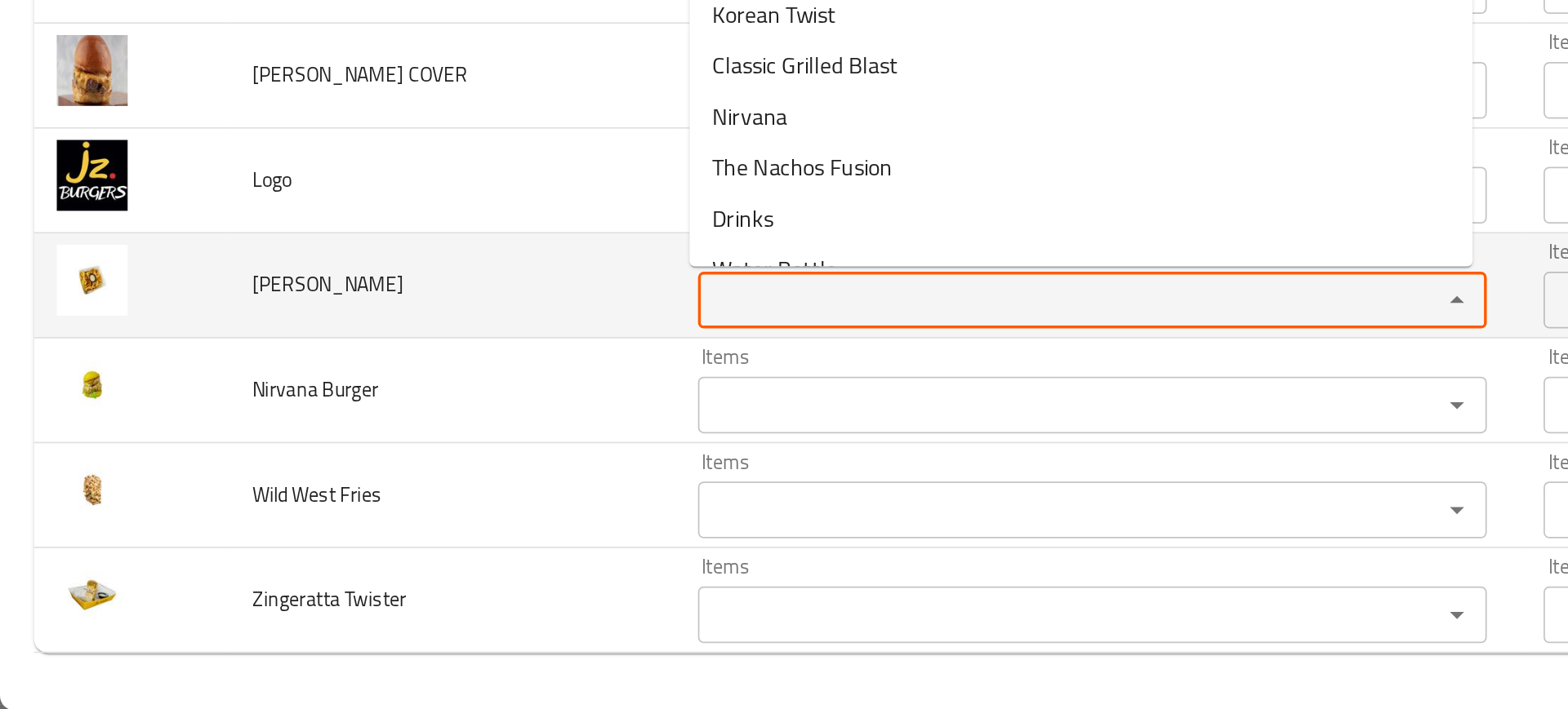
click at [410, 463] on Fries "Items" at bounding box center [605, 474] width 396 height 23
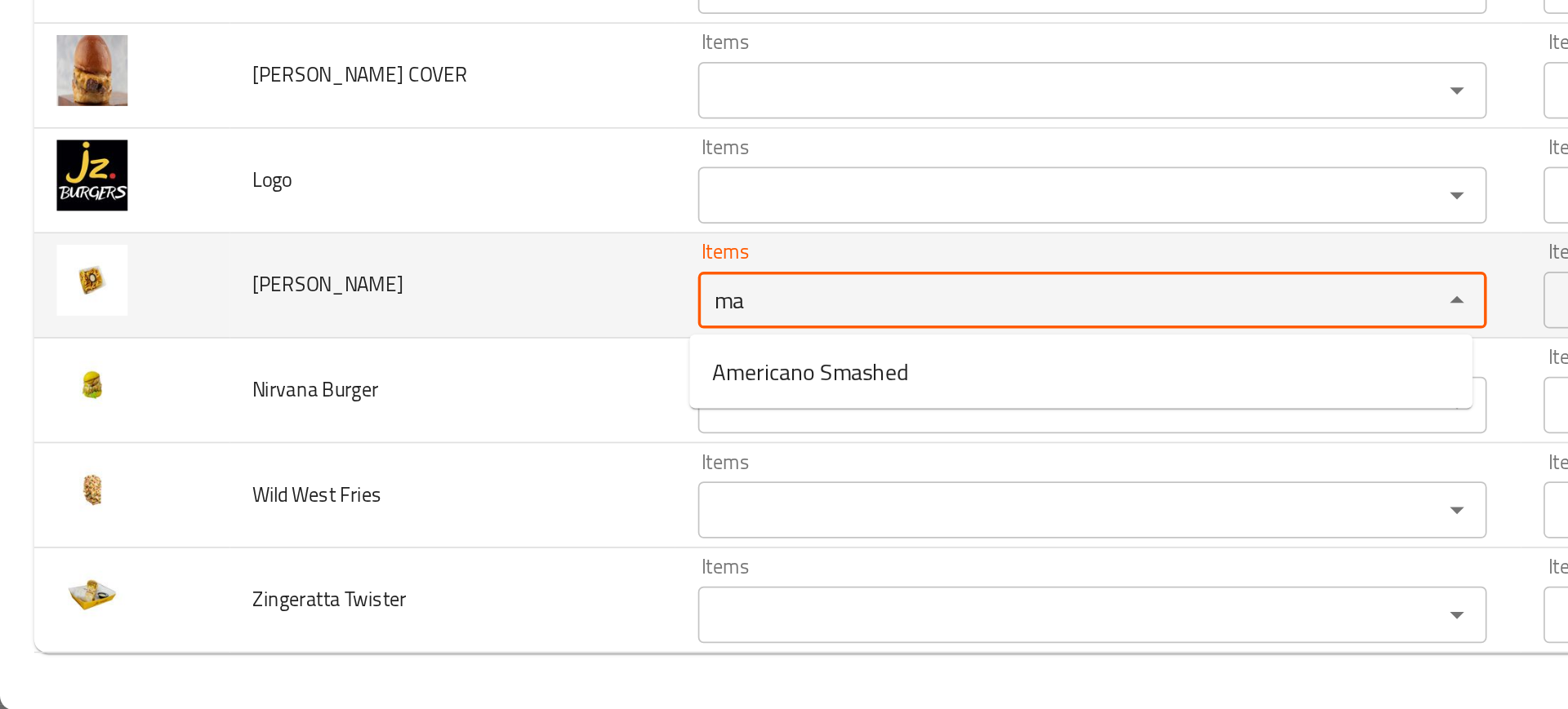
type Fries "m"
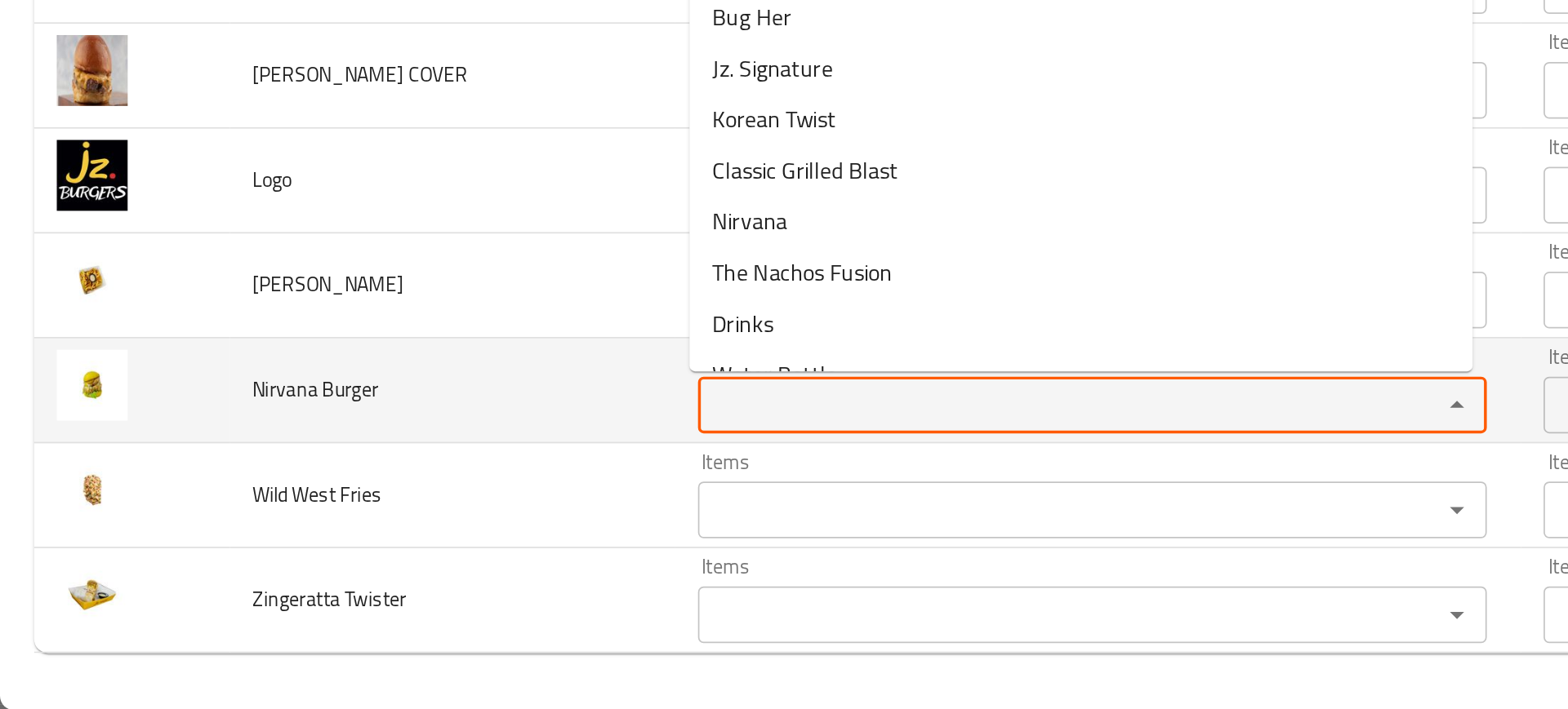
click at [424, 532] on Burger "Items" at bounding box center [605, 534] width 396 height 23
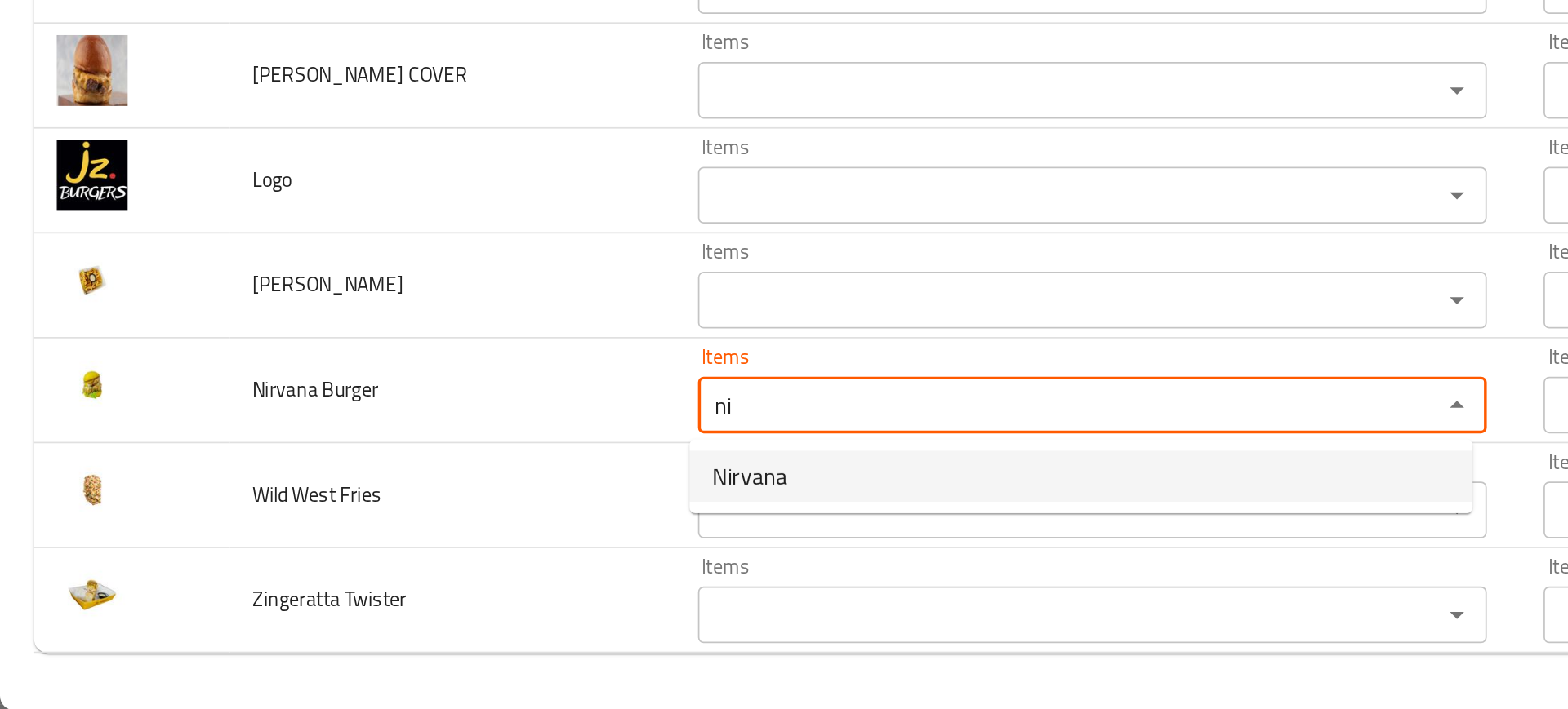
click at [445, 582] on span "Nirvana" at bounding box center [431, 575] width 43 height 19
type Burger "Nirvana"
type Burger-ar "السكينة"
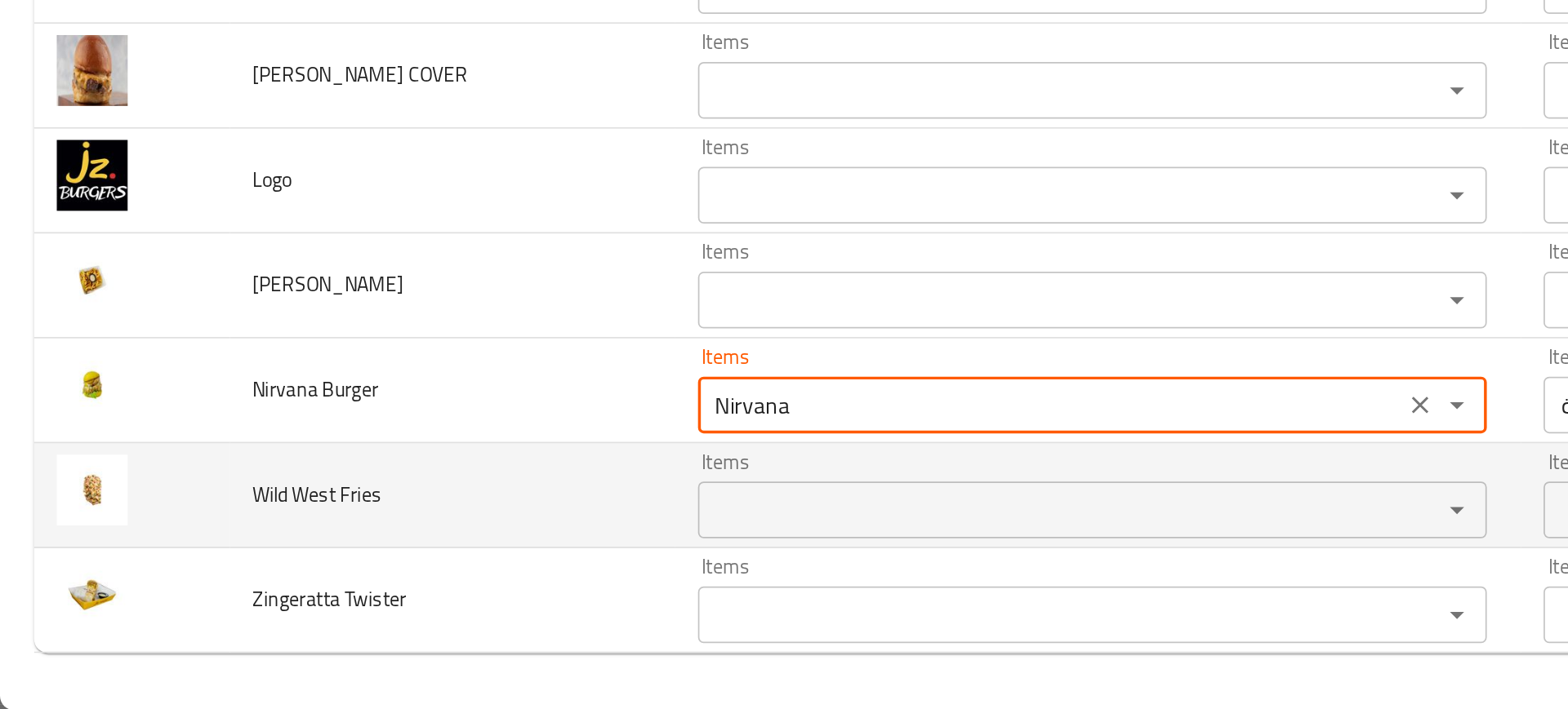
type Burger "Nirvana"
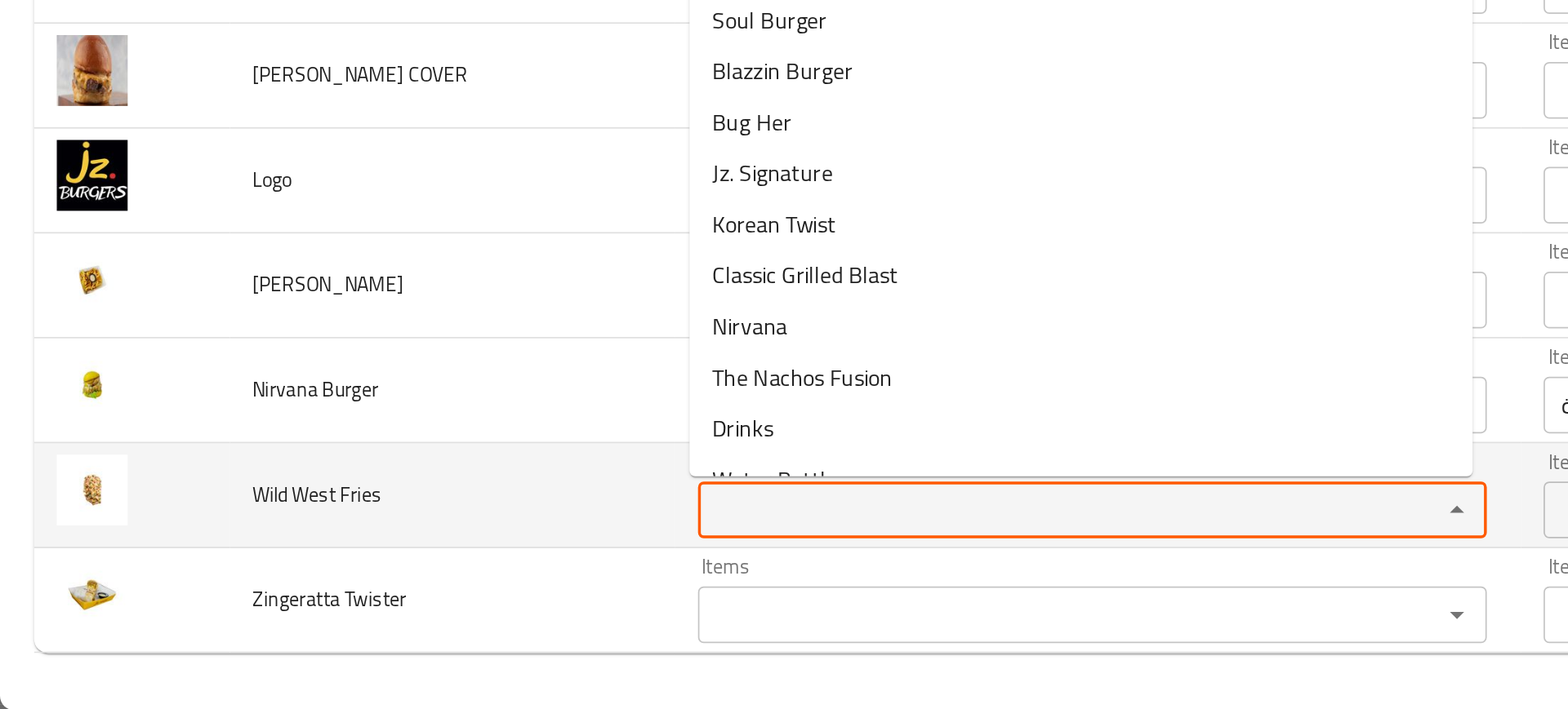
click at [454, 597] on Fries "Items" at bounding box center [605, 594] width 396 height 23
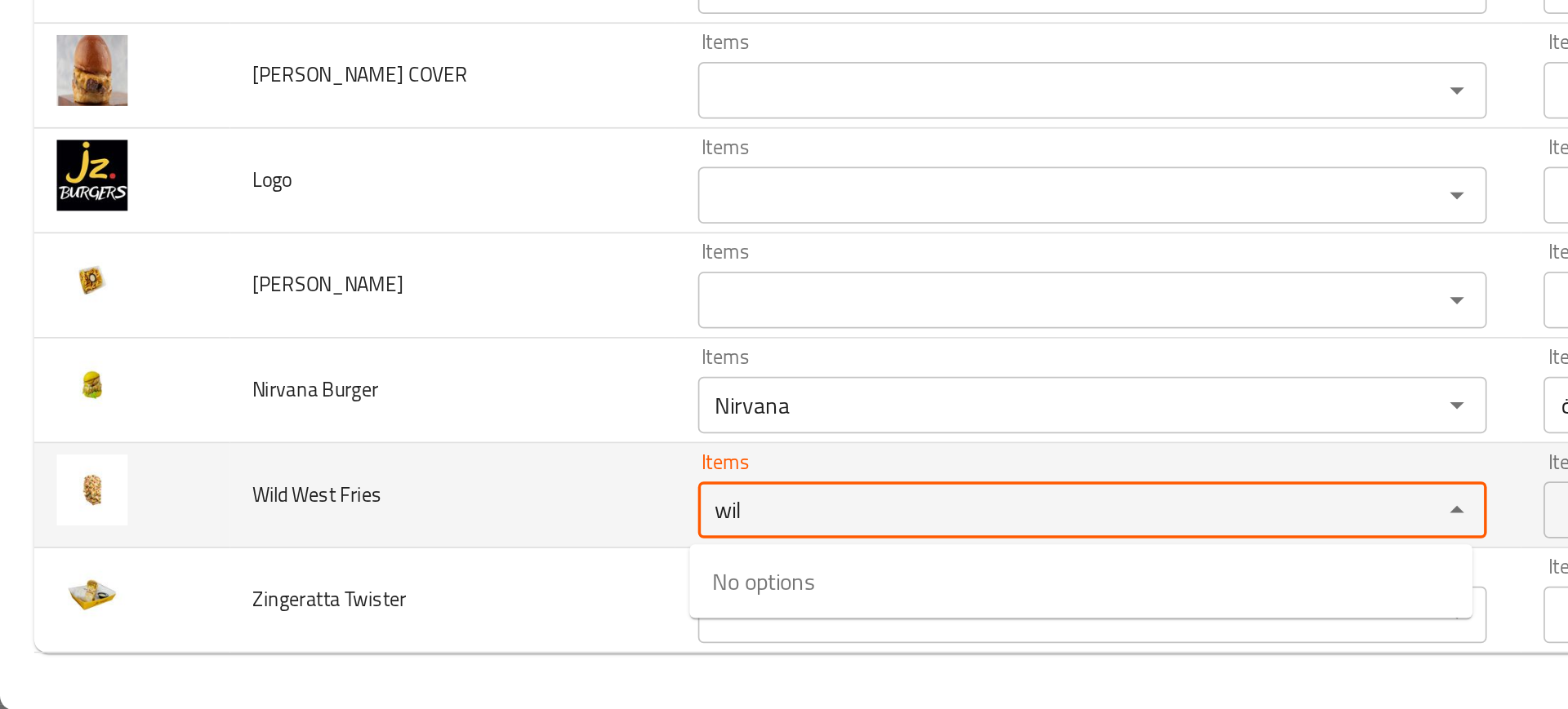
type Fries "wild"
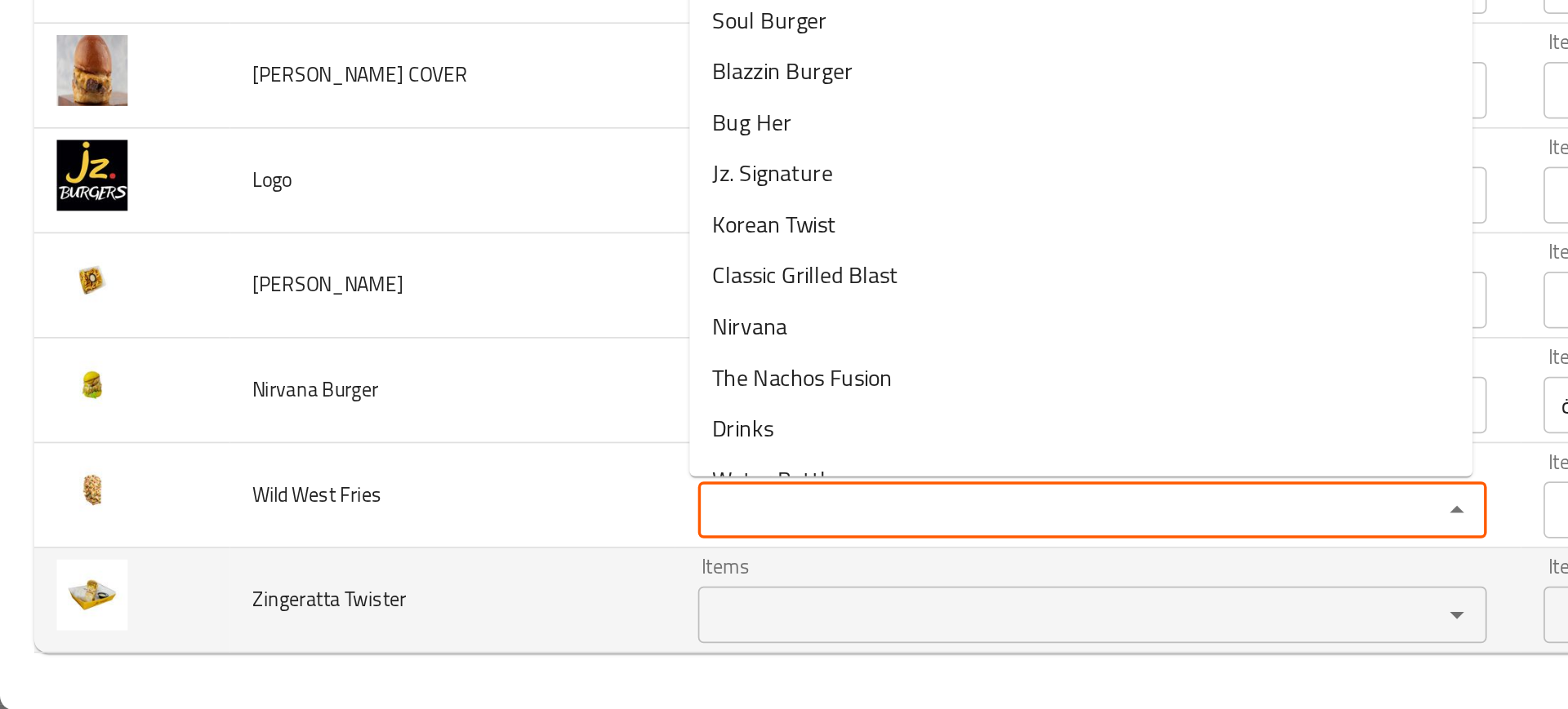
click at [430, 649] on Twister "Items" at bounding box center [605, 654] width 396 height 23
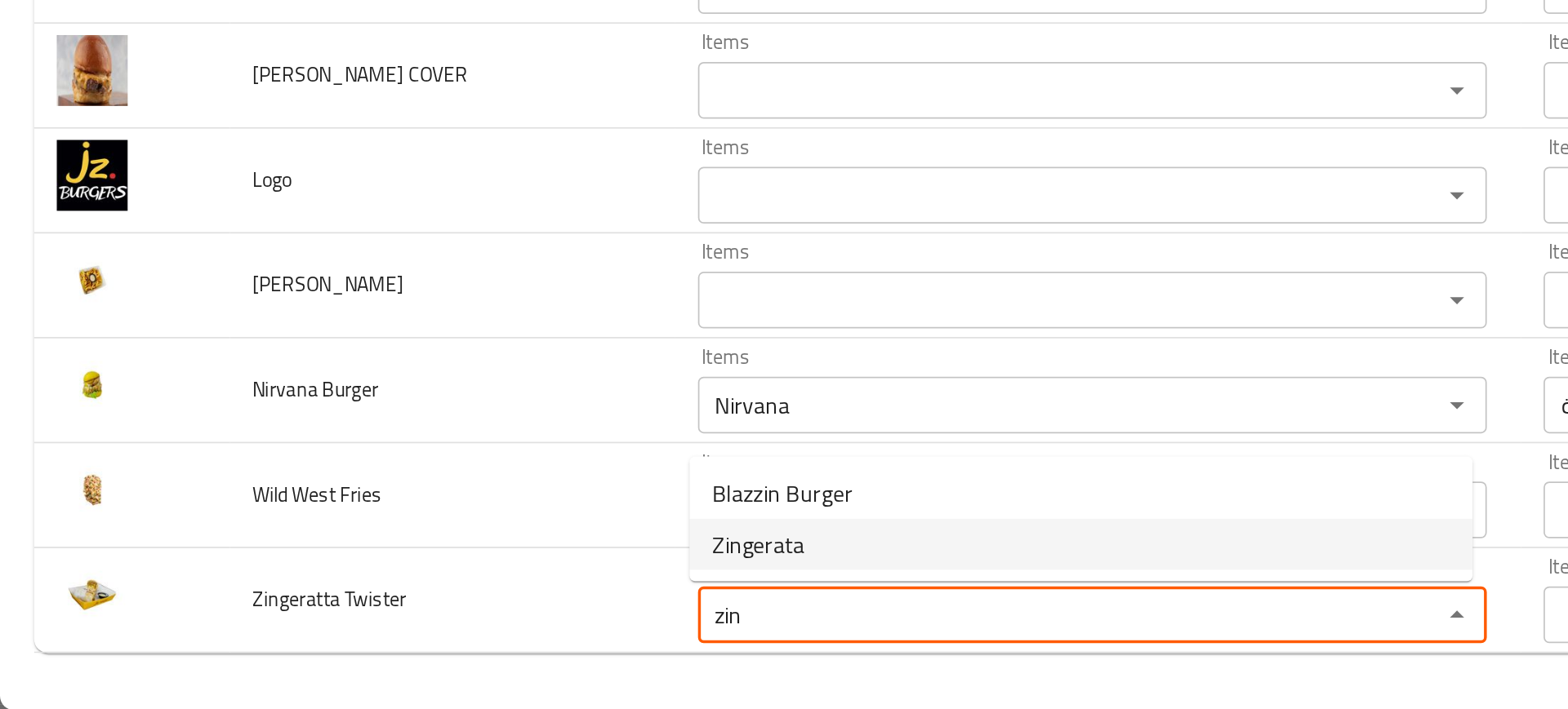
click at [435, 618] on span "Zingerata" at bounding box center [436, 614] width 53 height 19
type Twister "Zingerata"
type Twister-ar "زينجيراتا"
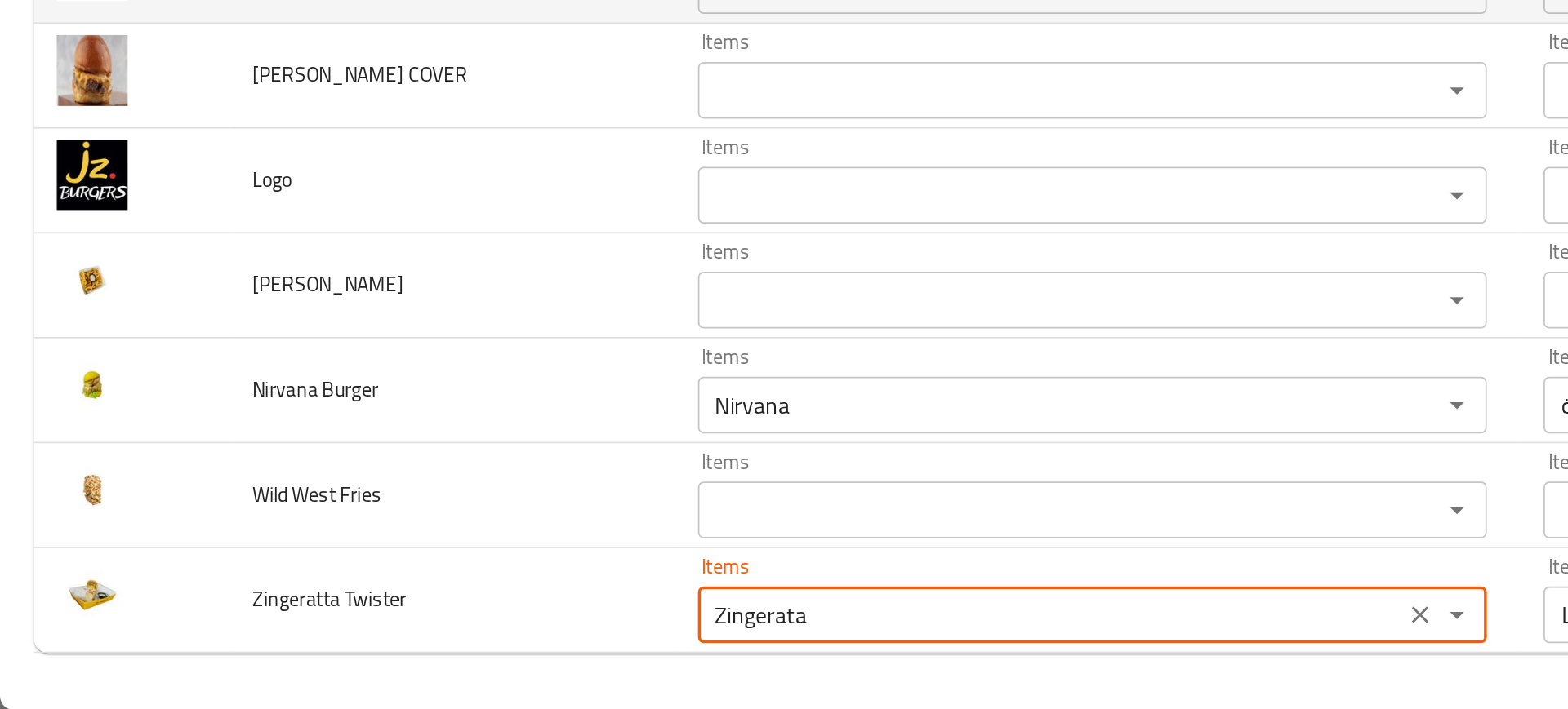
type Twister "Zingerata"
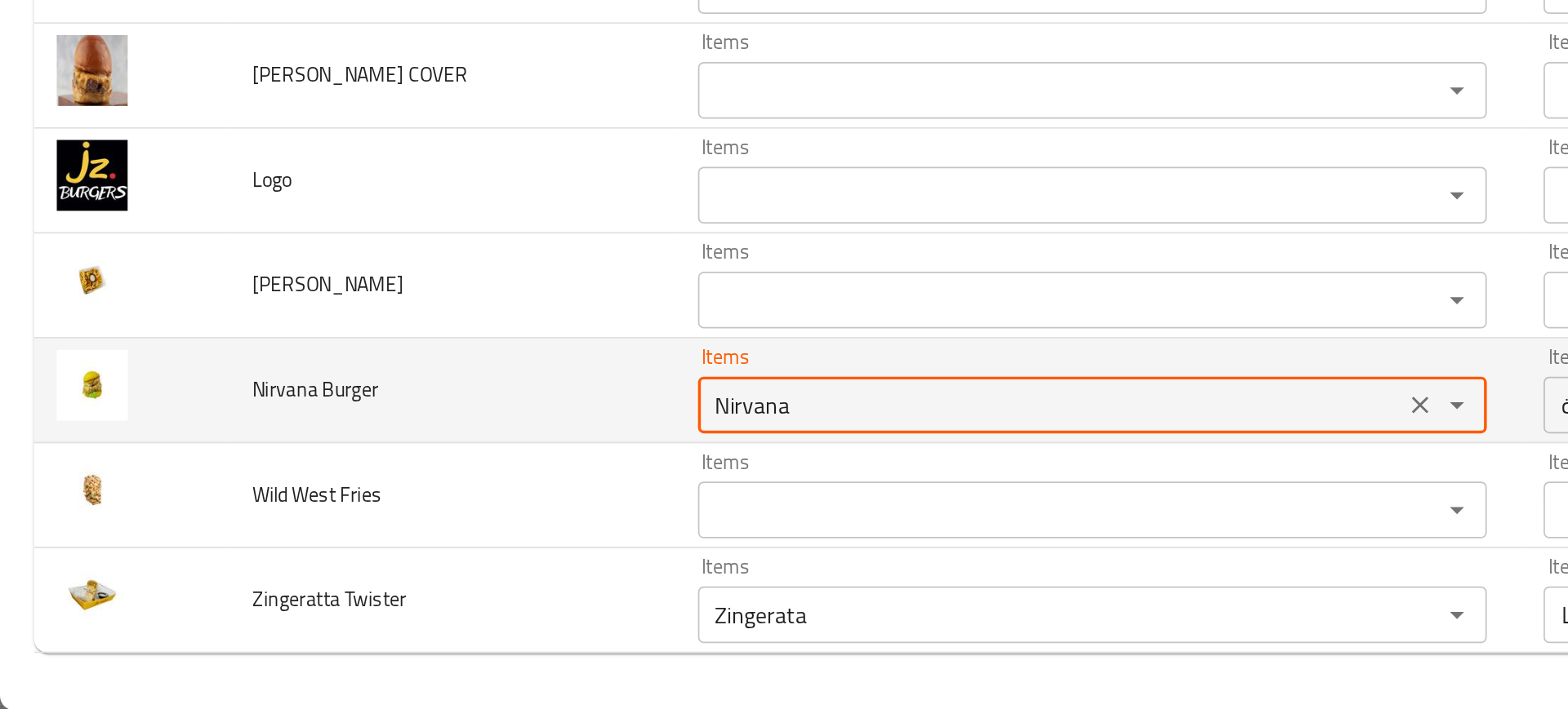
click at [423, 525] on Burger "Nirvana" at bounding box center [605, 534] width 396 height 23
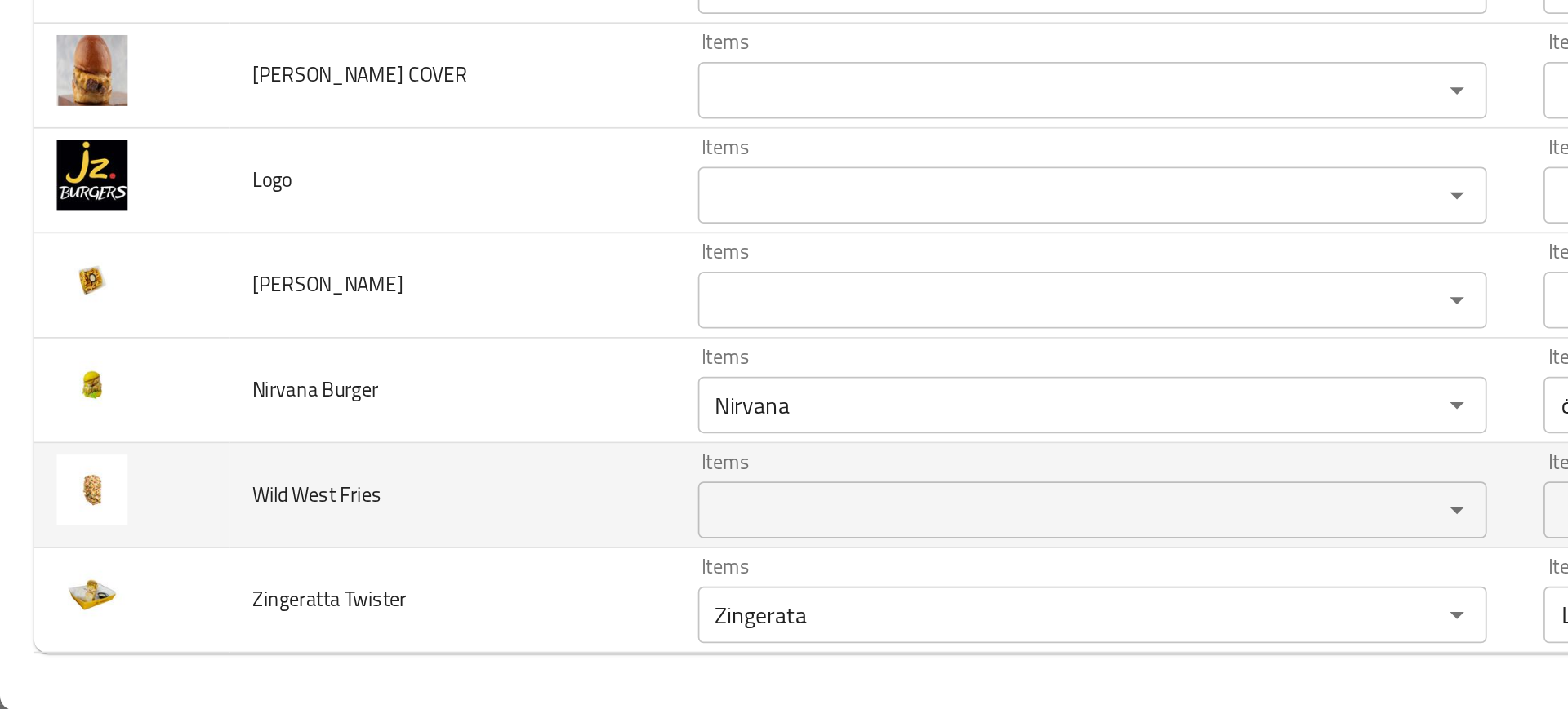
click at [146, 585] on span "Wild West Fries" at bounding box center [181, 585] width 74 height 21
copy span "Wild"
click at [263, 572] on td "Wild West Fries" at bounding box center [260, 585] width 256 height 60
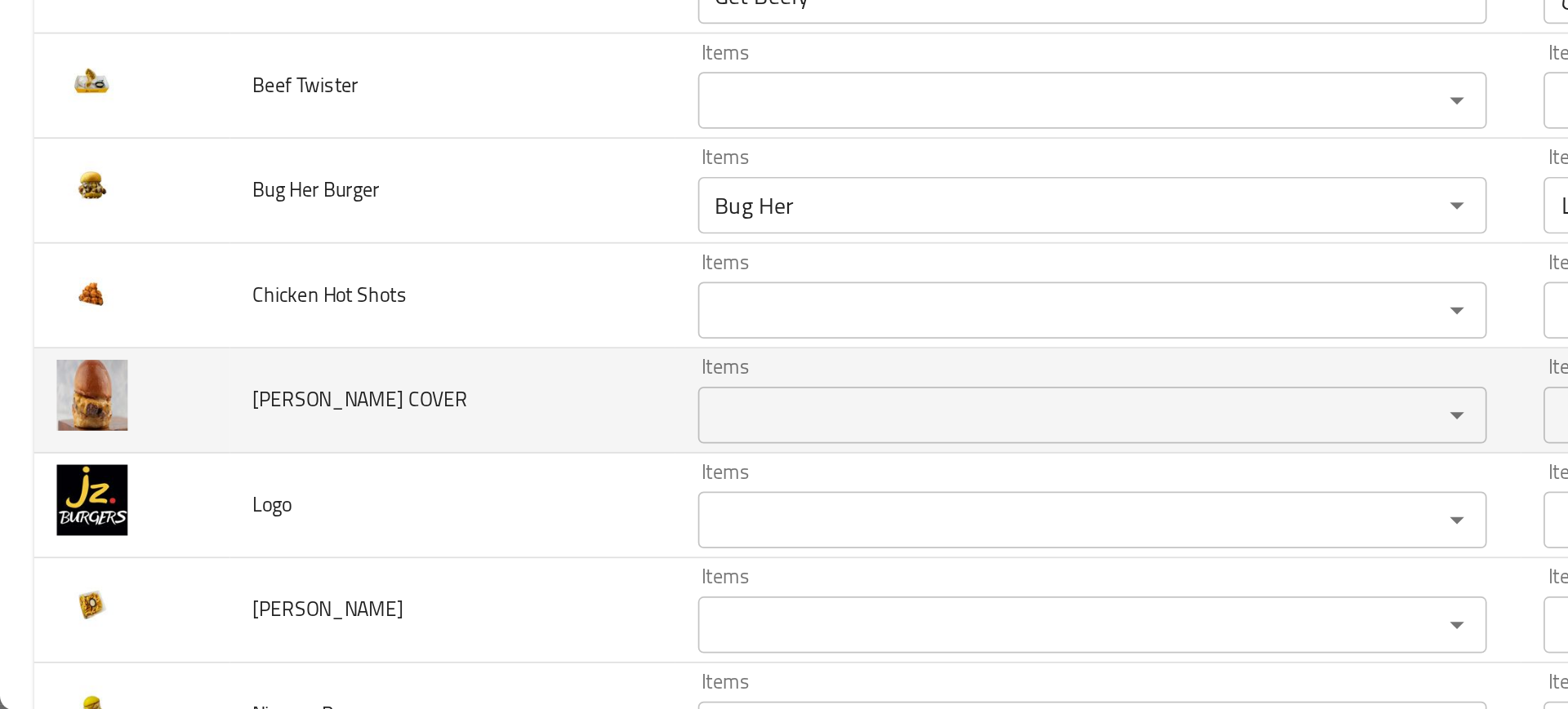
scroll to position [832, 0]
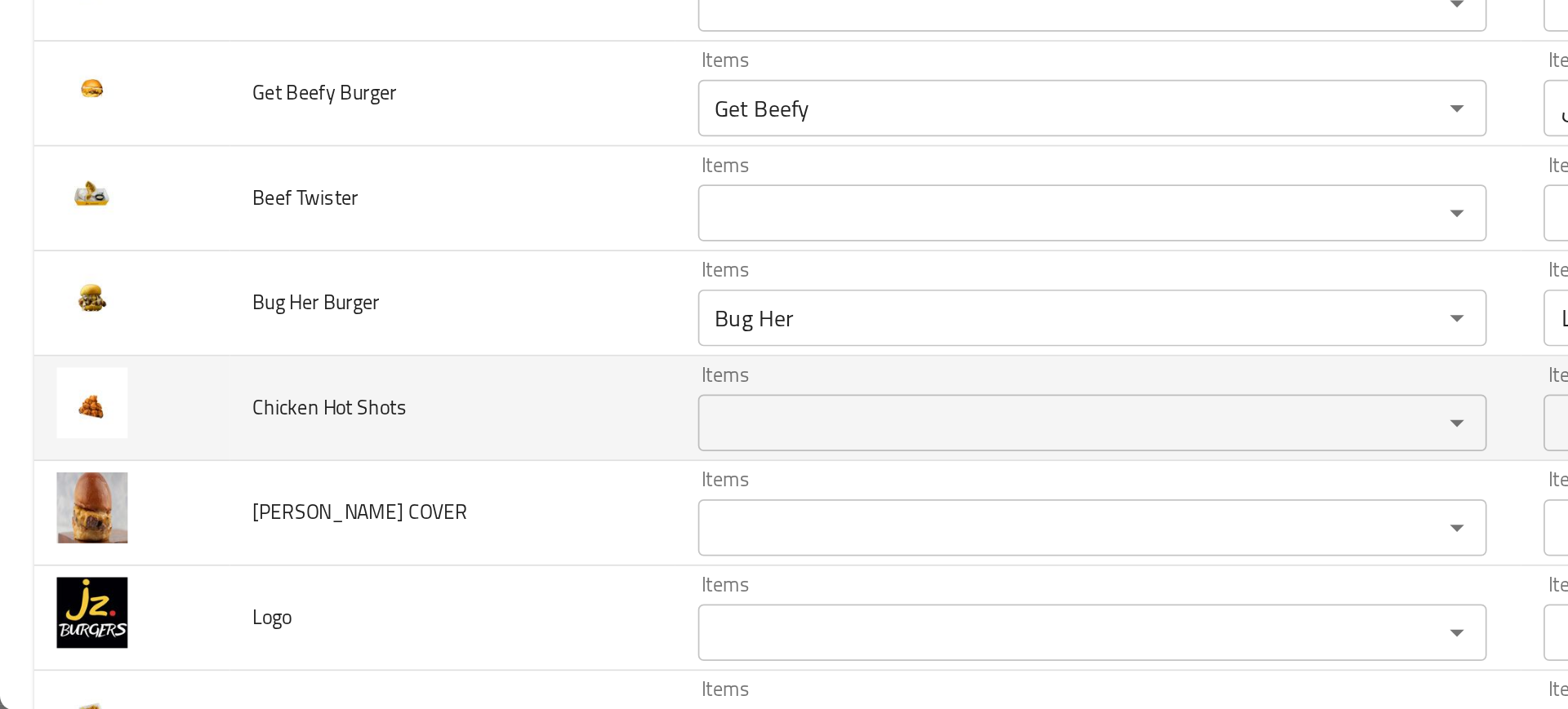
click at [194, 536] on span "Chicken Hot Shots" at bounding box center [189, 534] width 89 height 21
copy span "Hot"
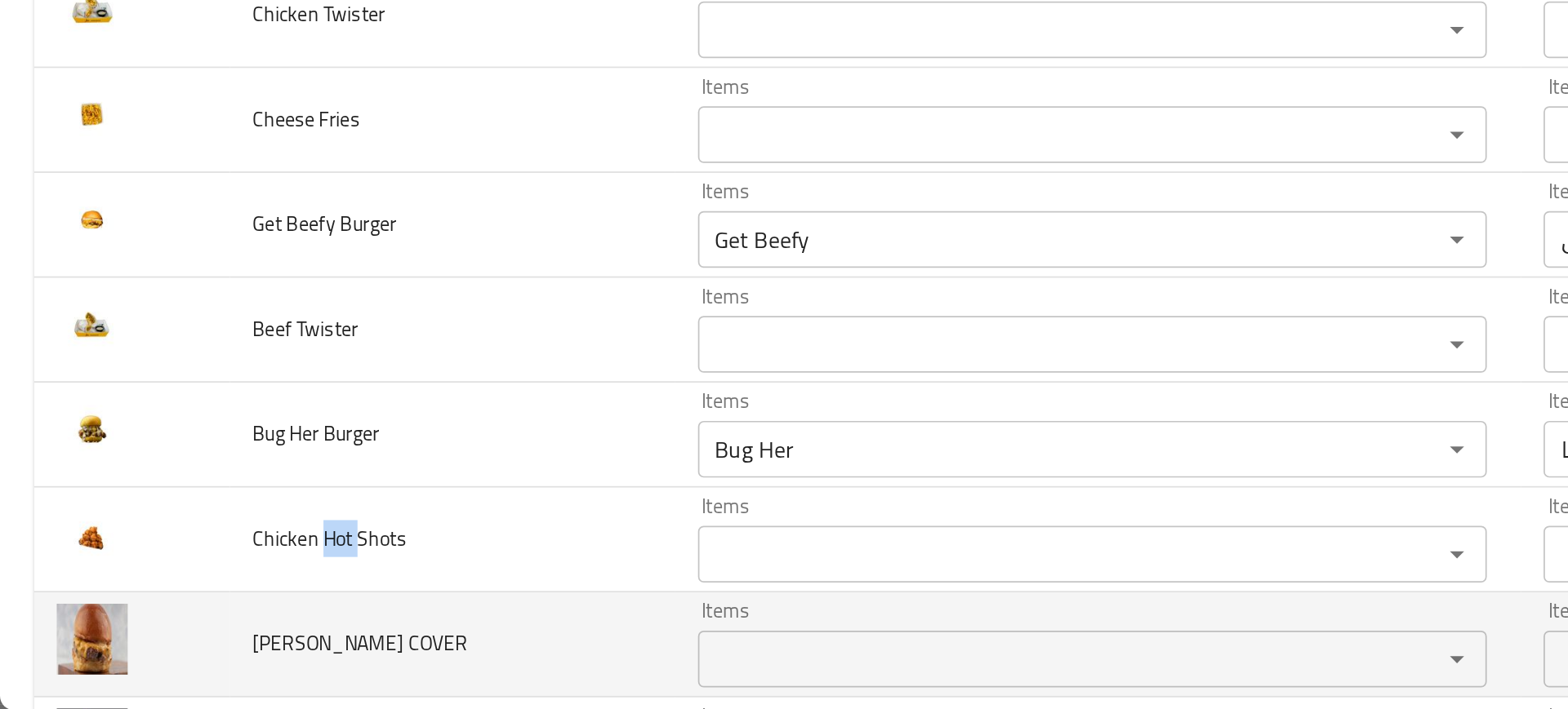
scroll to position [719, 0]
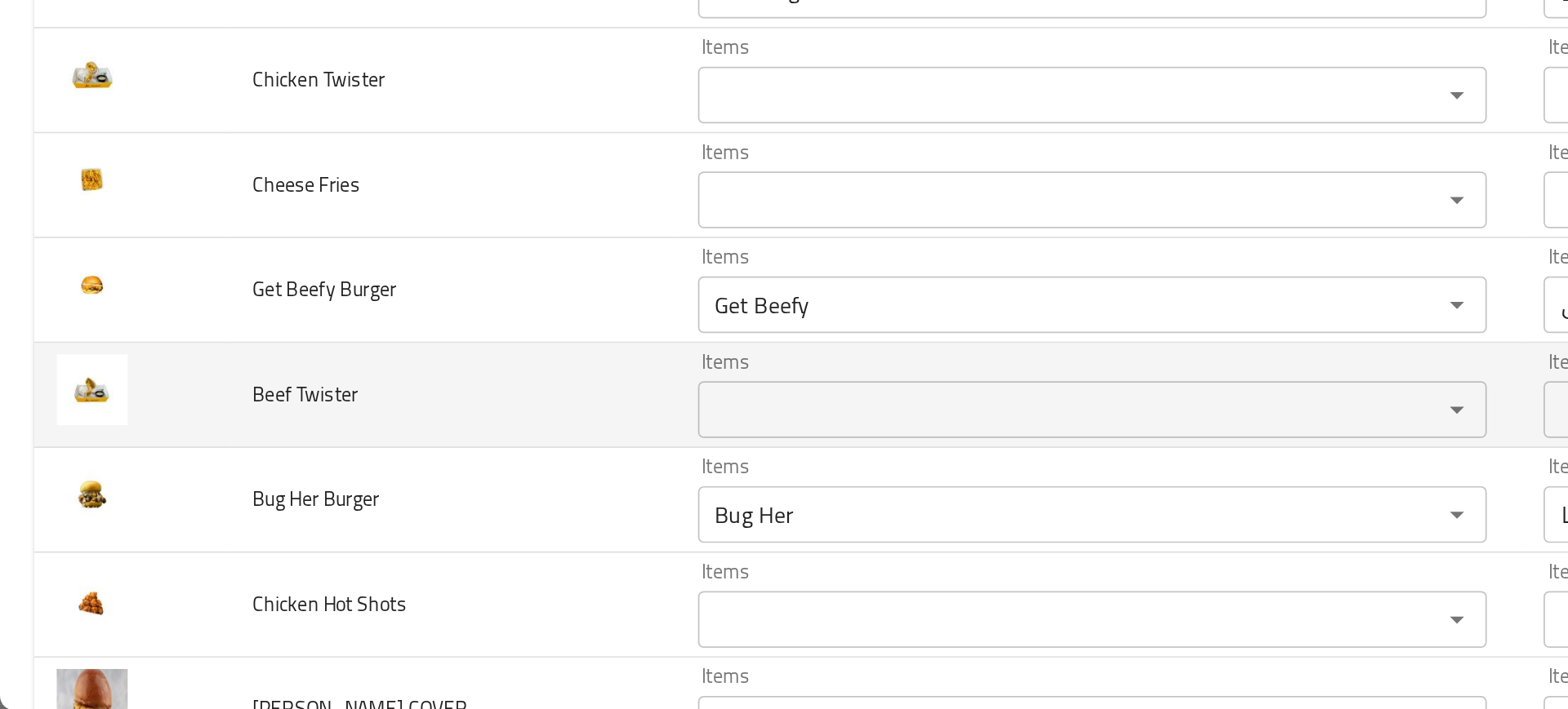
click at [173, 537] on span "Beef Twister" at bounding box center [176, 528] width 61 height 21
click at [152, 527] on span "Beef Twister" at bounding box center [176, 528] width 61 height 21
copy span "Beef"
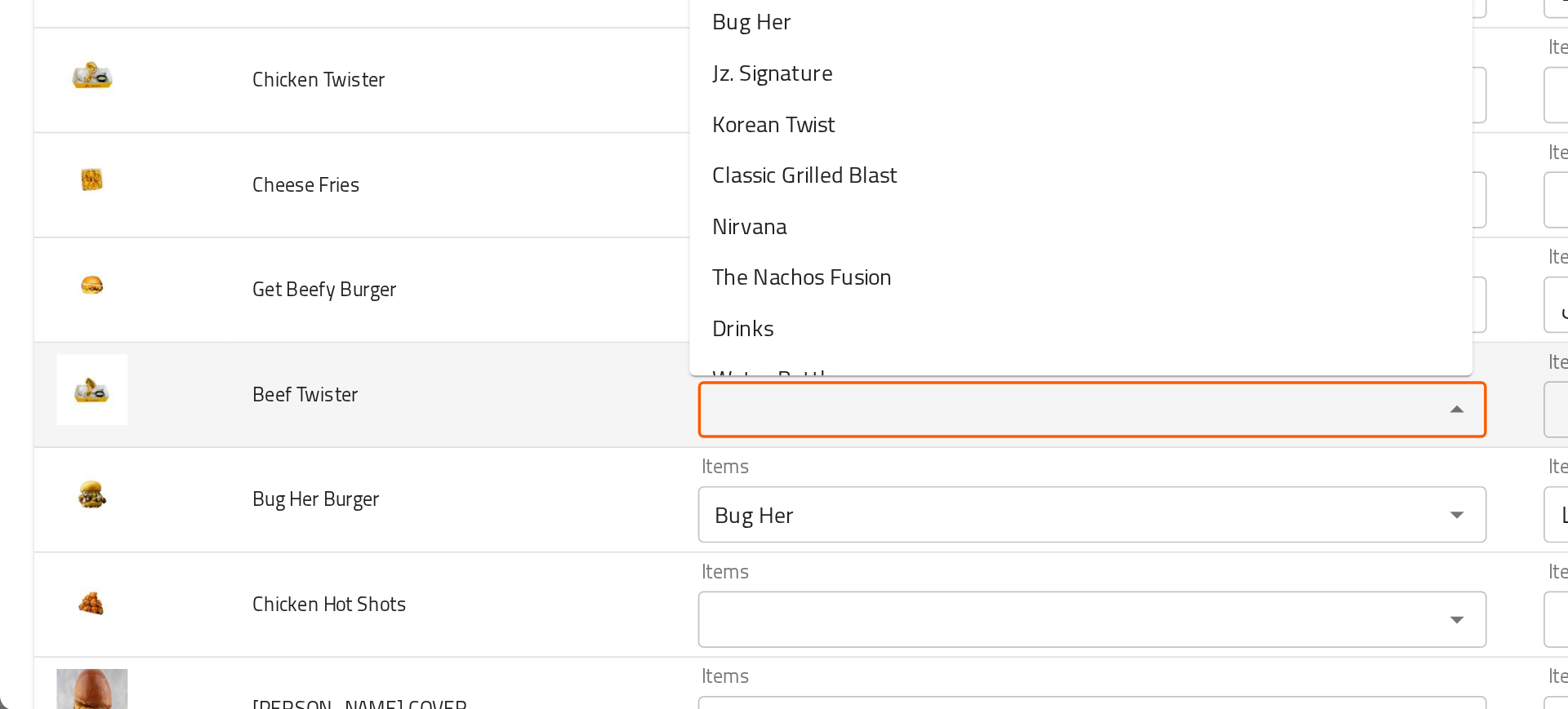
click at [458, 539] on Twister "Items" at bounding box center [605, 536] width 396 height 23
paste Twister "Beef"
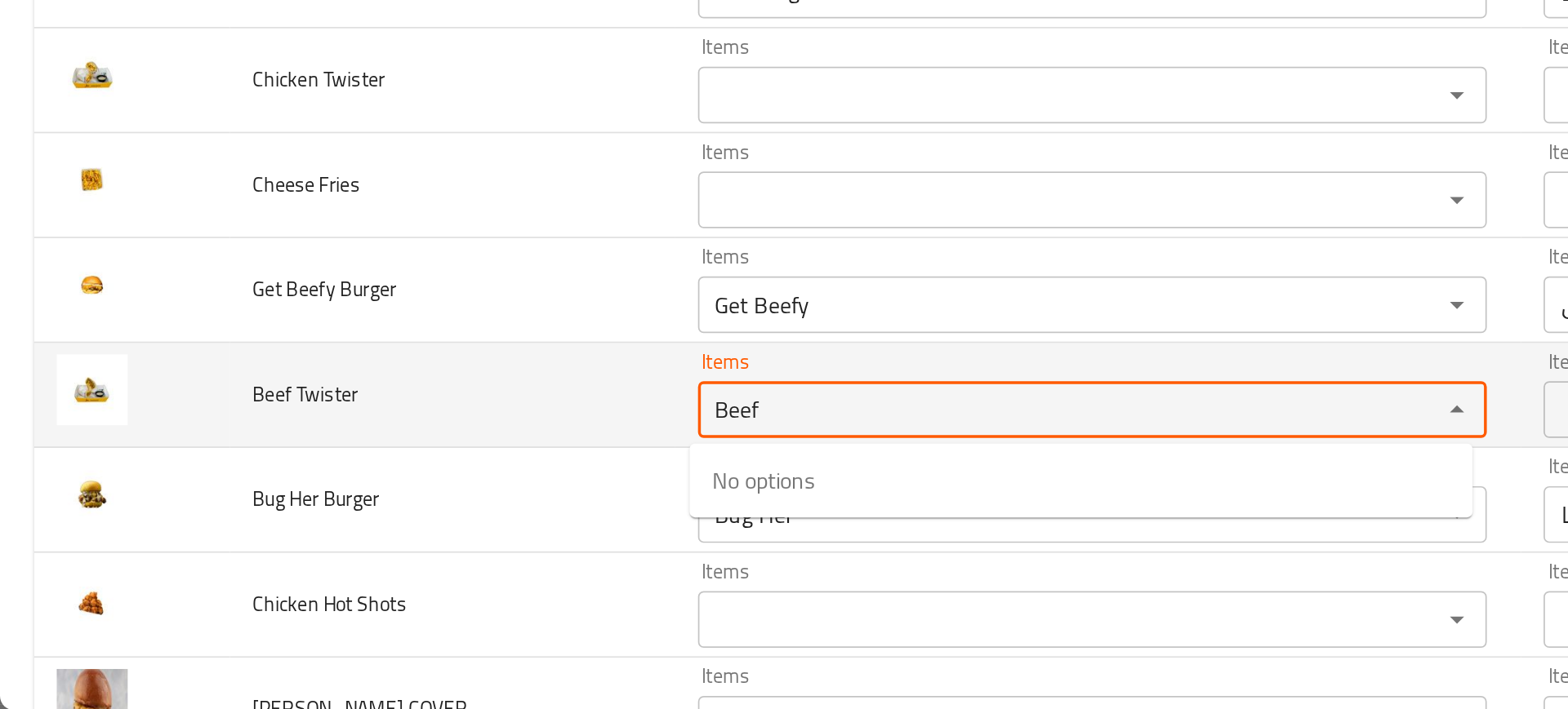
type Twister "Beef"
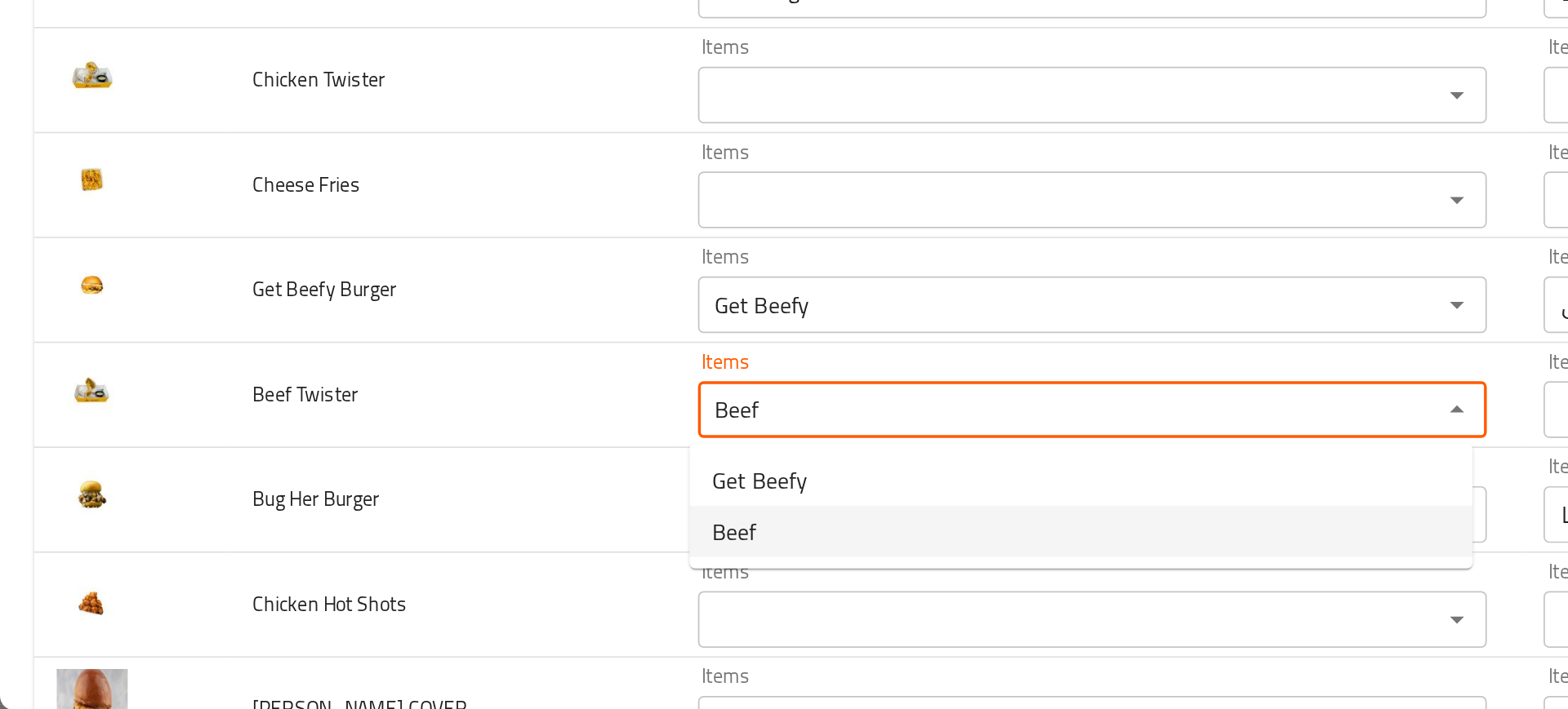
click at [468, 596] on Twister-option-1 "Beef" at bounding box center [622, 606] width 451 height 30
type Twister-ar "لحم بقري"
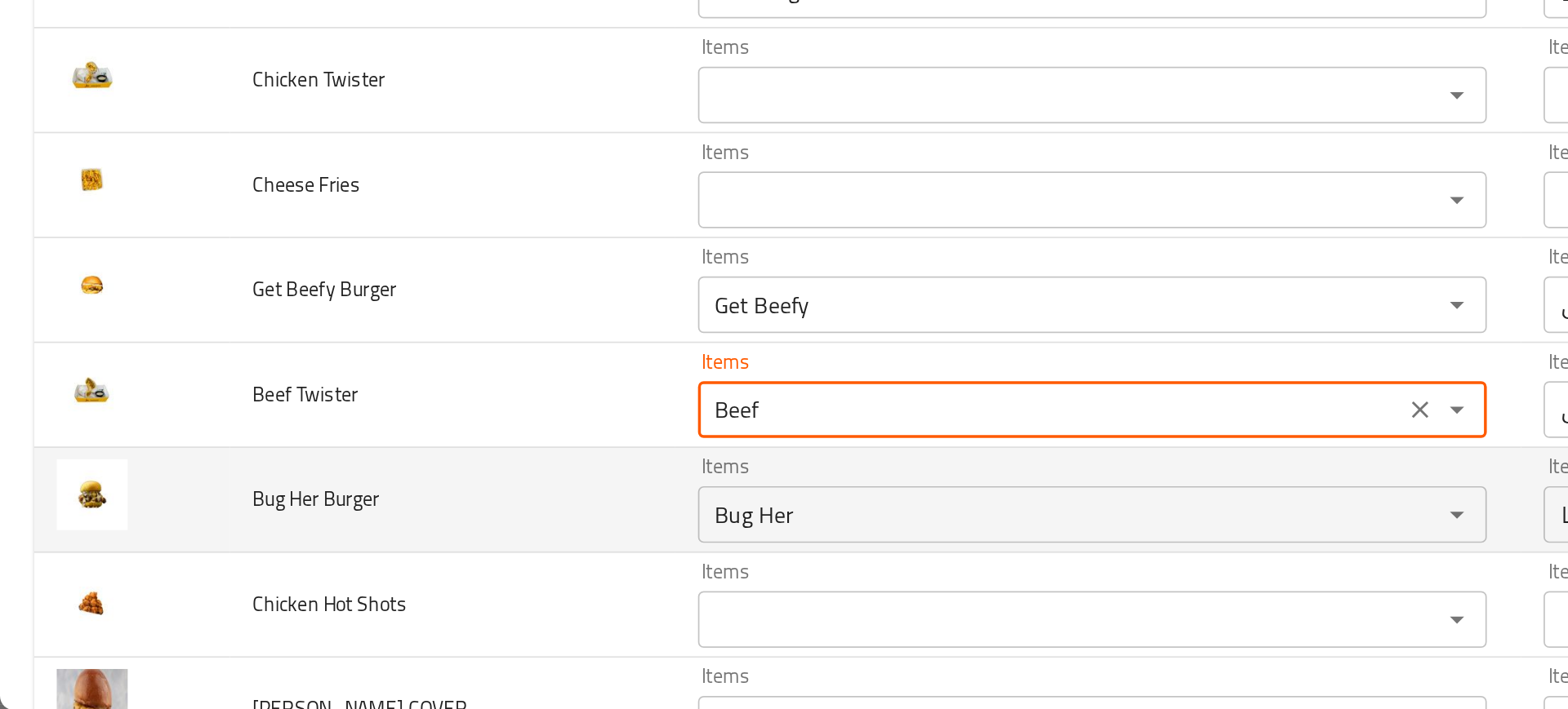
type Twister "Beef"
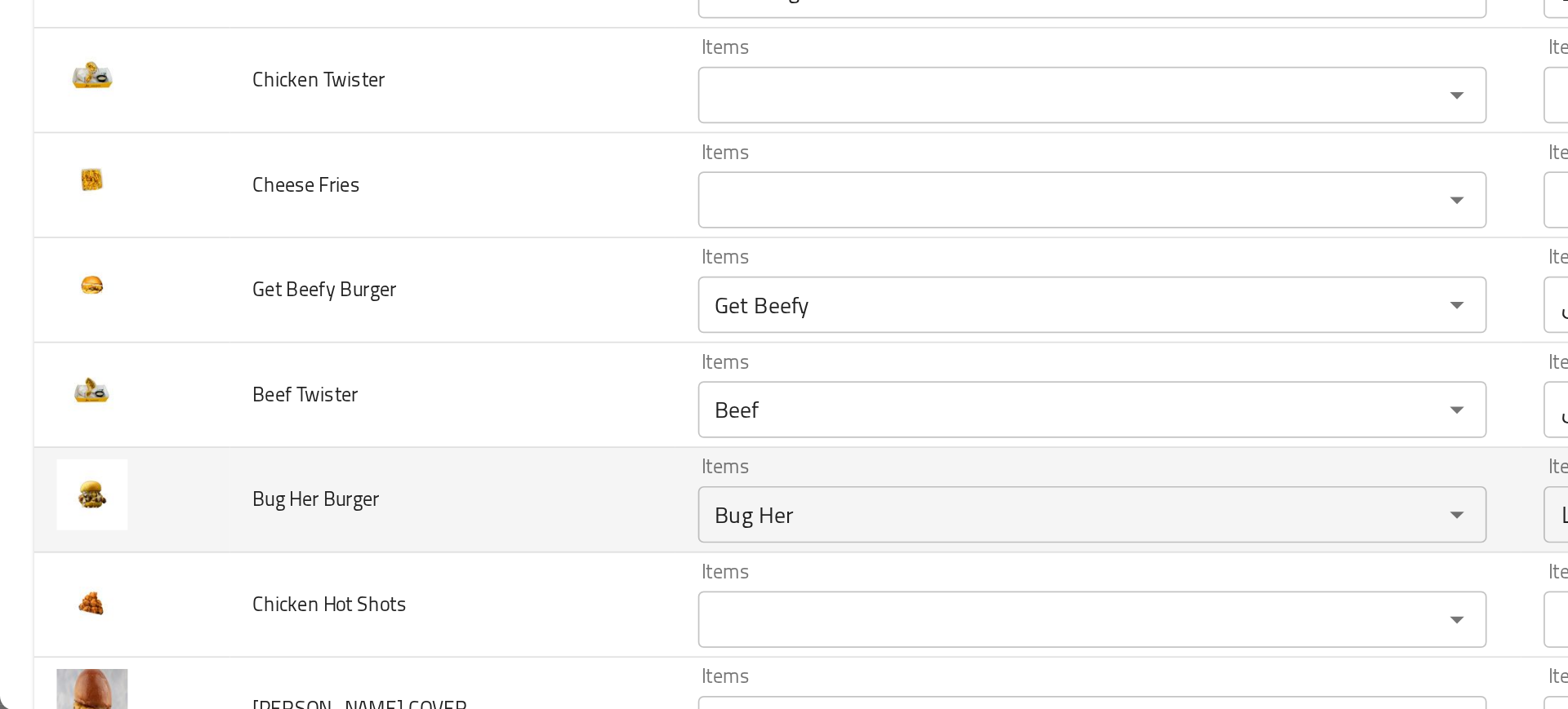
click at [359, 560] on td "Bug Her Burger" at bounding box center [260, 588] width 256 height 60
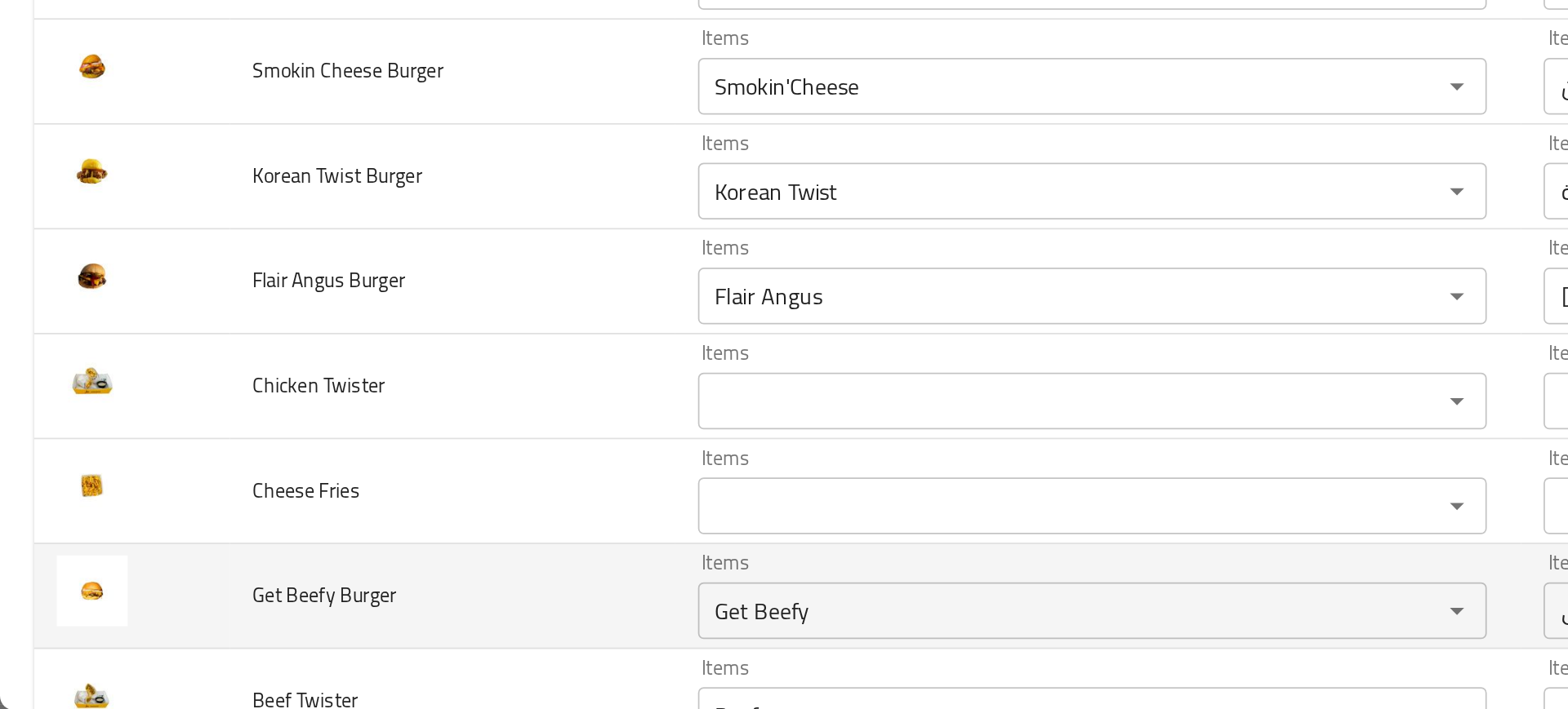
scroll to position [539, 0]
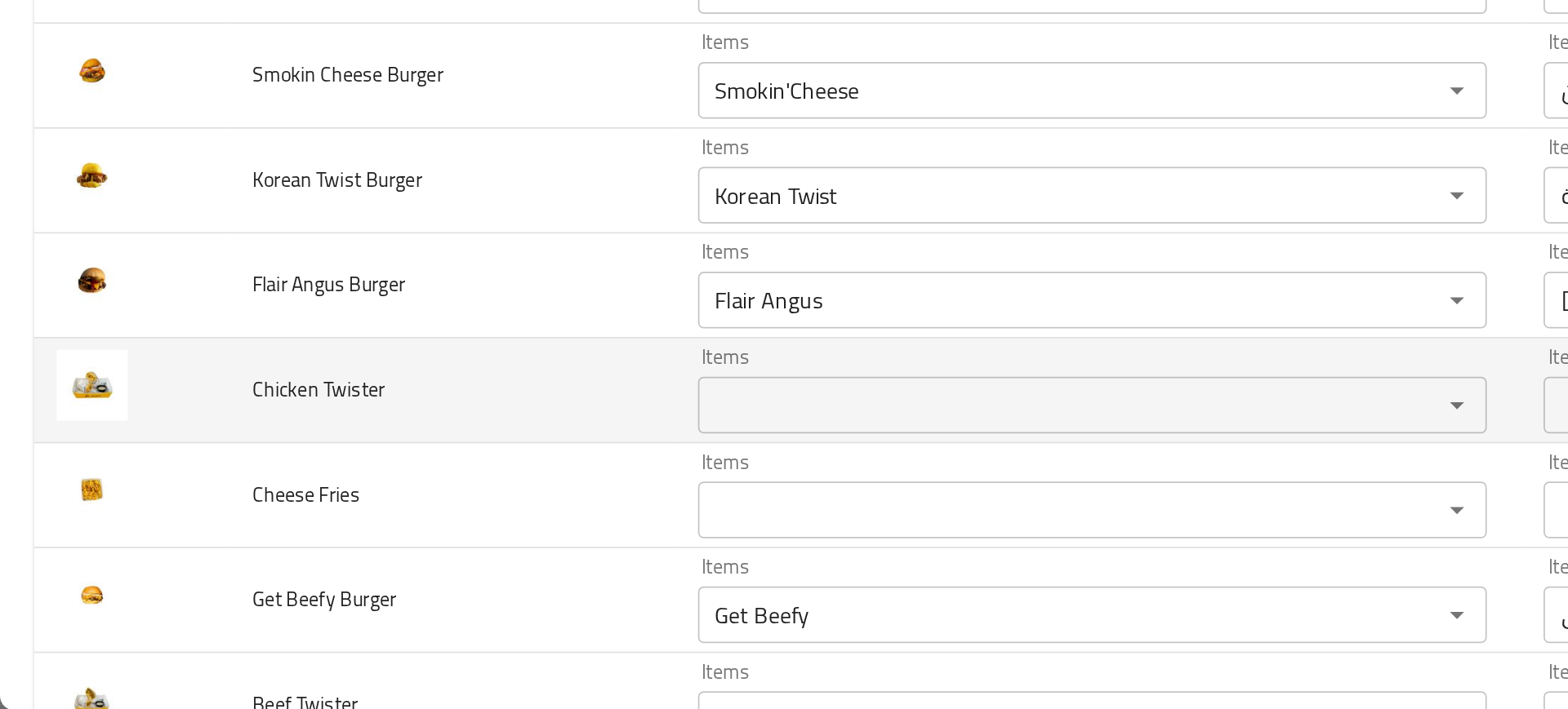
click at [156, 529] on span "Chicken Twister" at bounding box center [183, 525] width 77 height 21
copy span "Chicken"
click at [461, 521] on div "Items" at bounding box center [630, 533] width 455 height 33
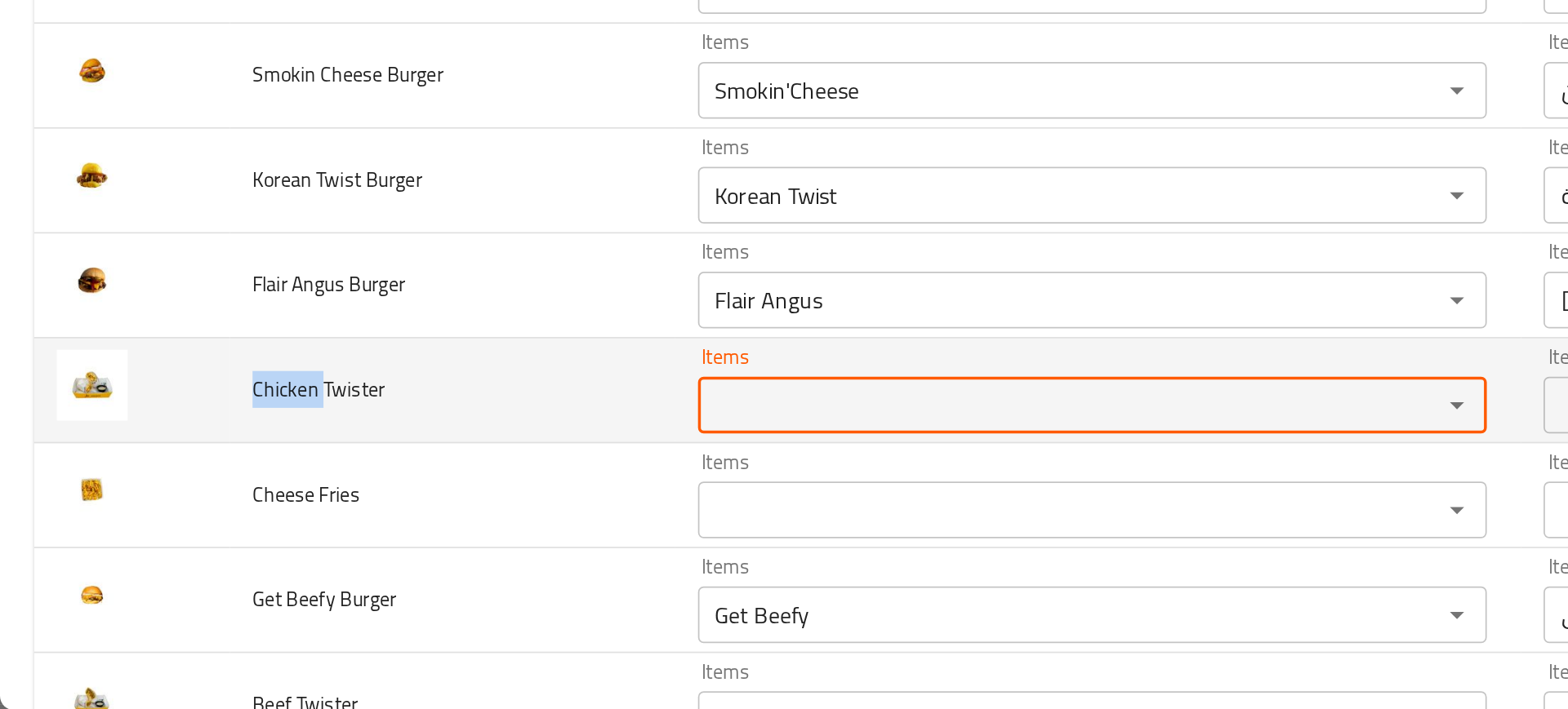
paste Twister "Chicken"
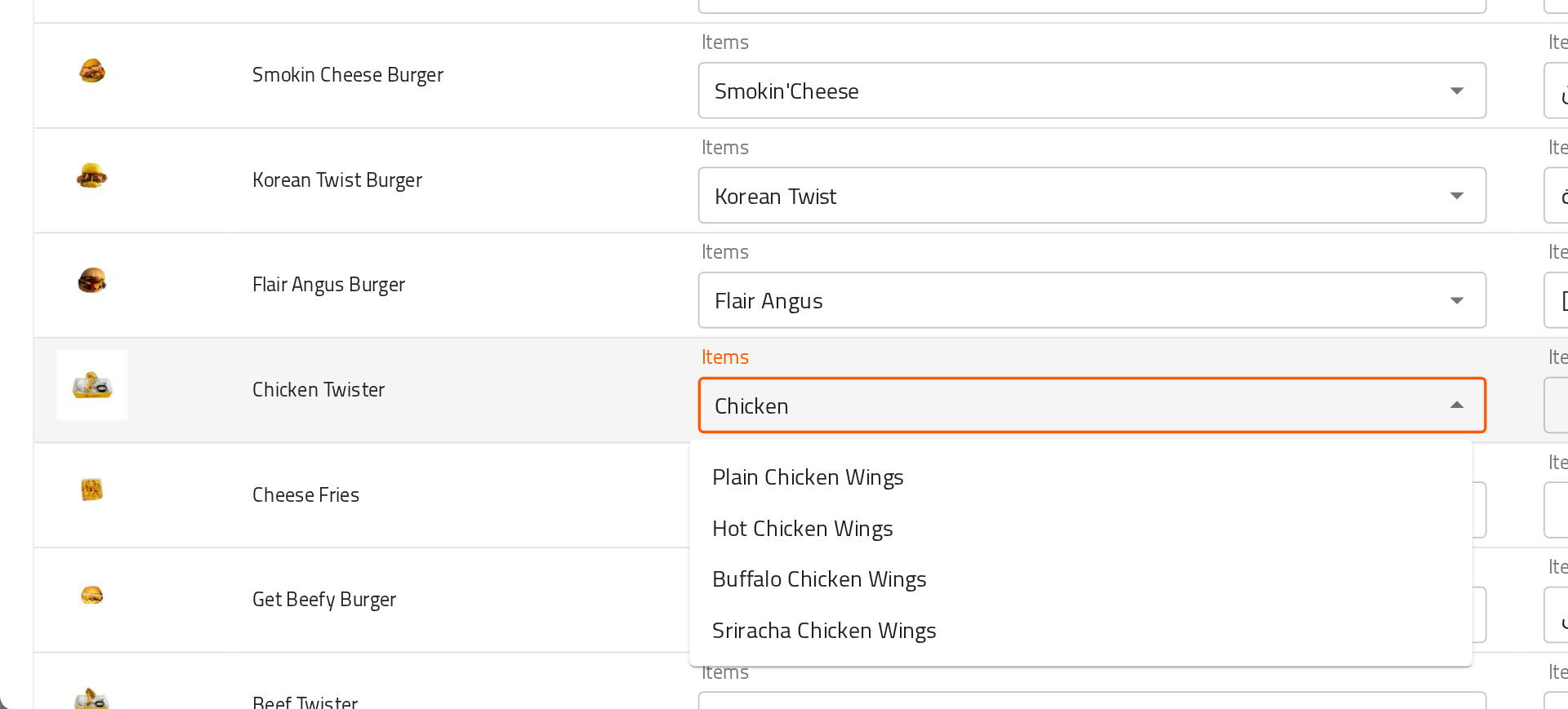
type Twister "Chicken"
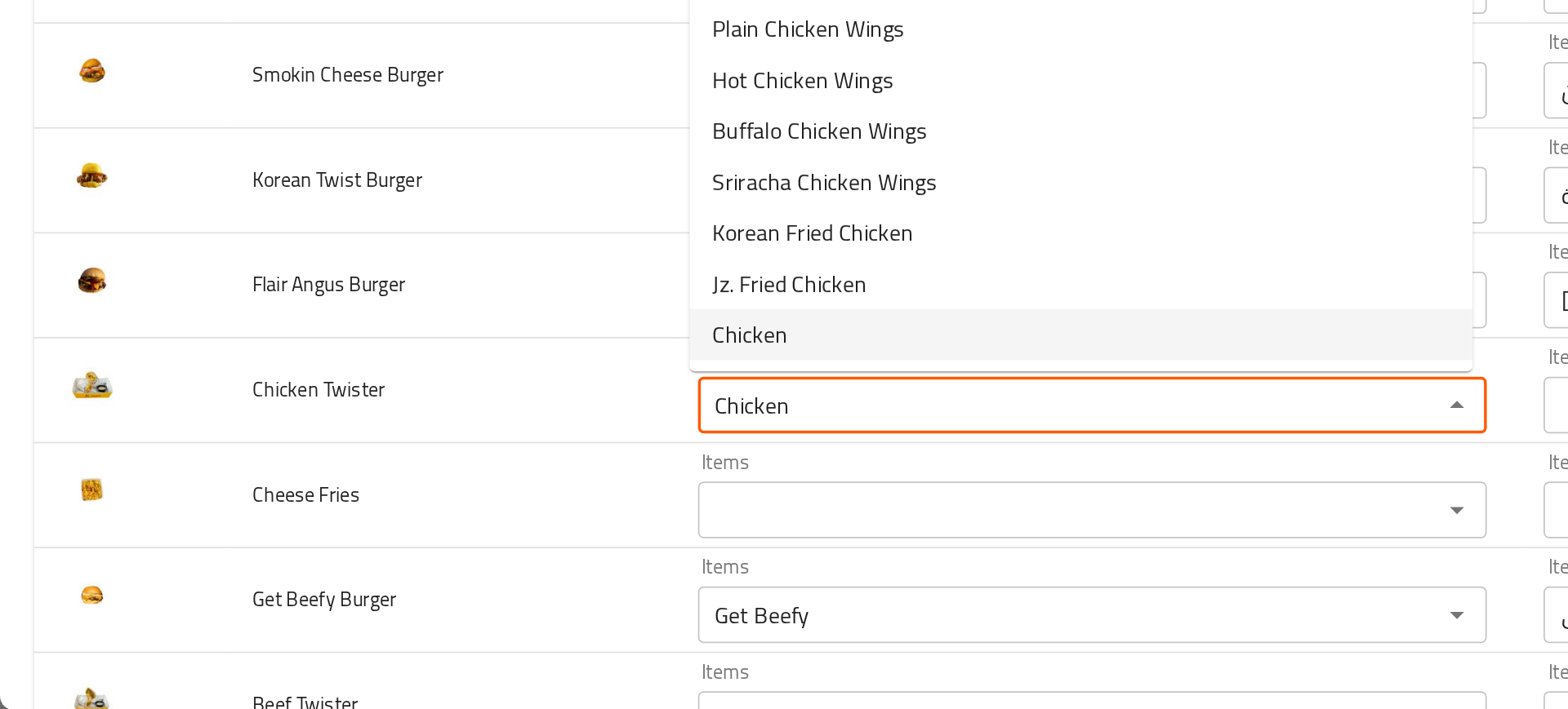
click at [435, 495] on span "Chicken" at bounding box center [431, 493] width 43 height 19
type Twister-ar "دجاج"
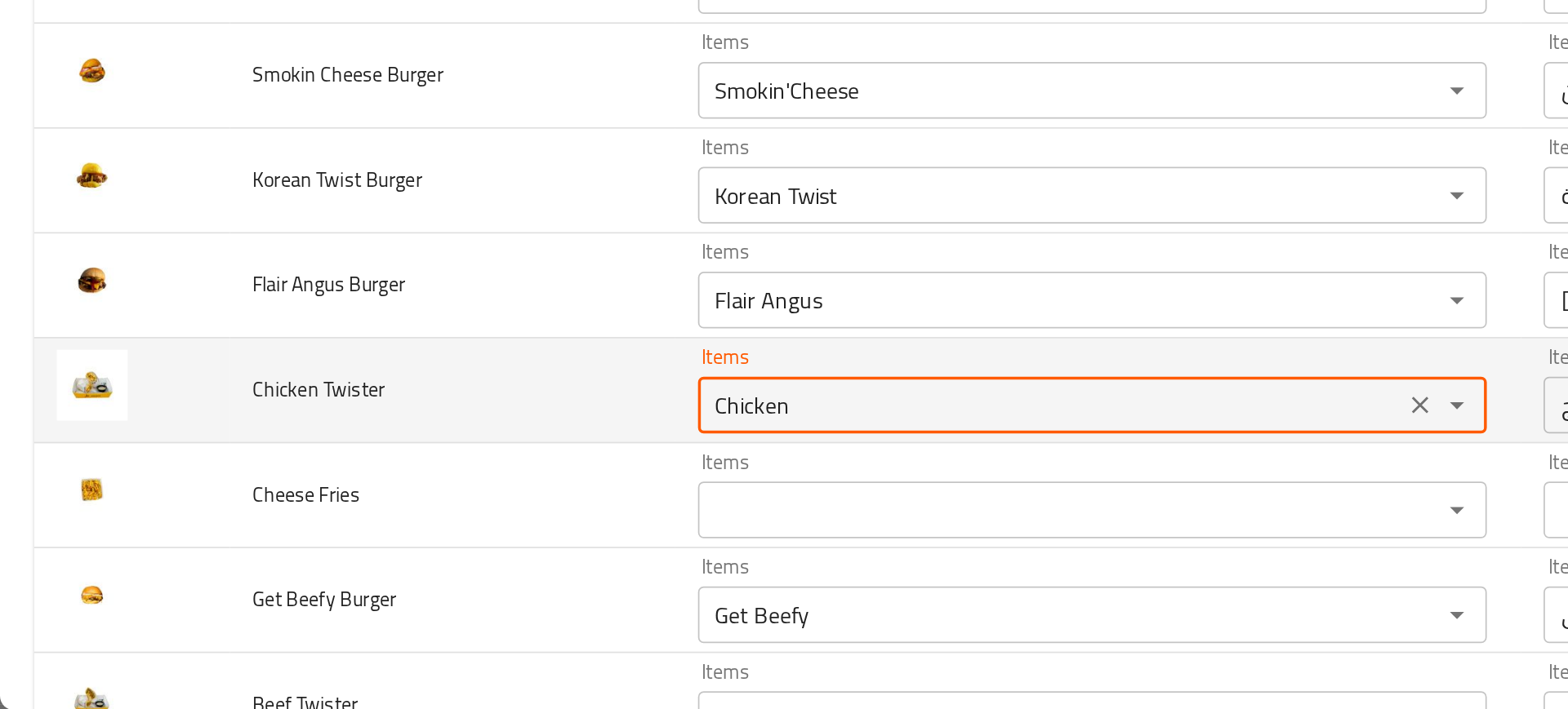
type Twister "Chicken"
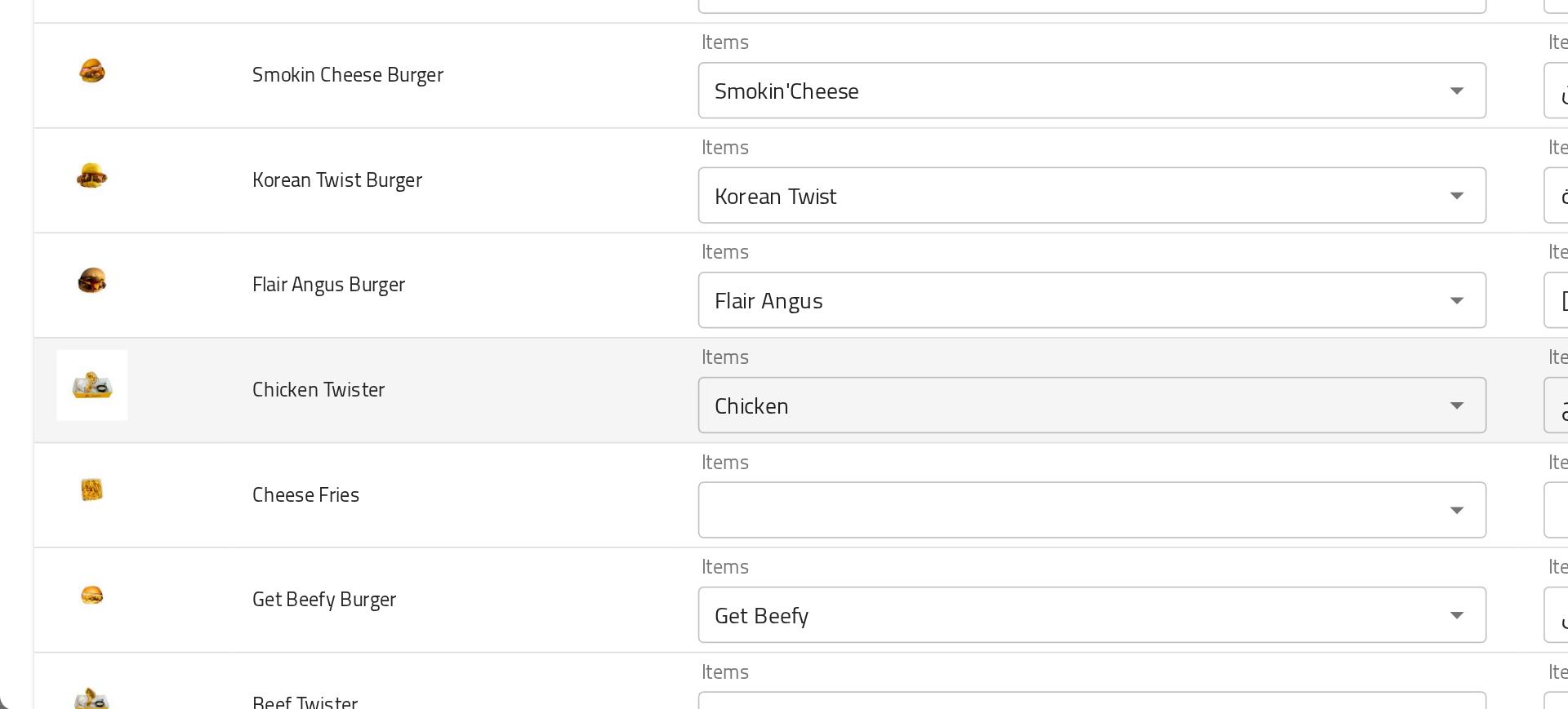
click at [358, 506] on td "Chicken Twister" at bounding box center [260, 525] width 256 height 60
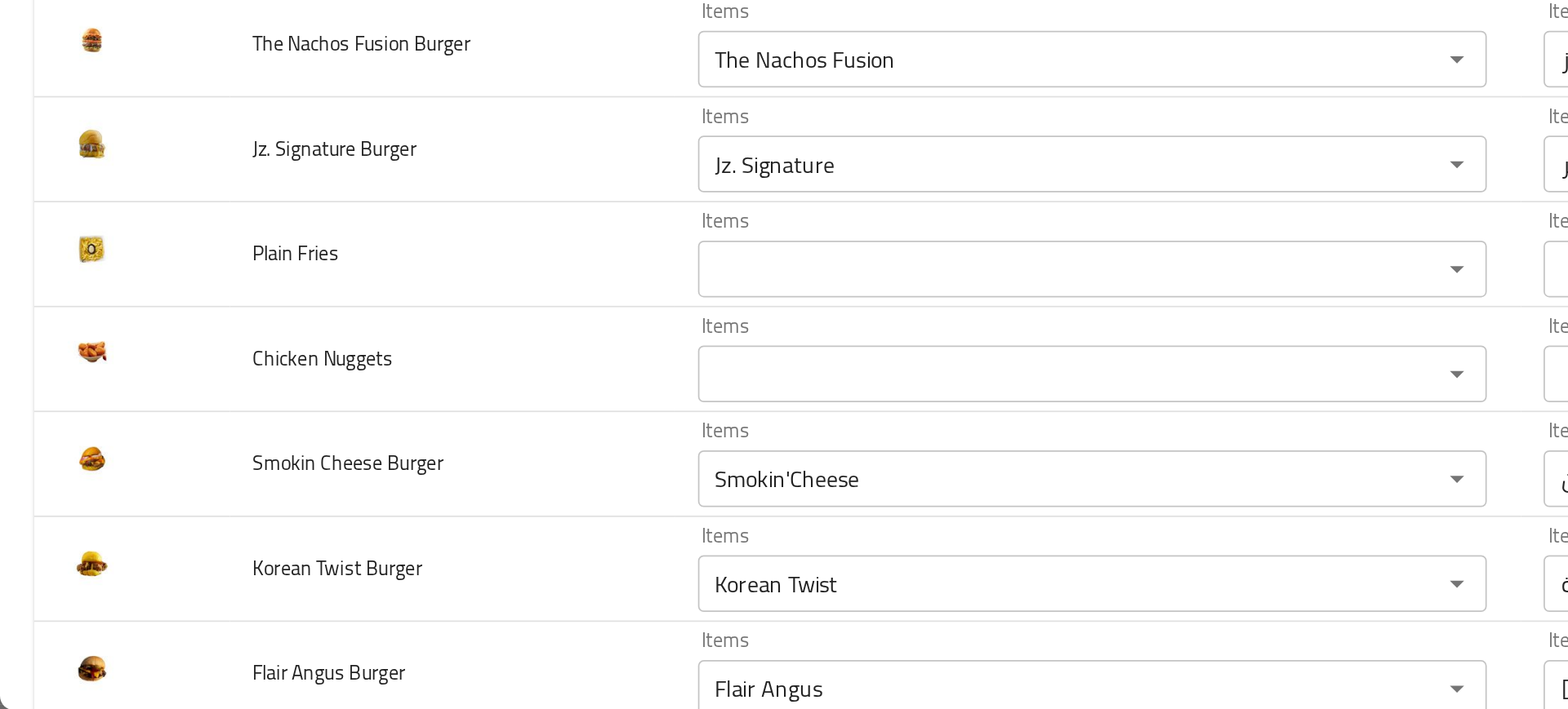
scroll to position [307, 0]
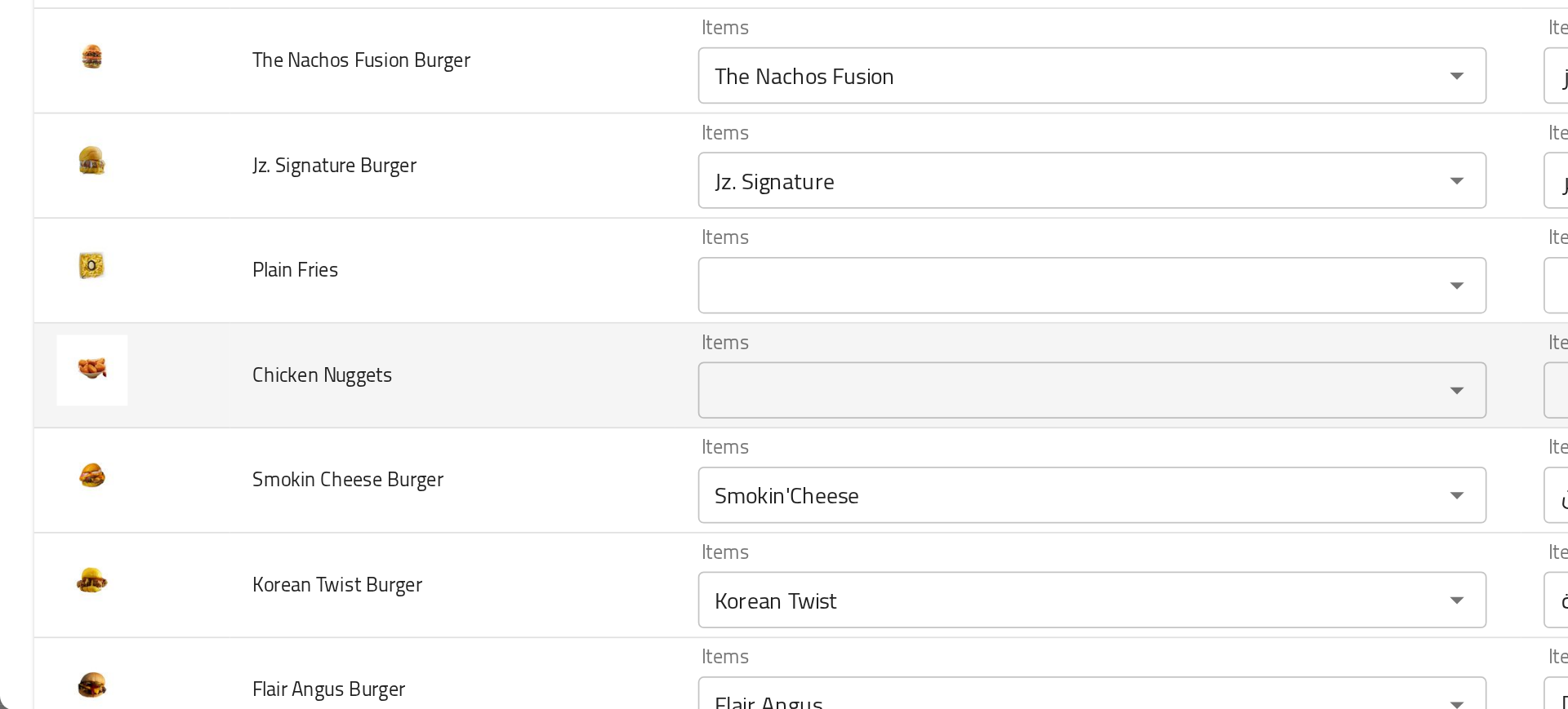
click at [173, 517] on span "Chicken Nuggets" at bounding box center [185, 516] width 81 height 21
click at [205, 521] on span "Chicken Nuggets" at bounding box center [185, 516] width 81 height 21
copy span "Nuggets"
click at [205, 521] on span "Chicken Nuggets" at bounding box center [185, 516] width 81 height 21
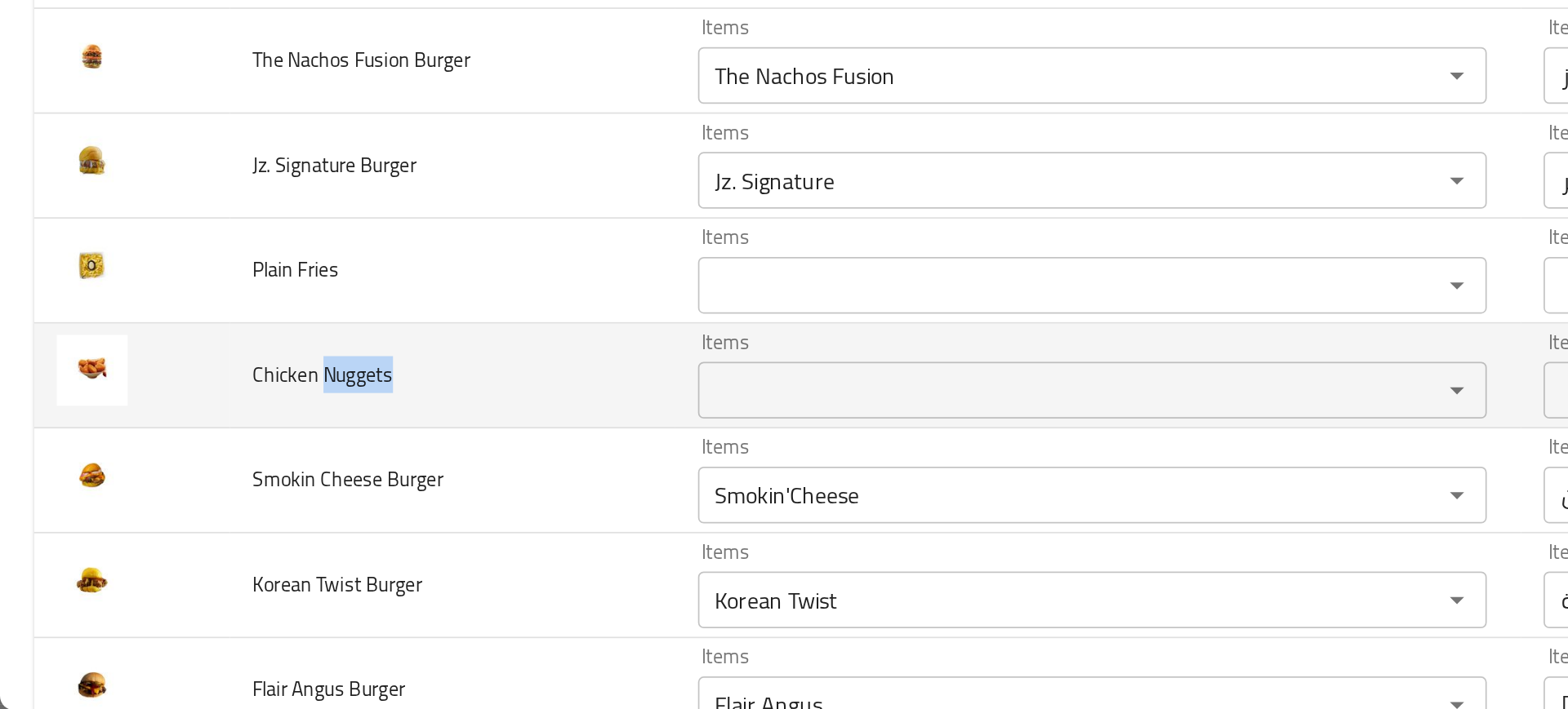
click at [381, 544] on td "Chicken Nuggets" at bounding box center [260, 516] width 256 height 60
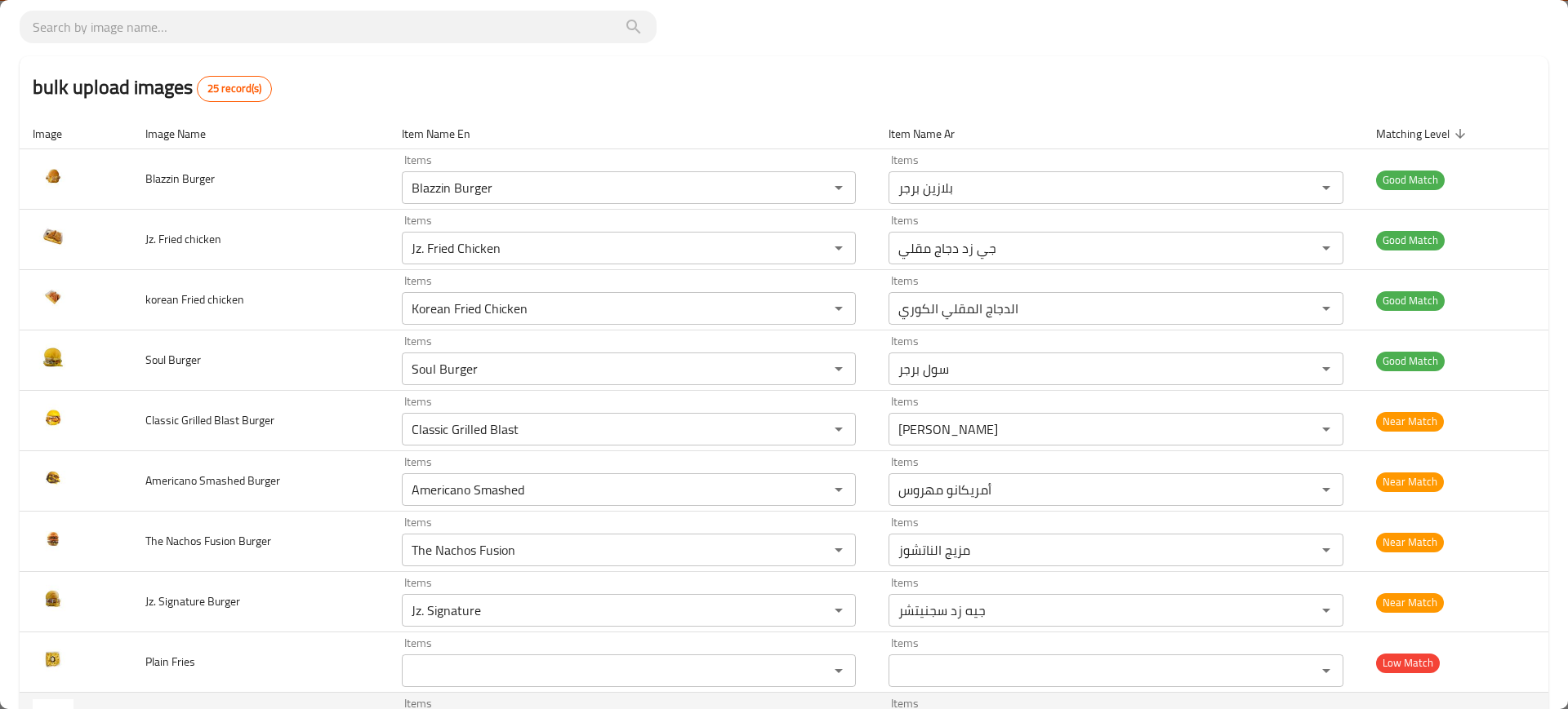
scroll to position [1083, 0]
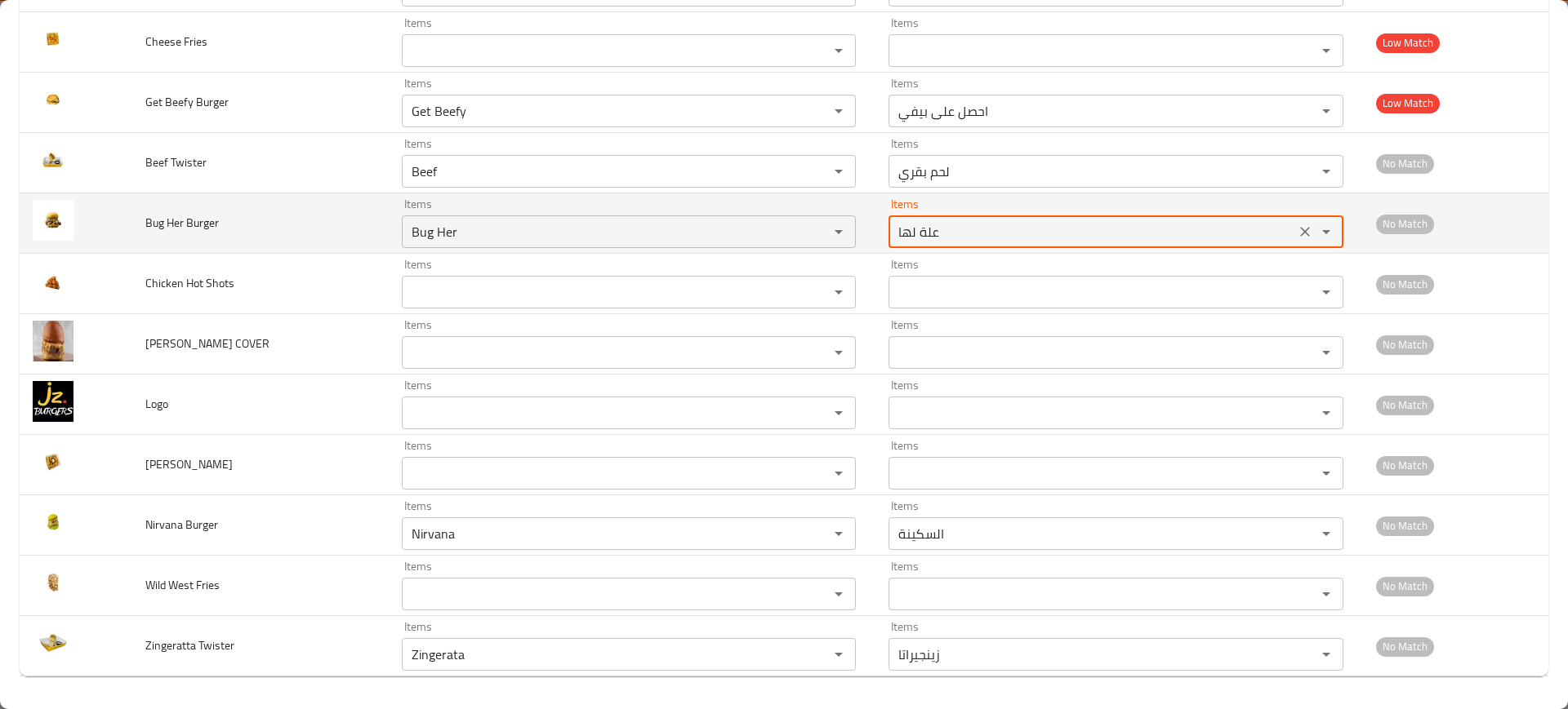
click at [917, 225] on Burger-ar "علة لها" at bounding box center [1091, 232] width 396 height 23
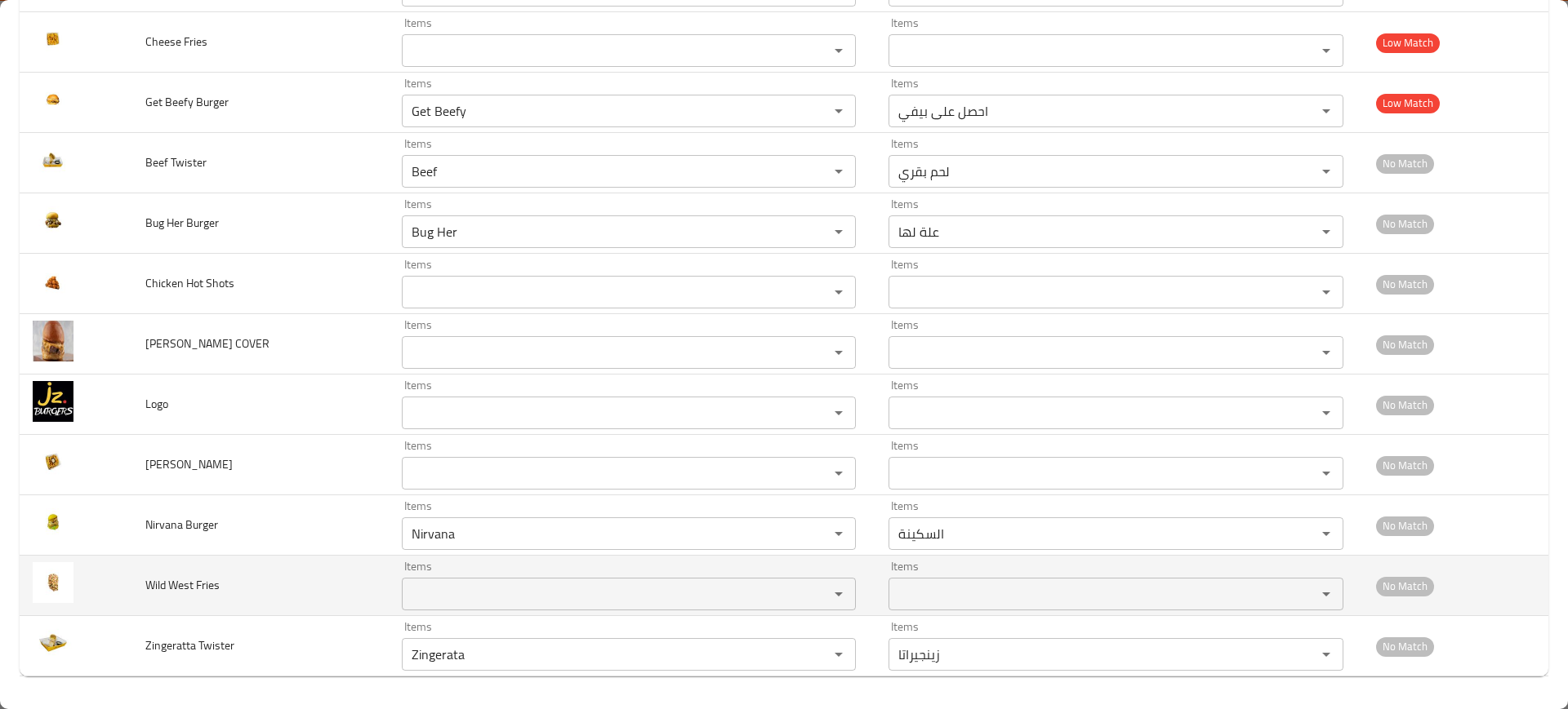
click at [178, 582] on span "Wild West Fries" at bounding box center [181, 585] width 74 height 21
copy span "Wild West Fries"
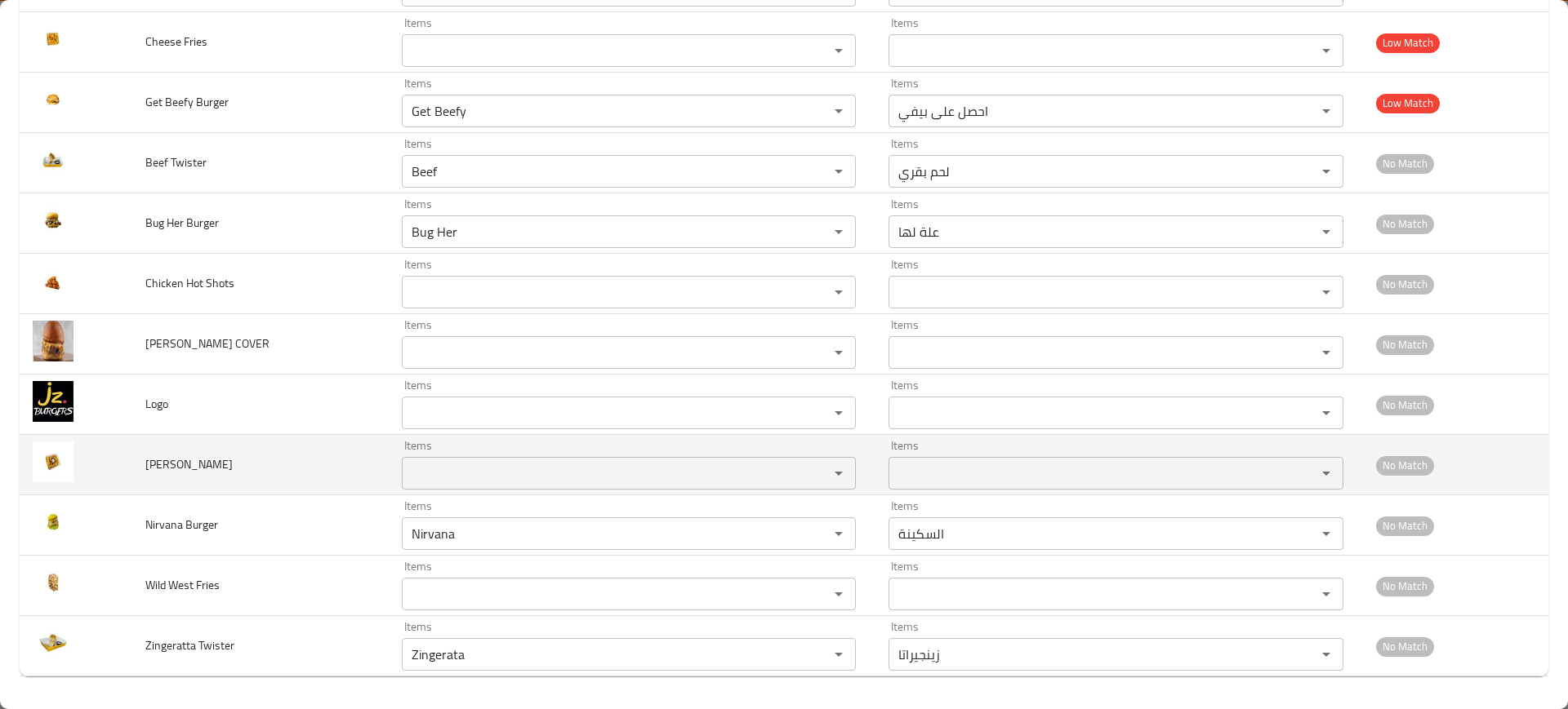
click at [170, 464] on span "Masalah Fries" at bounding box center [188, 464] width 87 height 21
copy span "Masalah Fries"
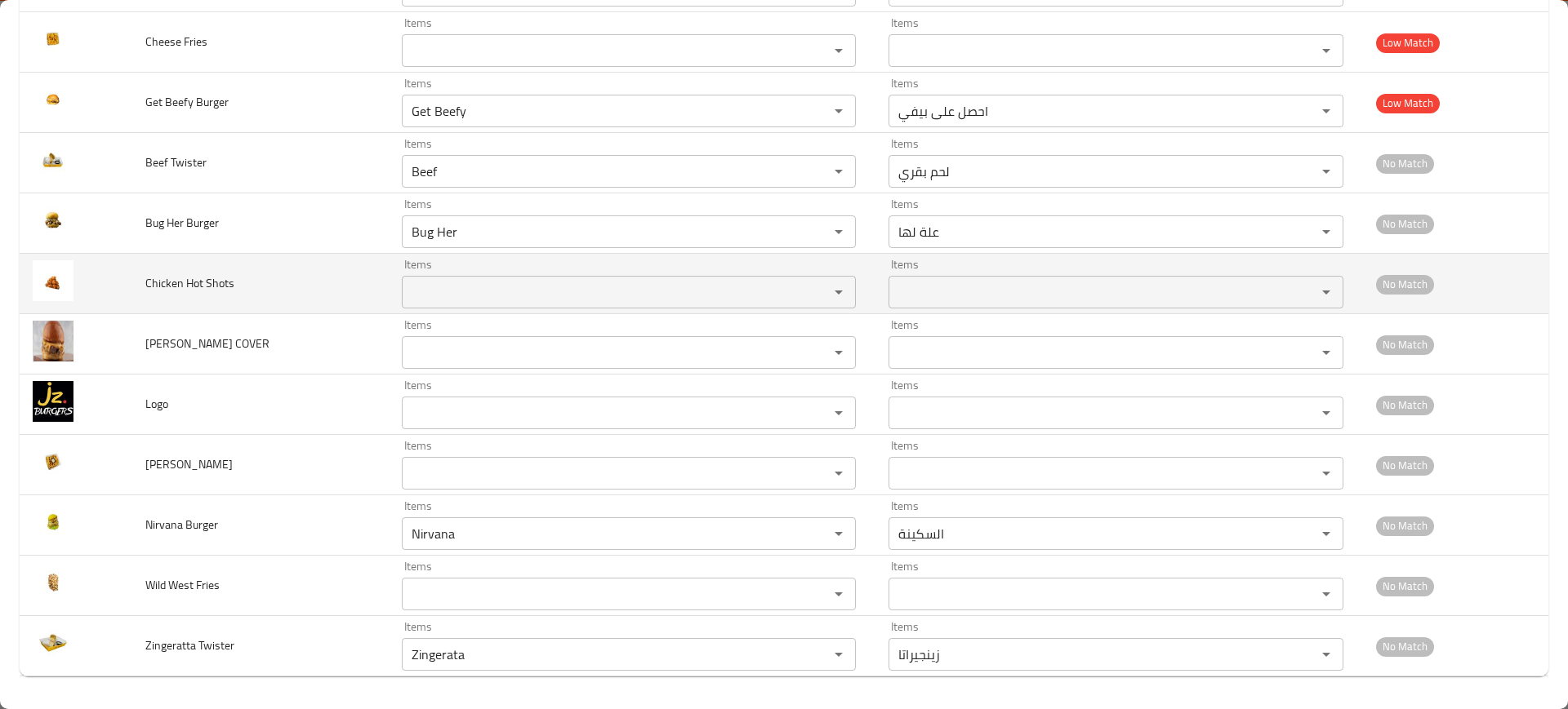
click at [179, 275] on span "Chicken Hot Shots" at bounding box center [189, 283] width 89 height 21
copy span "Chicken Hot Shots"
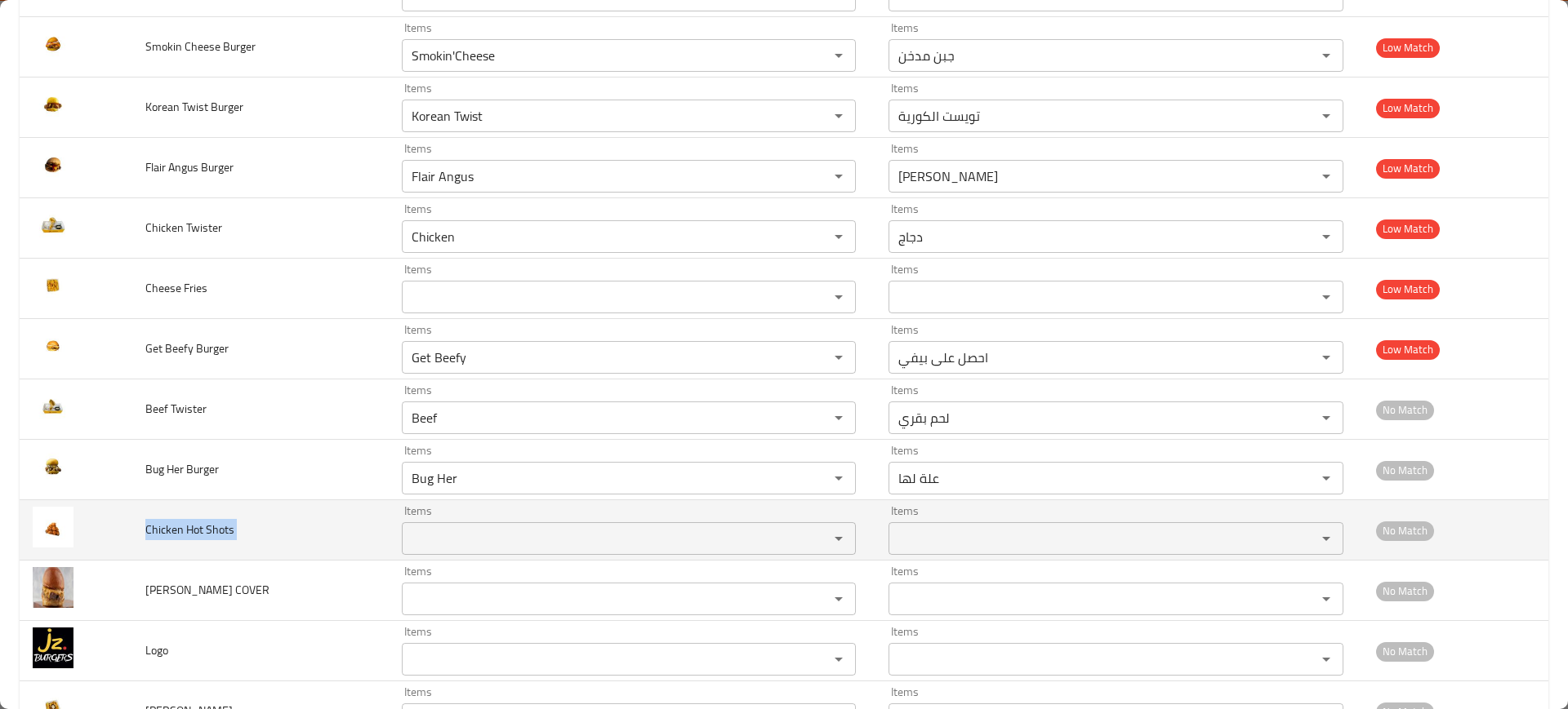
scroll to position [642, 0]
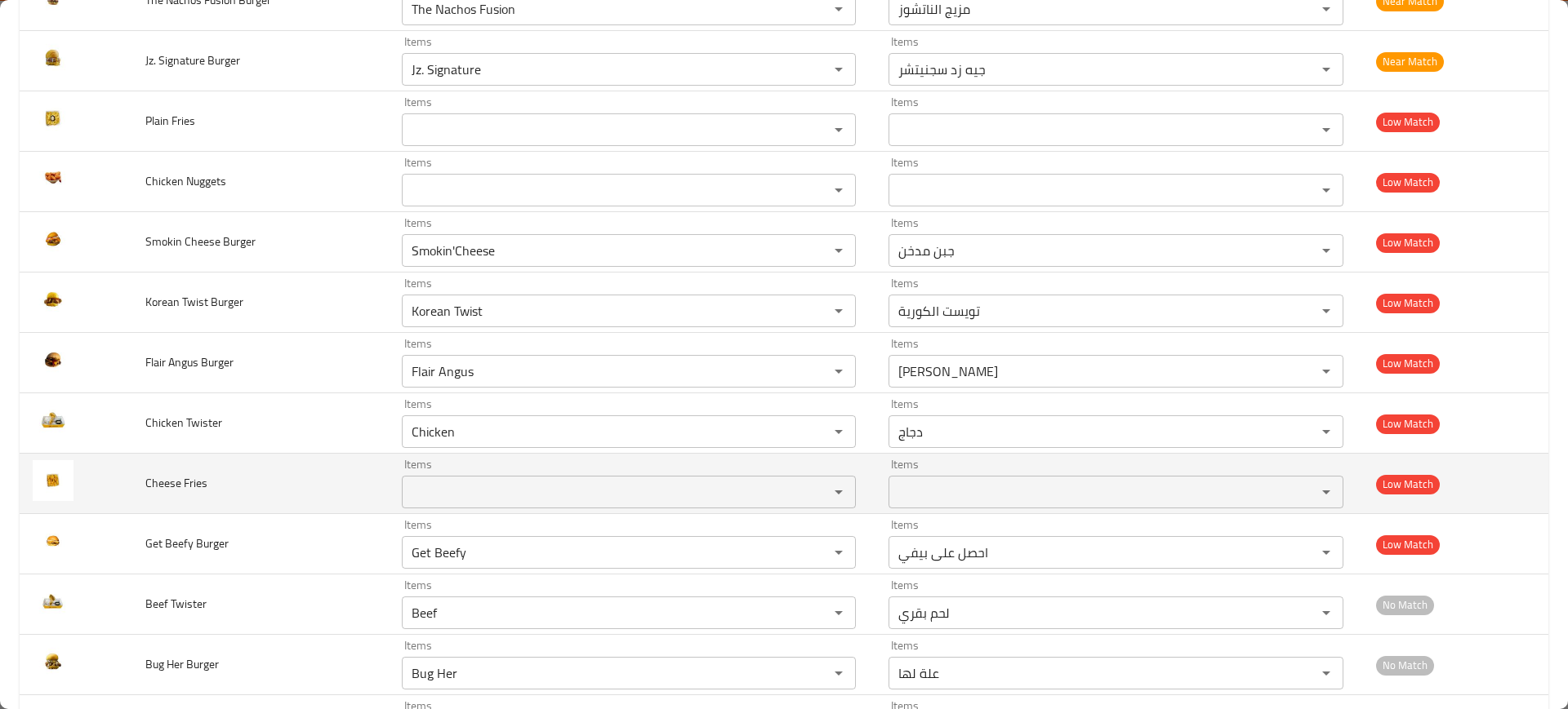
click at [179, 480] on span "Cheese Fries" at bounding box center [176, 484] width 62 height 21
copy span "Cheese Fries"
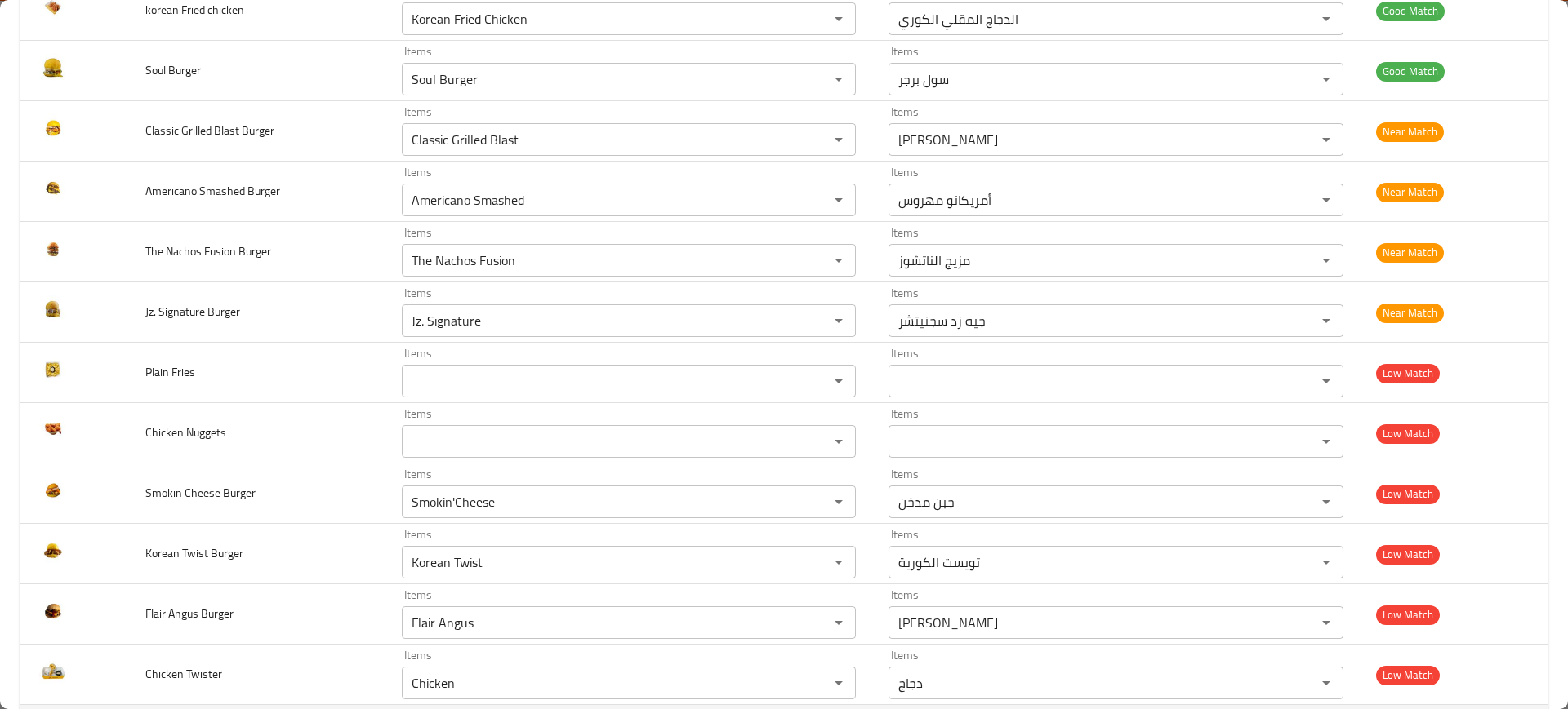
scroll to position [342, 0]
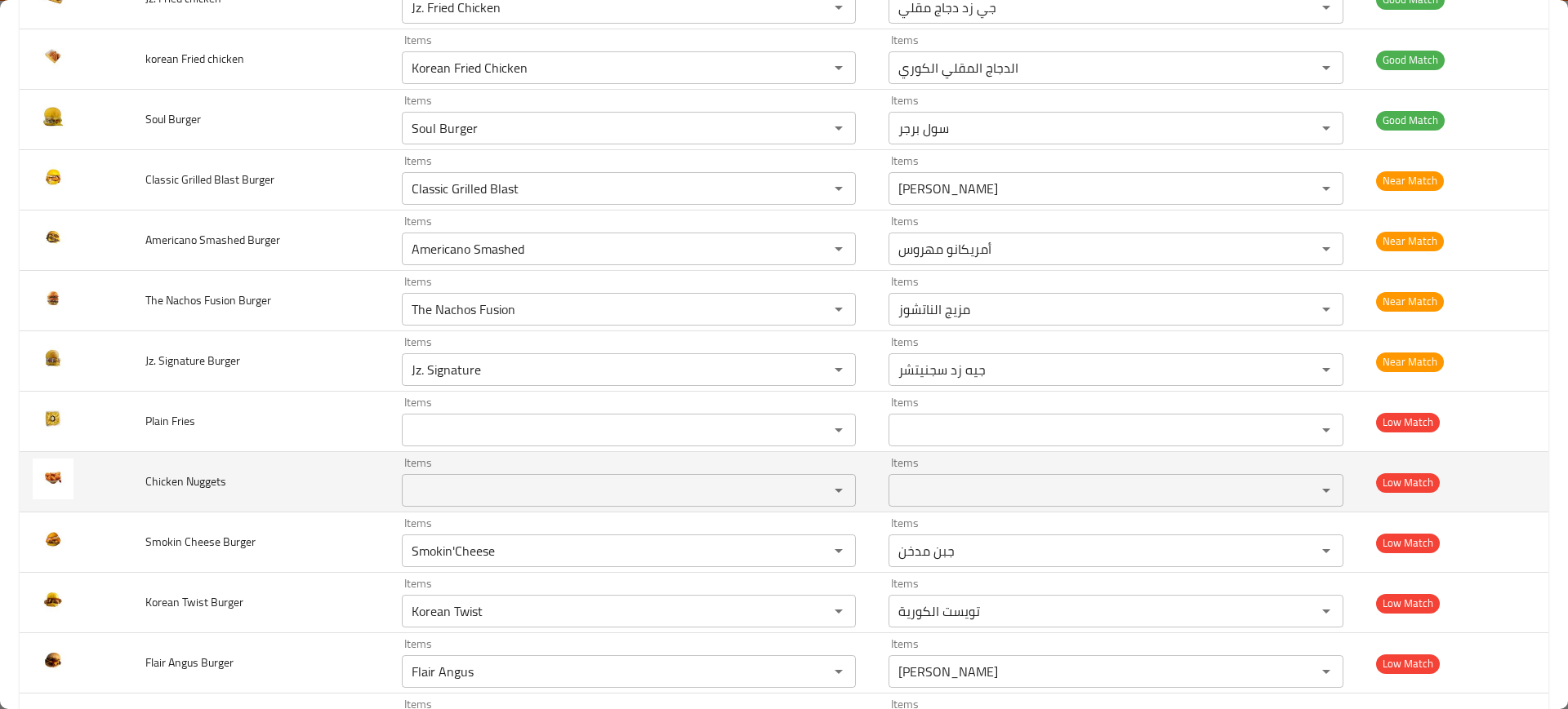
click at [208, 483] on span "Chicken Nuggets" at bounding box center [185, 482] width 81 height 21
copy span "Chicken Nuggets"
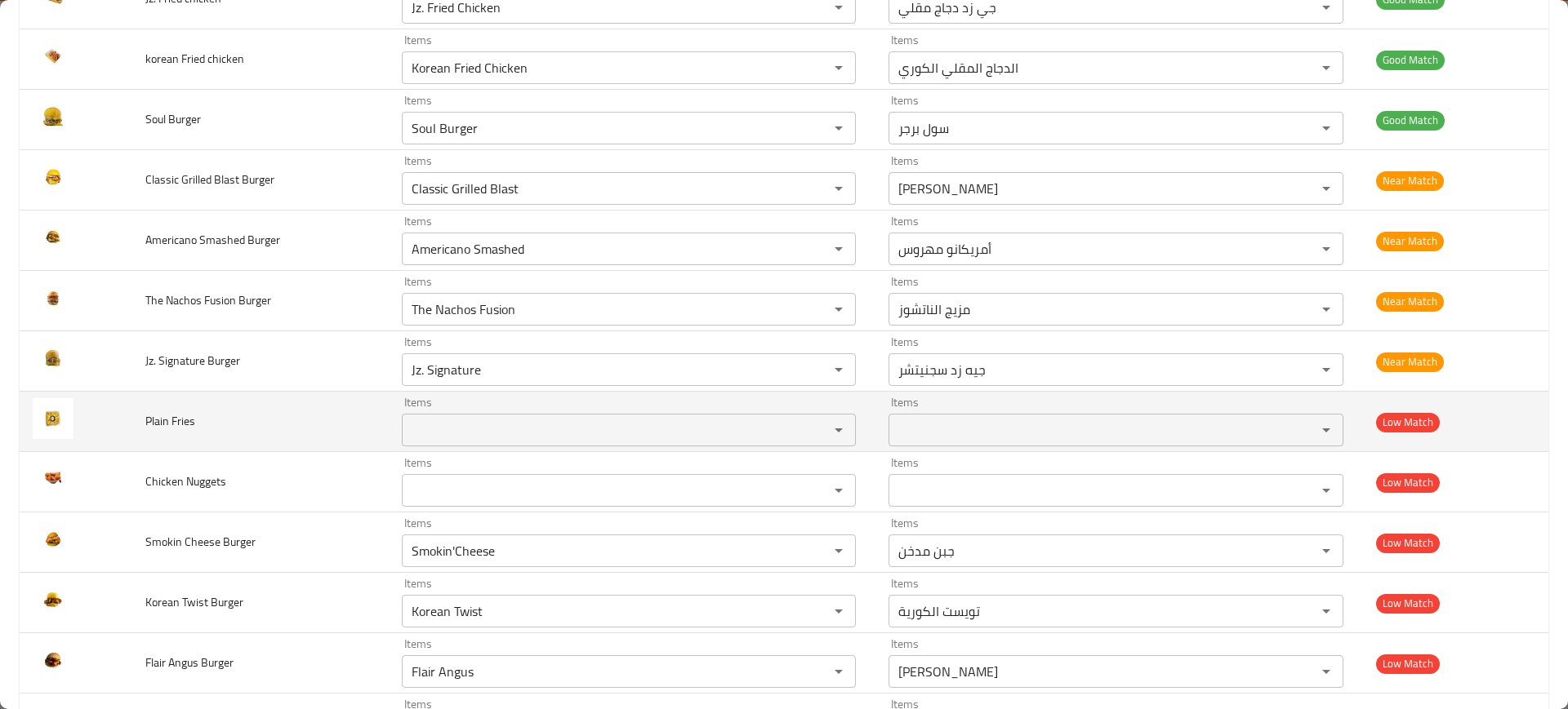
click at [166, 417] on span "Plain Fries" at bounding box center [170, 421] width 50 height 21
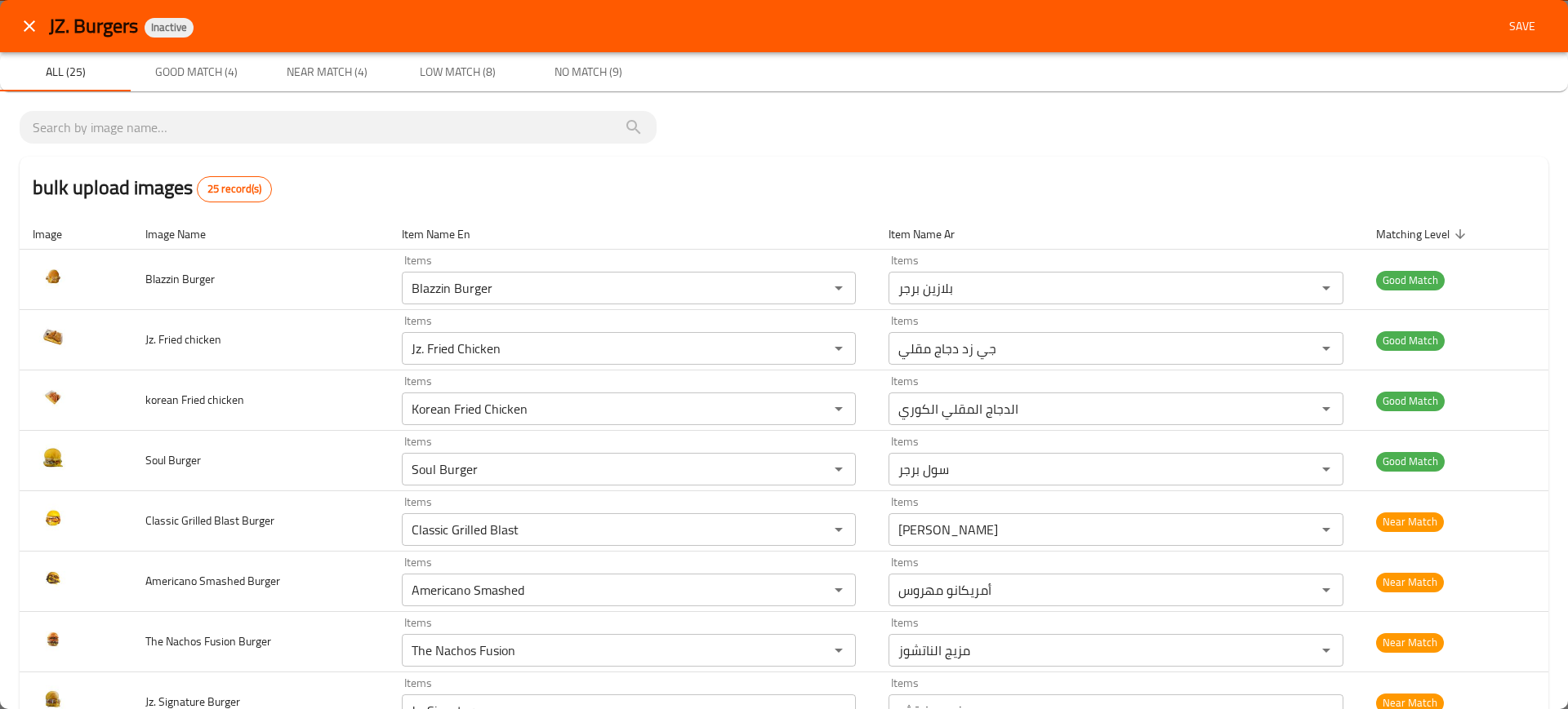
scroll to position [0, 0]
click at [745, 190] on div "bulk upload images 25 record(s)" at bounding box center [783, 187] width 1529 height 62
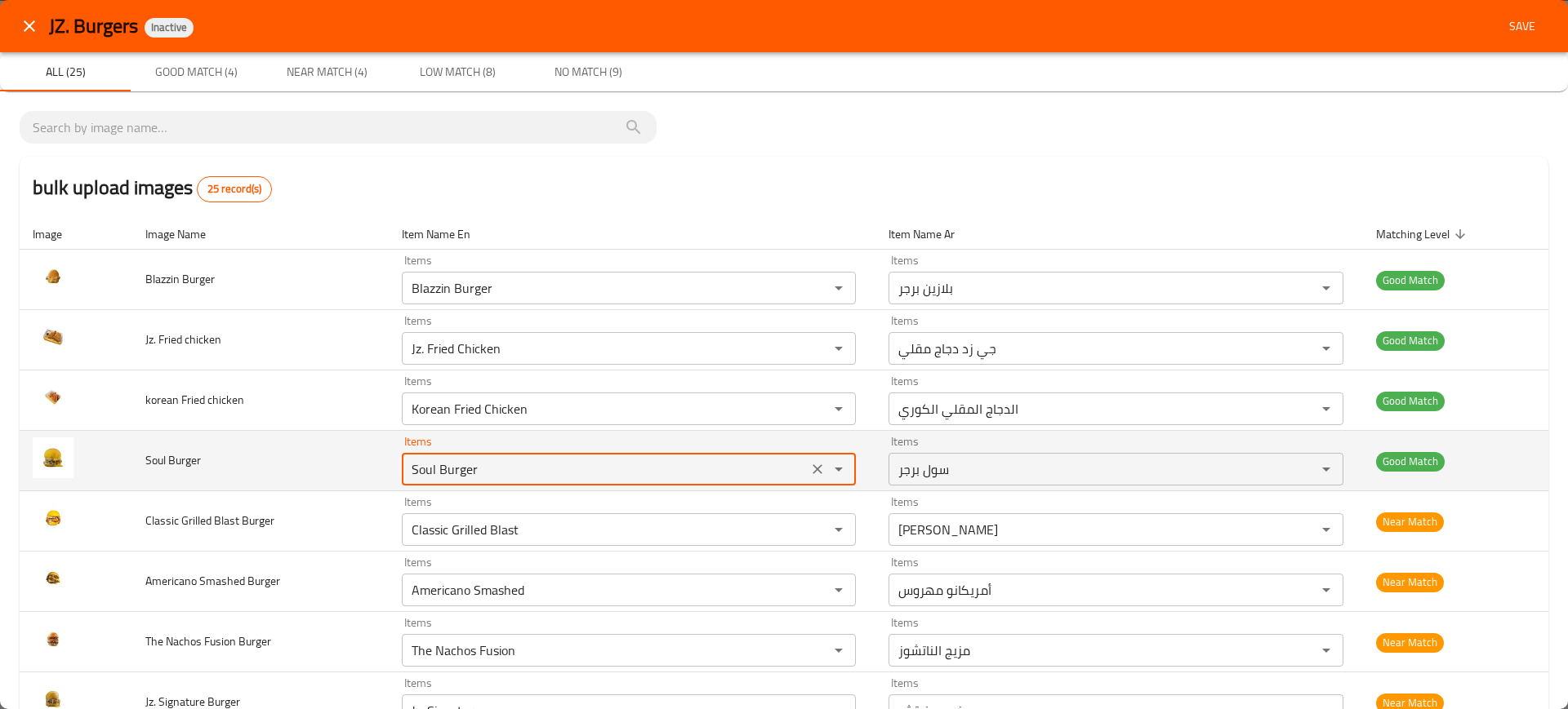
click at [440, 473] on Burger "Soul Burger" at bounding box center [605, 469] width 396 height 23
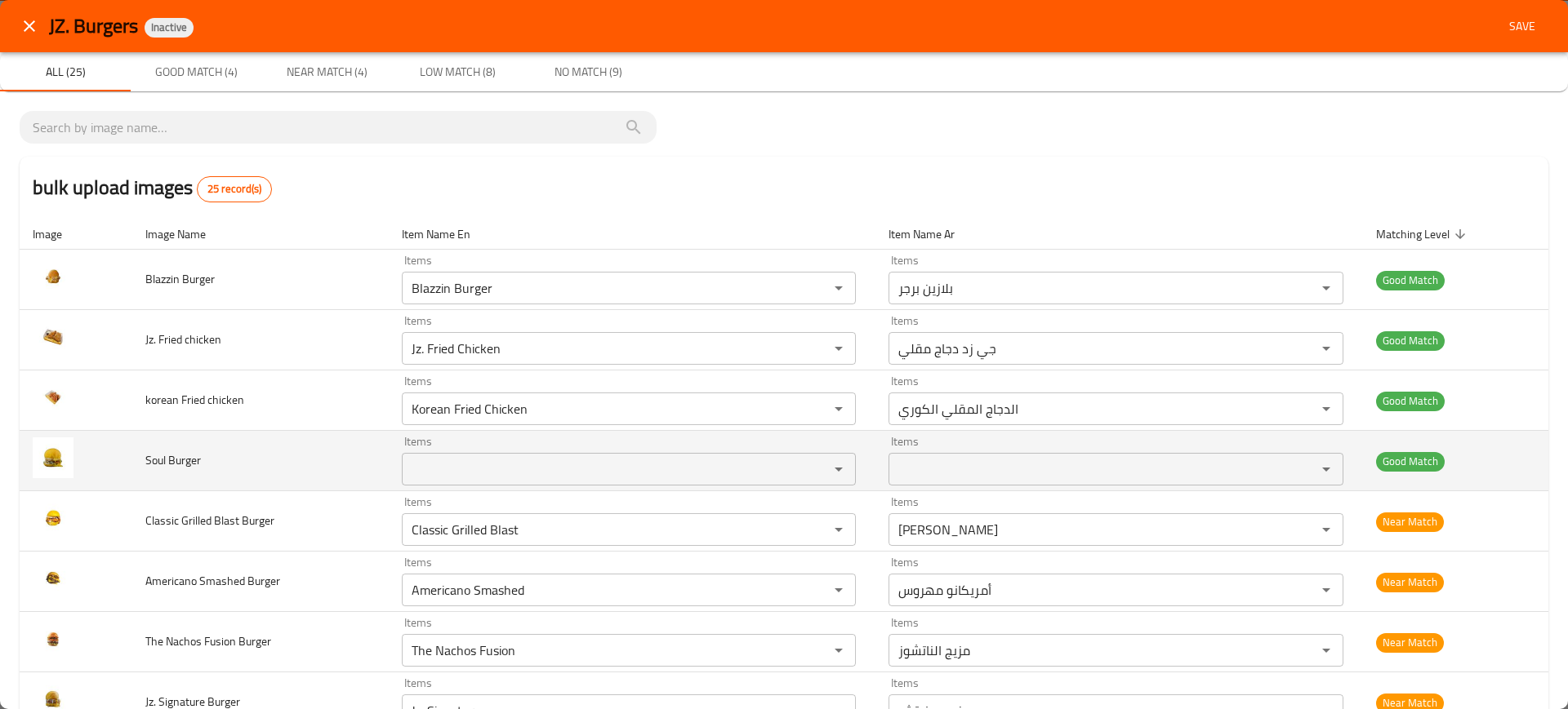
click at [273, 451] on td "Soul Burger" at bounding box center [260, 461] width 256 height 60
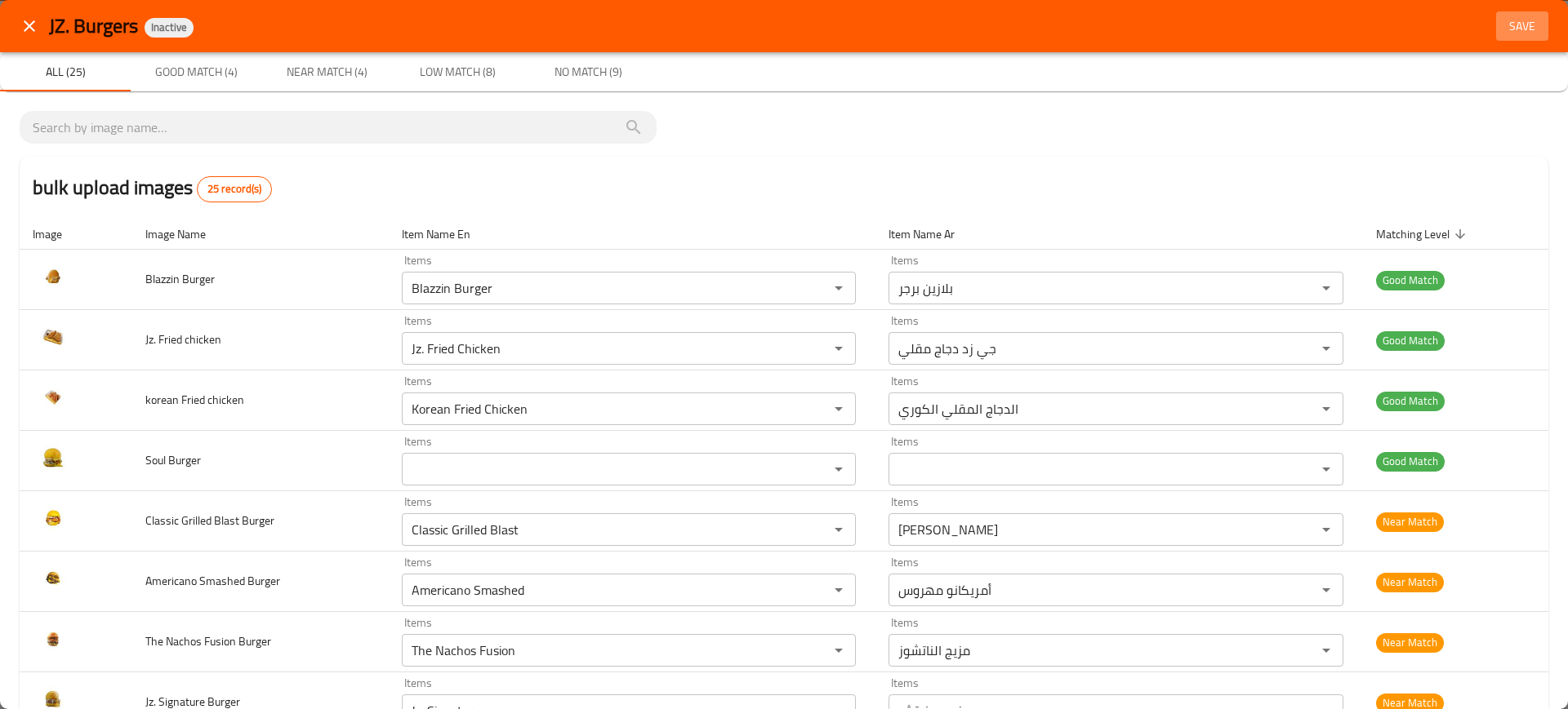
click at [1502, 24] on span "Save" at bounding box center [1521, 26] width 39 height 20
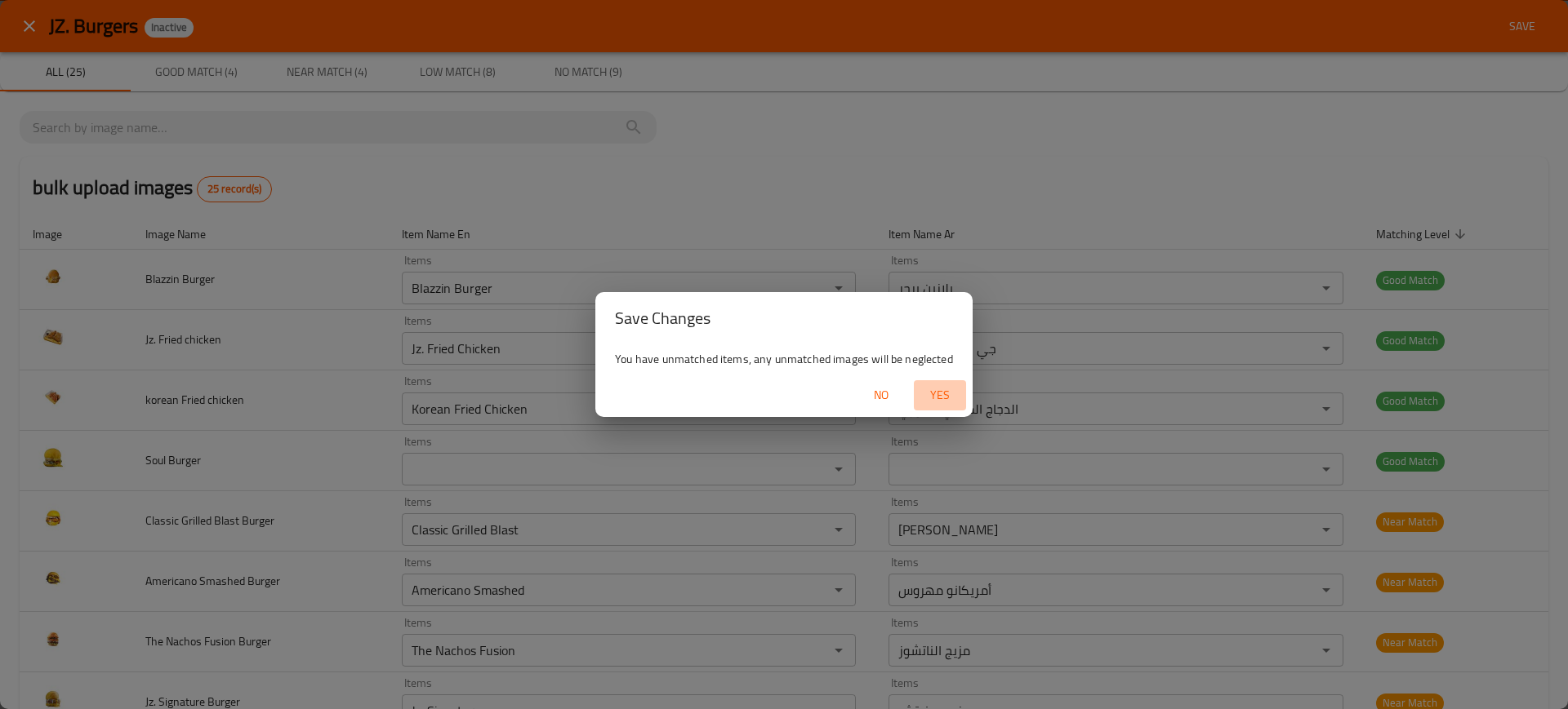
click at [928, 386] on span "Yes" at bounding box center [939, 395] width 39 height 20
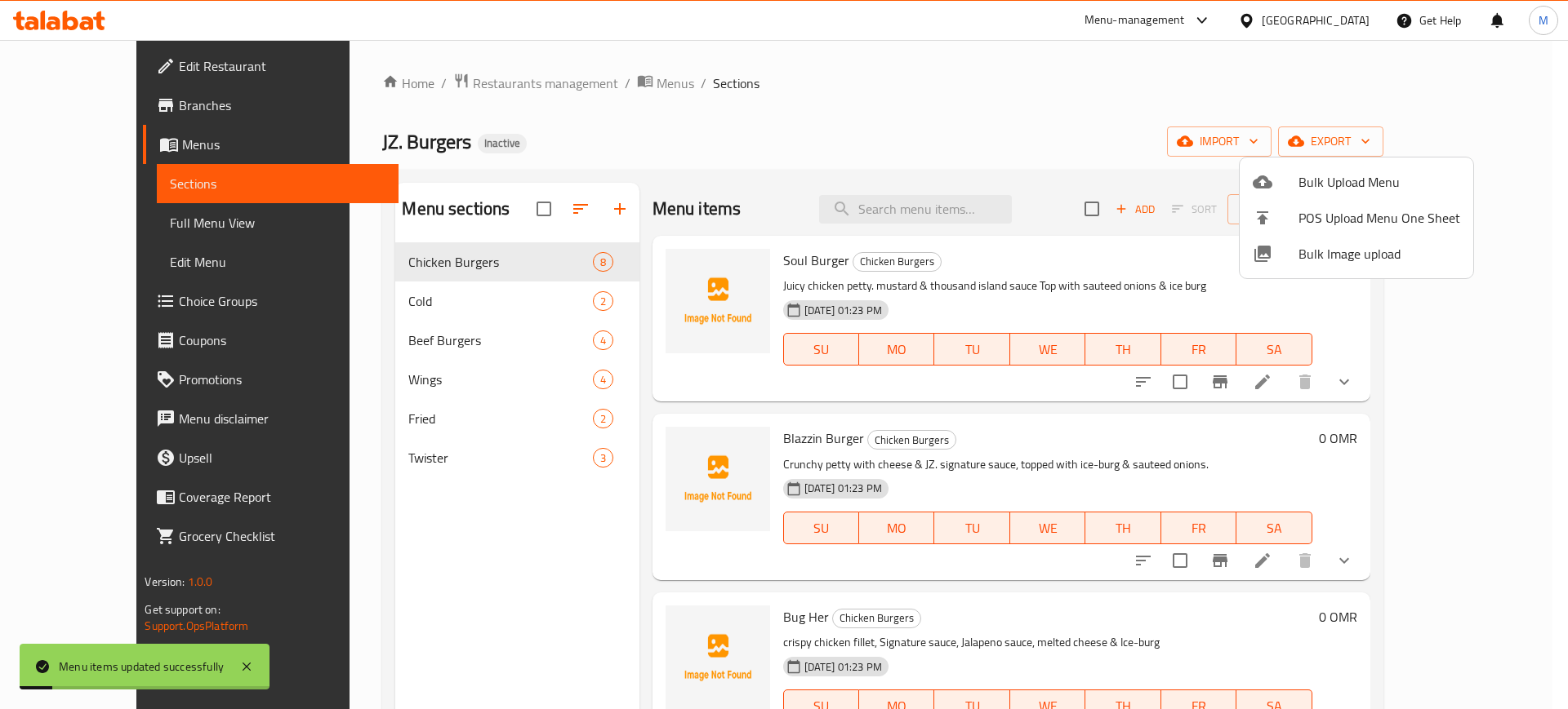
click at [939, 211] on div at bounding box center [784, 354] width 1568 height 709
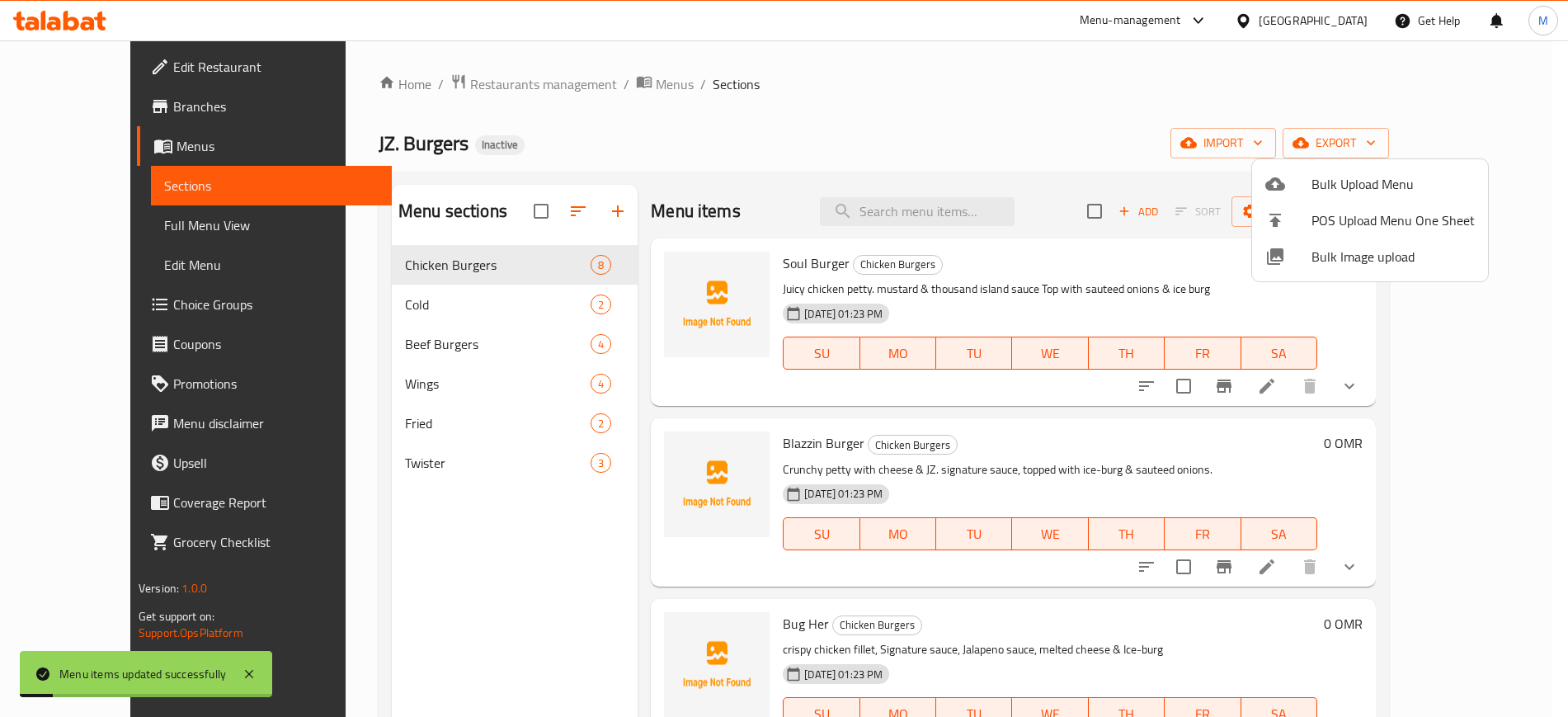
click at [949, 213] on input "search" at bounding box center [917, 212] width 195 height 29
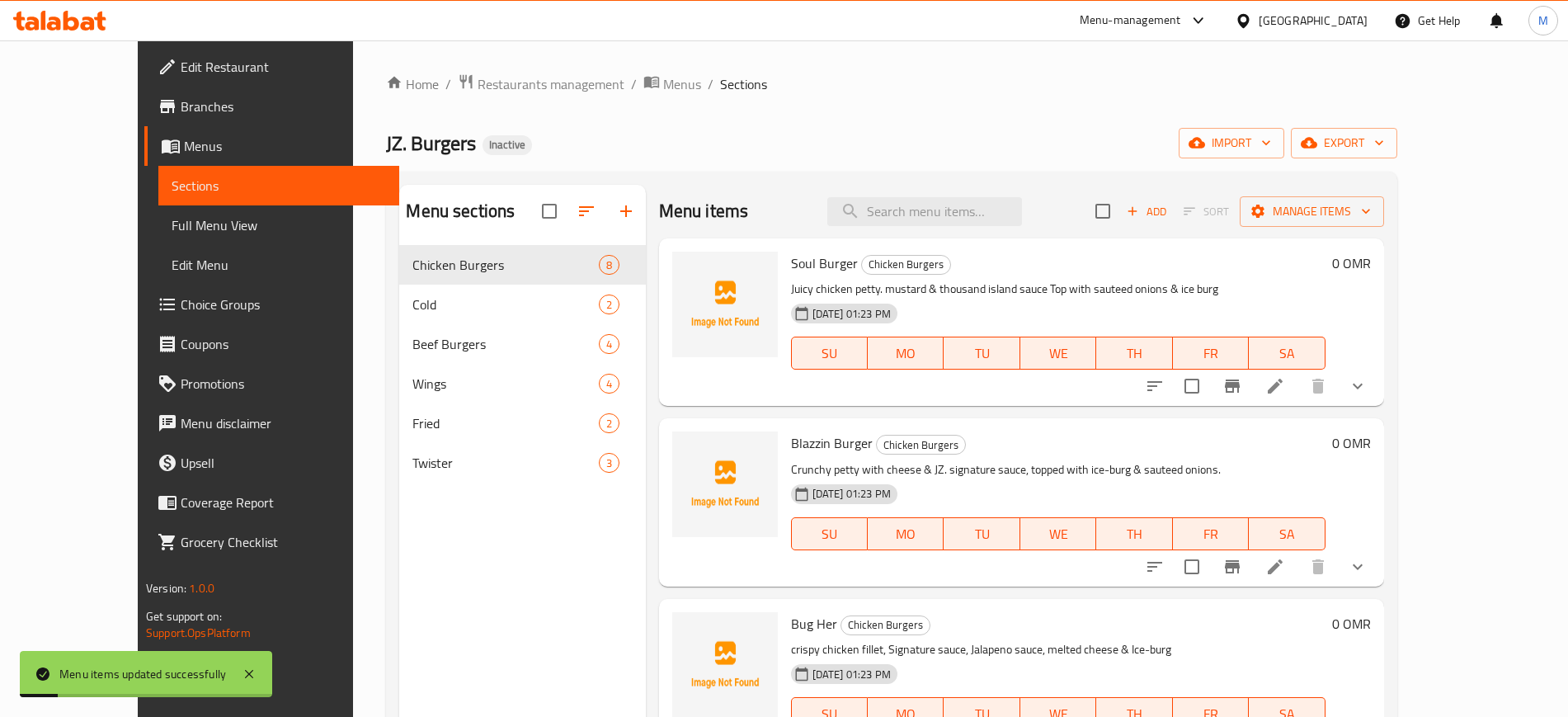
click at [949, 213] on input "search" at bounding box center [924, 212] width 195 height 29
paste input "Soul Burger"
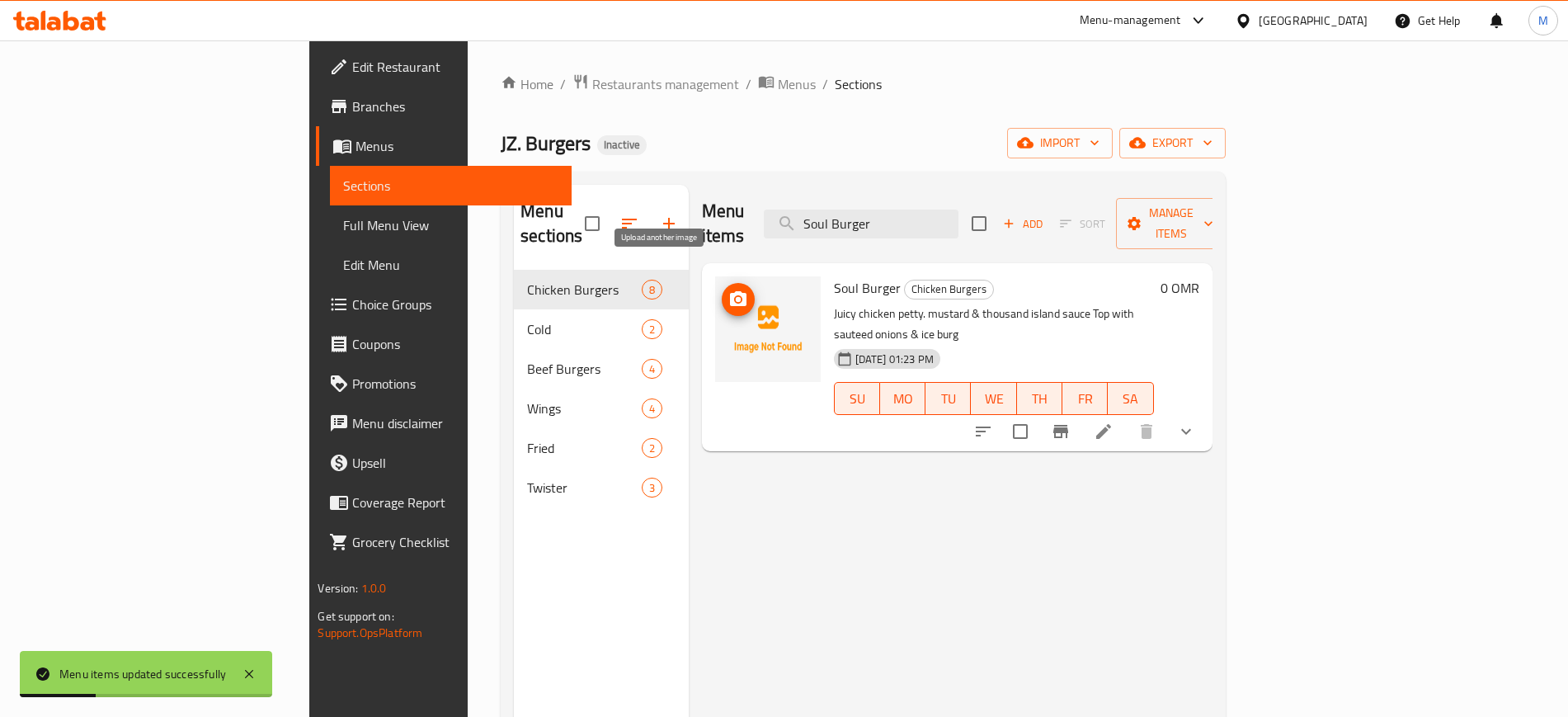
type input "Soul Burger"
click at [728, 290] on icon "upload picture" at bounding box center [738, 300] width 19 height 19
click at [744, 501] on div "Menu items Soul Burger Add Sort Manage items Soul Burger Chicken Burgers Juicy …" at bounding box center [950, 543] width 524 height 717
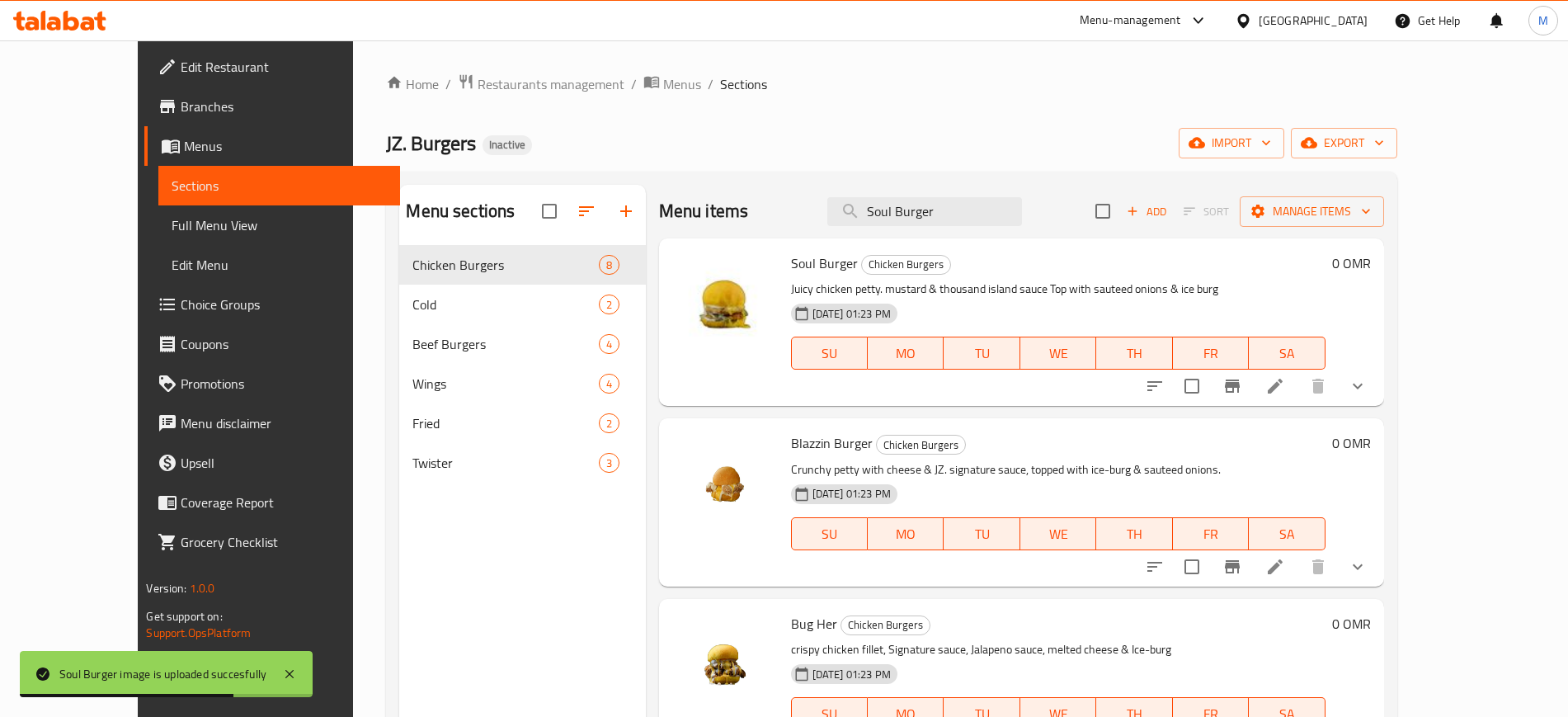
click at [692, 425] on div at bounding box center [725, 502] width 119 height 154
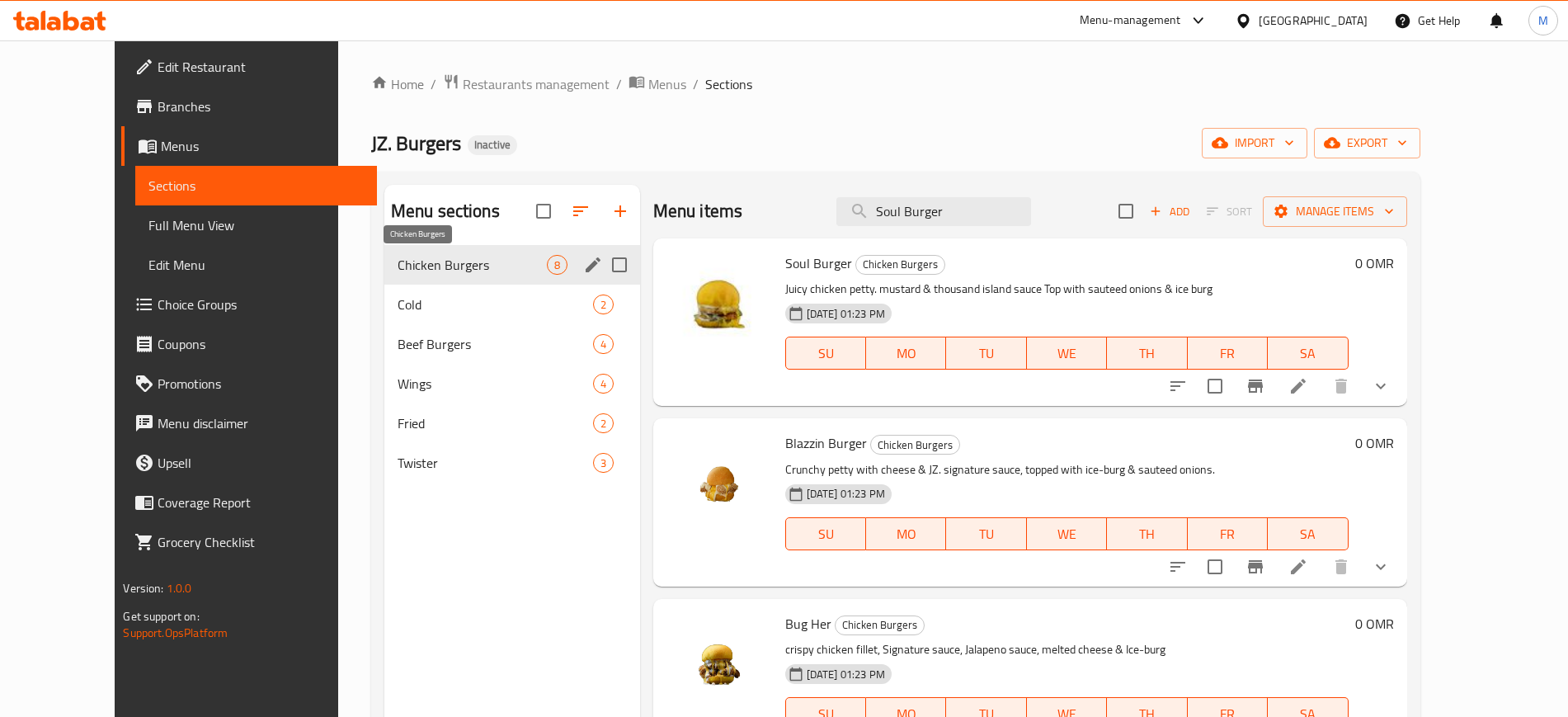
click at [464, 265] on span "Chicken Burgers" at bounding box center [472, 265] width 149 height 19
click at [467, 310] on span "Cold" at bounding box center [472, 305] width 149 height 19
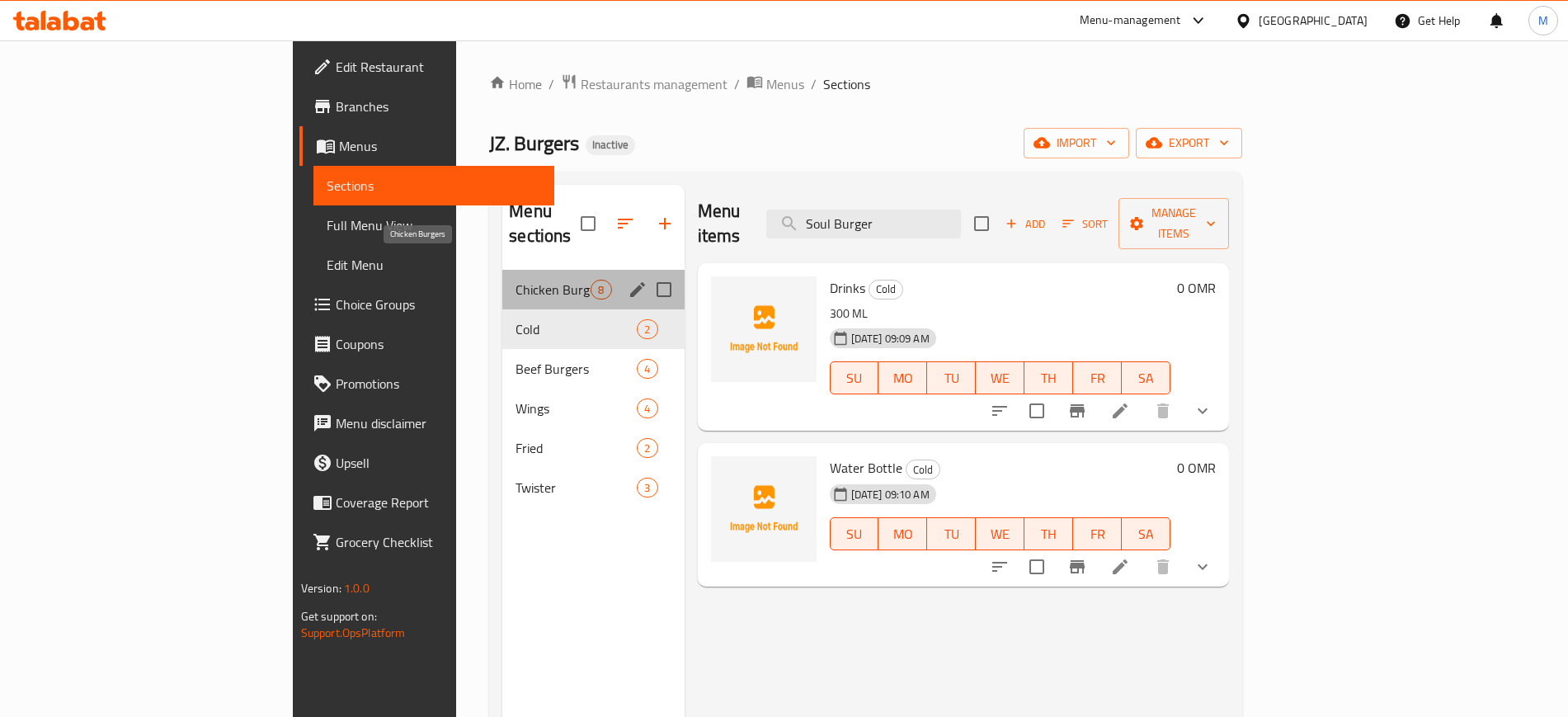
click at [516, 279] on span "Chicken Burgers" at bounding box center [553, 289] width 75 height 19
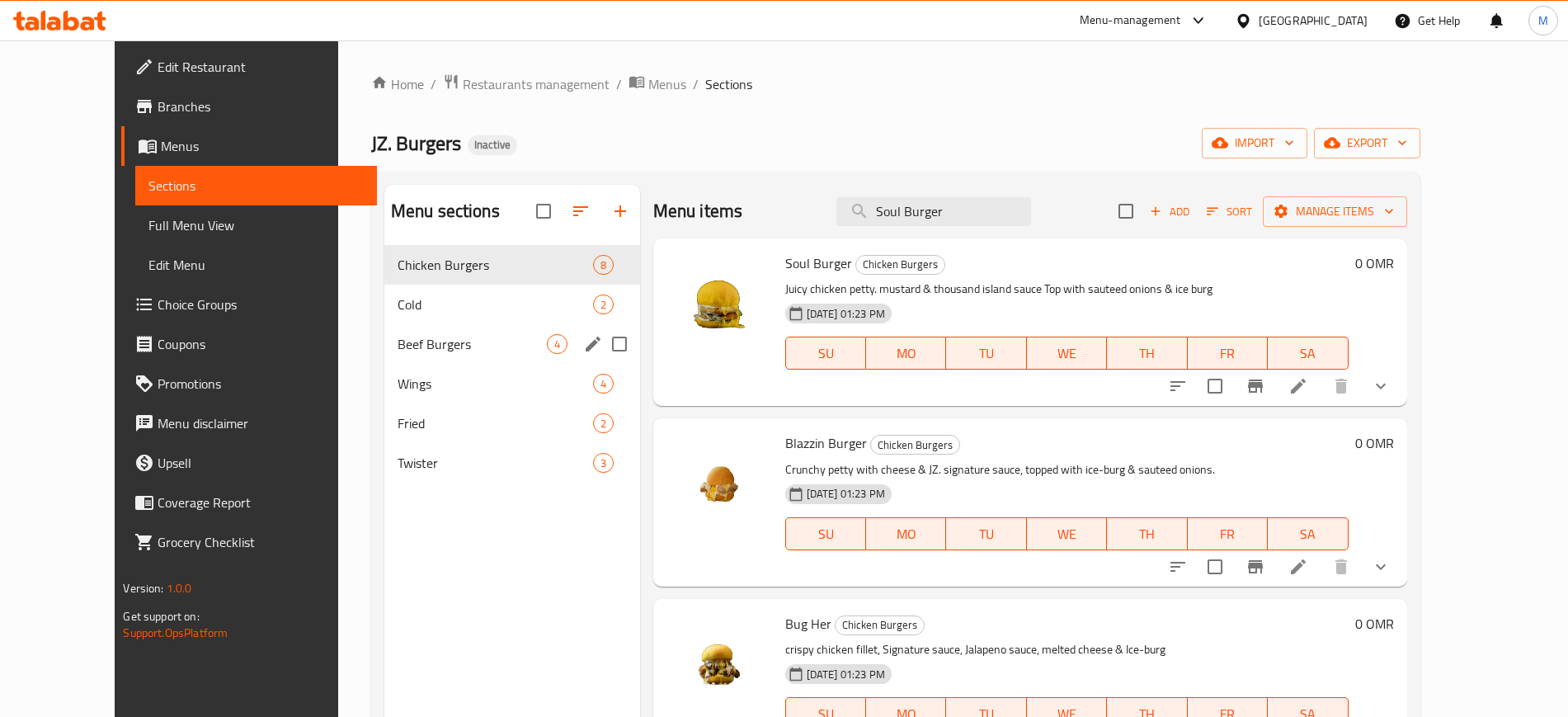
click at [462, 358] on div "Beef Burgers 4" at bounding box center [512, 343] width 256 height 40
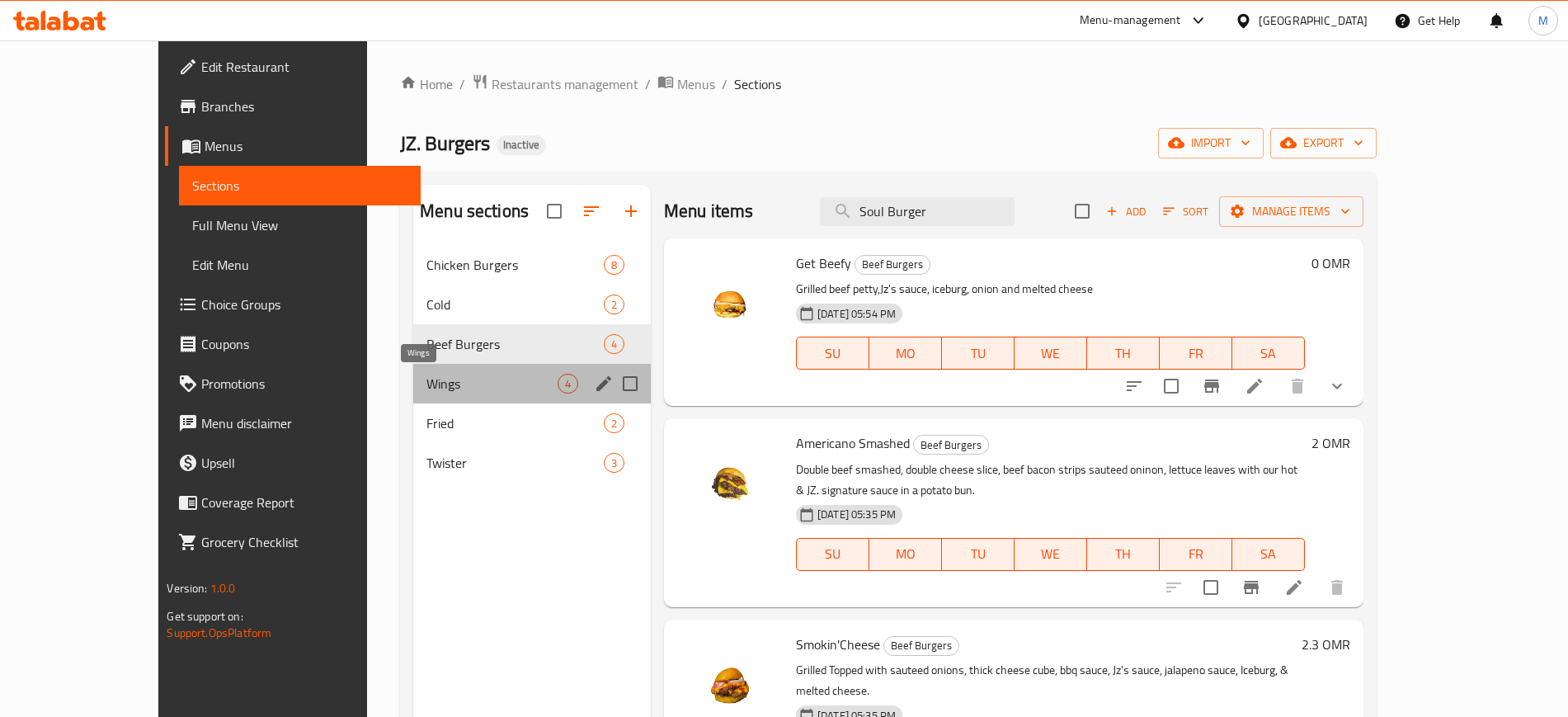
click at [437, 389] on span "Wings" at bounding box center [492, 383] width 131 height 19
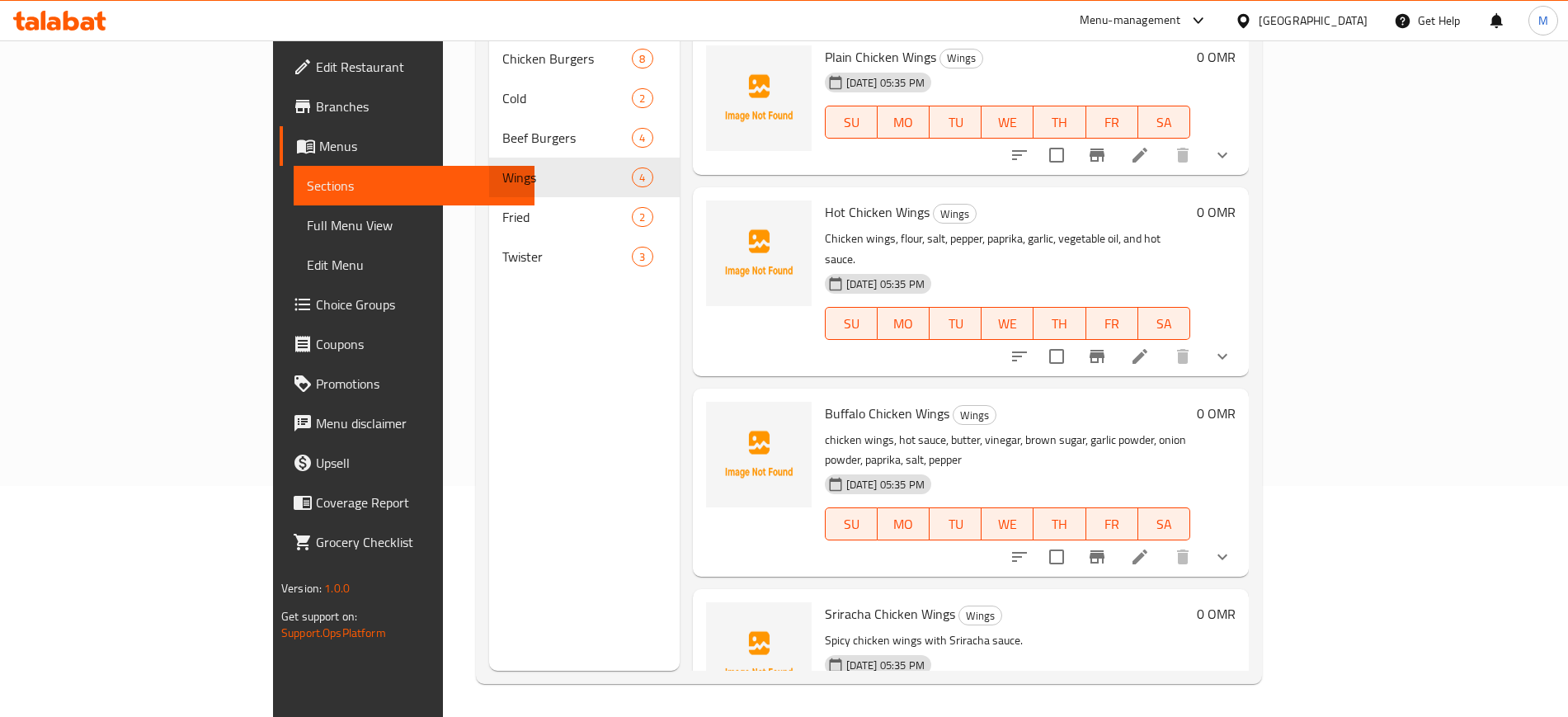
scroll to position [153, 0]
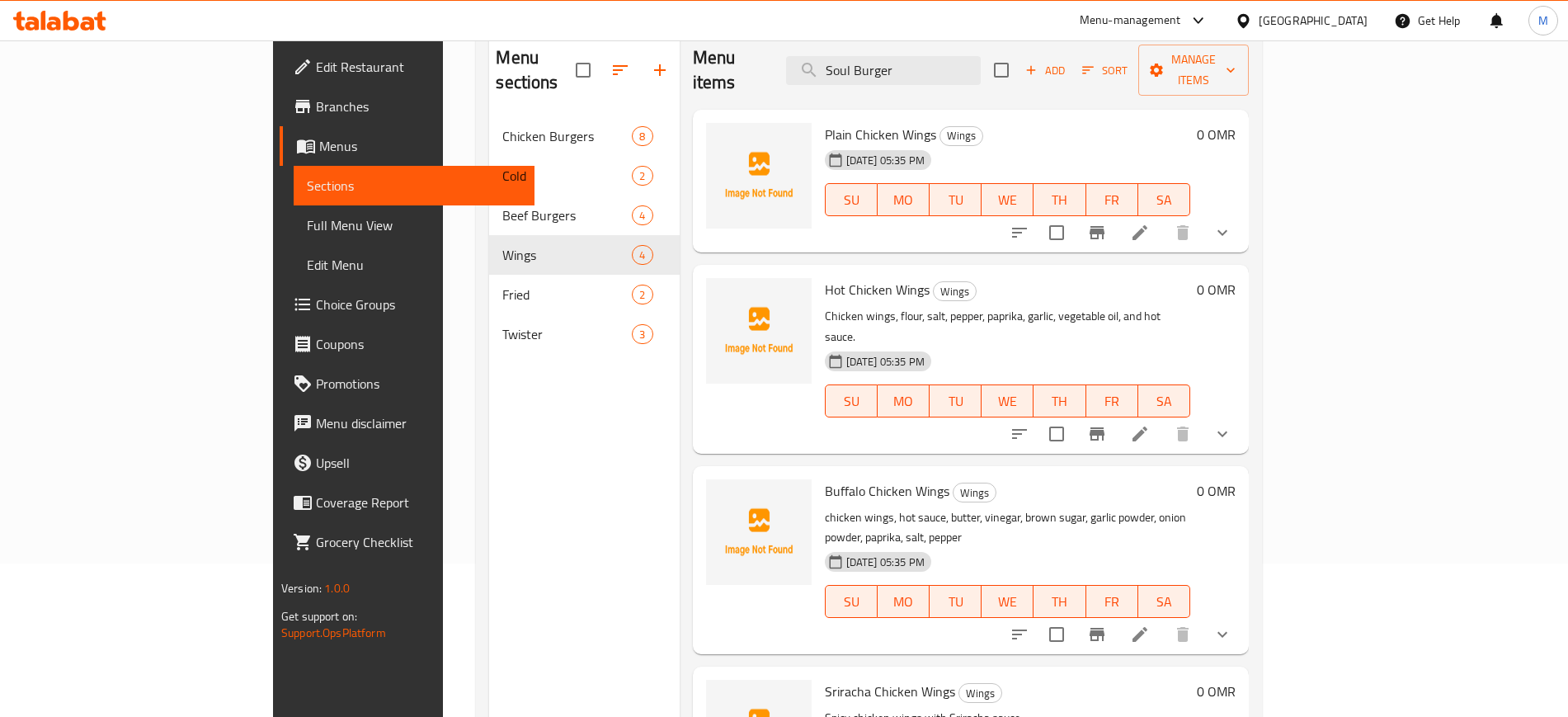
click at [593, 434] on div "Menu sections Chicken Burgers 8 Cold 2 Beef Burgers 4 Wings 4 Fried 2 Twister 3" at bounding box center [585, 389] width 190 height 717
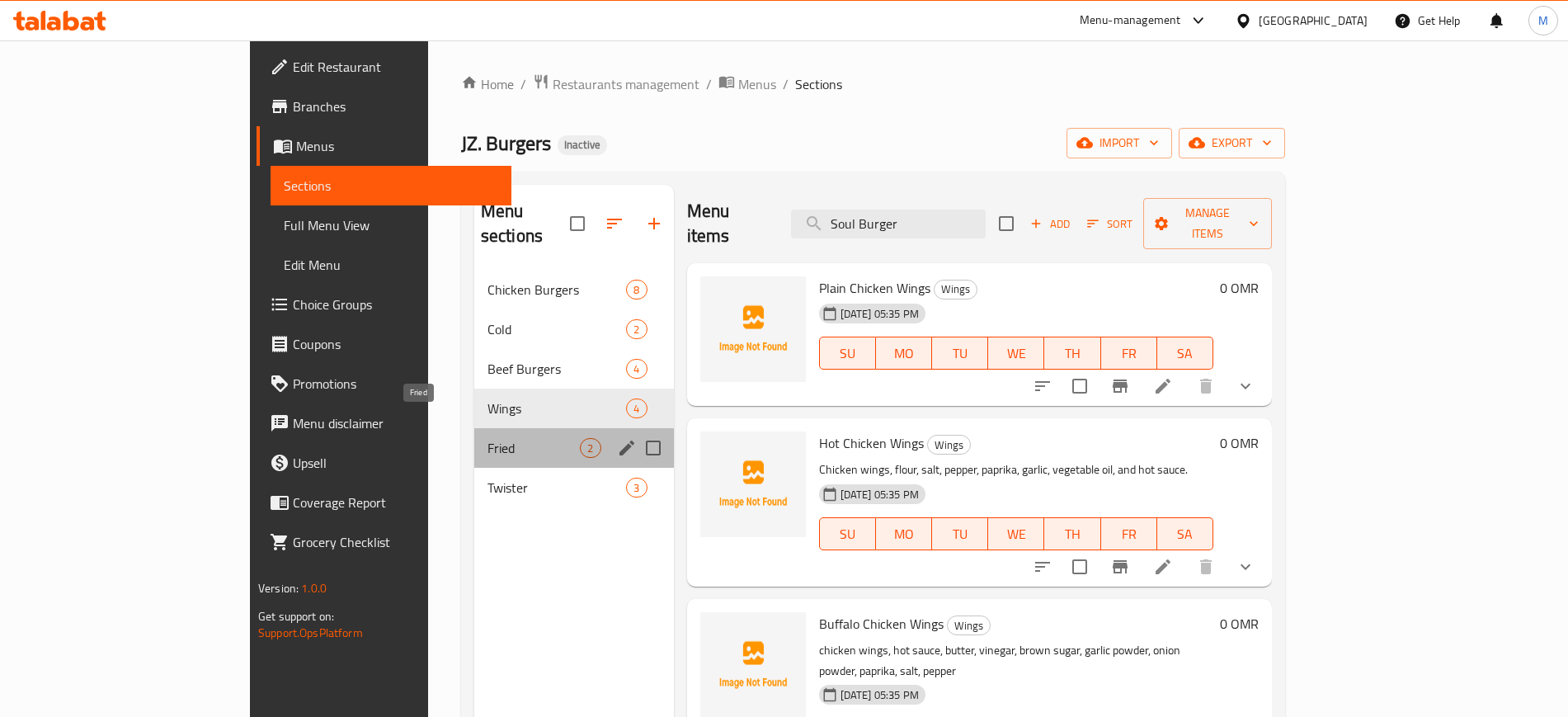
click at [488, 439] on span "Fried" at bounding box center [534, 448] width 93 height 19
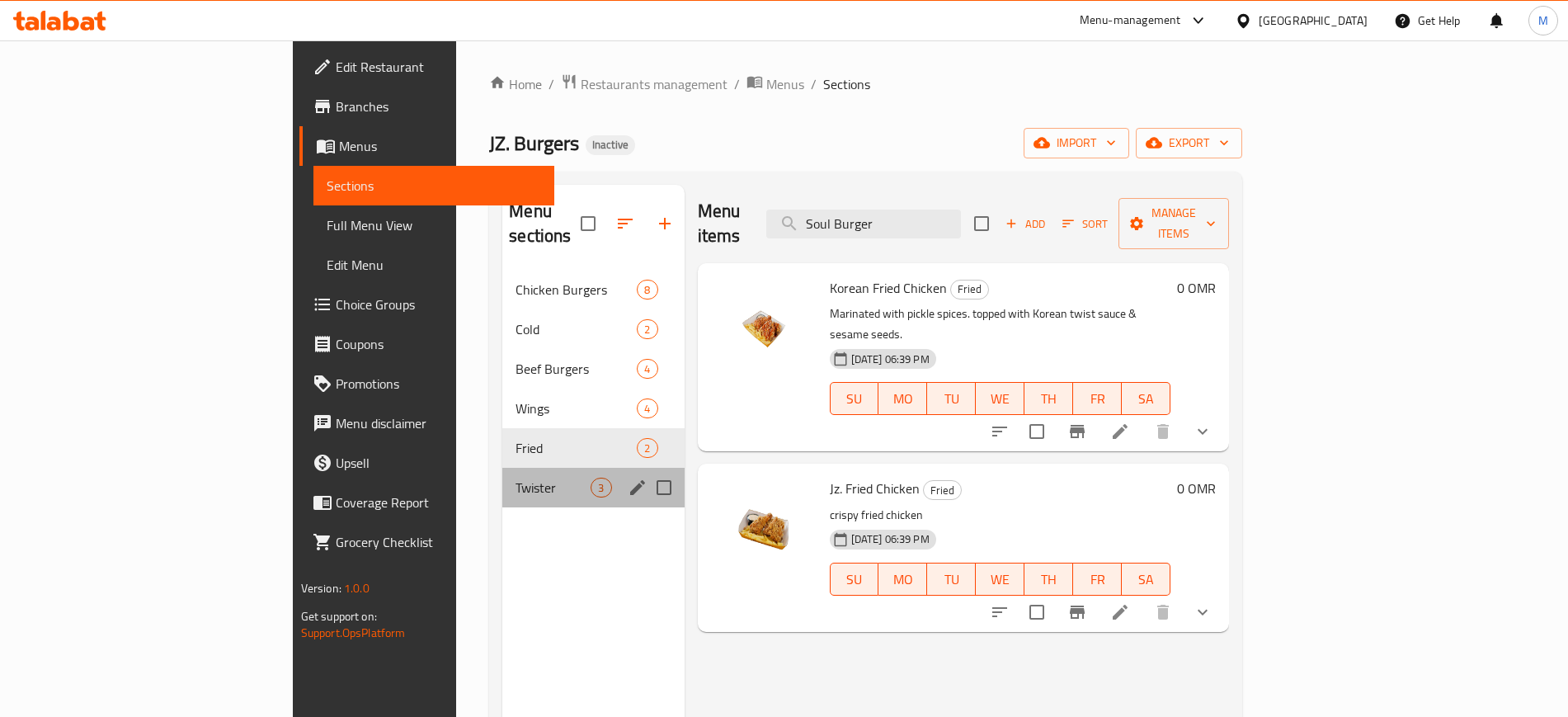
click at [502, 468] on div "Twister 3" at bounding box center [592, 487] width 181 height 40
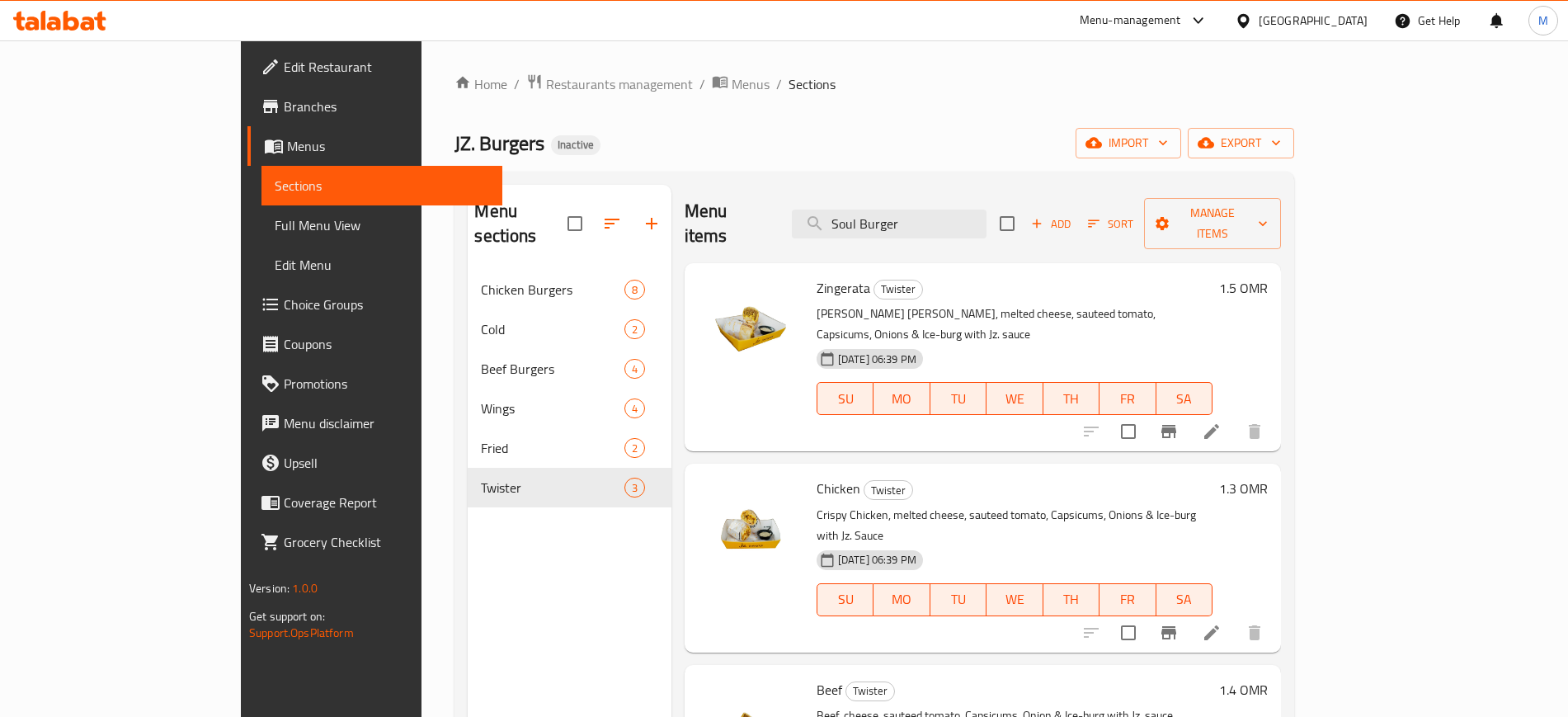
scroll to position [231, 0]
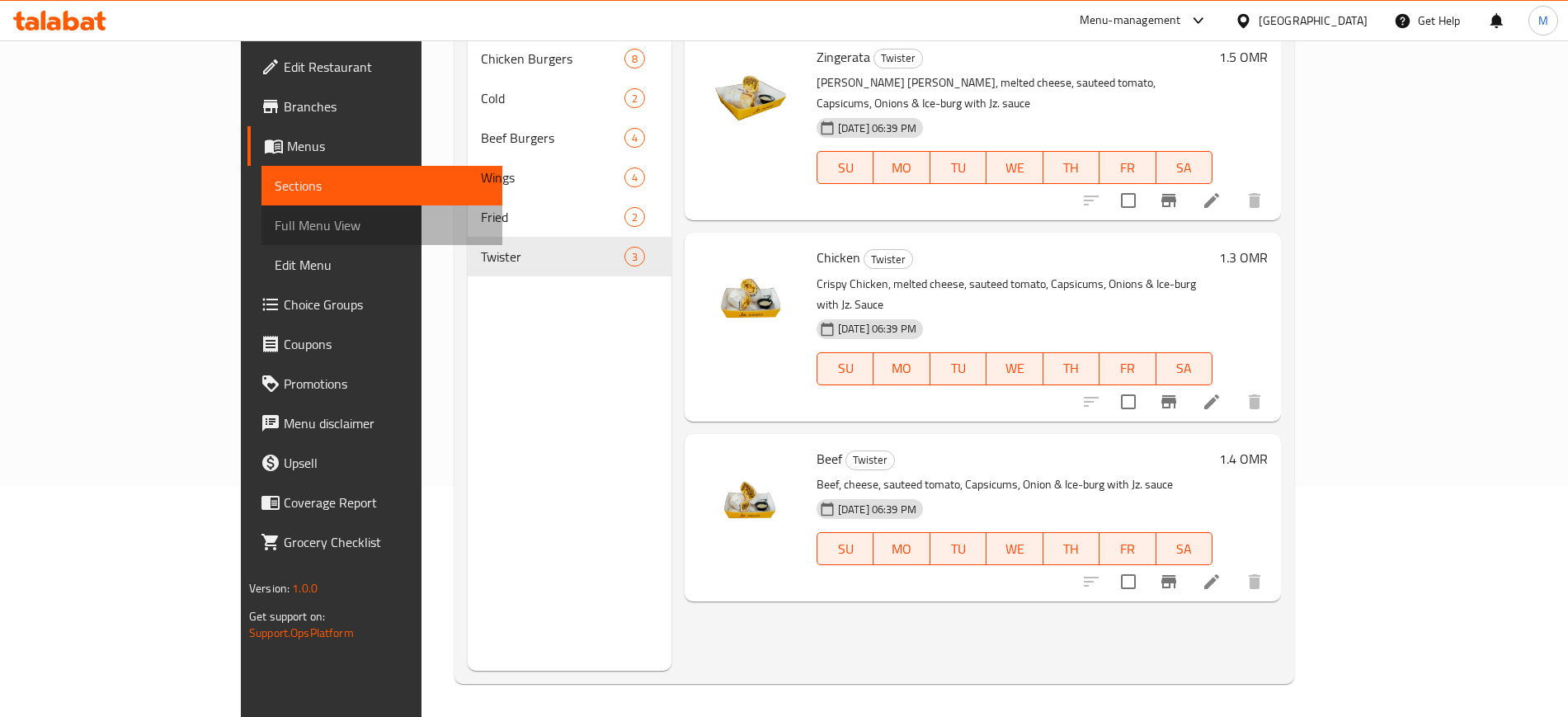
click at [274, 223] on span "Full Menu View" at bounding box center [381, 225] width 214 height 19
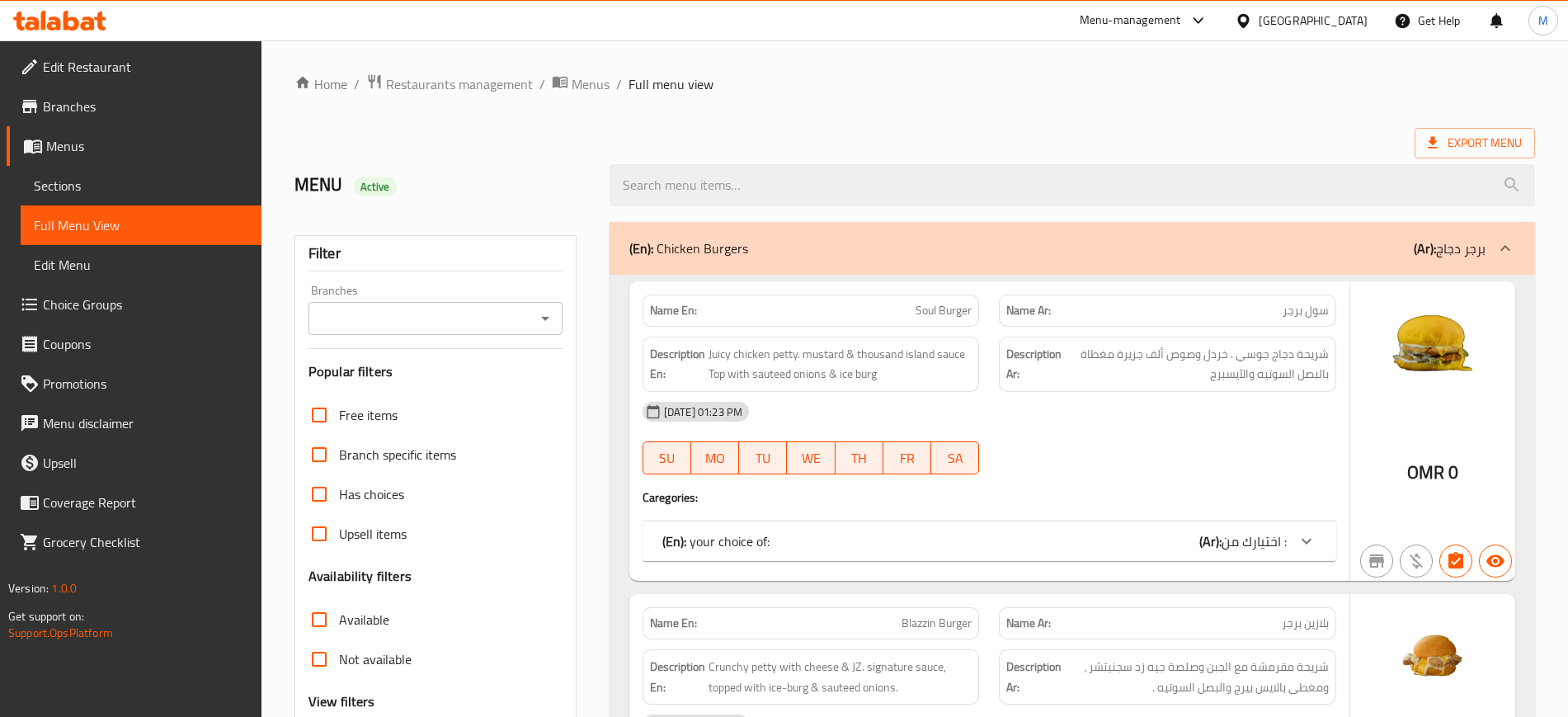
click at [136, 75] on span "Edit Restaurant" at bounding box center [145, 67] width 206 height 19
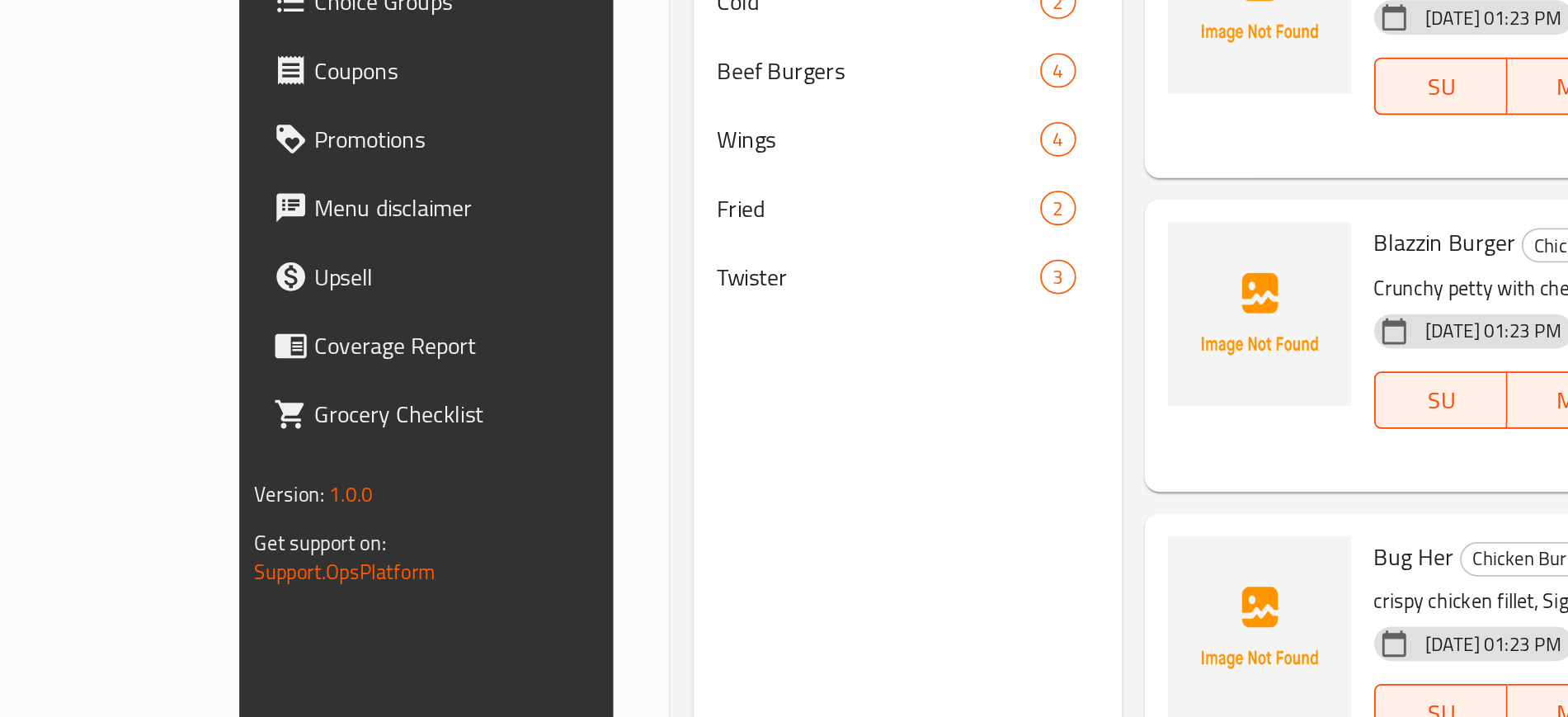
click at [487, 648] on div "Menu sections Chicken Burgers 8 Cold 2 Beef Burgers 4 Wings 4 Fried 2 Twister 3" at bounding box center [523, 543] width 246 height 717
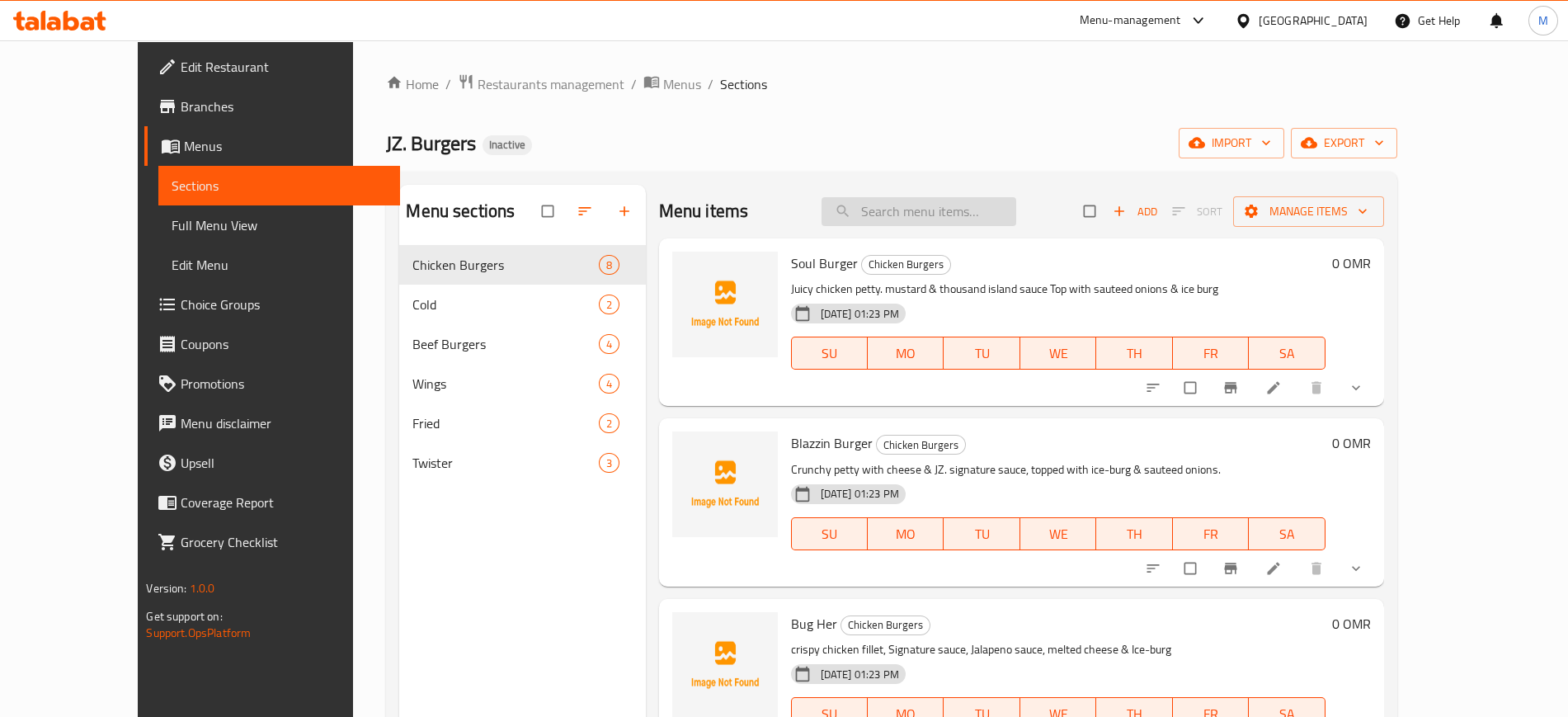
click at [935, 203] on input "search" at bounding box center [918, 212] width 195 height 29
paste input "Zingerata"
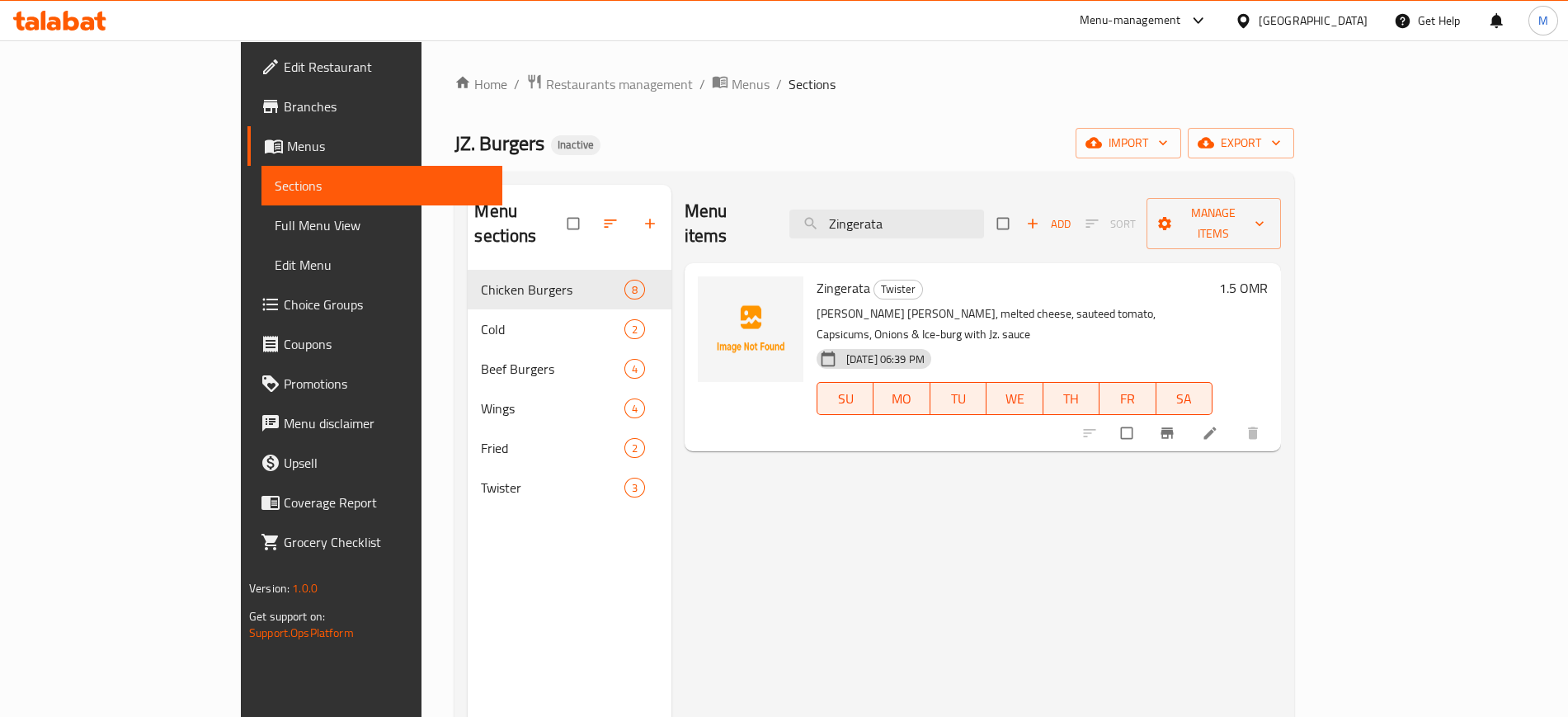
paste input "Nirvan"
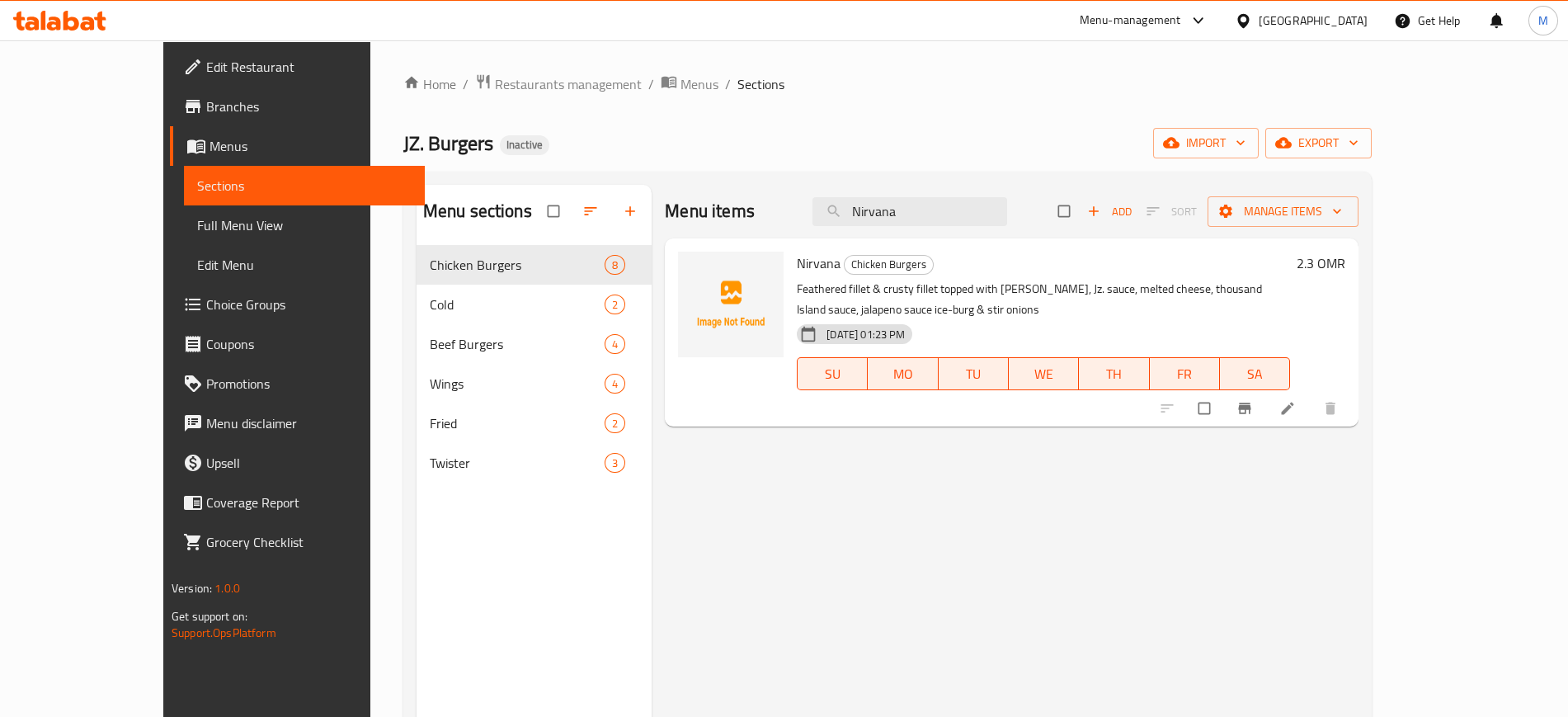
paste input "Wild"
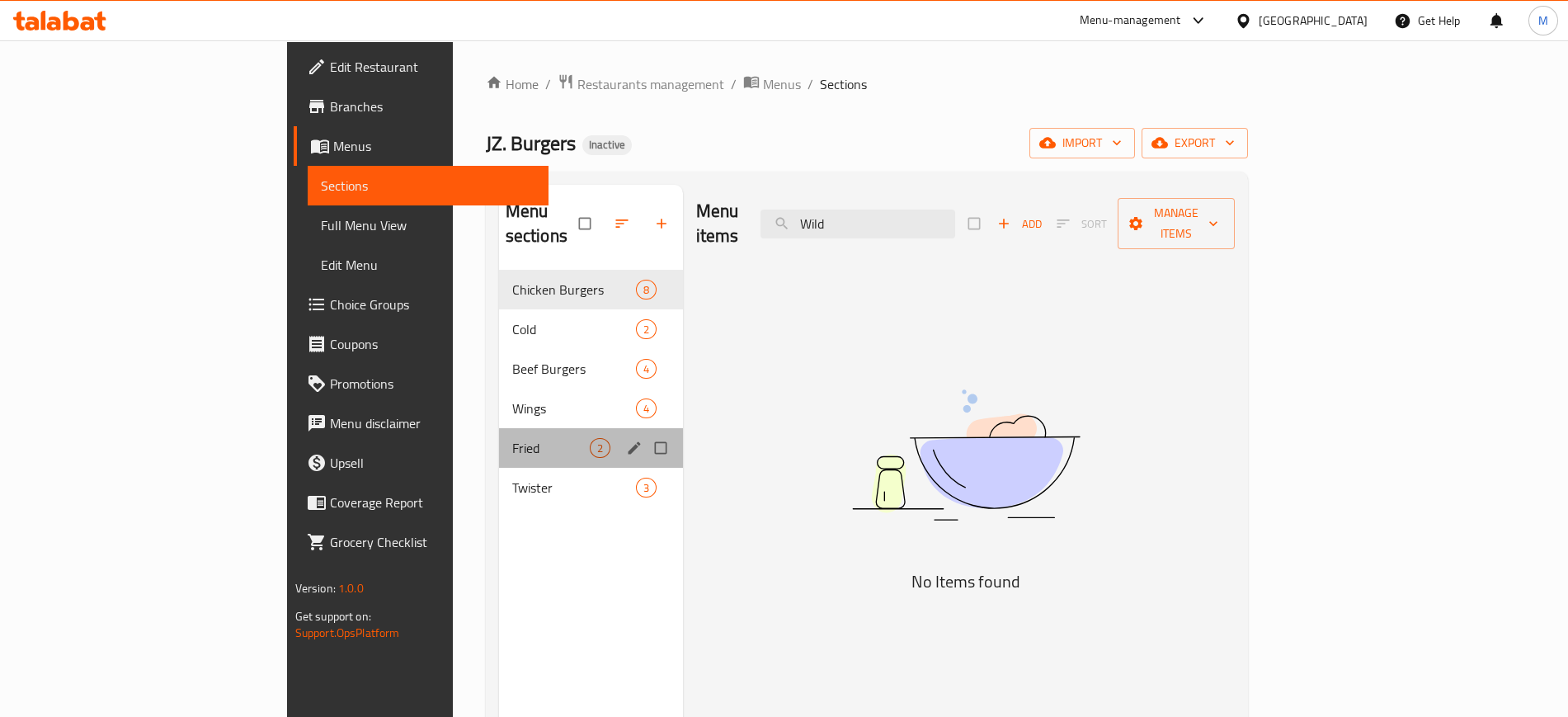
click at [499, 440] on div "Fried 2" at bounding box center [592, 448] width 184 height 40
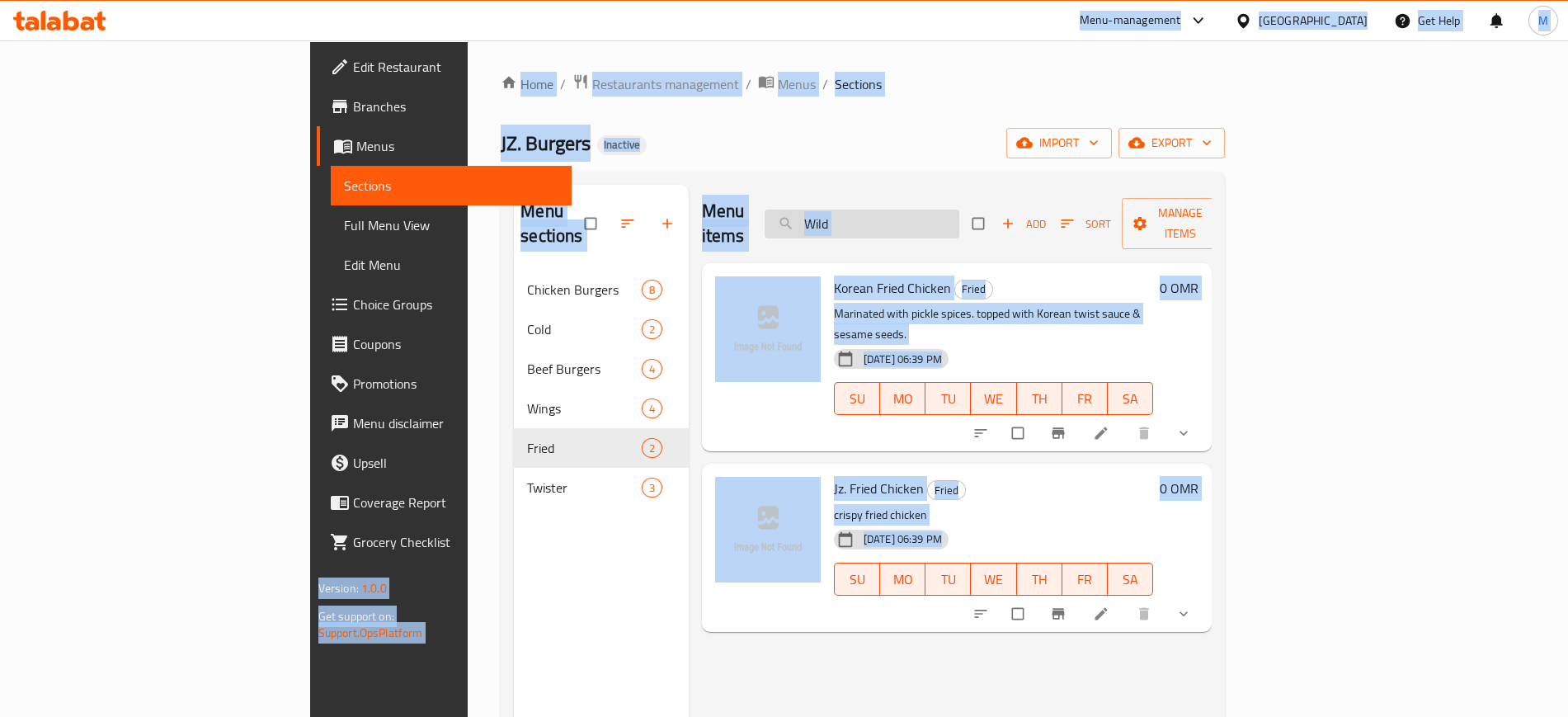
click at [947, 213] on input "Wild" at bounding box center [862, 224] width 195 height 29
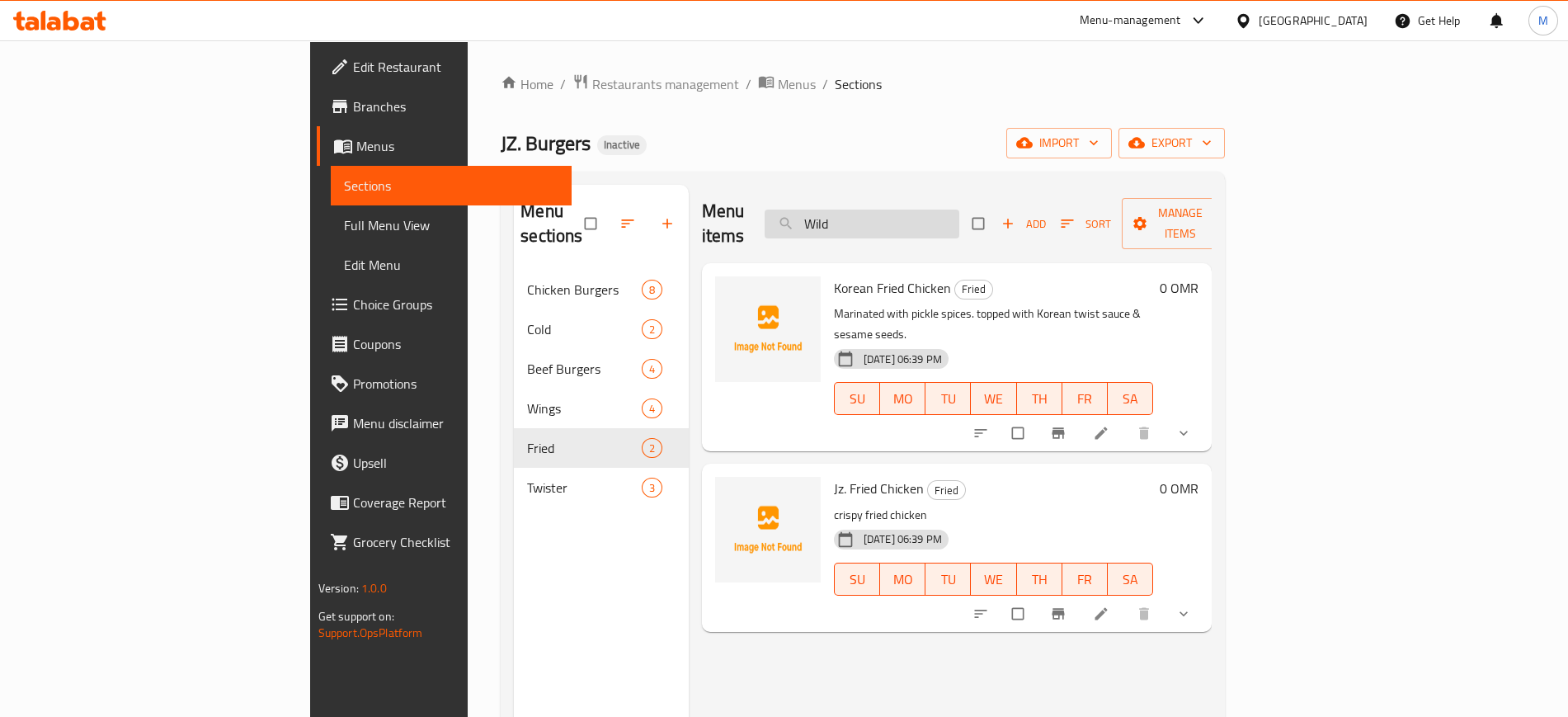
paste input "Hot"
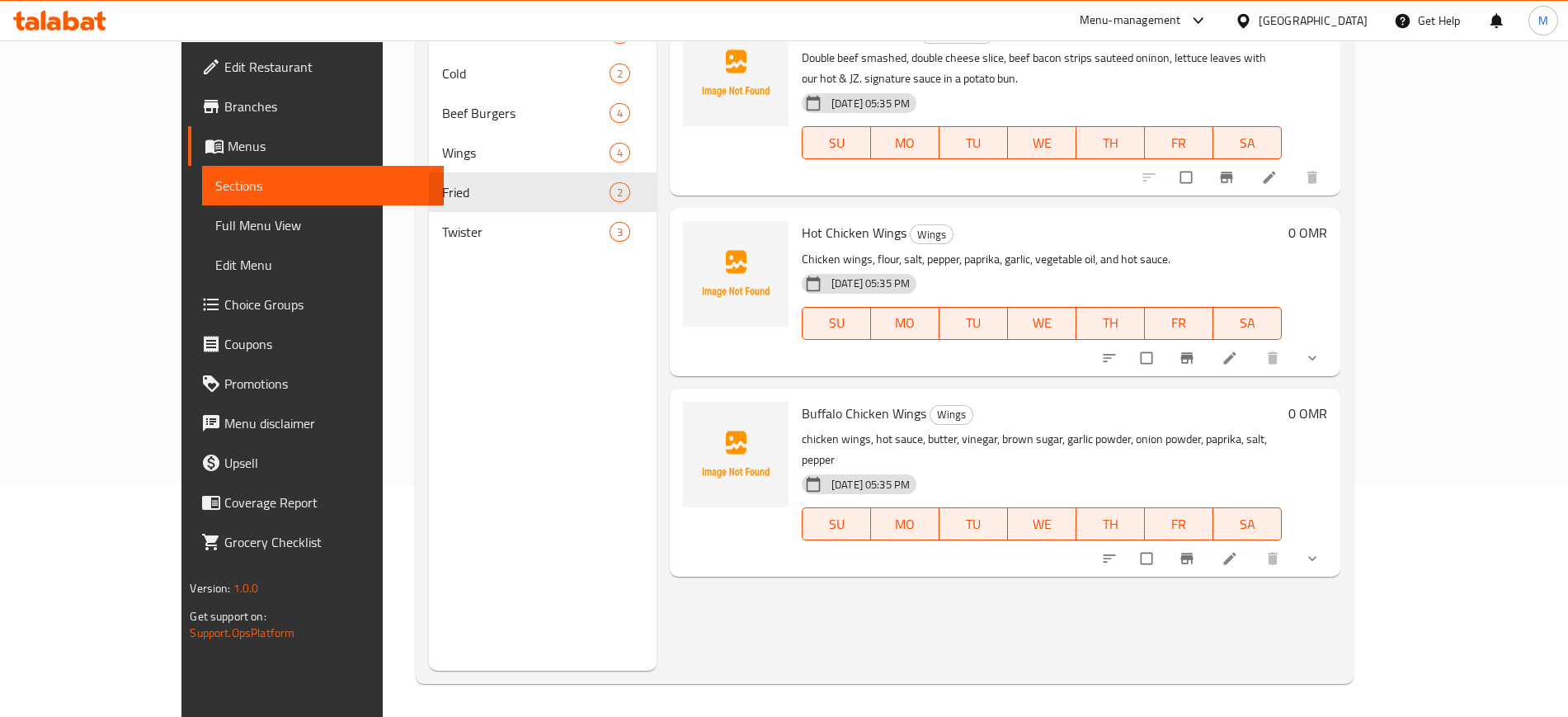
scroll to position [230, 0]
paste input "Beef"
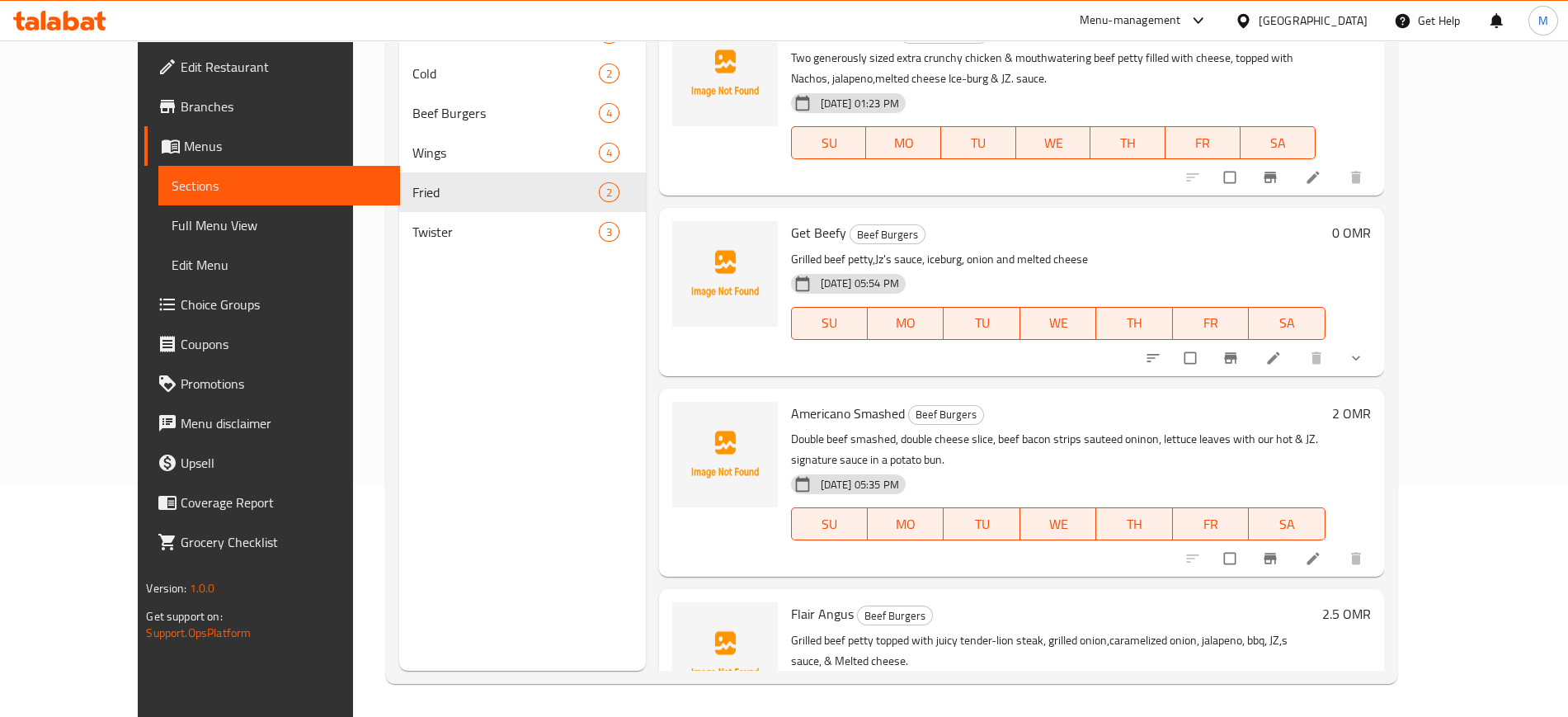
scroll to position [0, 0]
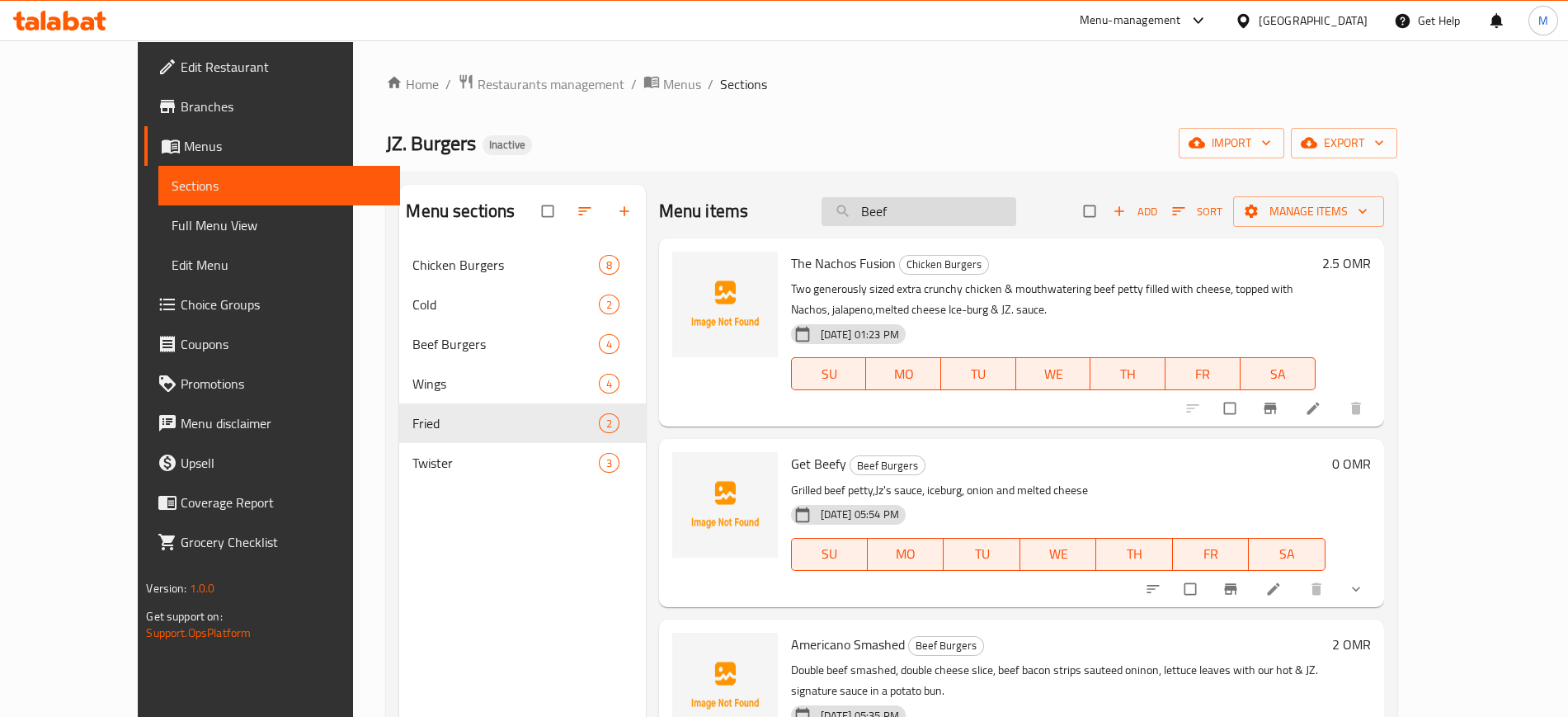
click at [937, 213] on input "Beef" at bounding box center [918, 212] width 195 height 29
paste input "Chicken"
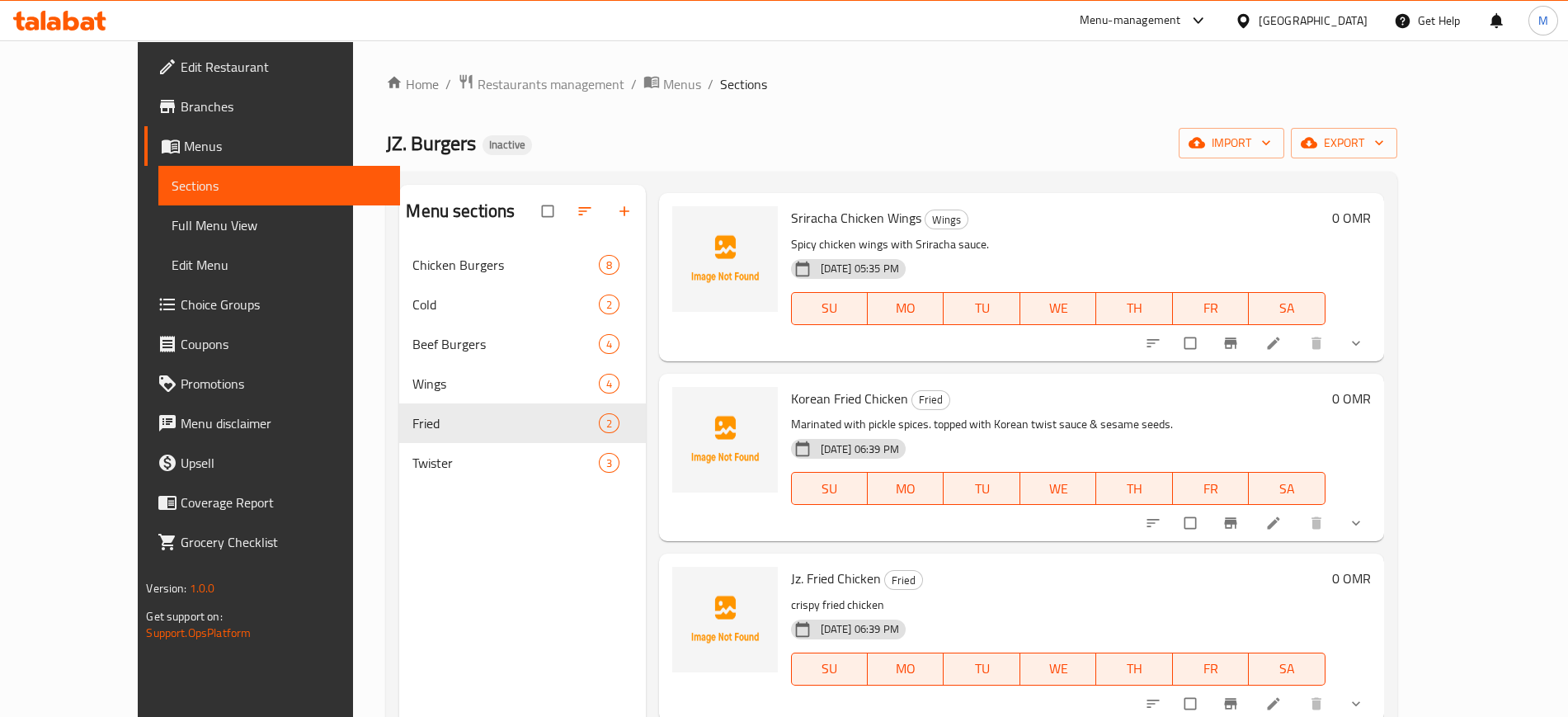
scroll to position [231, 0]
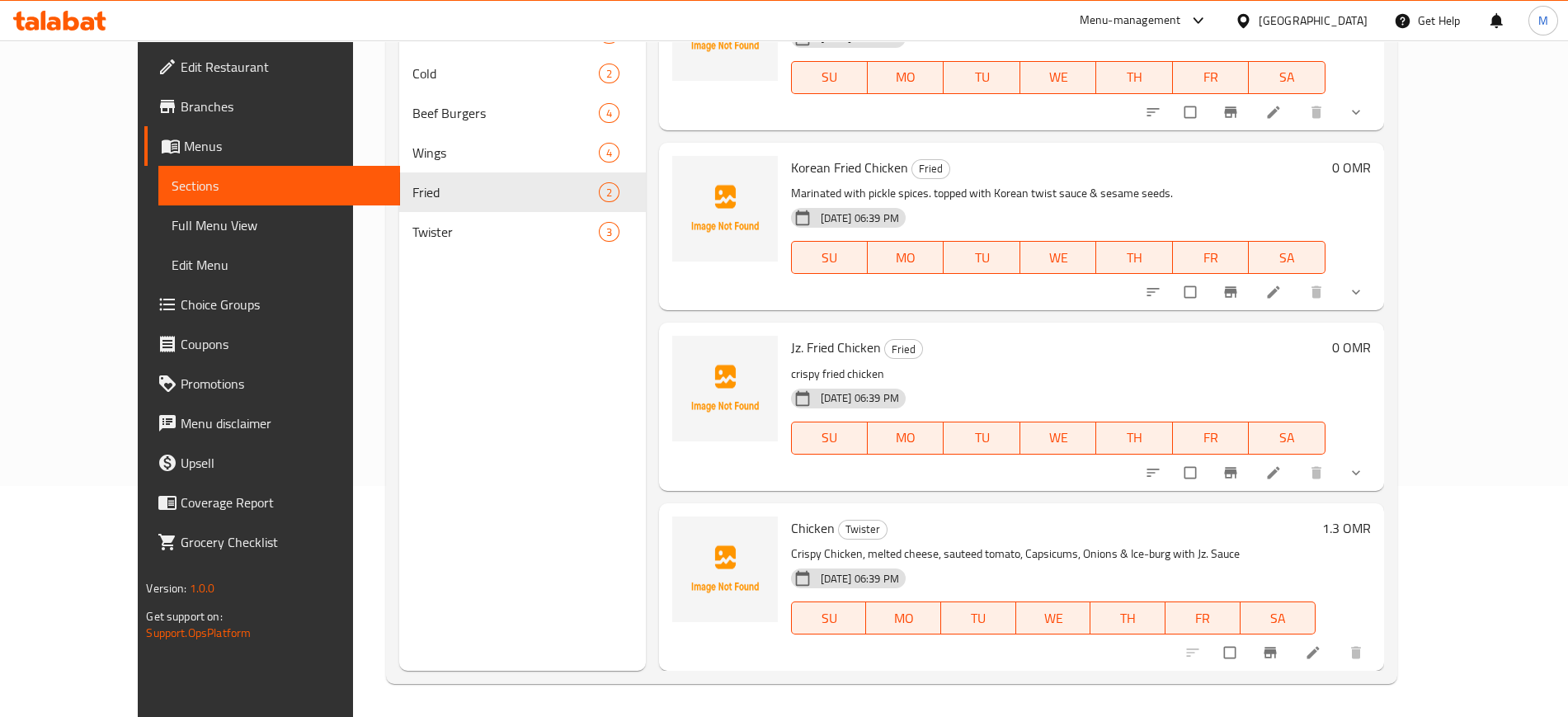
paste input "Nuggets"
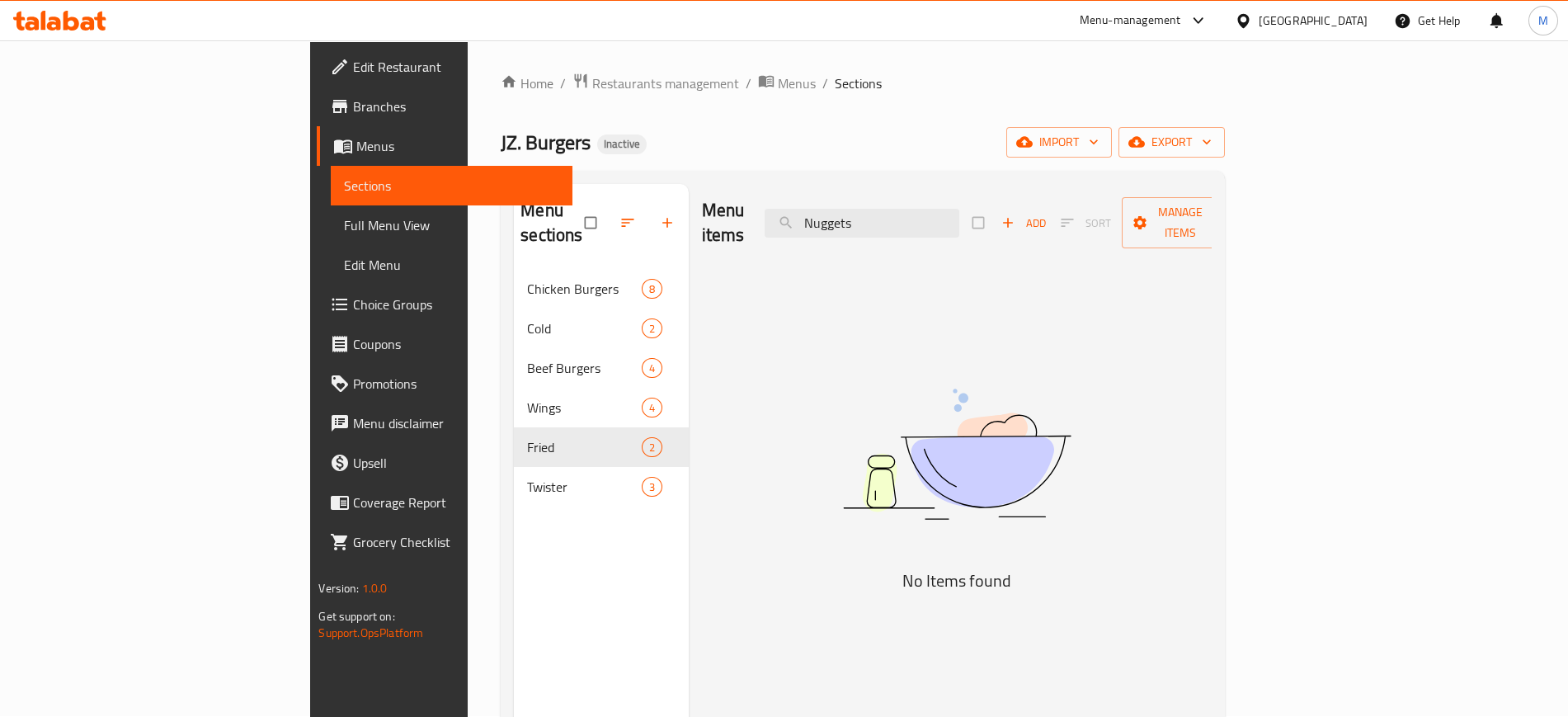
scroll to position [0, 0]
type input "Nugget"
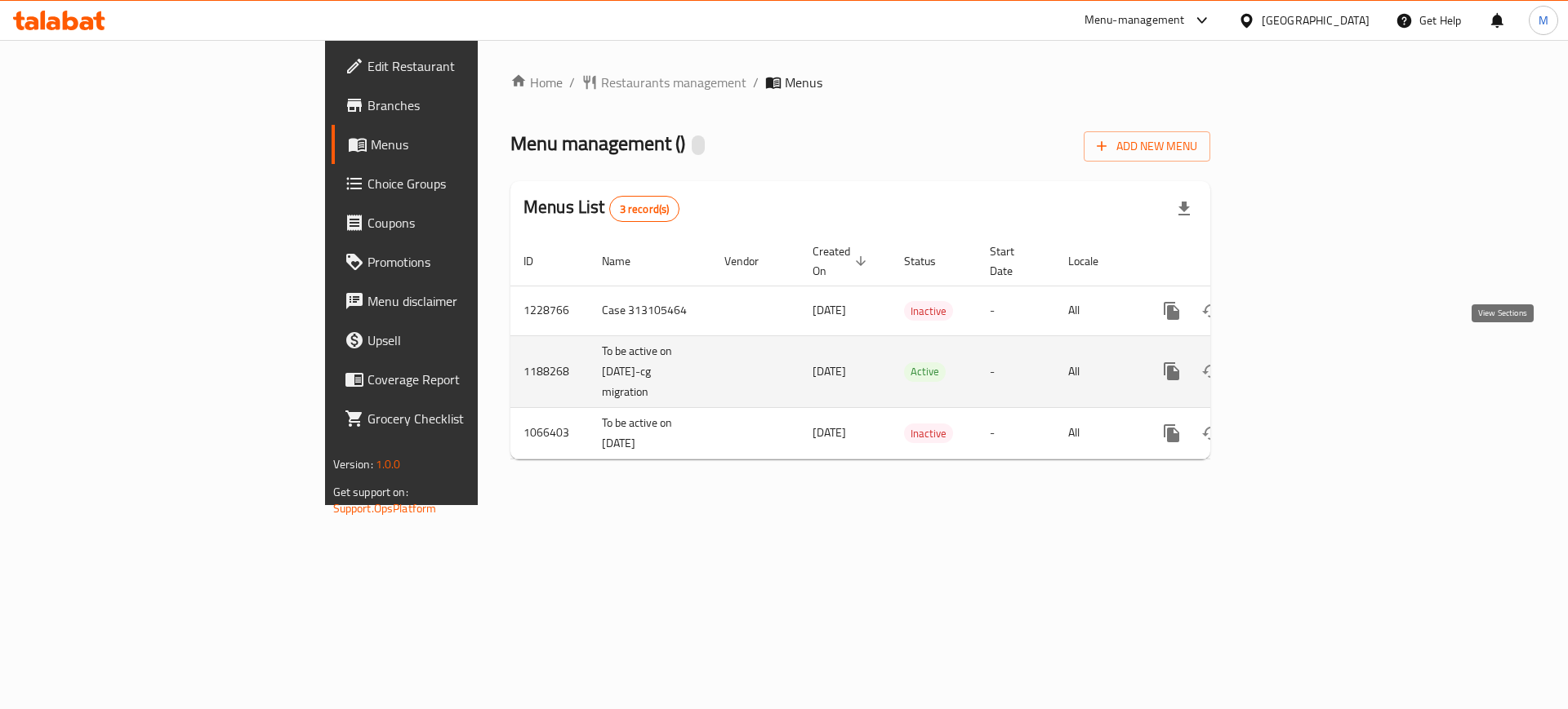
click at [1299, 362] on icon "enhanced table" at bounding box center [1289, 371] width 19 height 19
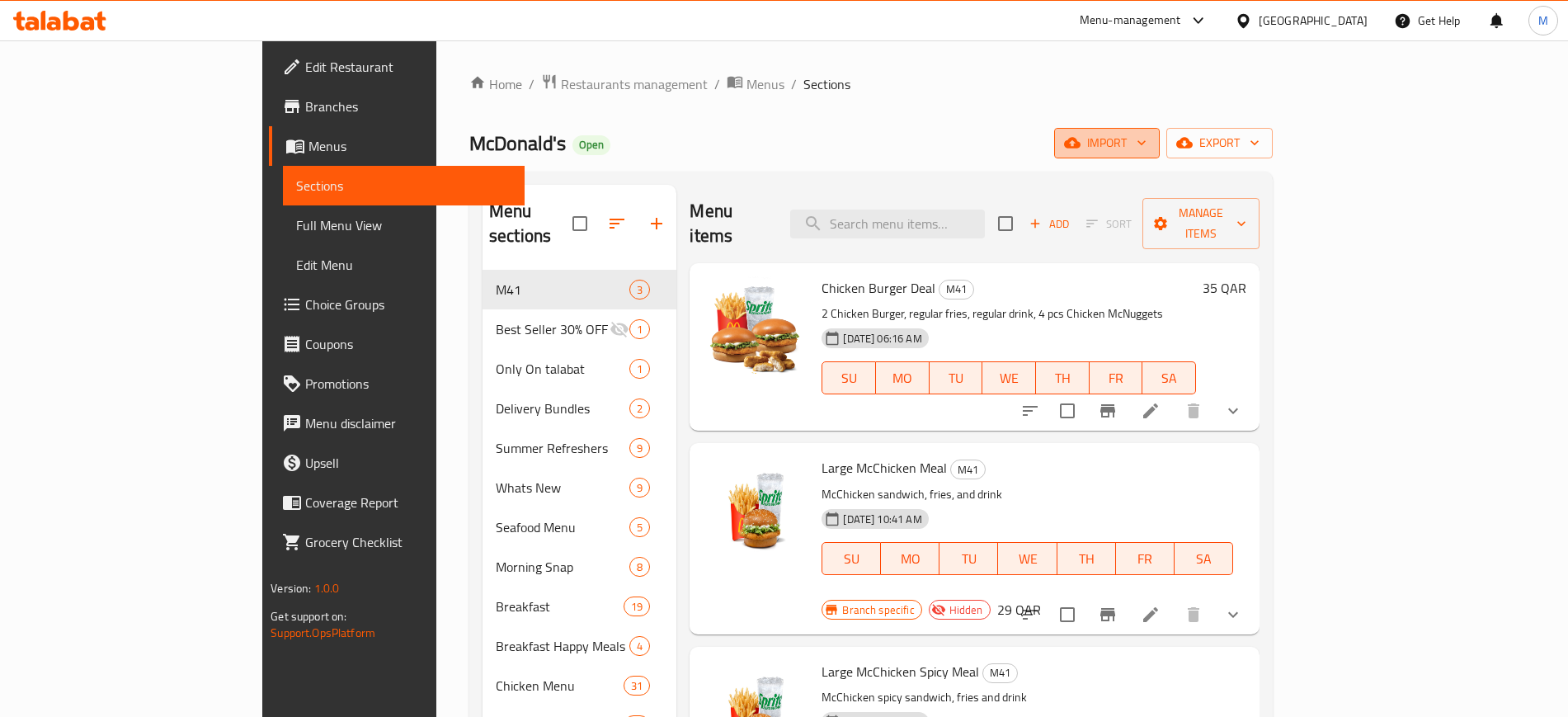
click at [1147, 135] on span "import" at bounding box center [1107, 143] width 80 height 20
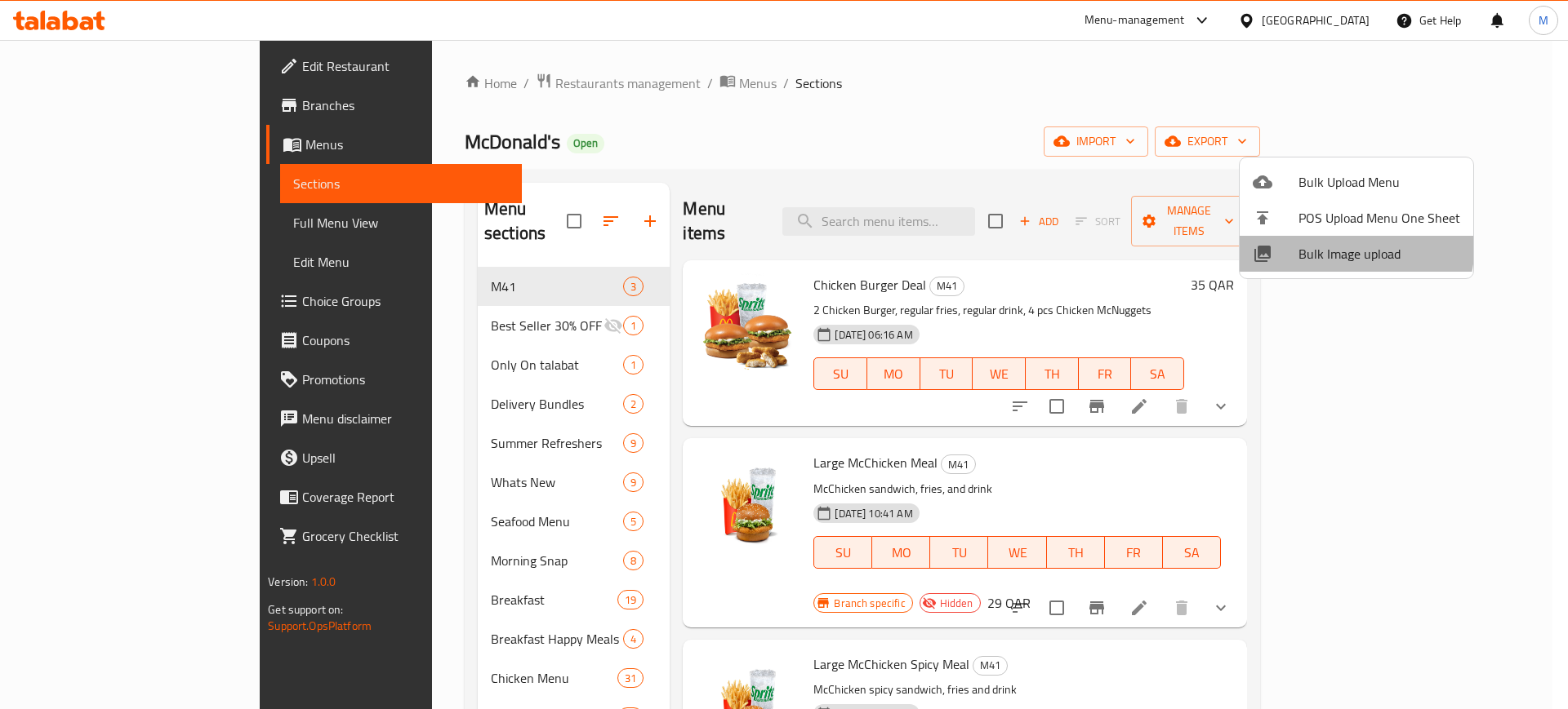
click at [1307, 244] on span "Bulk Image upload" at bounding box center [1379, 253] width 161 height 19
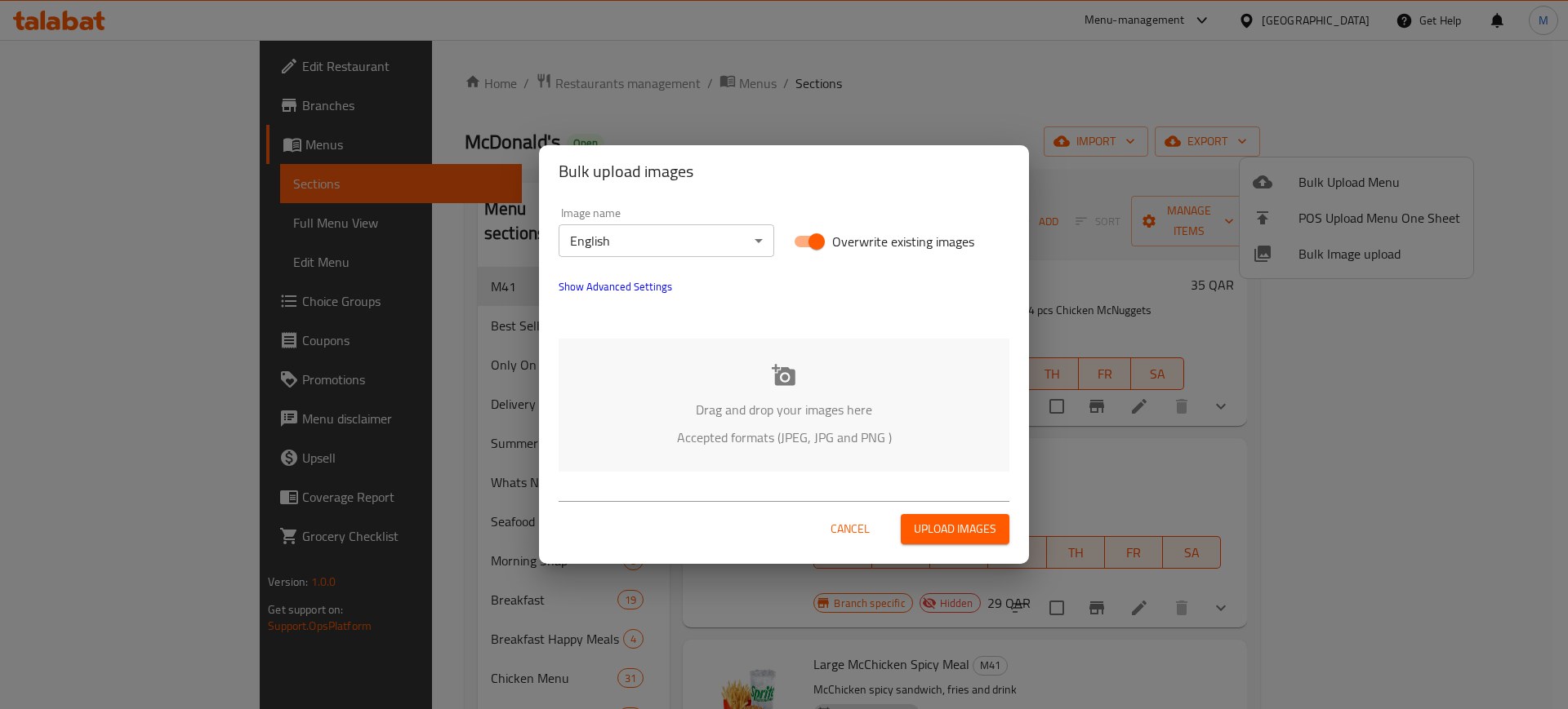
click at [714, 390] on div "Drag and drop your images here Accepted formats (JPEG, JPG and PNG )" at bounding box center [784, 405] width 451 height 133
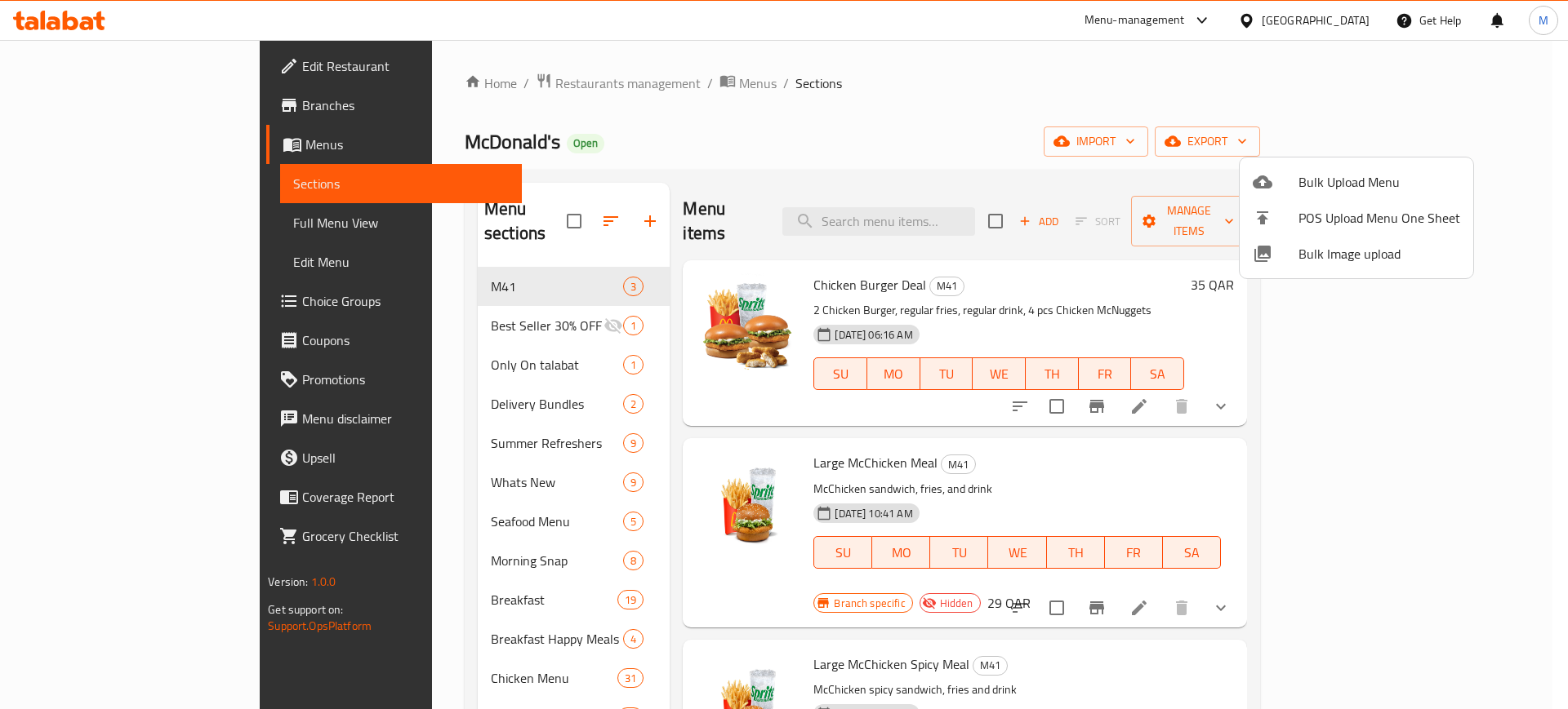
click at [962, 216] on div at bounding box center [784, 354] width 1568 height 709
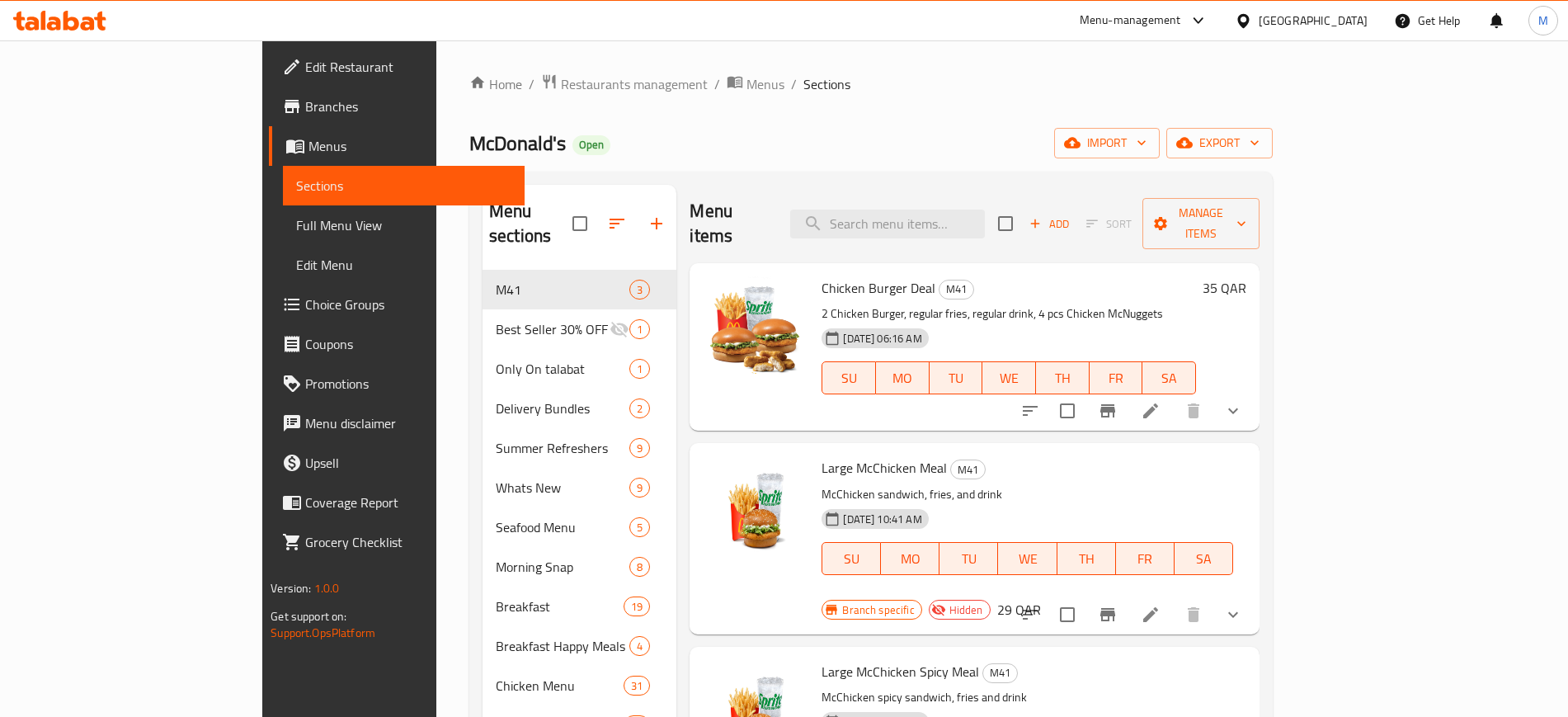
click at [972, 218] on input "search" at bounding box center [887, 224] width 195 height 29
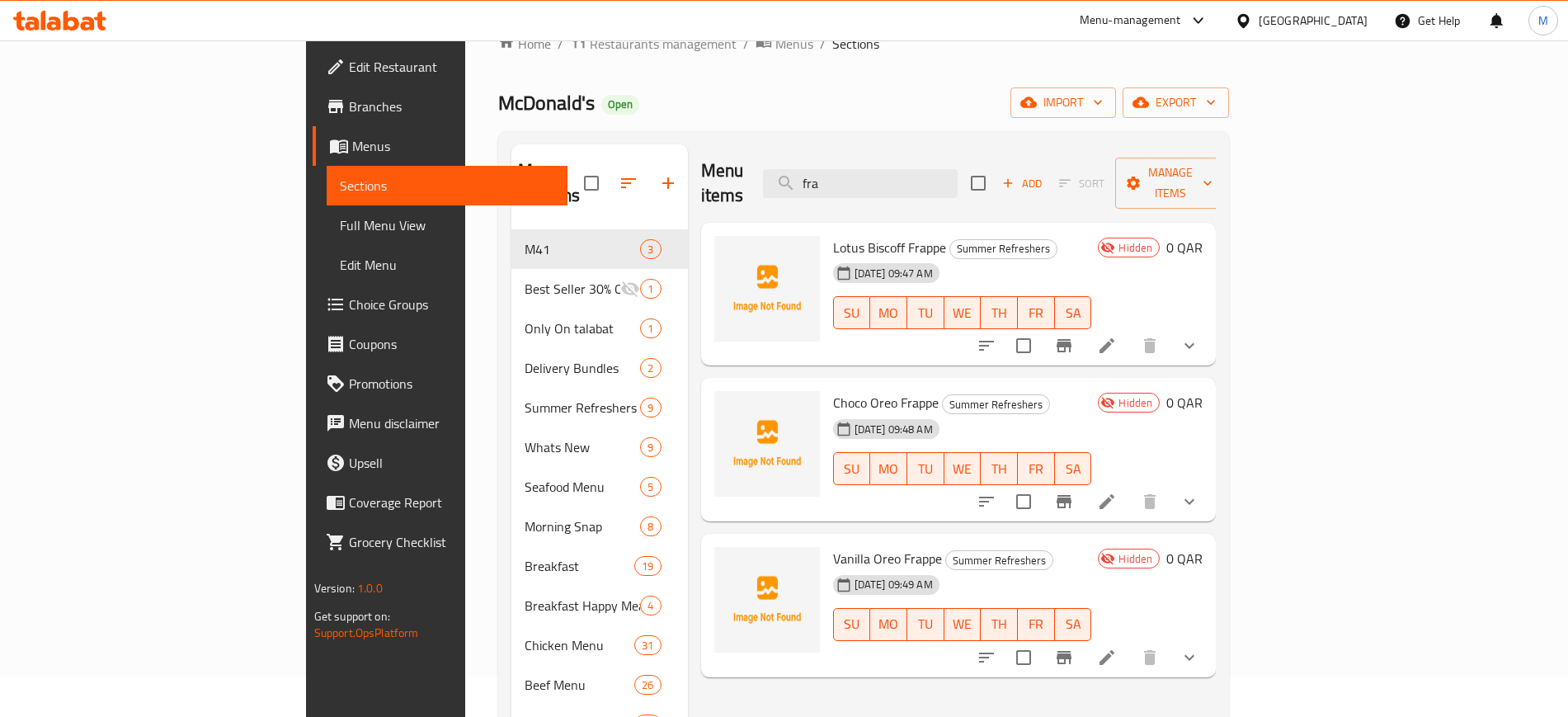
scroll to position [36, 0]
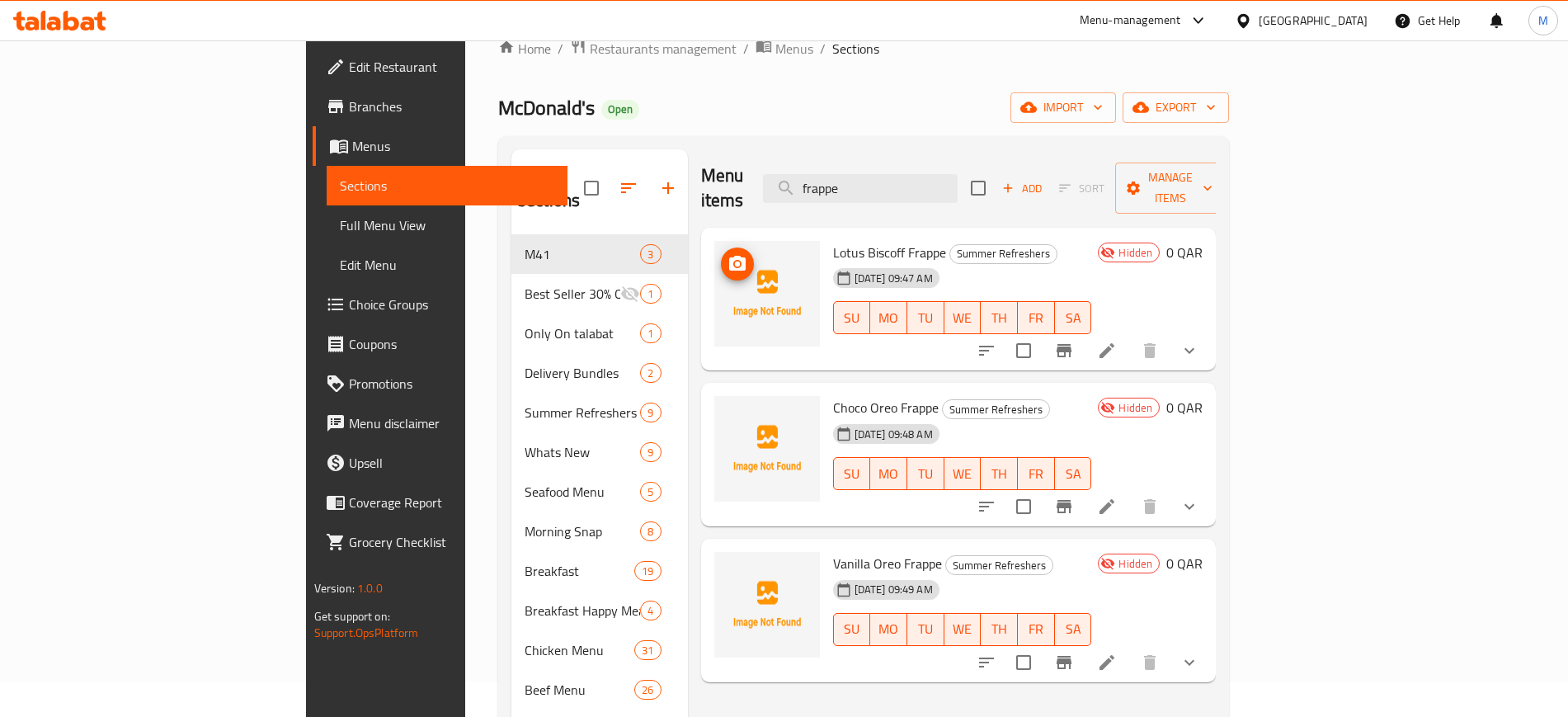
type input "frappe"
click at [727, 254] on icon "upload picture" at bounding box center [737, 264] width 19 height 19
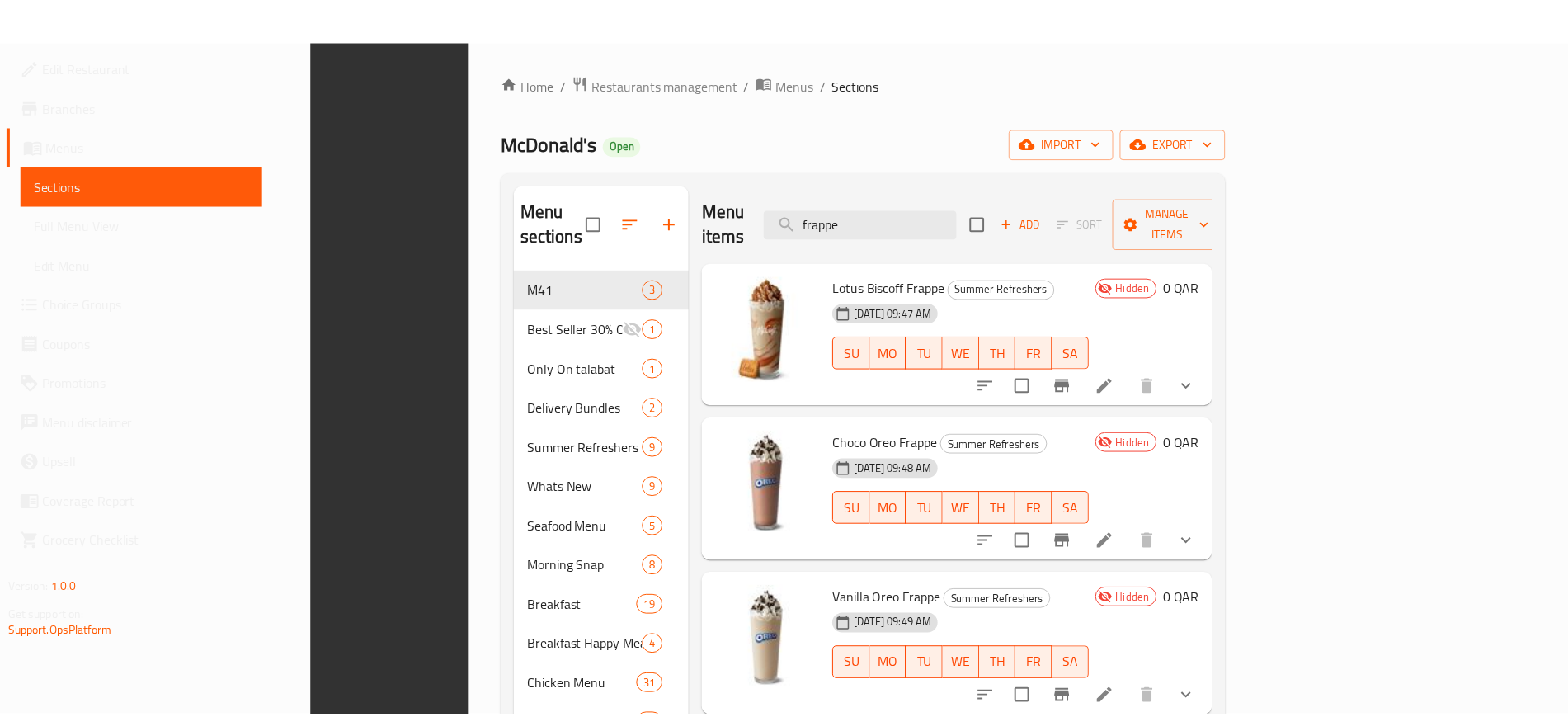
scroll to position [452, 0]
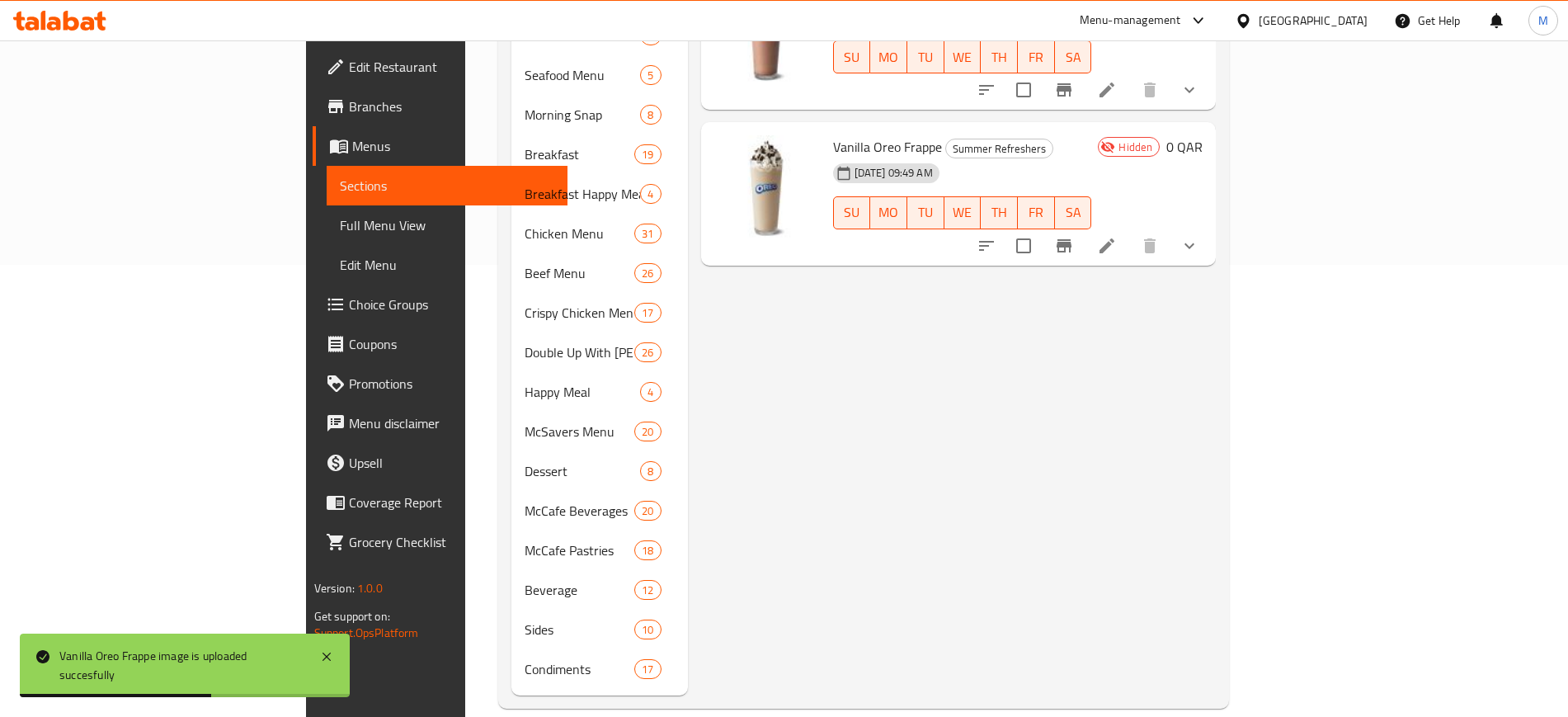
click at [1008, 630] on div "Menu items frappe Add Sort Manage items Lotus Biscoff Frappe Summer Refreshers …" at bounding box center [952, 213] width 528 height 963
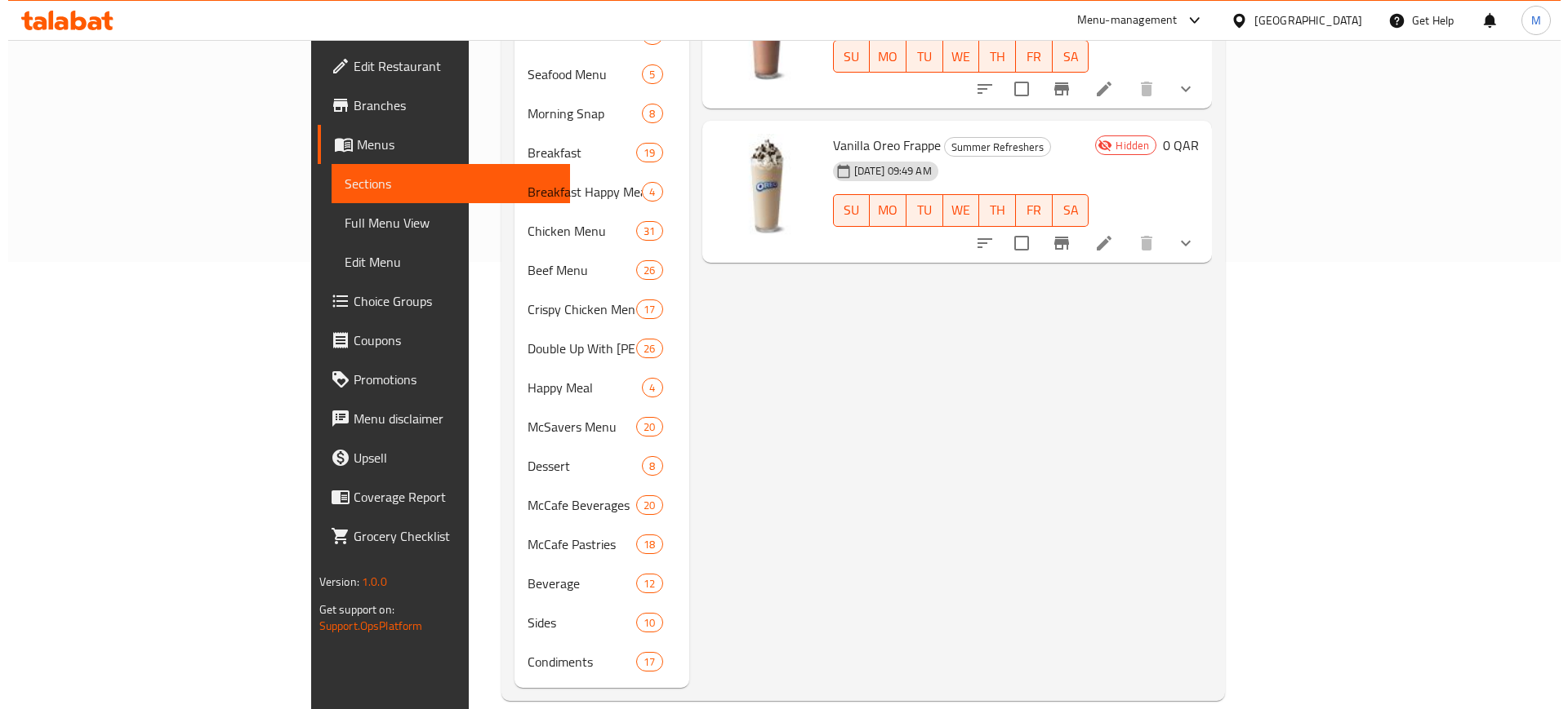
scroll to position [0, 0]
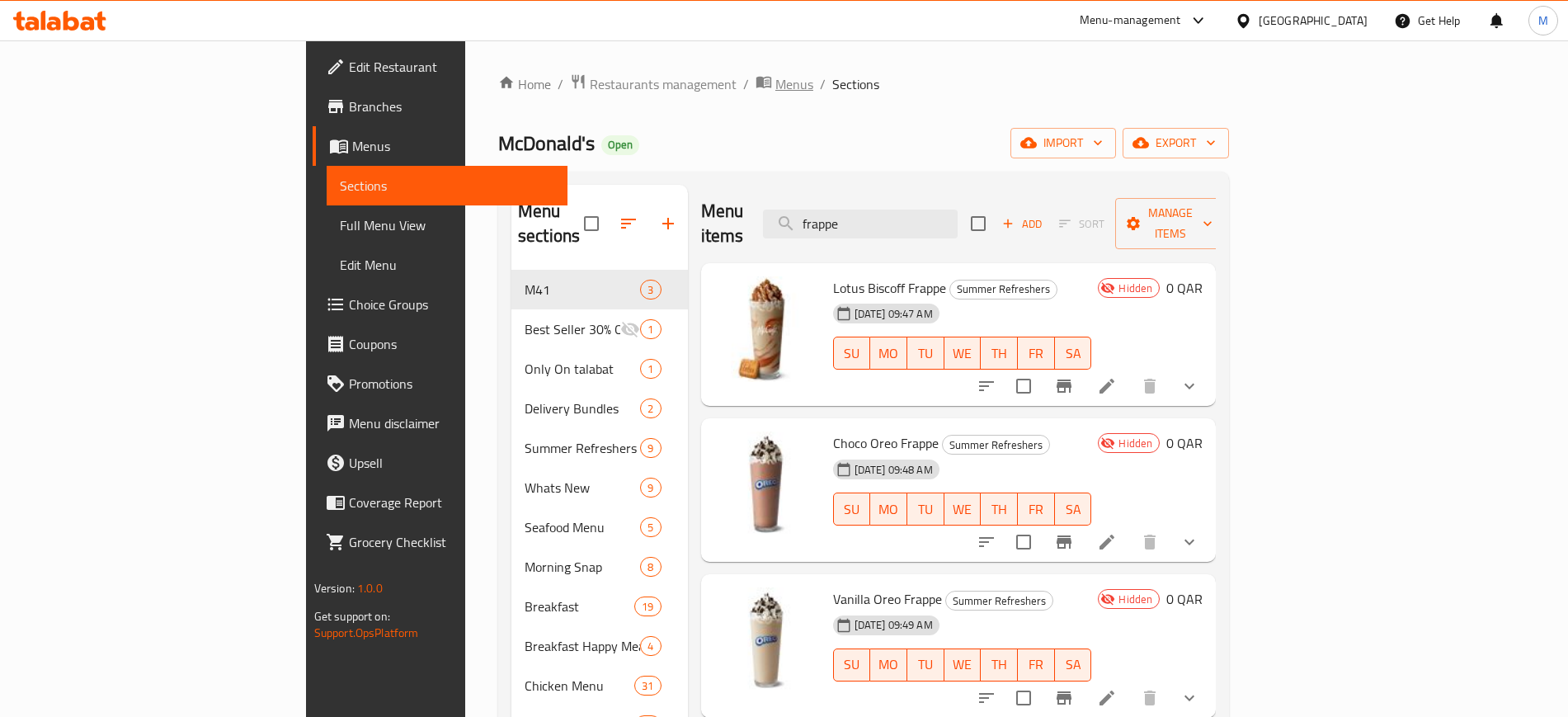
click at [776, 76] on span "Menus" at bounding box center [794, 84] width 38 height 19
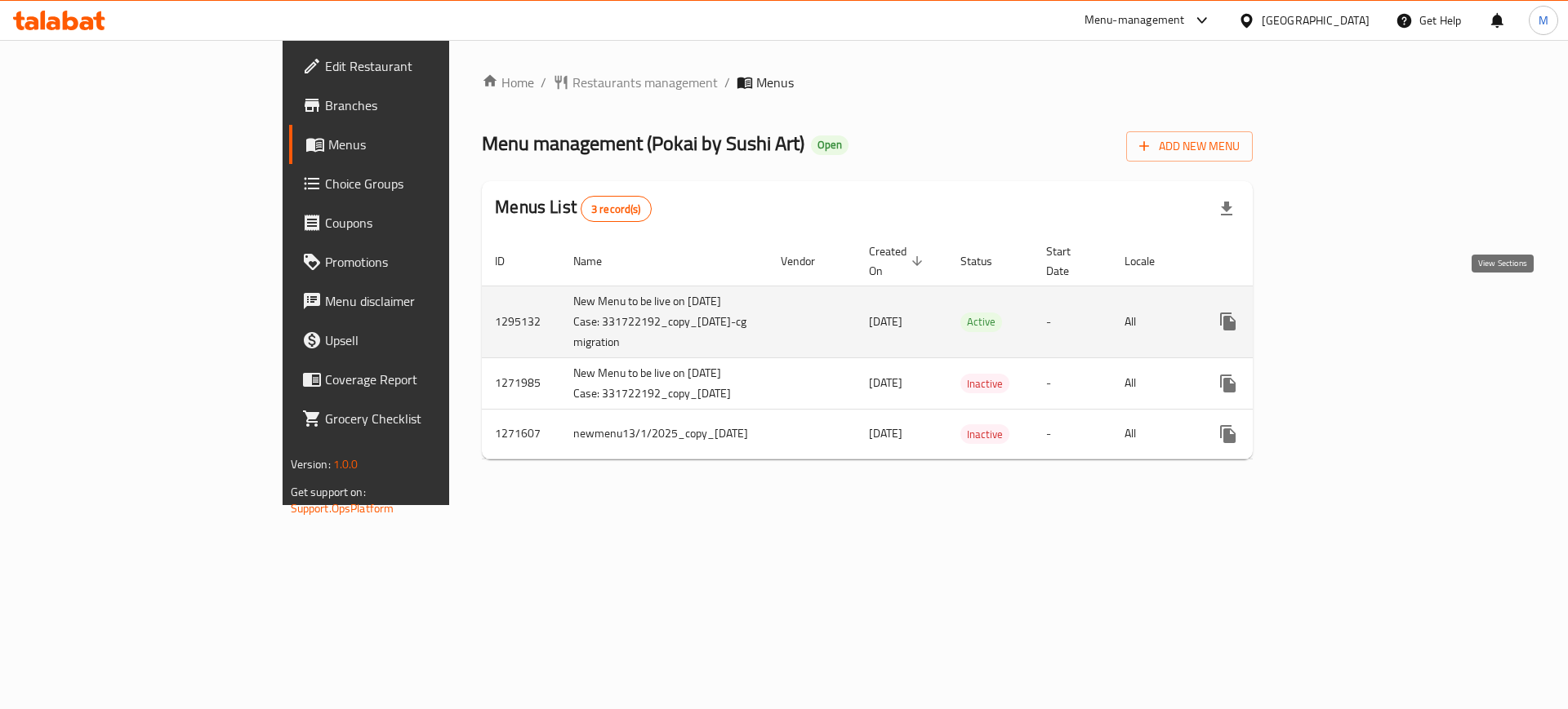
click at [1366, 314] on link "enhanced table" at bounding box center [1345, 321] width 39 height 39
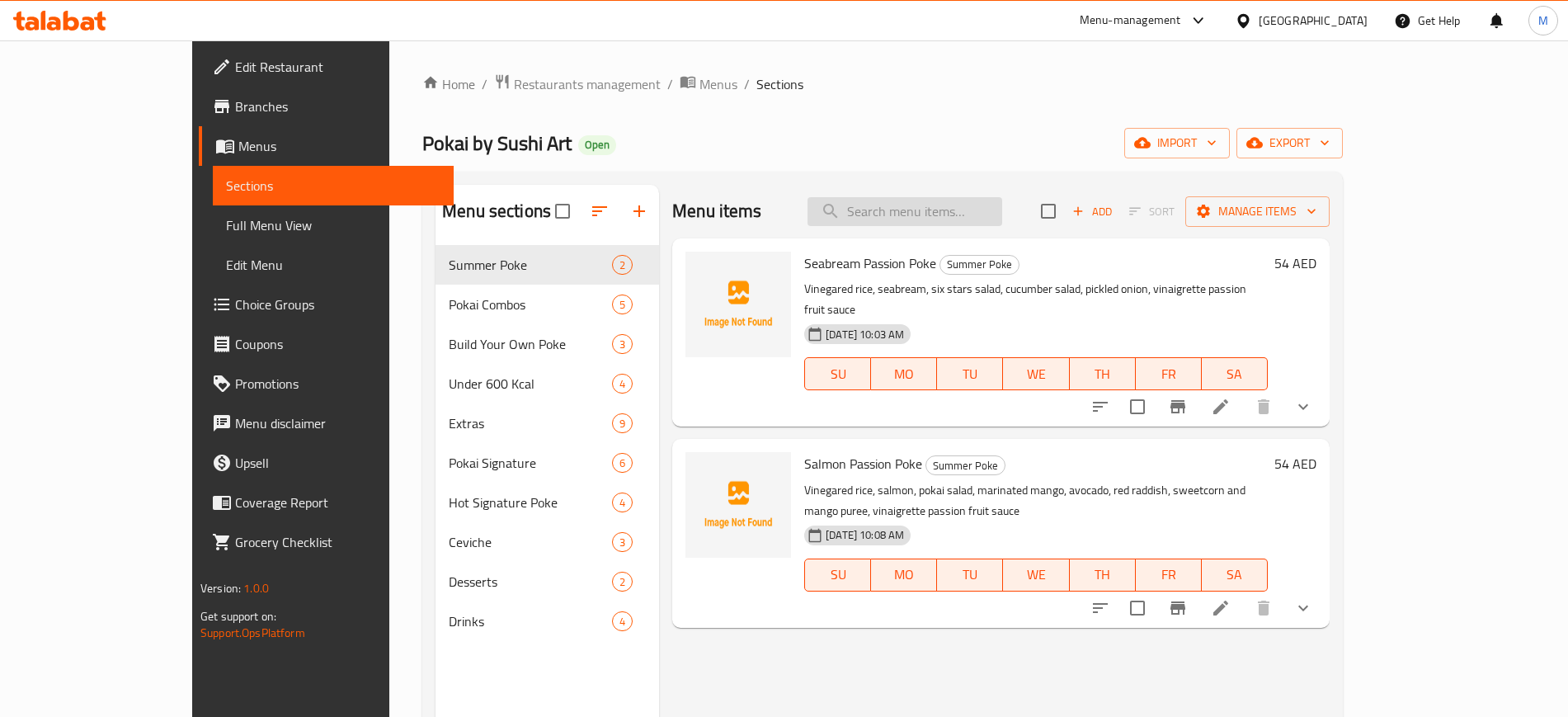
click at [1003, 211] on input "search" at bounding box center [905, 212] width 195 height 29
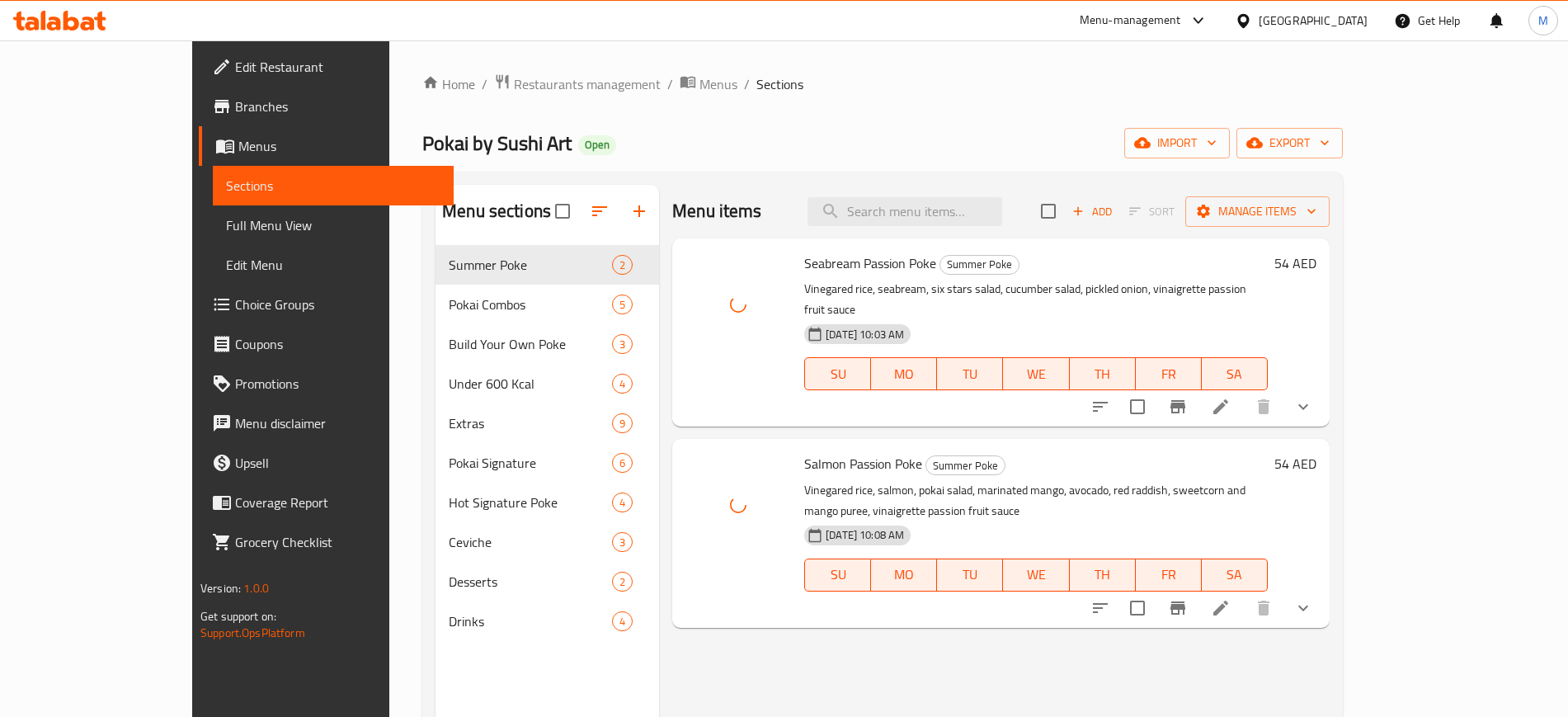
click at [790, 618] on div "Menu items Add Sort Manage items Seabream Passion Poke Summer Poke Vinegared ri…" at bounding box center [995, 543] width 671 height 717
